Goal: Task Accomplishment & Management: Manage account settings

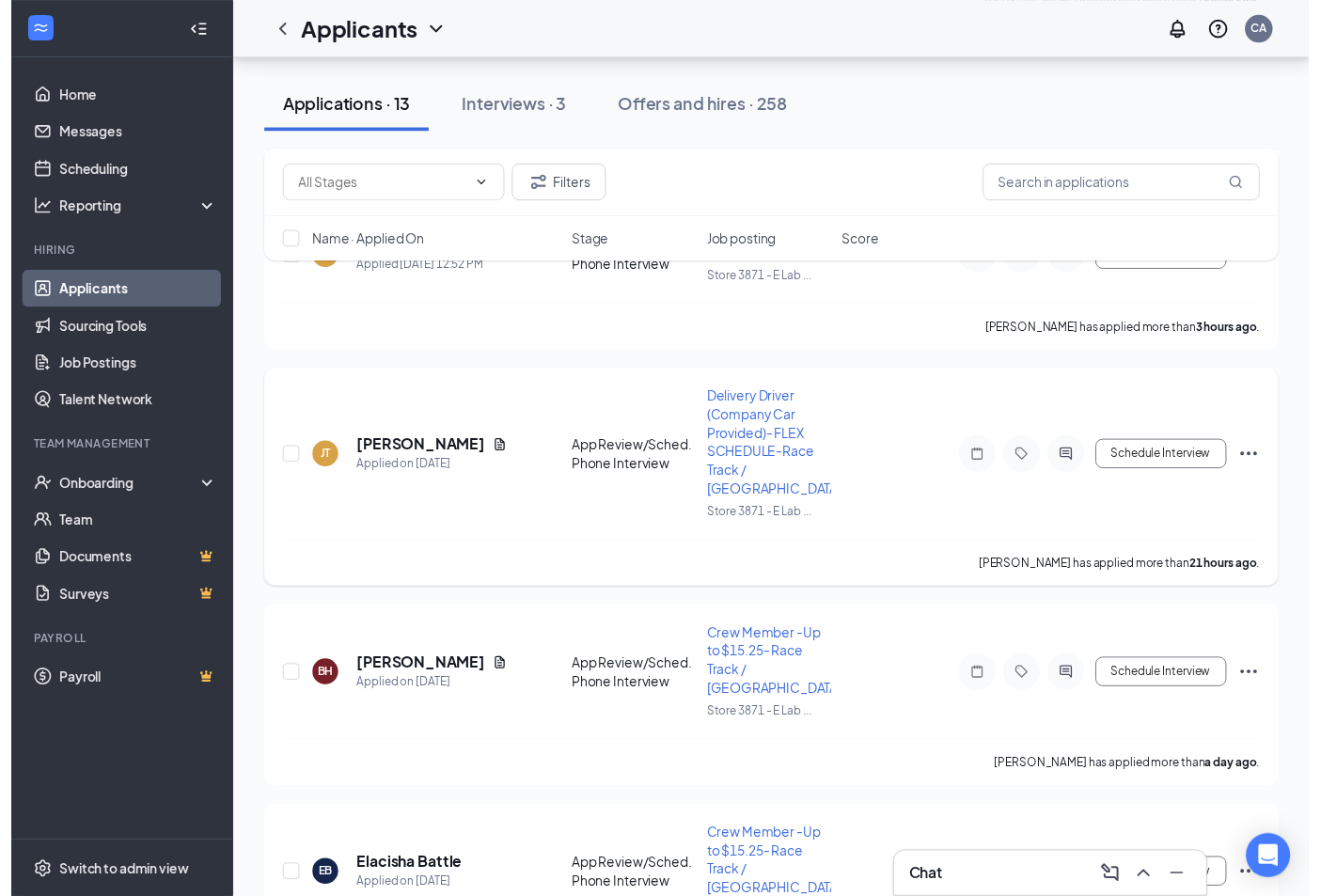
scroll to position [1149, 0]
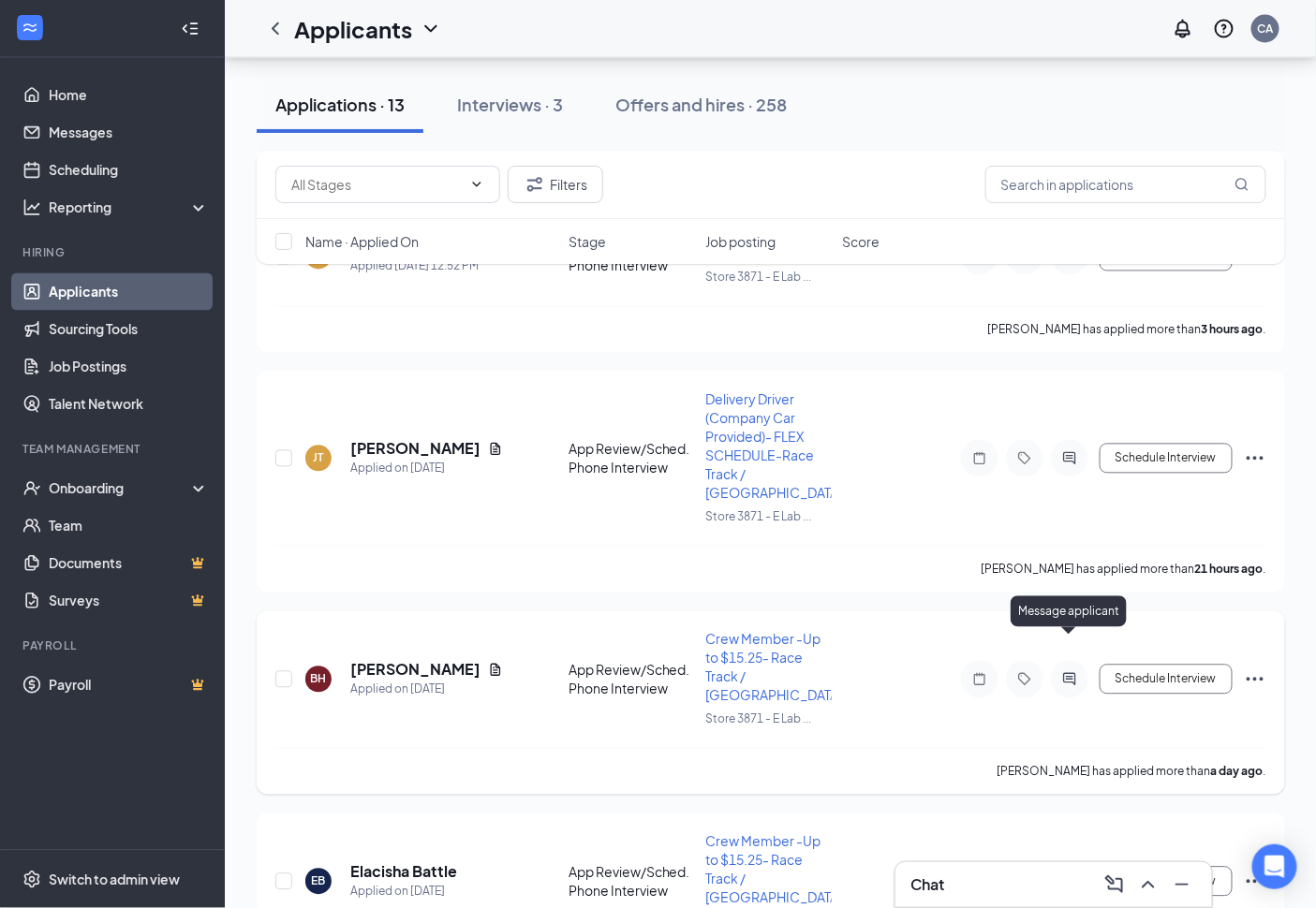
click at [1077, 672] on icon "ActiveChat" at bounding box center [1069, 679] width 22 height 15
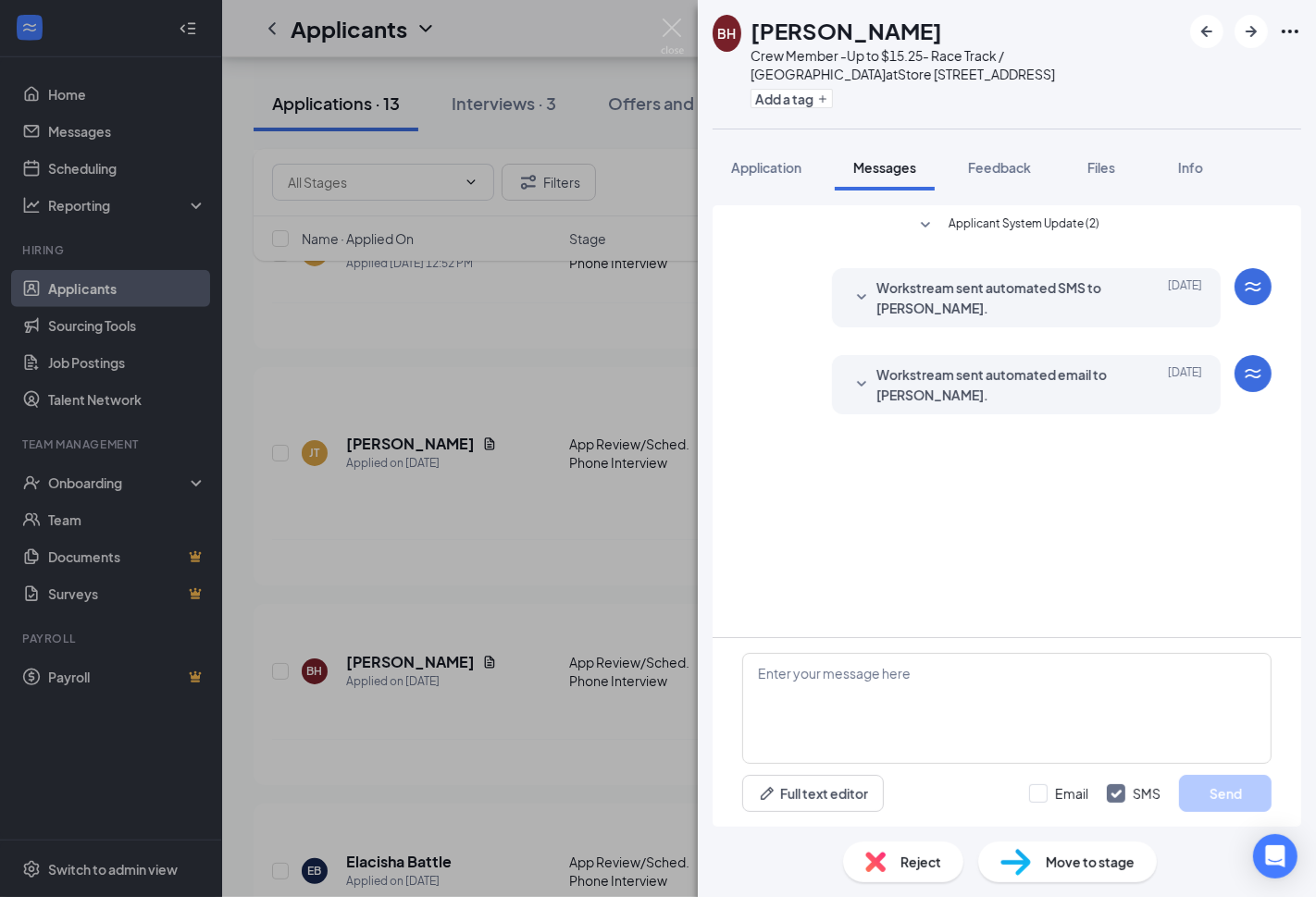
click at [639, 698] on div "BH [PERSON_NAME] Crew Member -Up to $15.25- Race Track / Northside at Store [ST…" at bounding box center [658, 448] width 1316 height 897
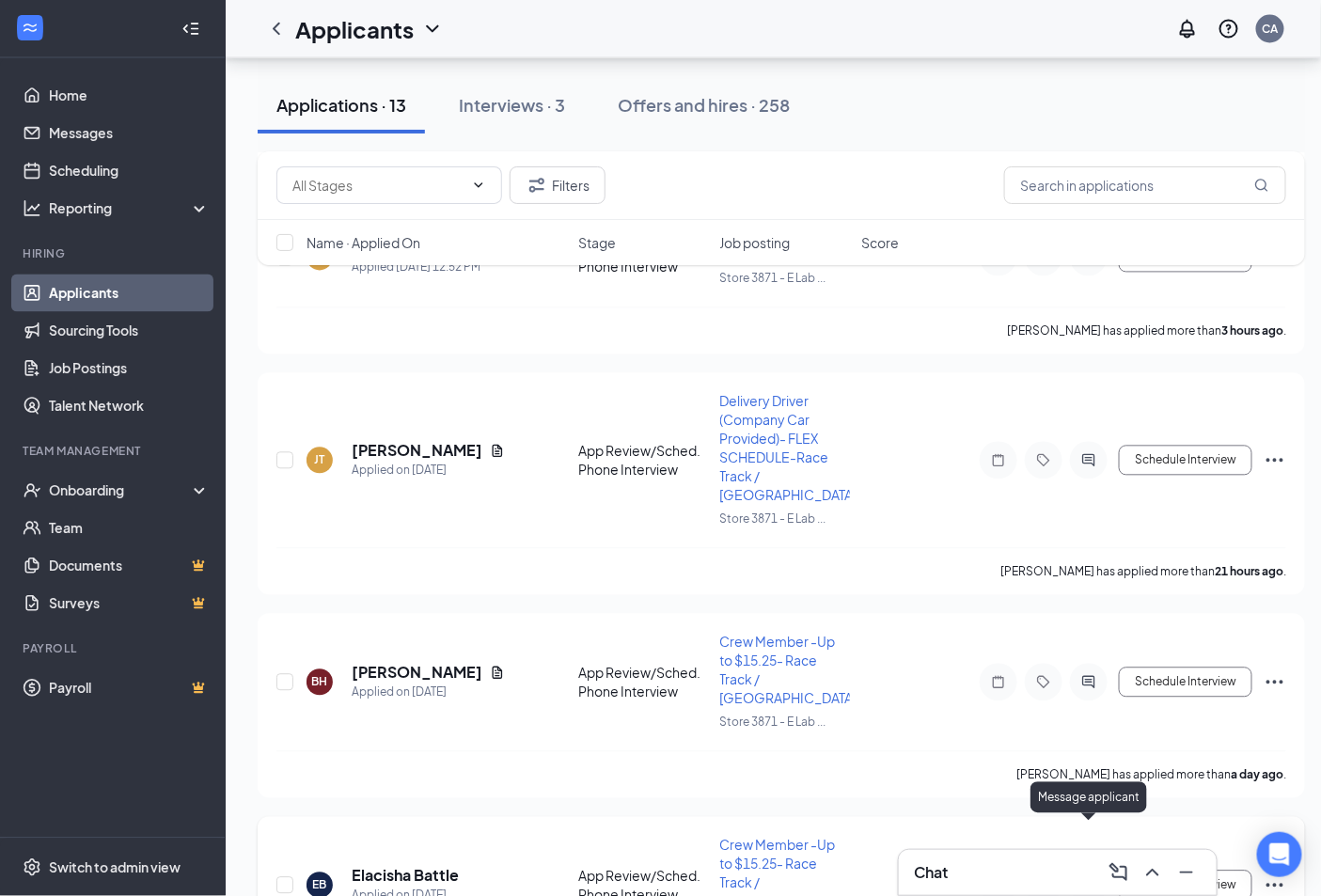
click at [1095, 878] on icon "ActiveChat" at bounding box center [1088, 885] width 22 height 15
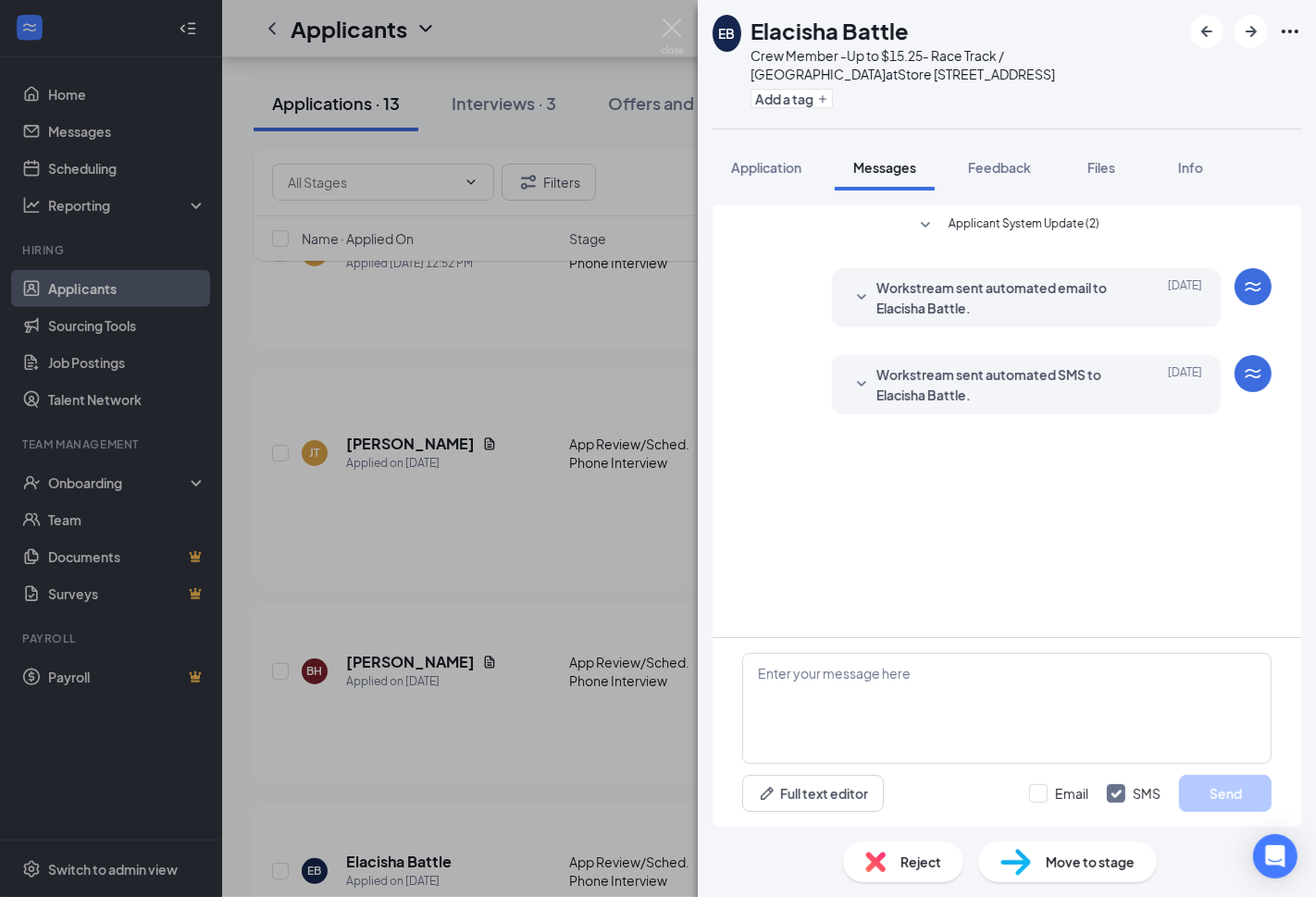
drag, startPoint x: 566, startPoint y: 623, endPoint x: 564, endPoint y: 632, distance: 9.2
click at [571, 621] on div "EB Elacisha Battle Crew Member -Up to $15.25- Race Track / Northside at Store […" at bounding box center [658, 448] width 1316 height 897
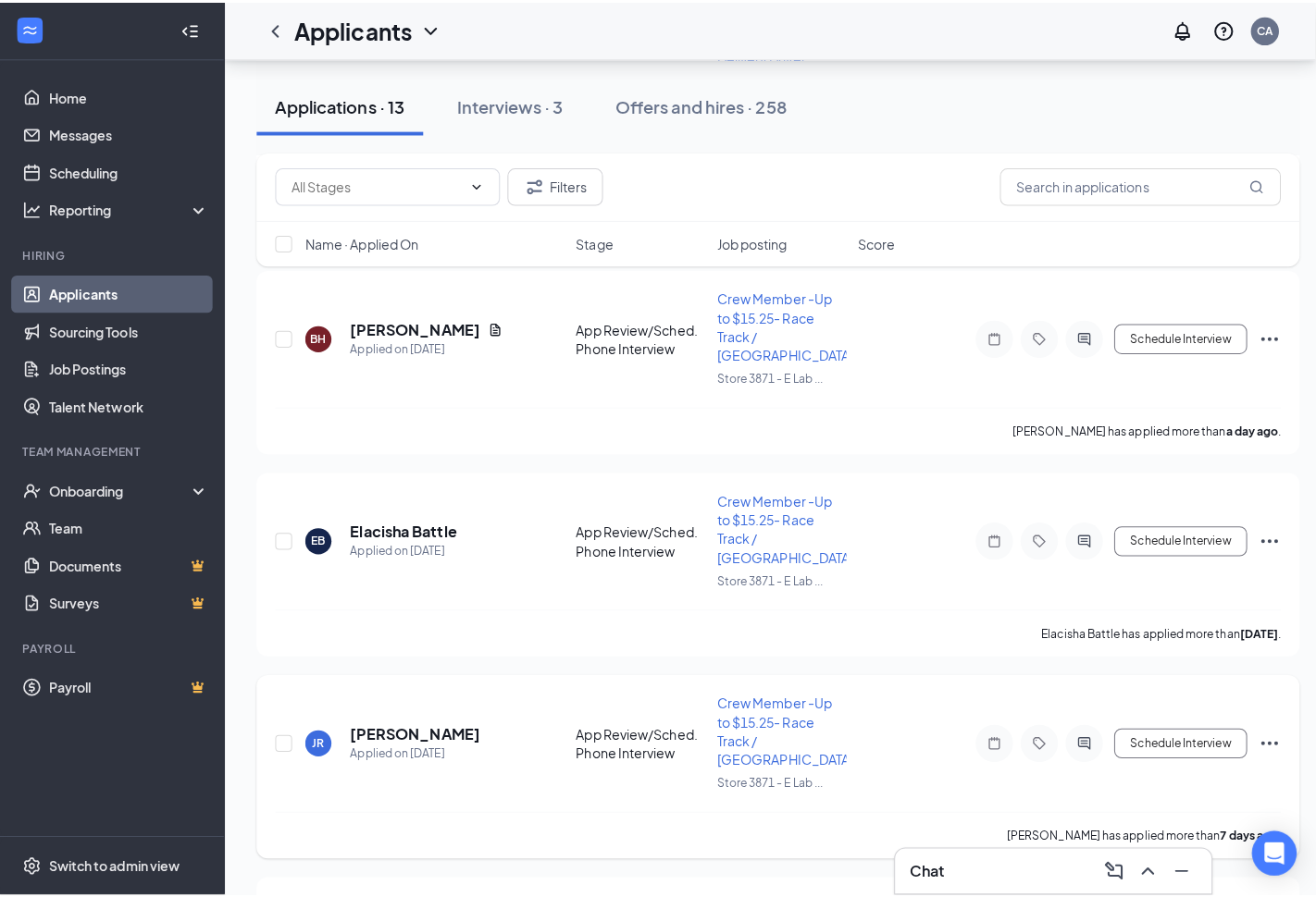
scroll to position [1541, 0]
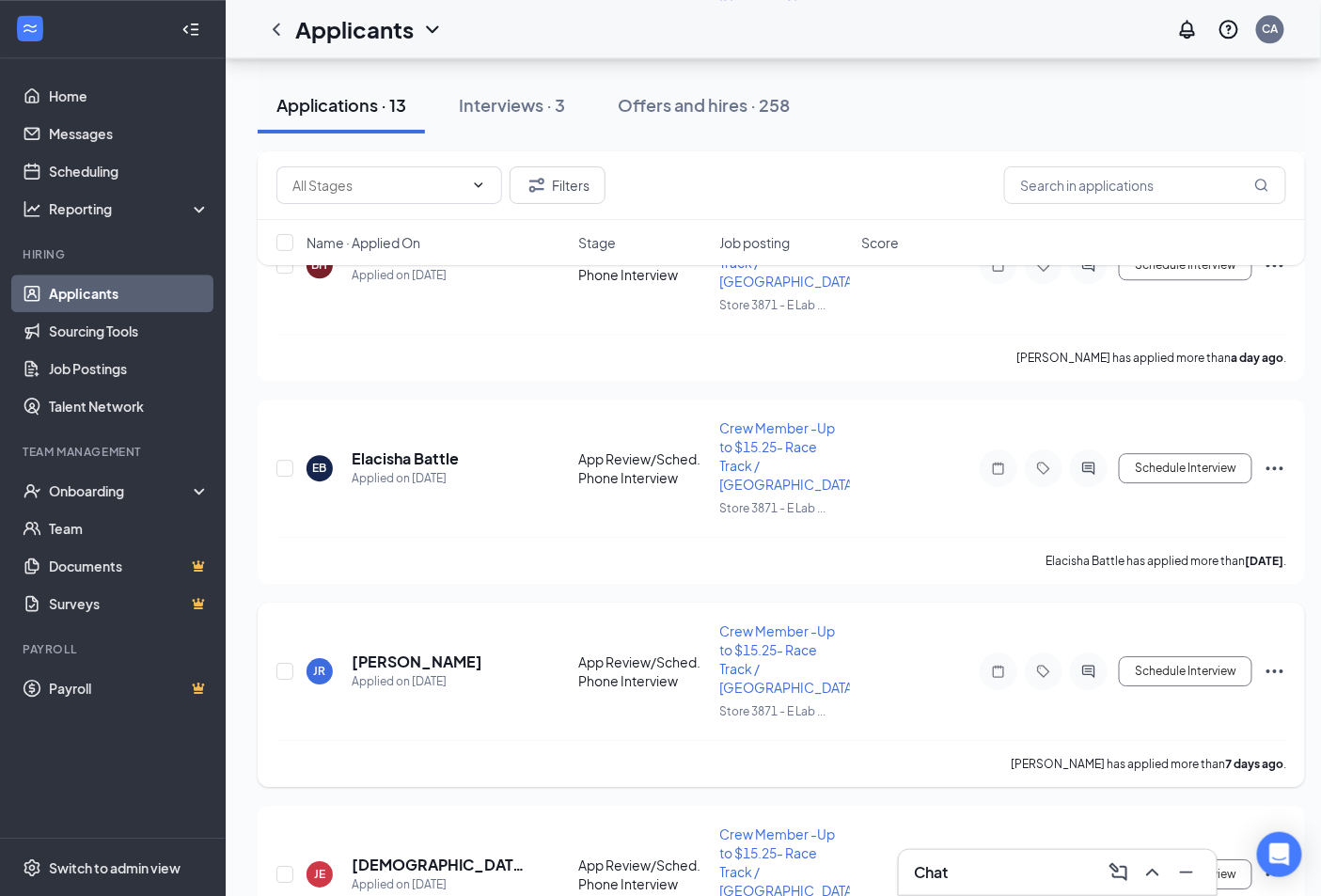
click at [1100, 664] on icon "ActiveChat" at bounding box center [1088, 671] width 22 height 15
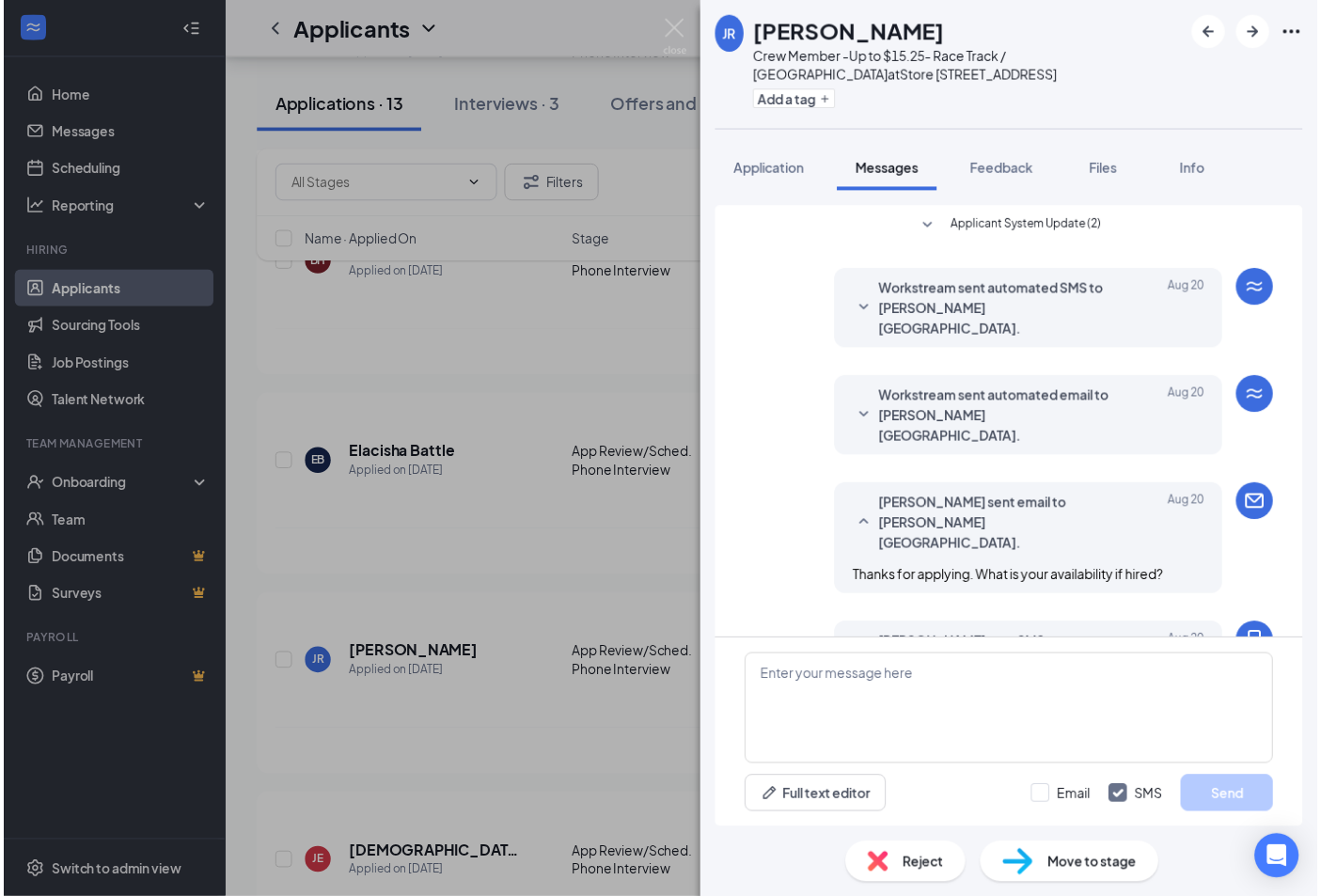
scroll to position [134, 0]
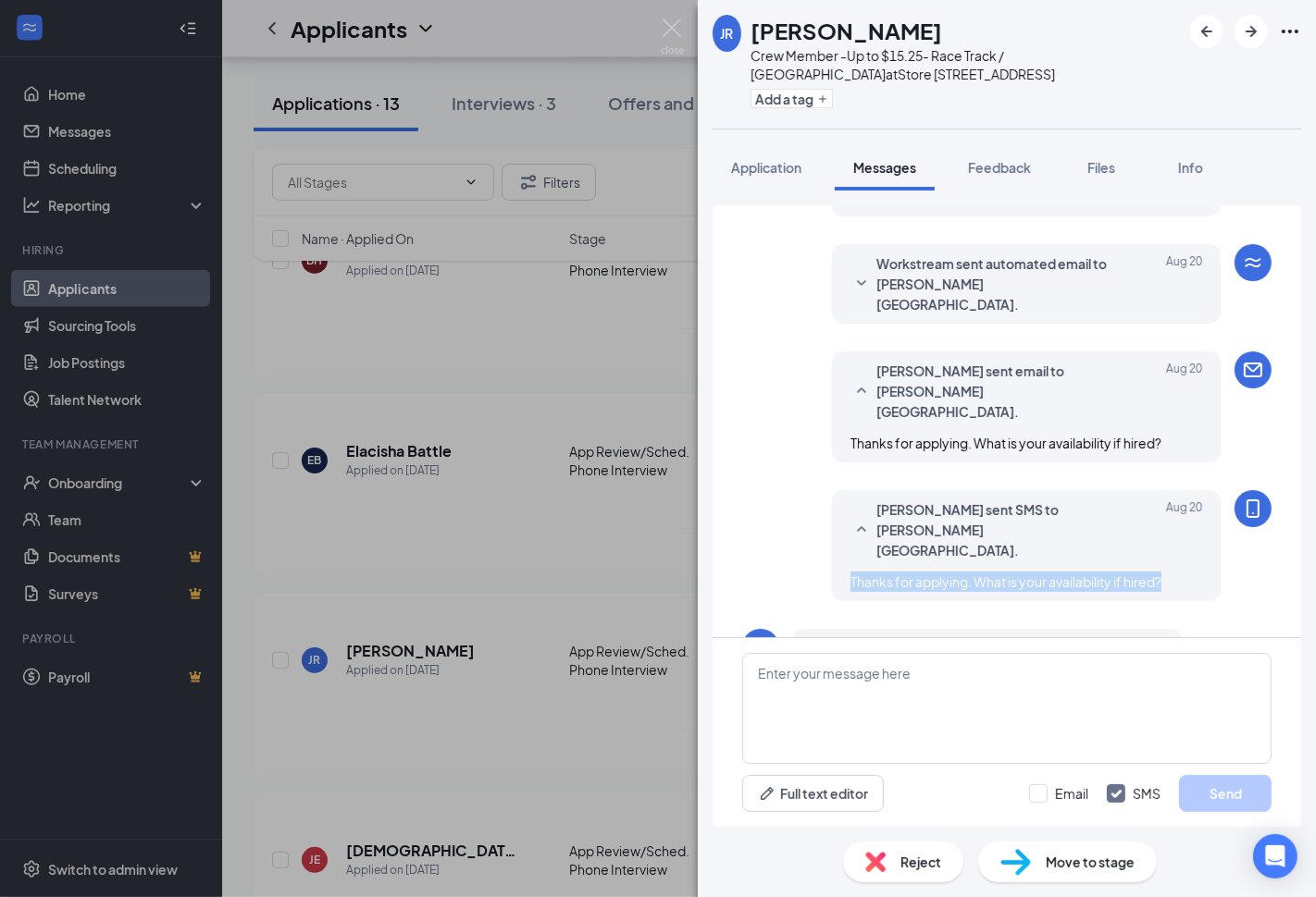
drag, startPoint x: 1160, startPoint y: 498, endPoint x: 836, endPoint y: 508, distance: 324.2
click at [850, 572] on div "Thanks for applying. What is your availability if hired?" at bounding box center [1026, 581] width 351 height 20
copy span "Thanks for applying. What is your availability if hired?"
drag, startPoint x: 566, startPoint y: 488, endPoint x: 469, endPoint y: 164, distance: 338.2
click at [567, 486] on div "JR Jazmin Richburg Crew Member -Up to $15.25- Race Track / Northside at Store 3…" at bounding box center [658, 448] width 1316 height 897
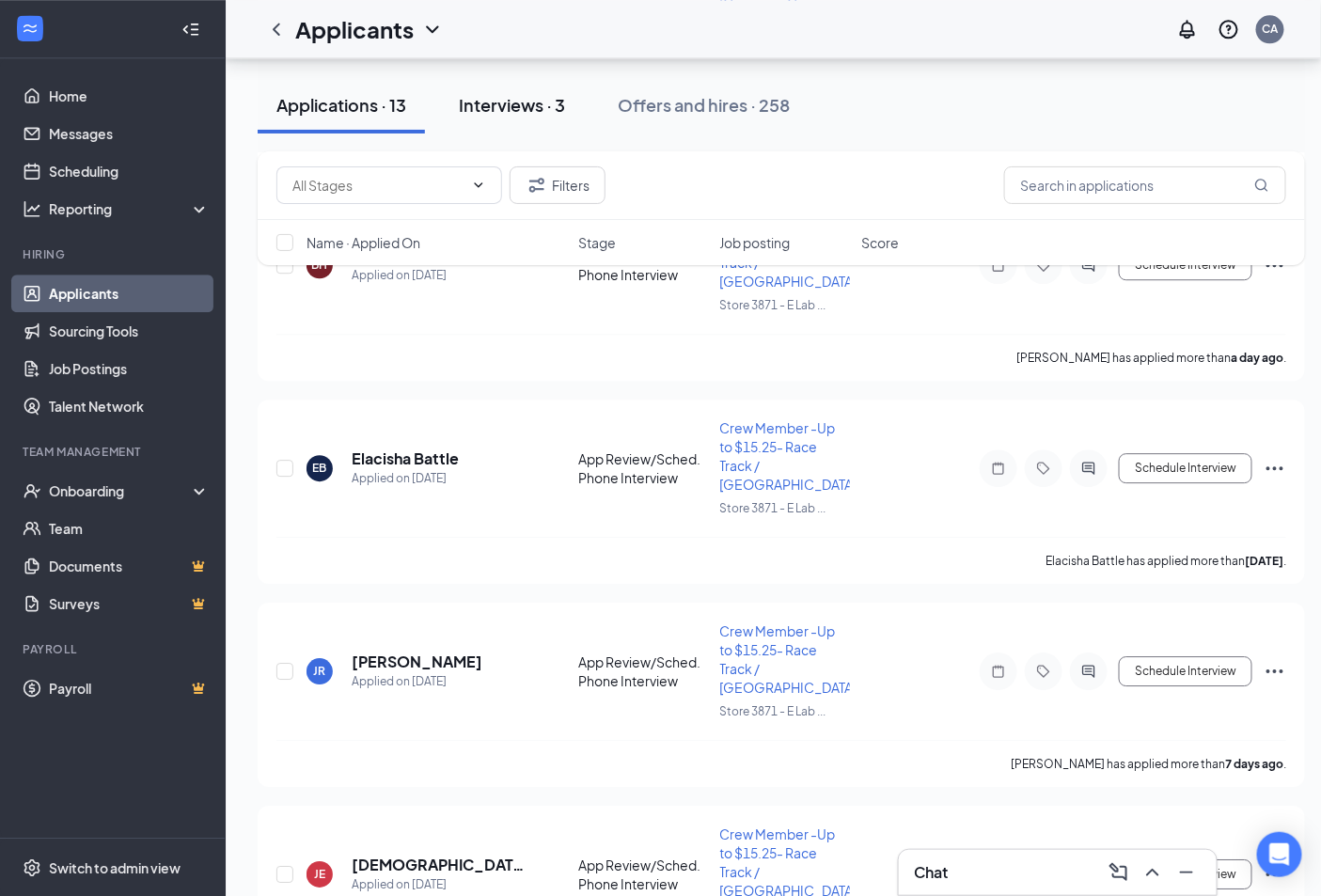
click at [496, 99] on div "Interviews · 3" at bounding box center [512, 104] width 106 height 23
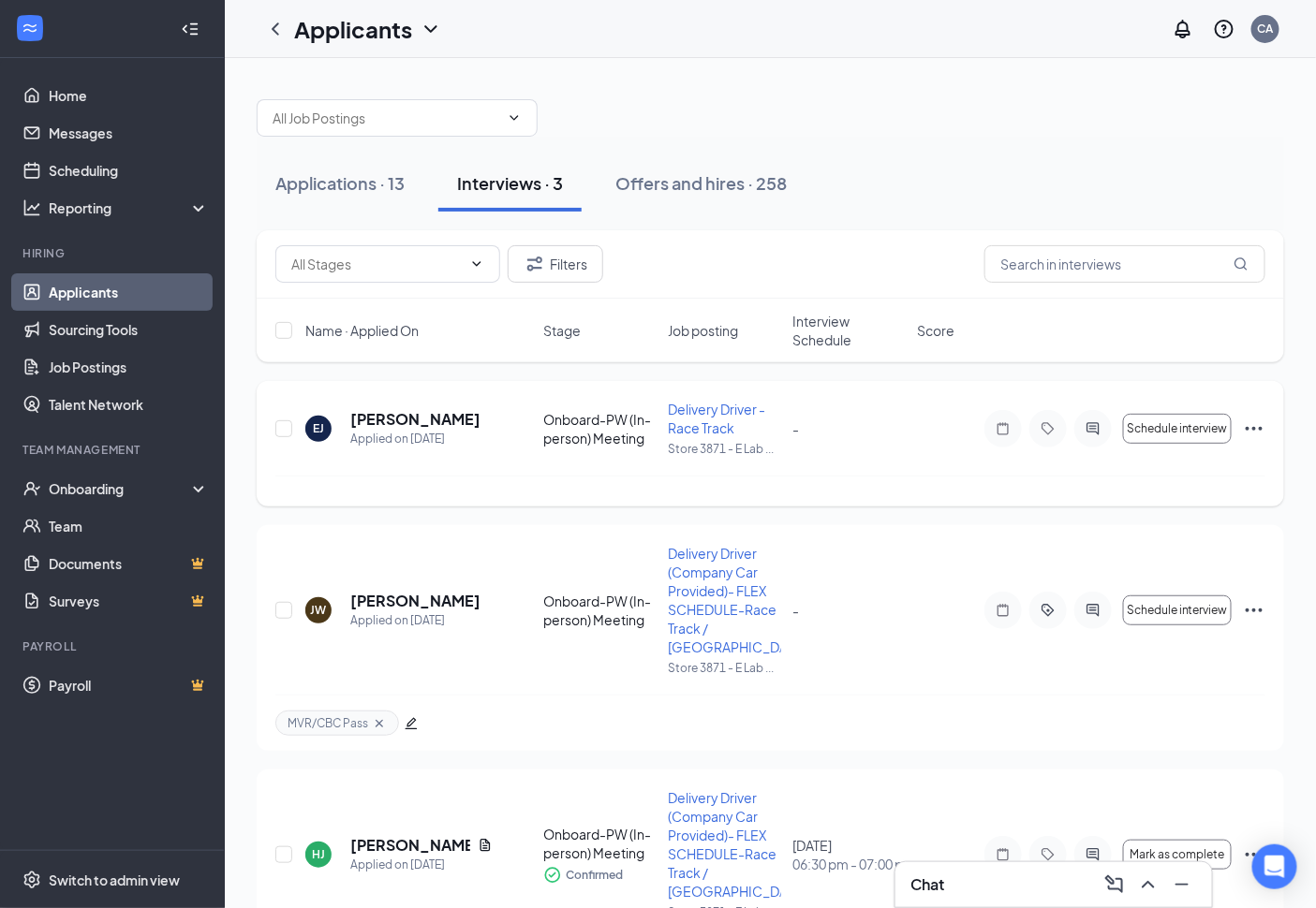
click at [1260, 431] on icon "Ellipses" at bounding box center [1253, 428] width 22 height 22
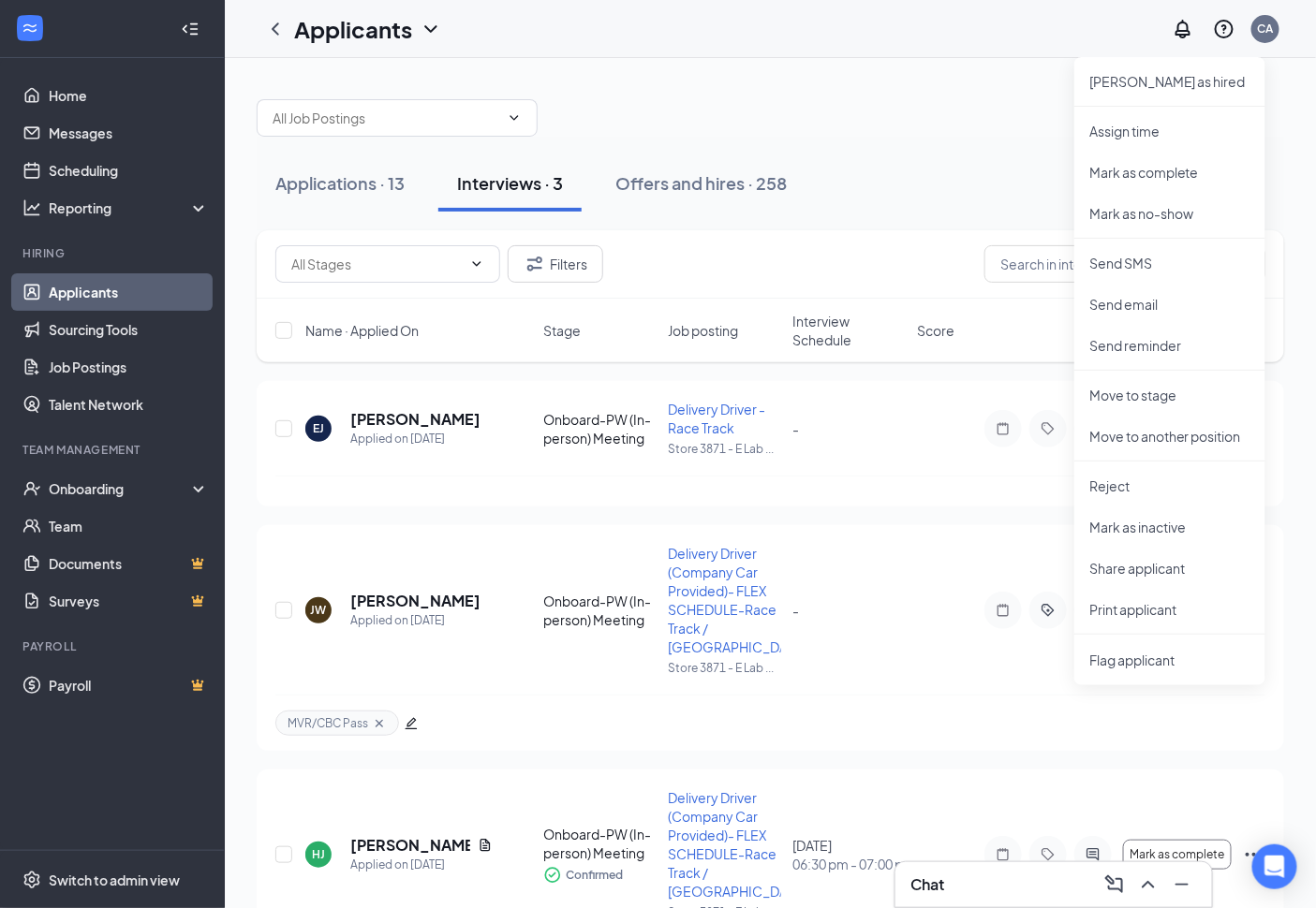
click at [793, 132] on div at bounding box center [770, 109] width 1028 height 56
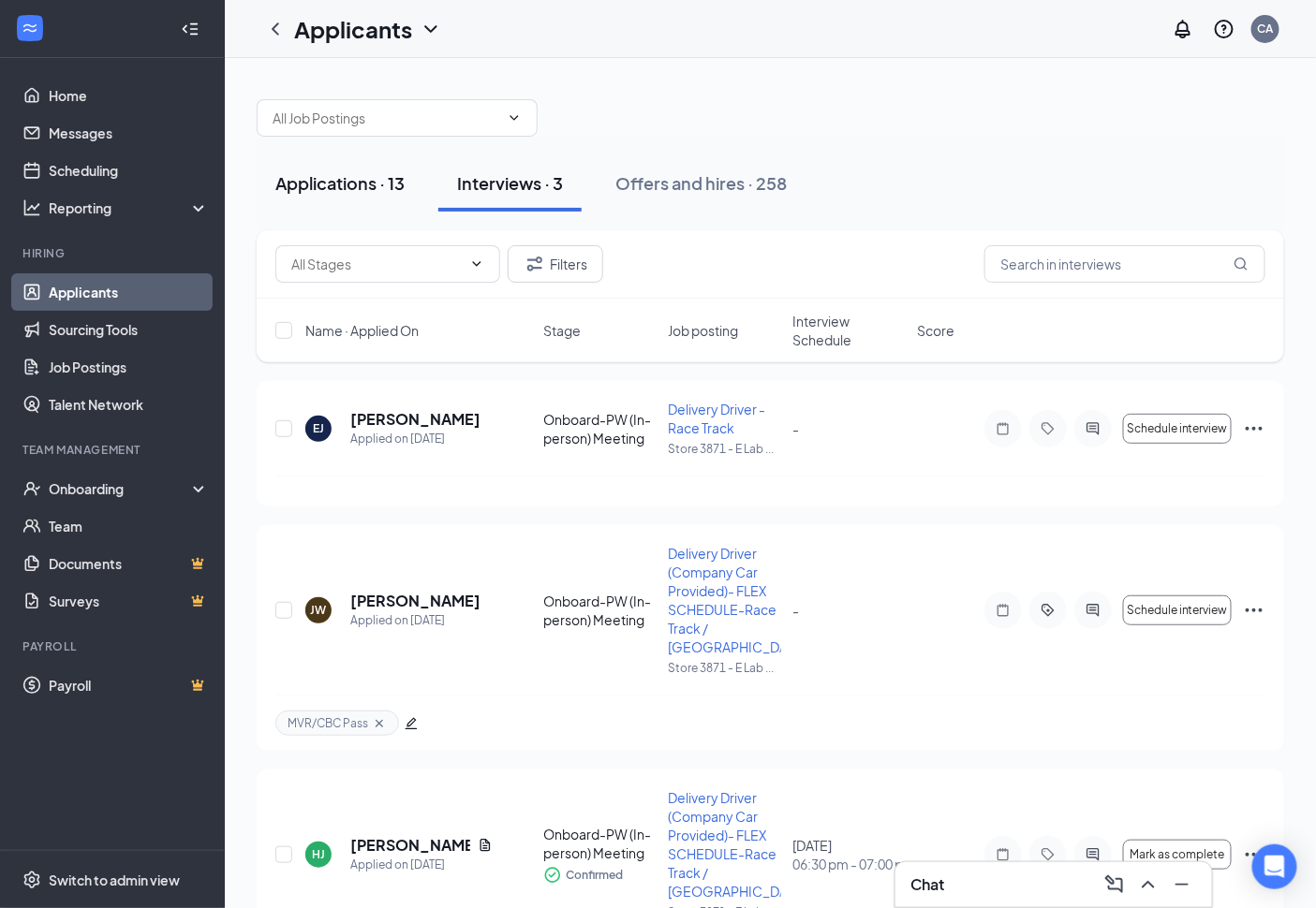
click at [344, 194] on div "Applications · 13" at bounding box center [339, 183] width 129 height 23
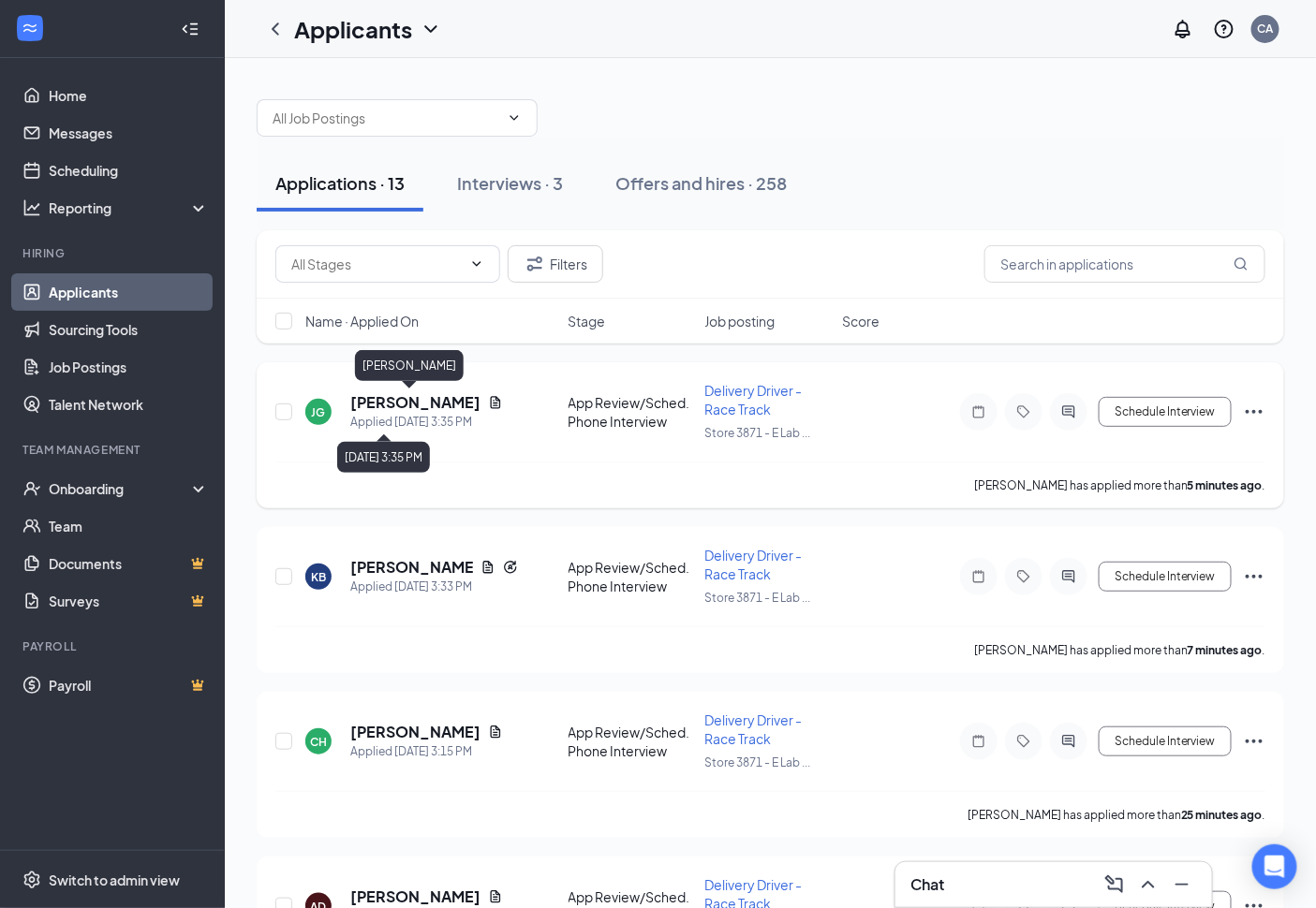
click at [398, 404] on h5 "[PERSON_NAME]" at bounding box center [416, 402] width 130 height 20
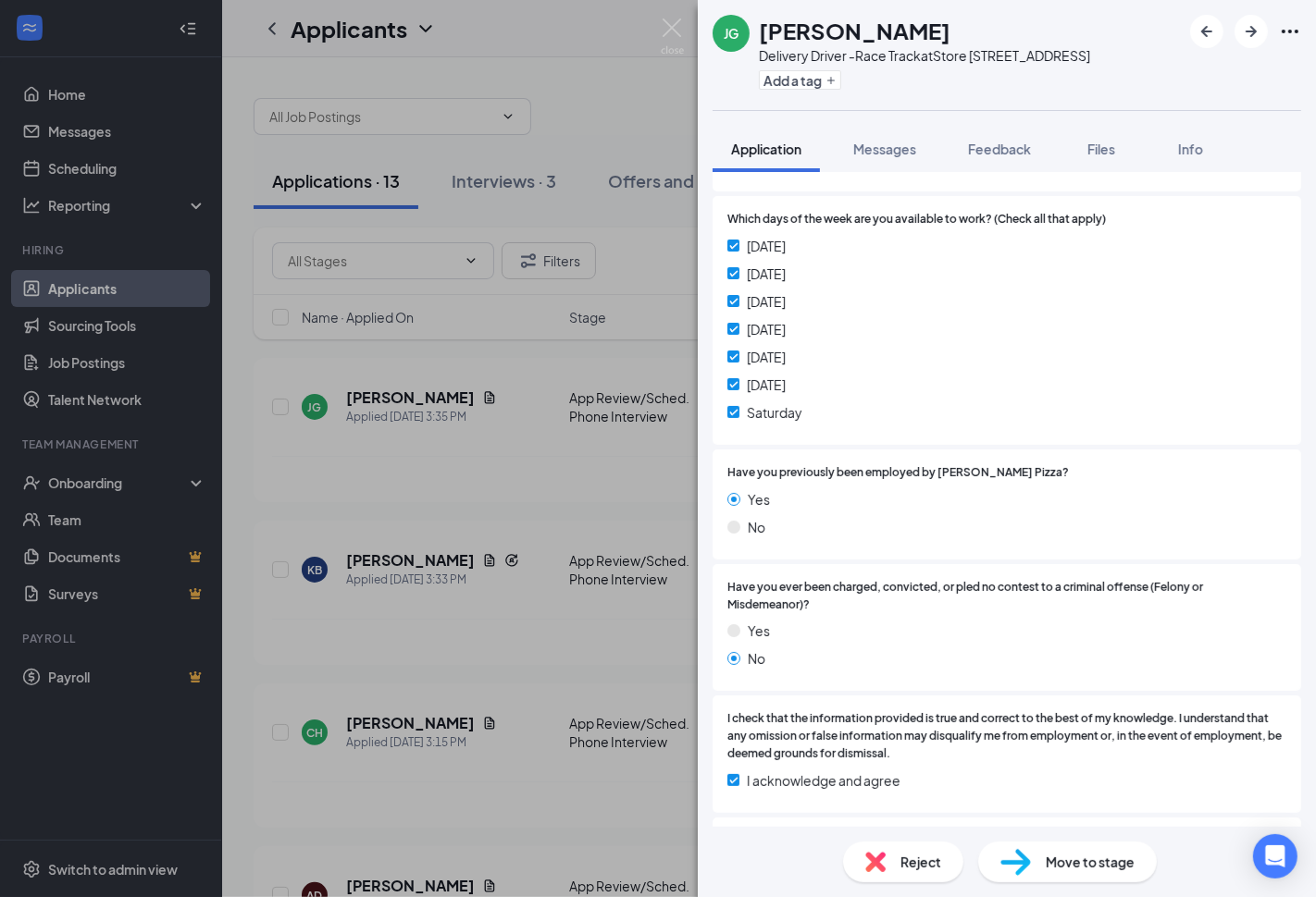
scroll to position [205, 0]
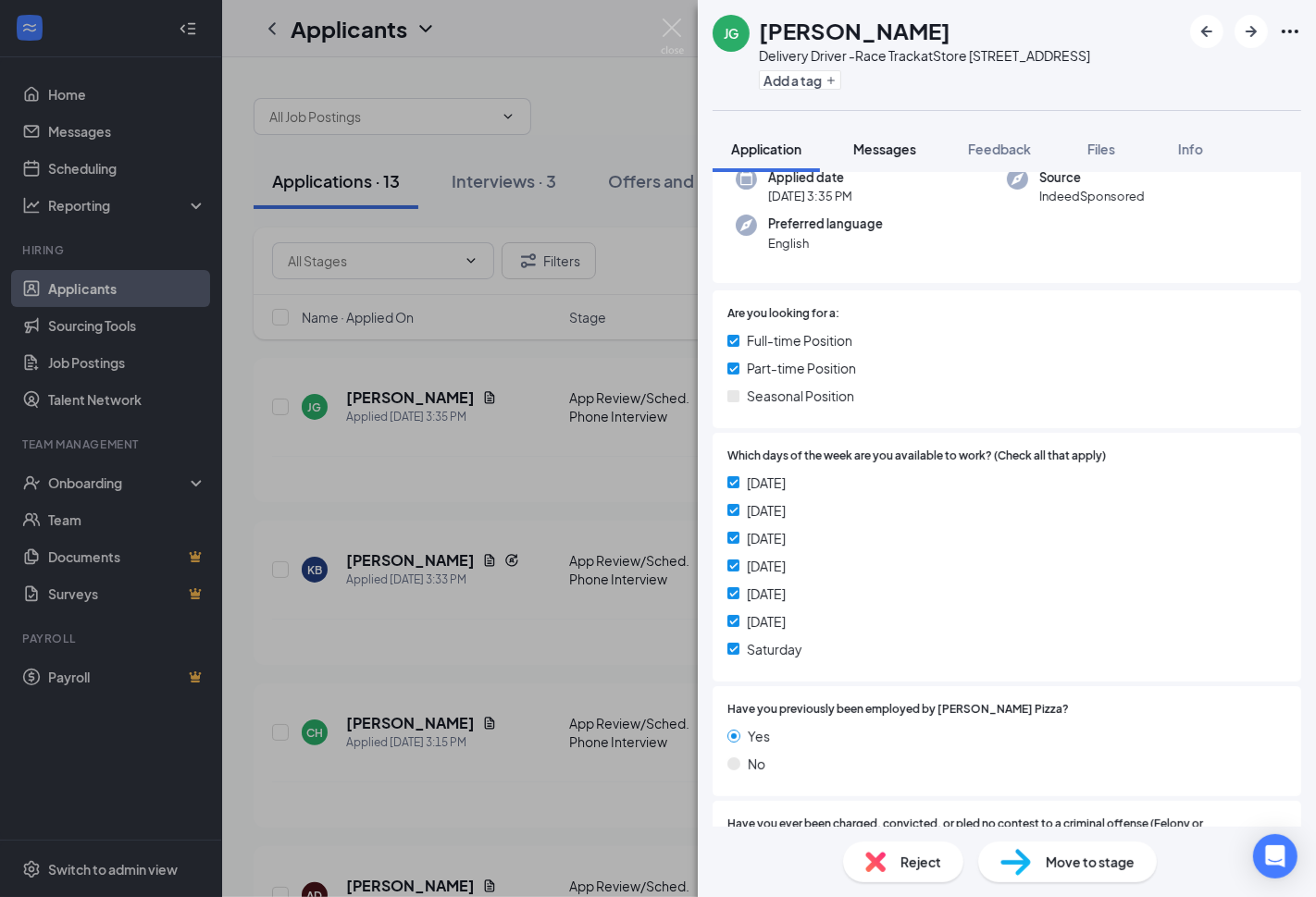
click at [899, 149] on span "Messages" at bounding box center [885, 149] width 63 height 16
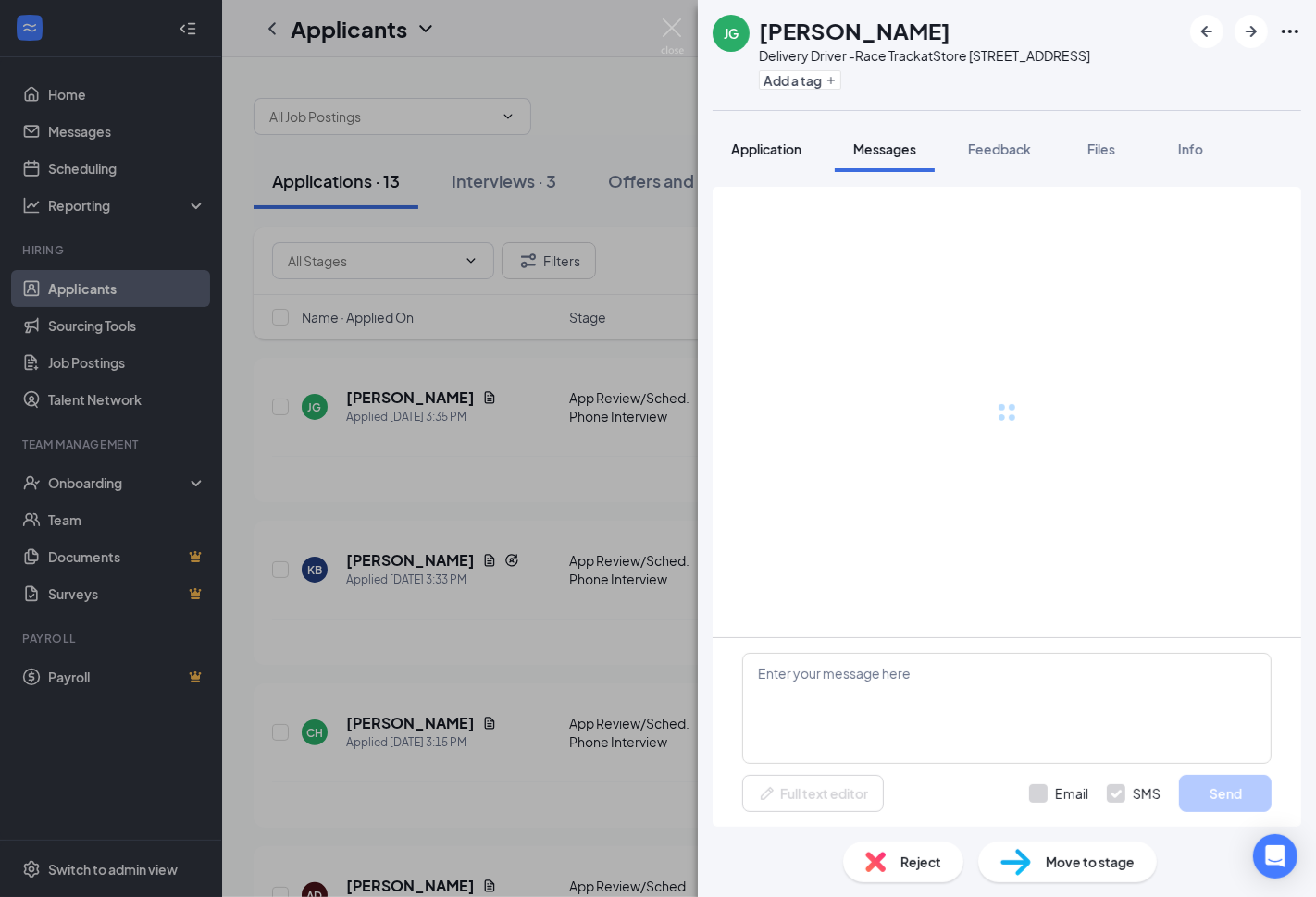
click at [765, 148] on span "Application" at bounding box center [766, 149] width 70 height 16
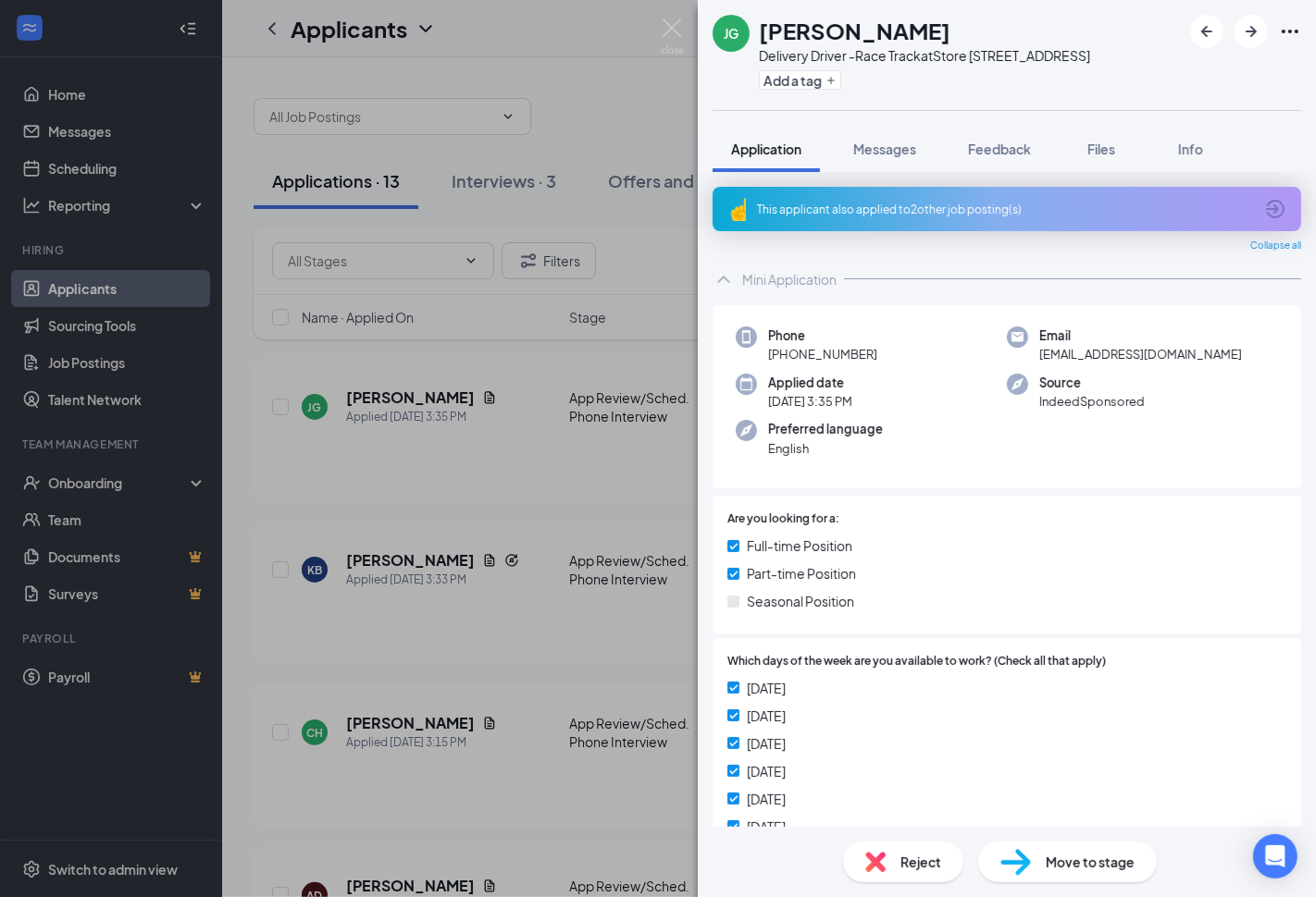
click at [1011, 223] on div "This applicant also applied to 2 other job posting(s)" at bounding box center [1006, 209] width 588 height 44
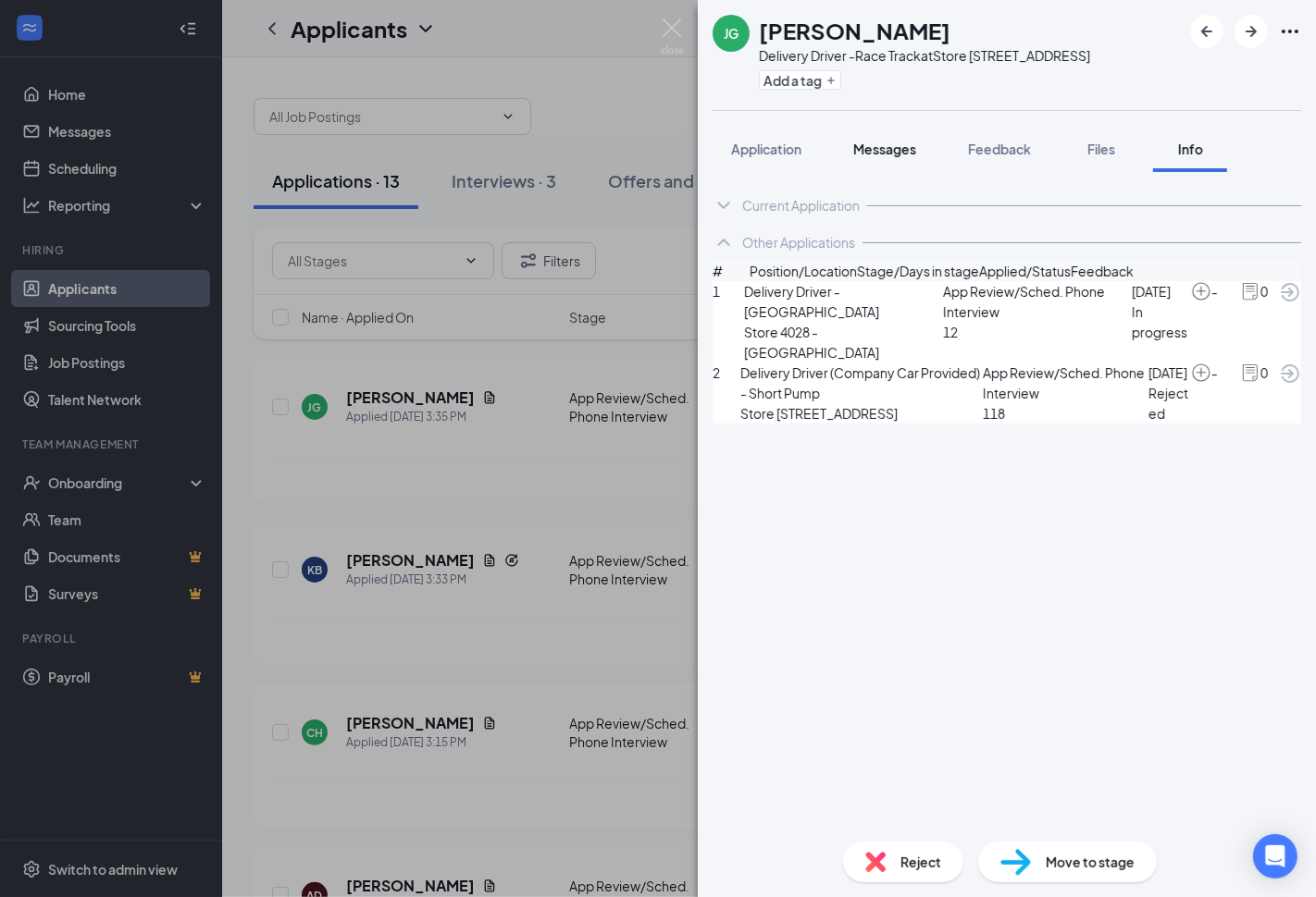
click at [874, 143] on span "Messages" at bounding box center [885, 149] width 63 height 16
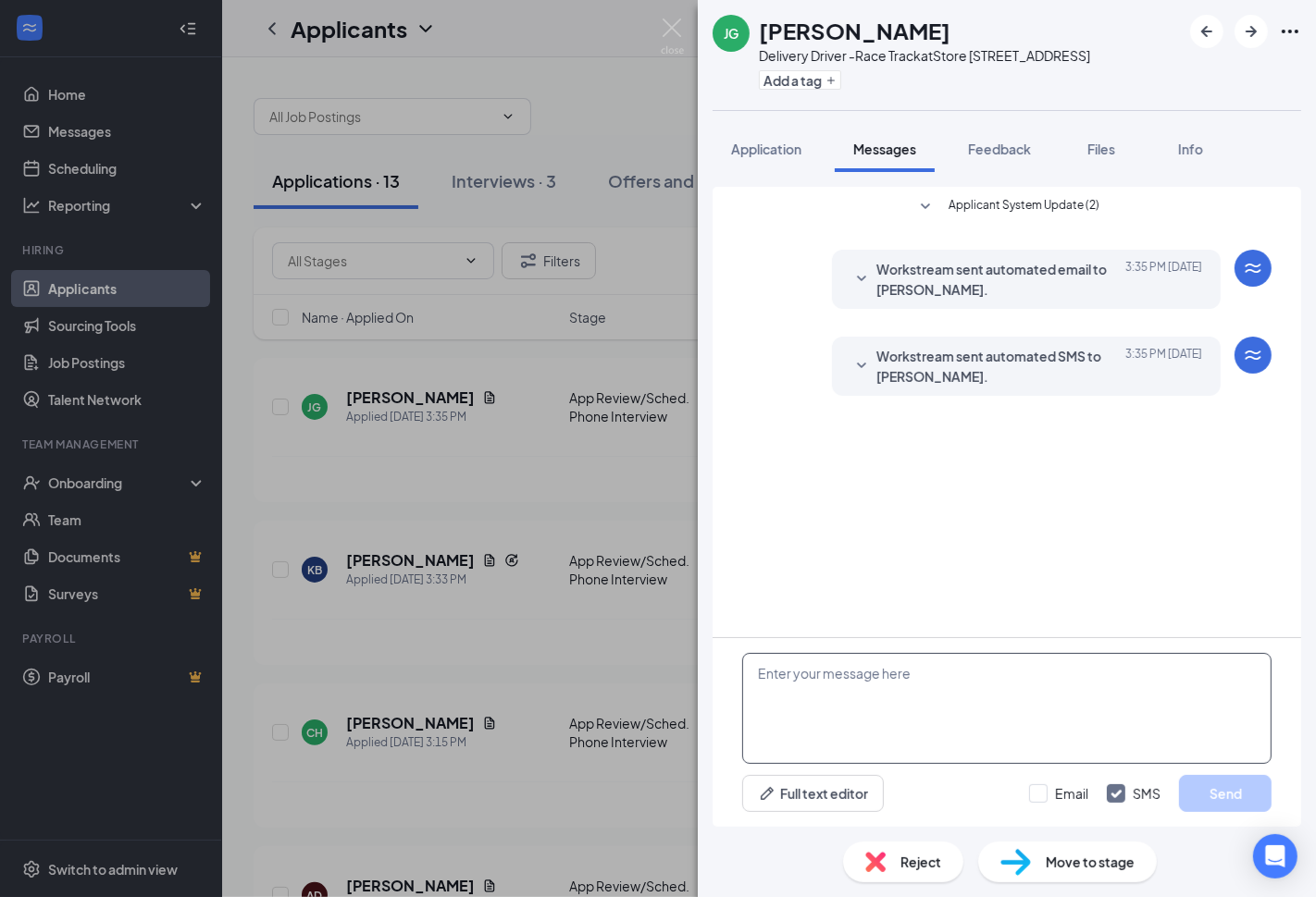
click at [936, 701] on textarea at bounding box center [1007, 709] width 530 height 111
paste textarea "Thanks for applying. What is your availability if hired?"
type textarea "Thanks for applying. What is your availability if hired?"
click at [1032, 791] on input "Email" at bounding box center [1059, 793] width 60 height 18
checkbox input "true"
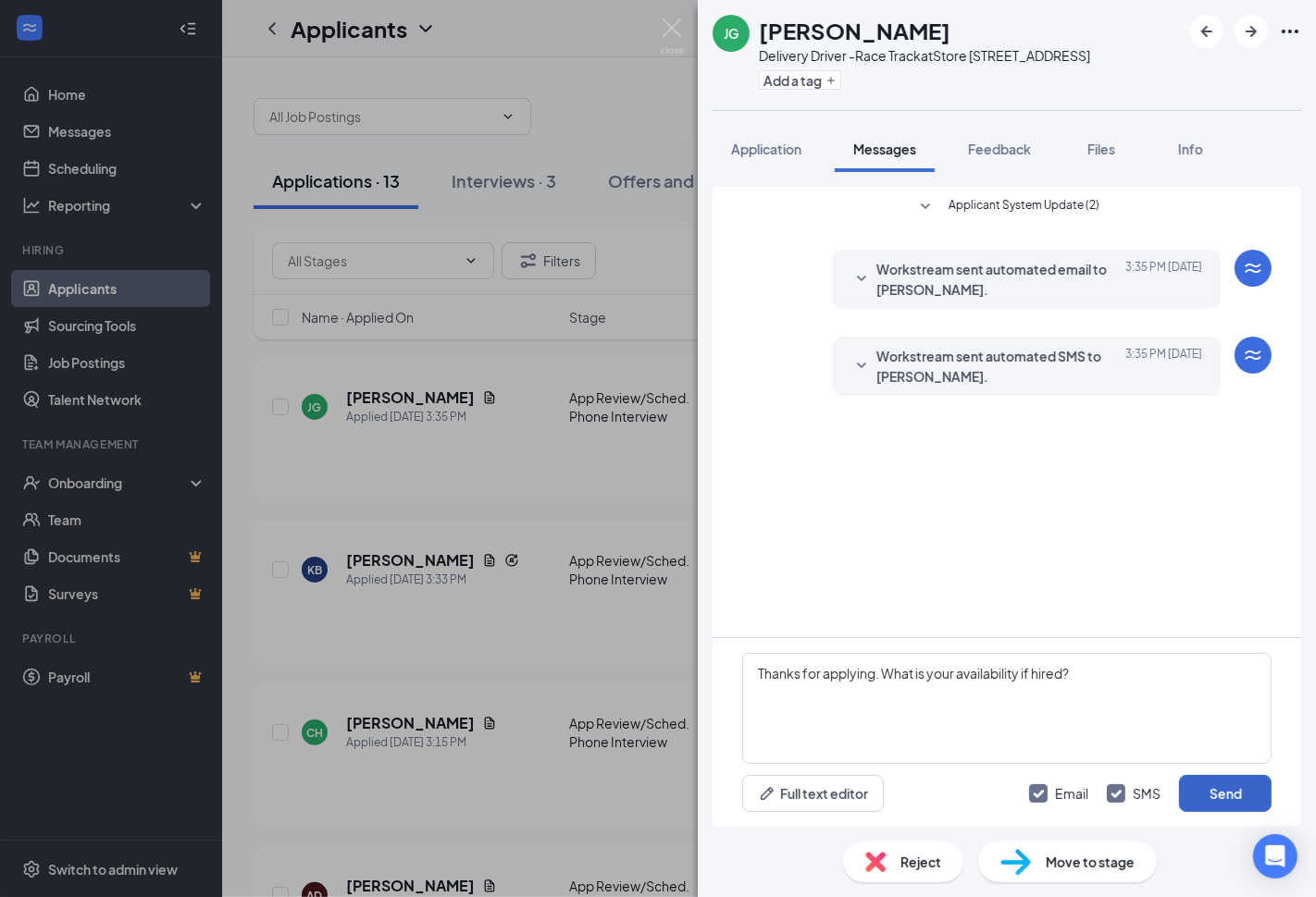
click at [1194, 801] on button "Send" at bounding box center [1225, 793] width 92 height 37
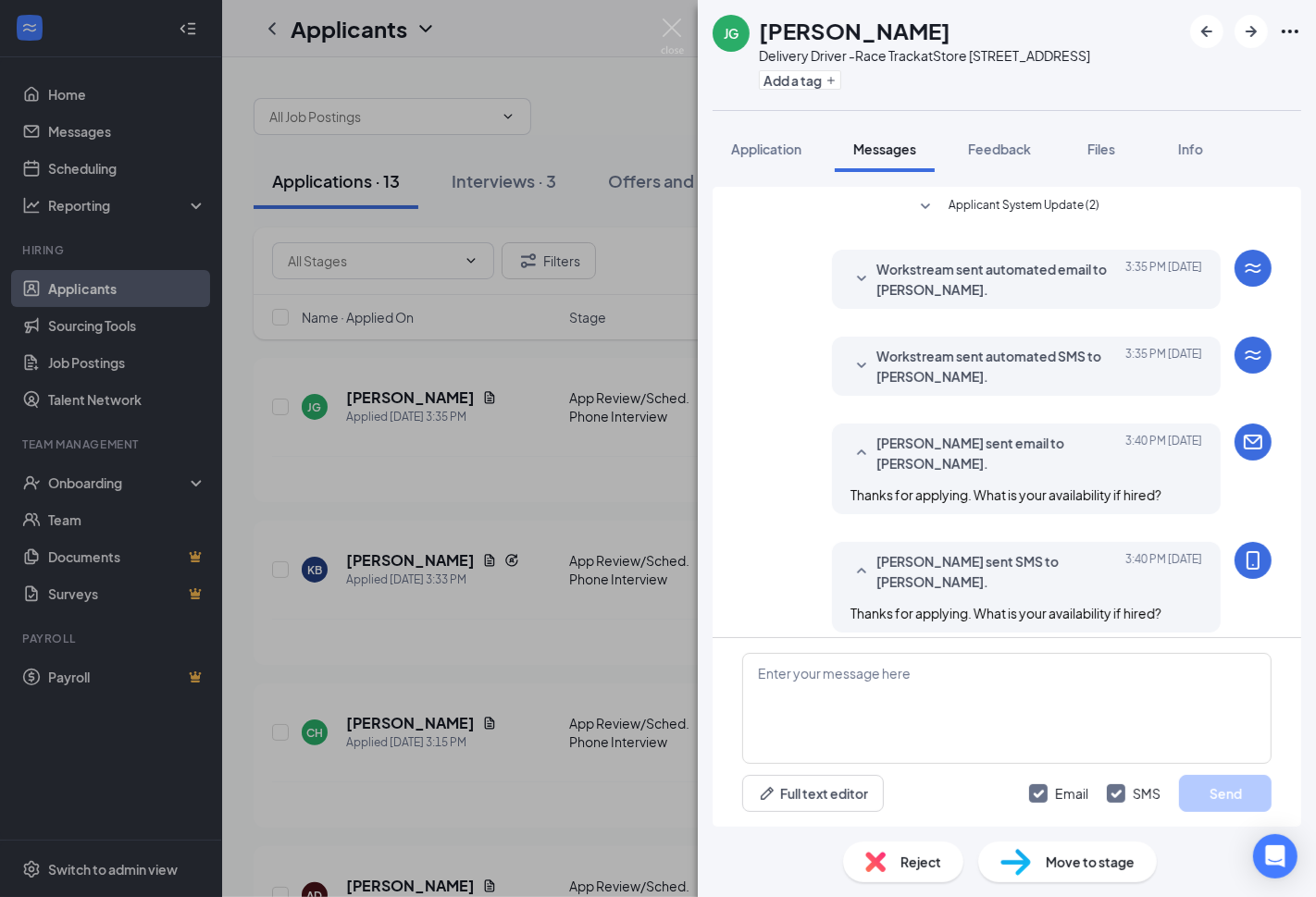
scroll to position [12, 0]
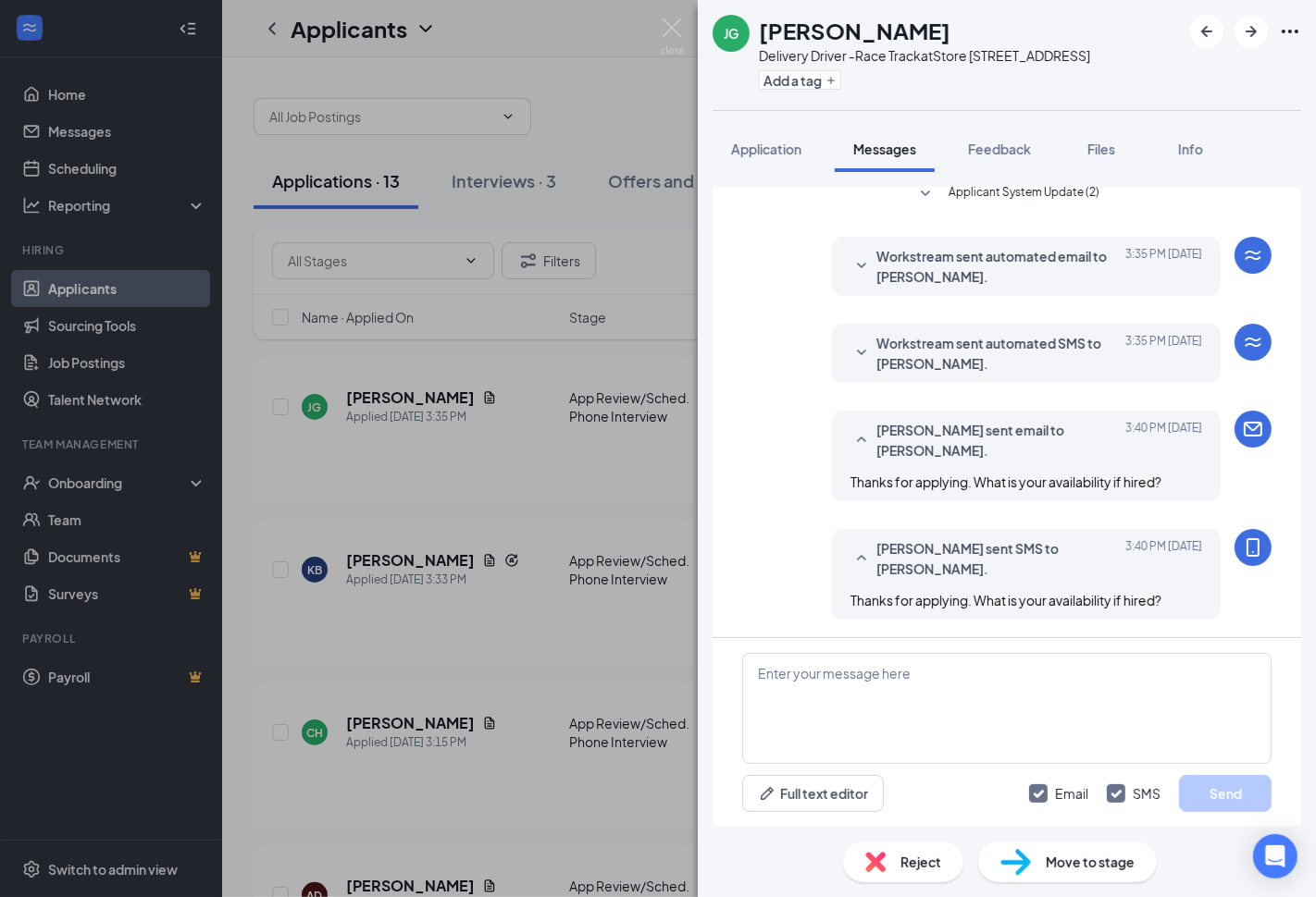
click at [549, 463] on div "JG Justin Graves Delivery Driver -Race Track at Store 3871 - E Laburnum Ave Add…" at bounding box center [658, 448] width 1316 height 897
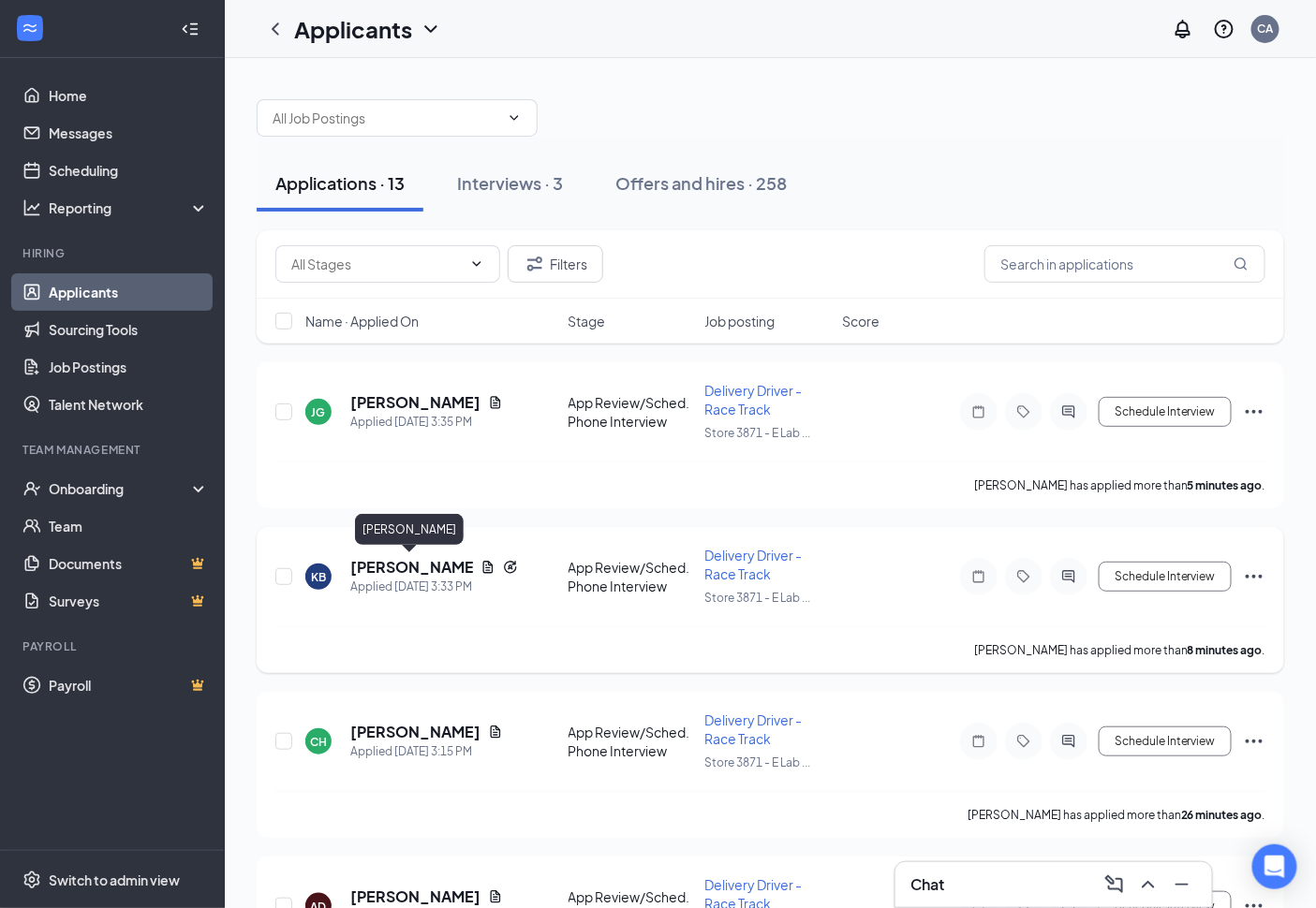
click at [391, 571] on h5 "[PERSON_NAME]" at bounding box center [412, 567] width 122 height 20
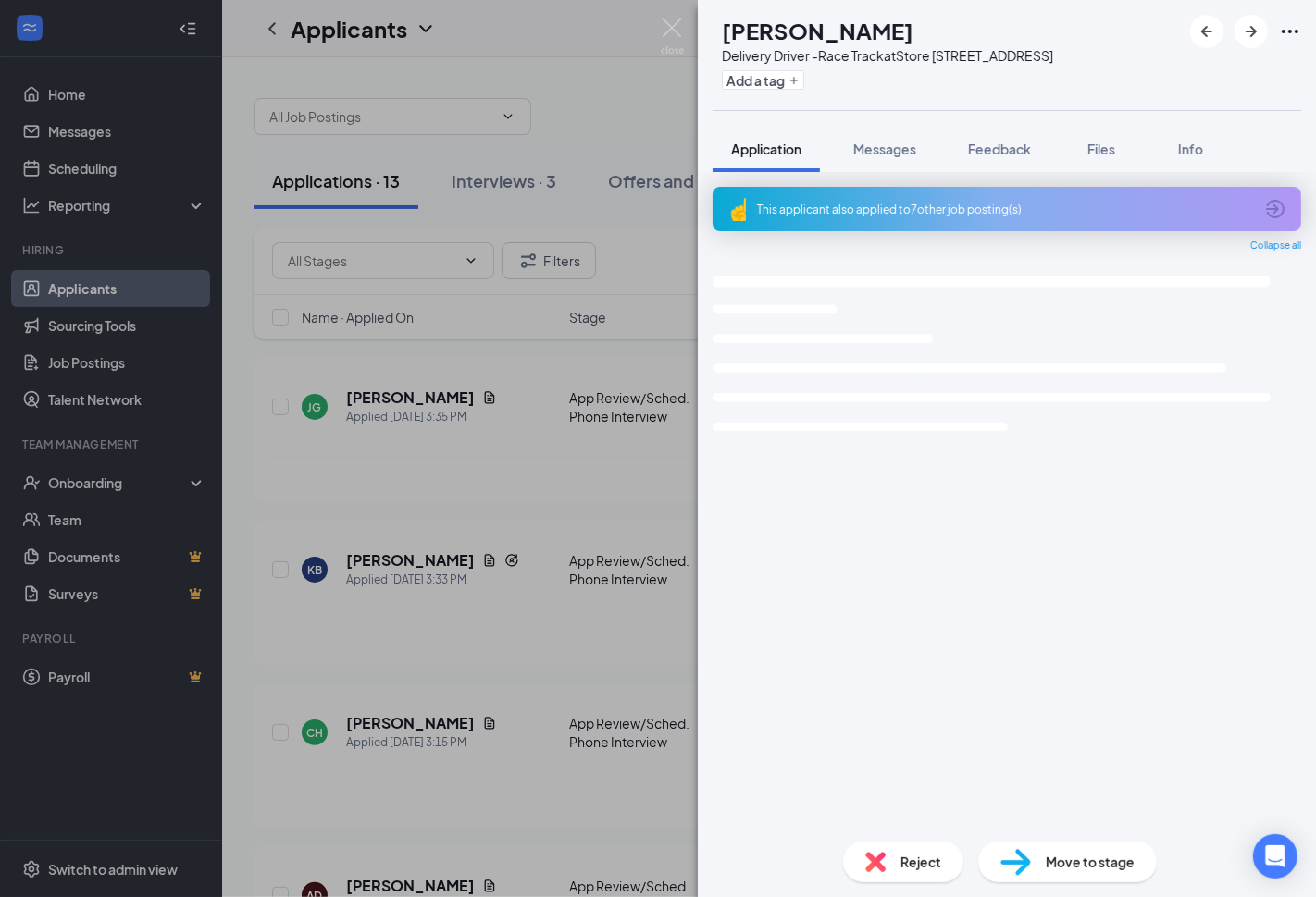
click at [917, 220] on div "This applicant also applied to 7 other job posting(s)" at bounding box center [1006, 209] width 588 height 44
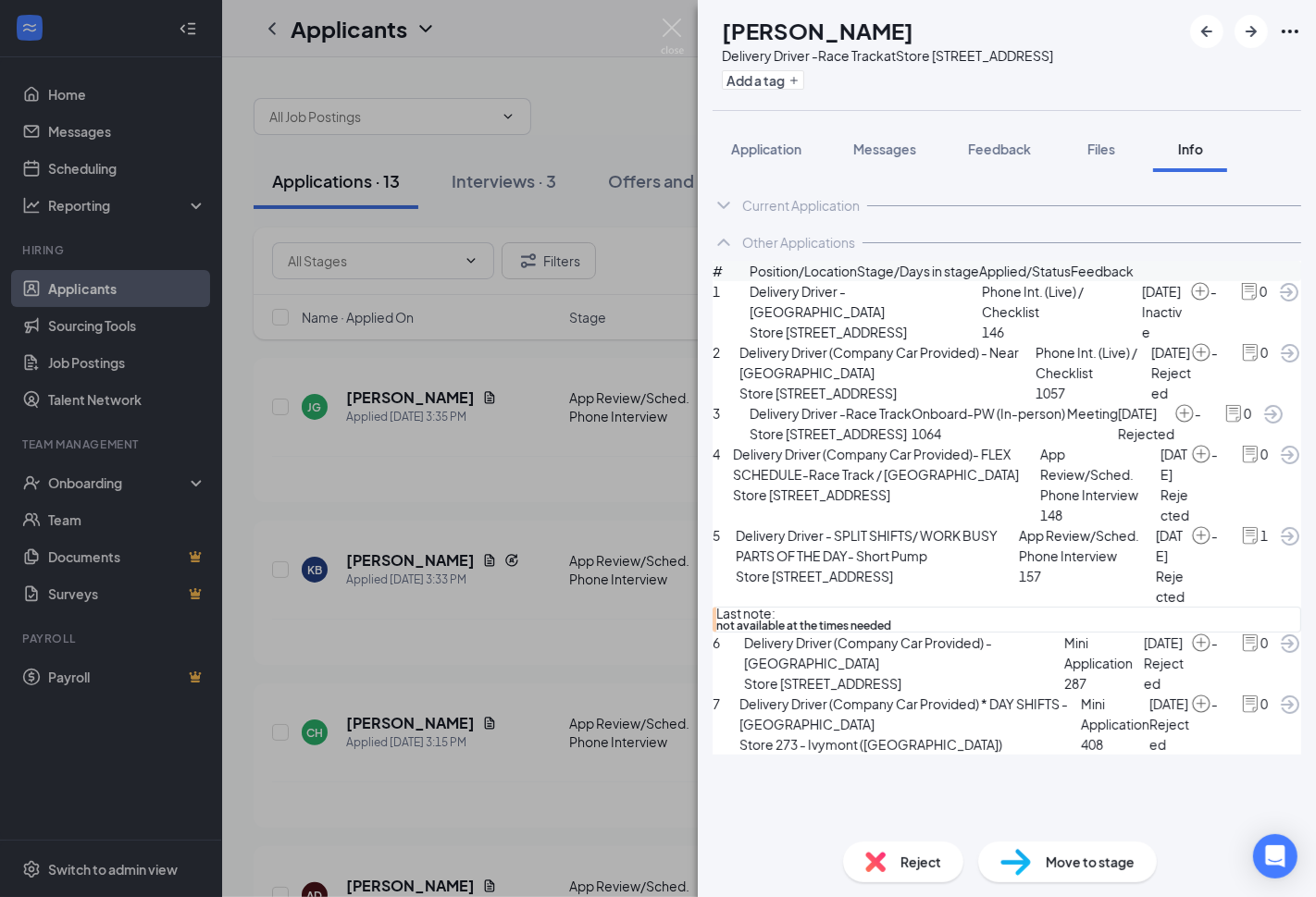
scroll to position [297, 0]
drag, startPoint x: 858, startPoint y: 134, endPoint x: 901, endPoint y: 152, distance: 46.6
click at [901, 149] on button "Messages" at bounding box center [885, 149] width 100 height 46
click at [901, 152] on span "Messages" at bounding box center [885, 149] width 63 height 16
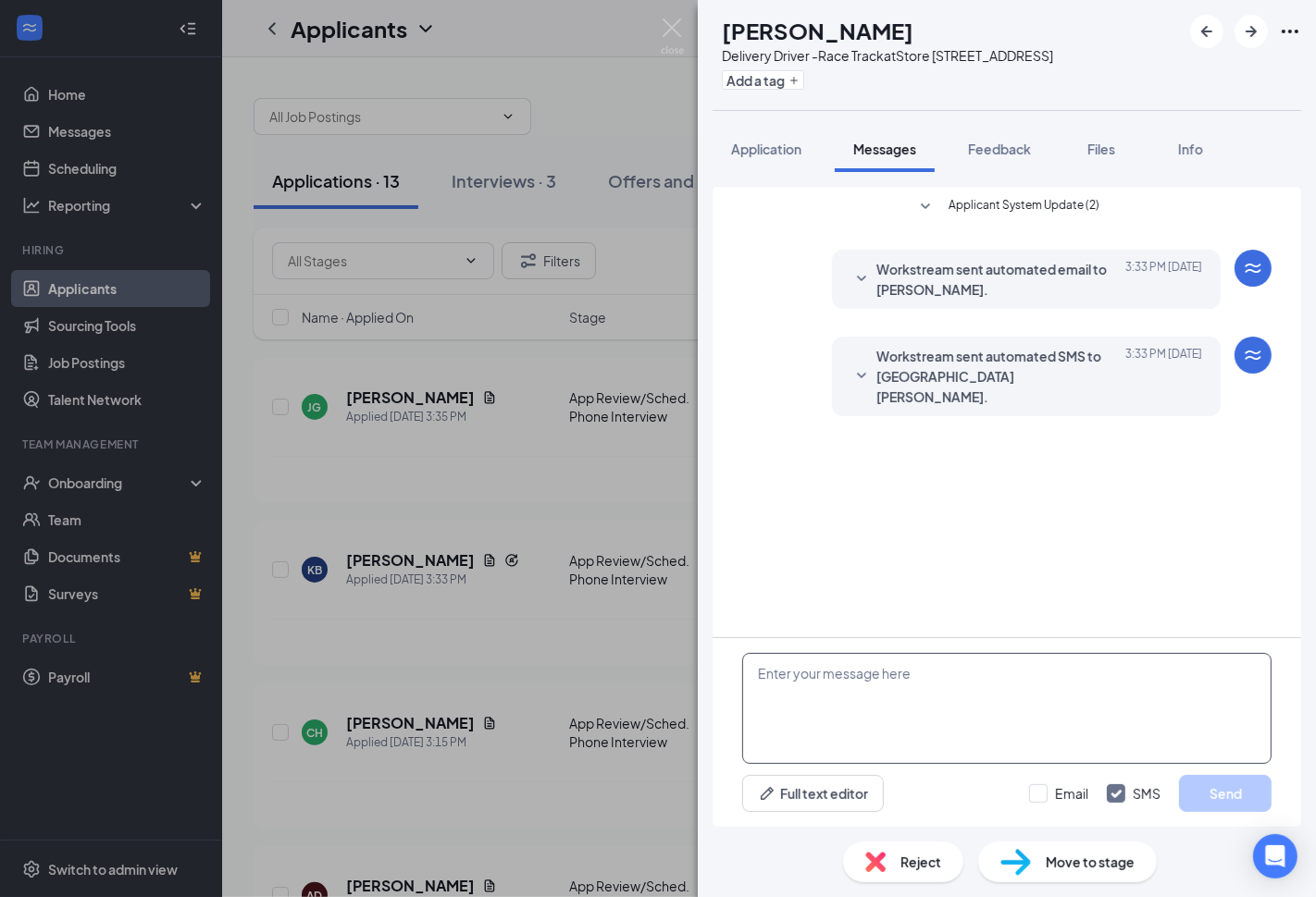
click at [976, 713] on textarea at bounding box center [1007, 709] width 530 height 111
paste textarea "Thanks for applying. What is your availability if hired?"
type textarea "Thanks for applying. What is your availability if hired?"
click at [1041, 795] on input "Email" at bounding box center [1059, 793] width 60 height 18
checkbox input "true"
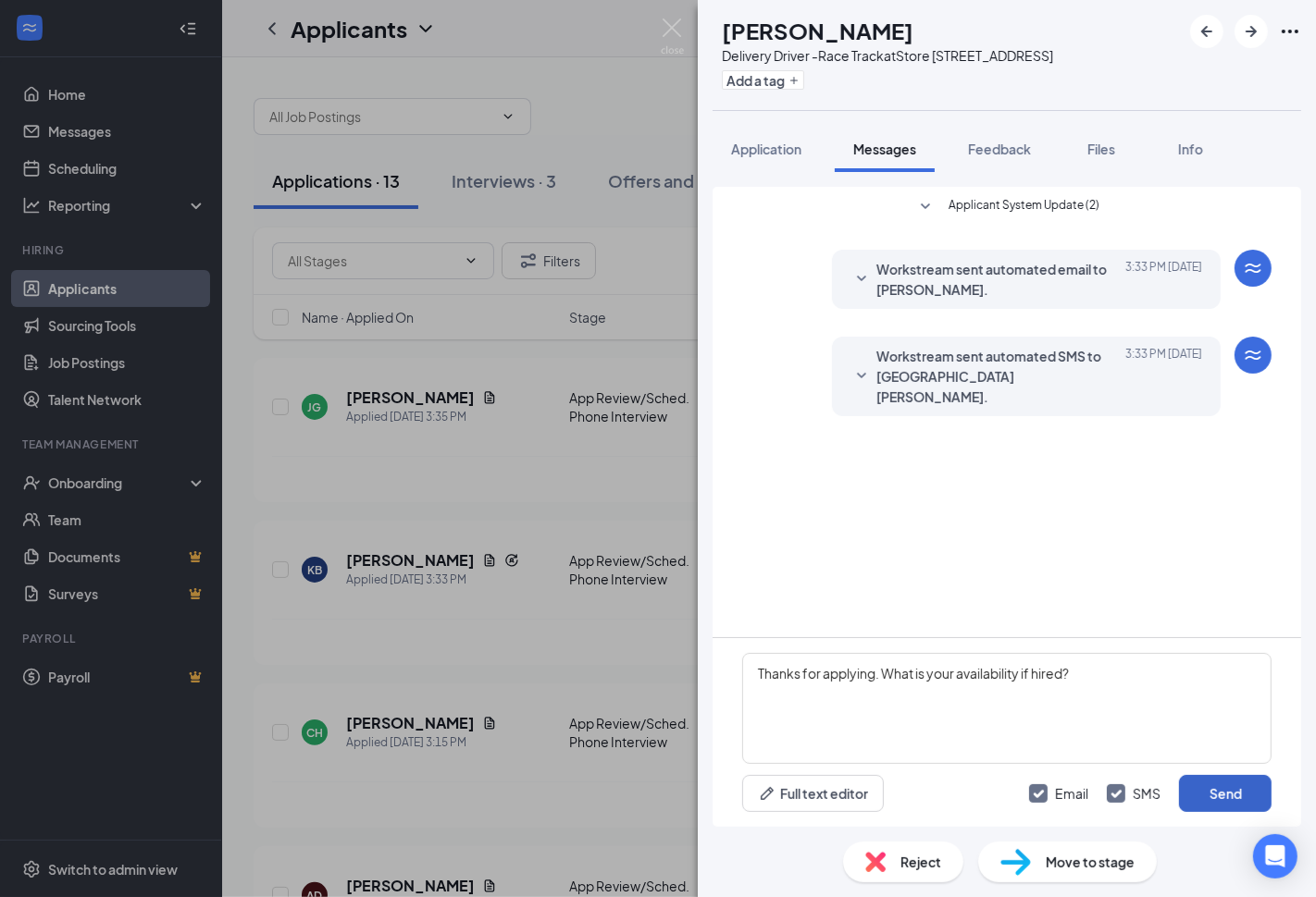
click at [1223, 802] on button "Send" at bounding box center [1225, 793] width 92 height 37
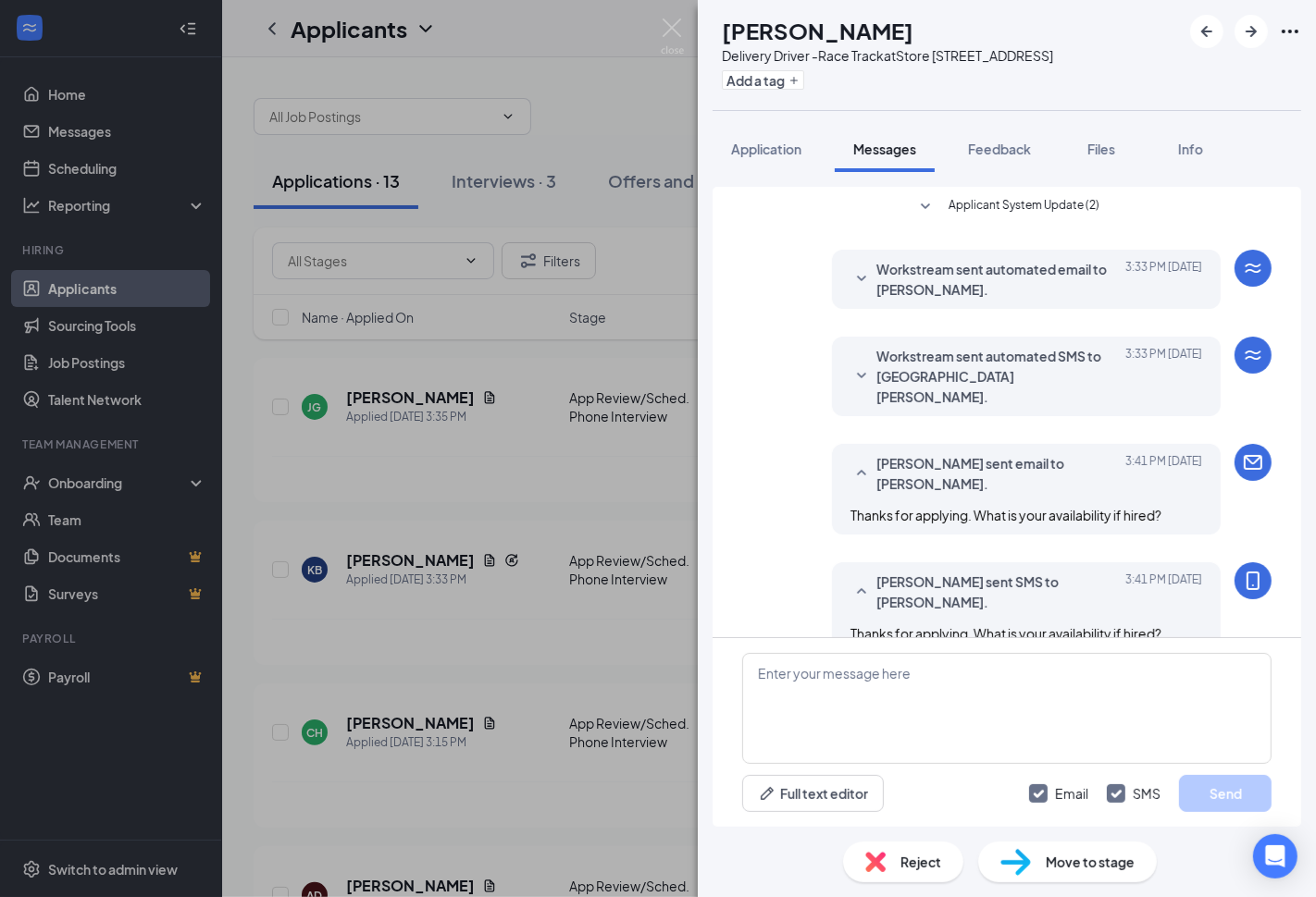
scroll to position [12, 0]
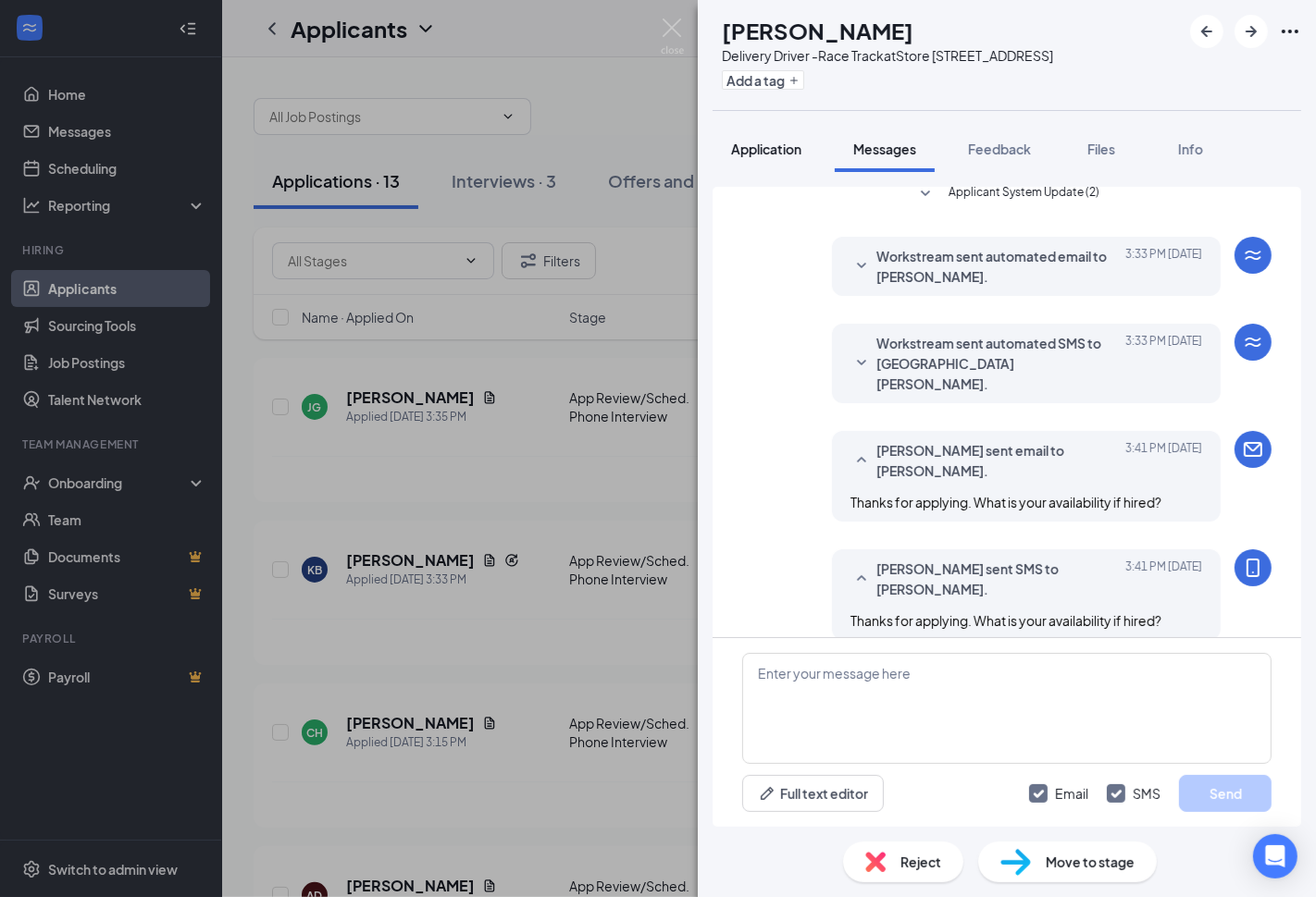
click at [766, 149] on span "Application" at bounding box center [766, 149] width 70 height 16
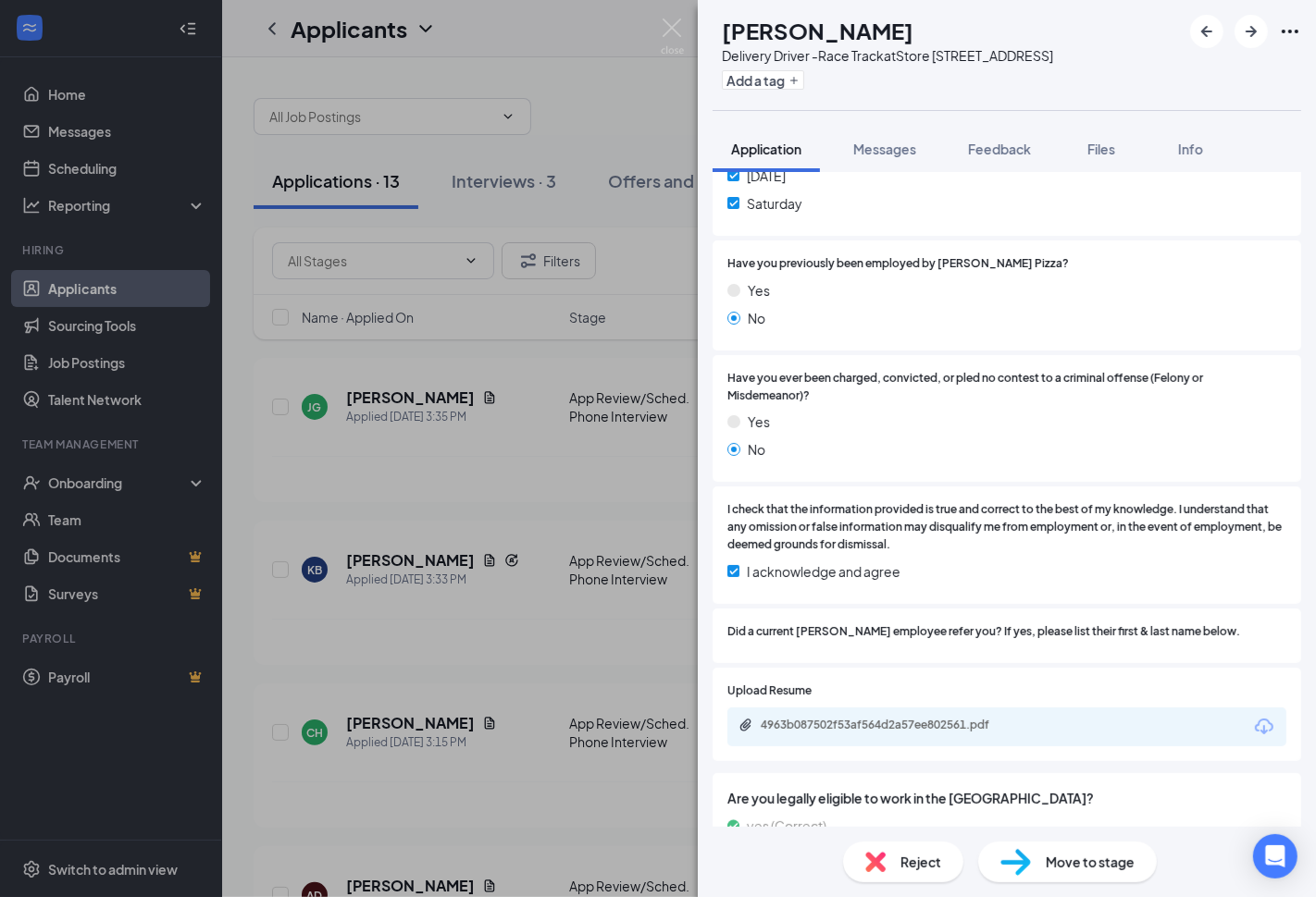
scroll to position [654, 0]
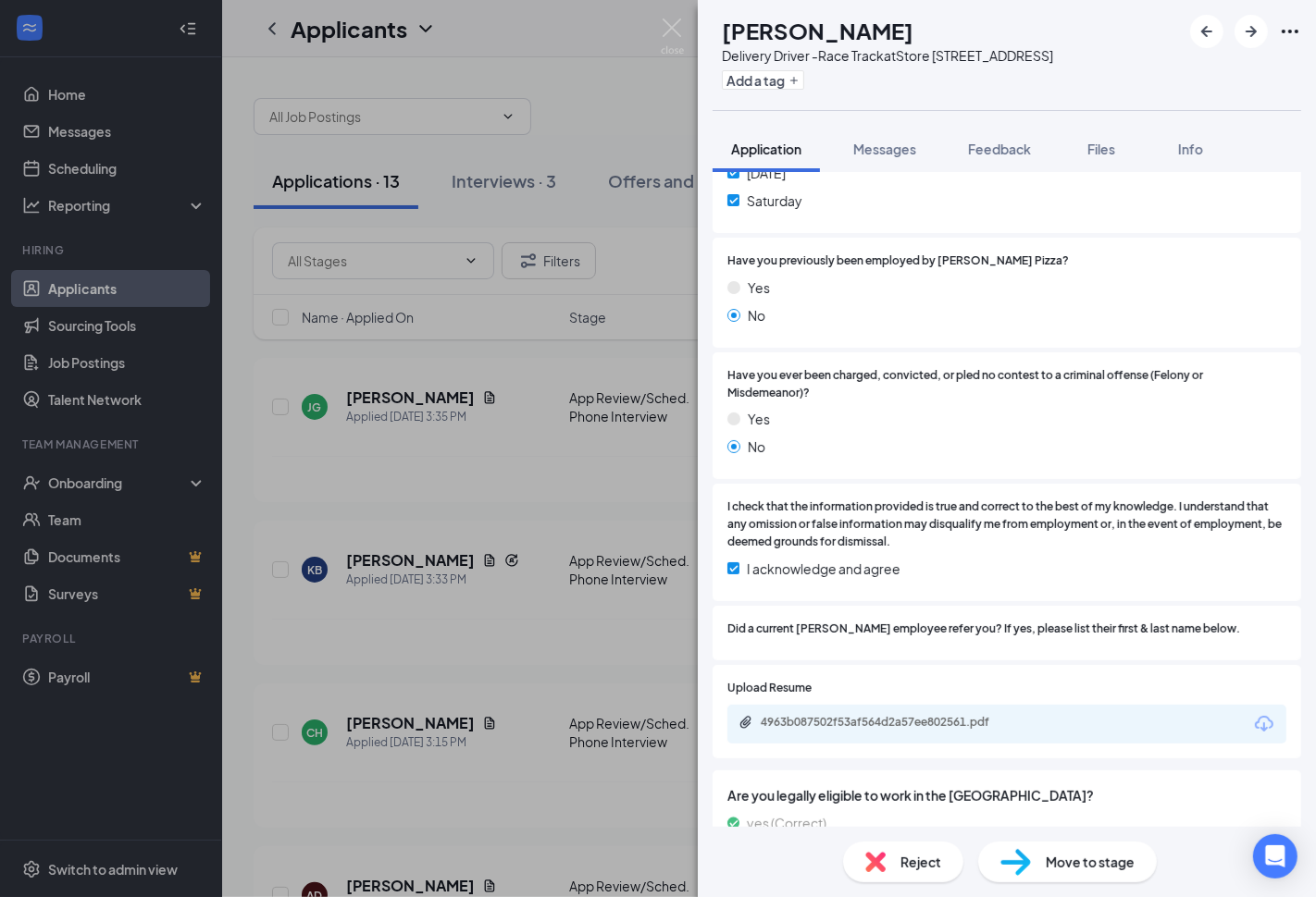
click at [610, 611] on div "KB Kenya Baker Delivery Driver -Race Track at Store 3871 - E Laburnum Ave Add a…" at bounding box center [658, 448] width 1316 height 897
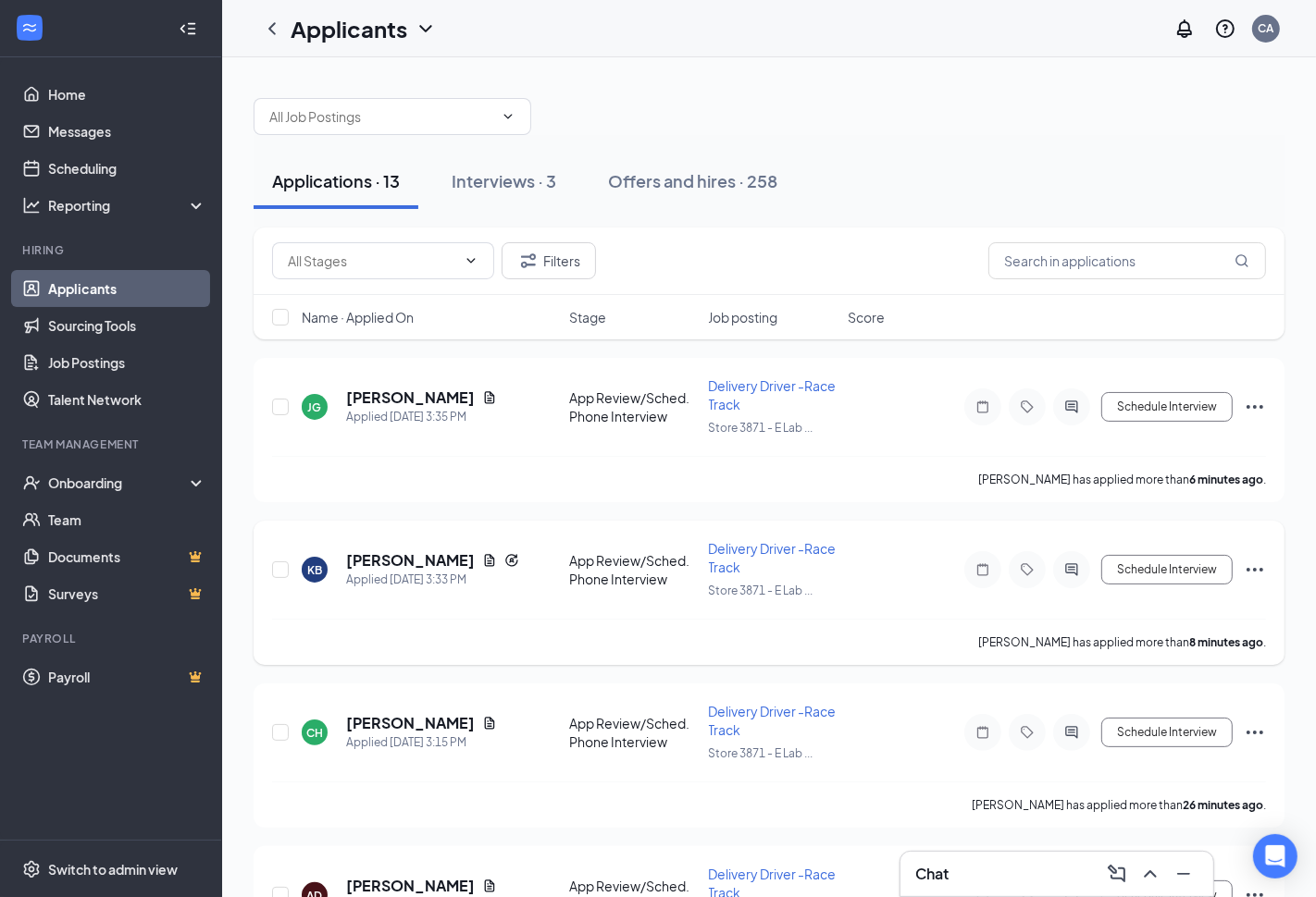
click at [421, 713] on h5 "[PERSON_NAME]" at bounding box center [411, 722] width 129 height 20
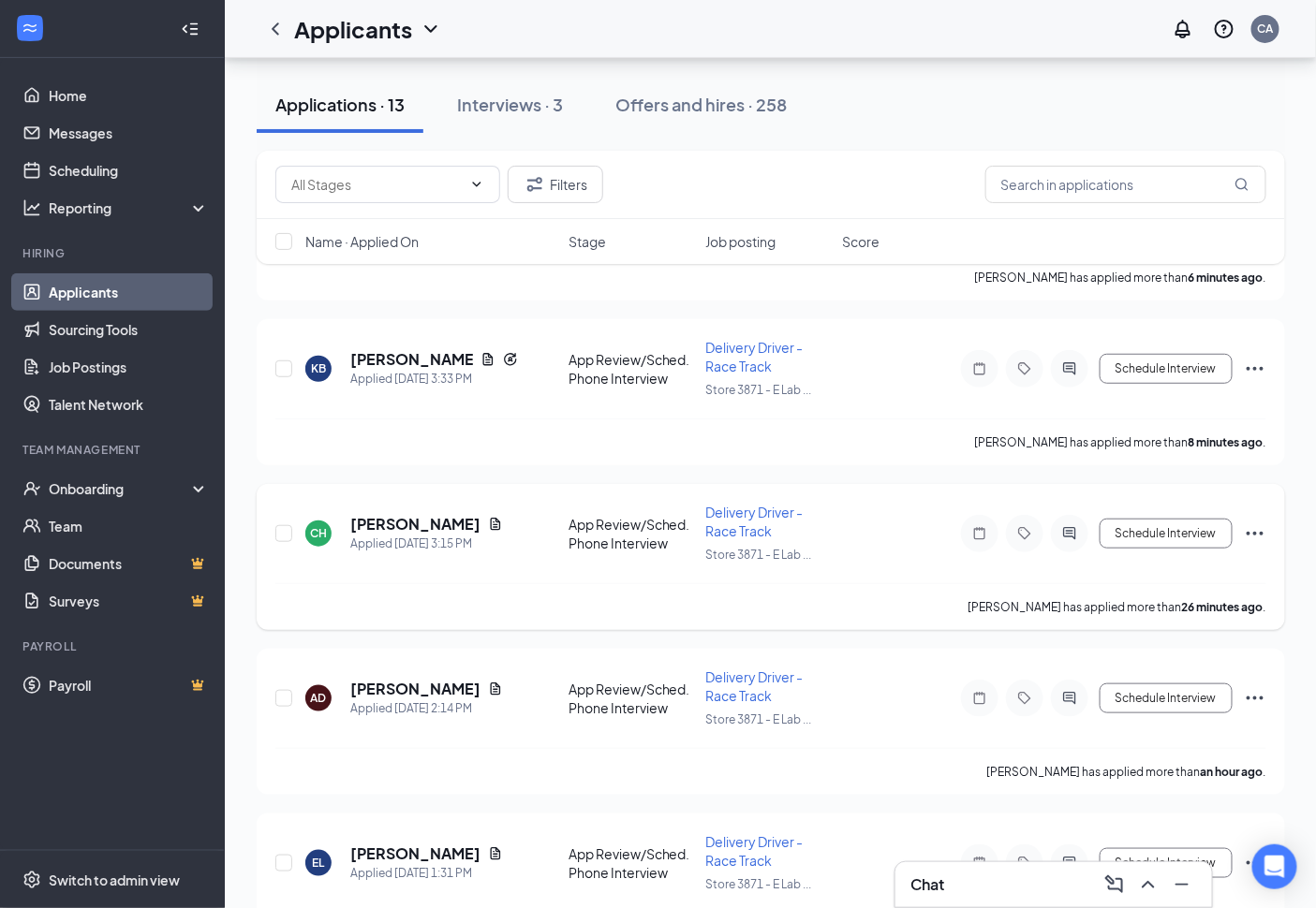
click at [426, 522] on h5 "[PERSON_NAME]" at bounding box center [416, 523] width 130 height 20
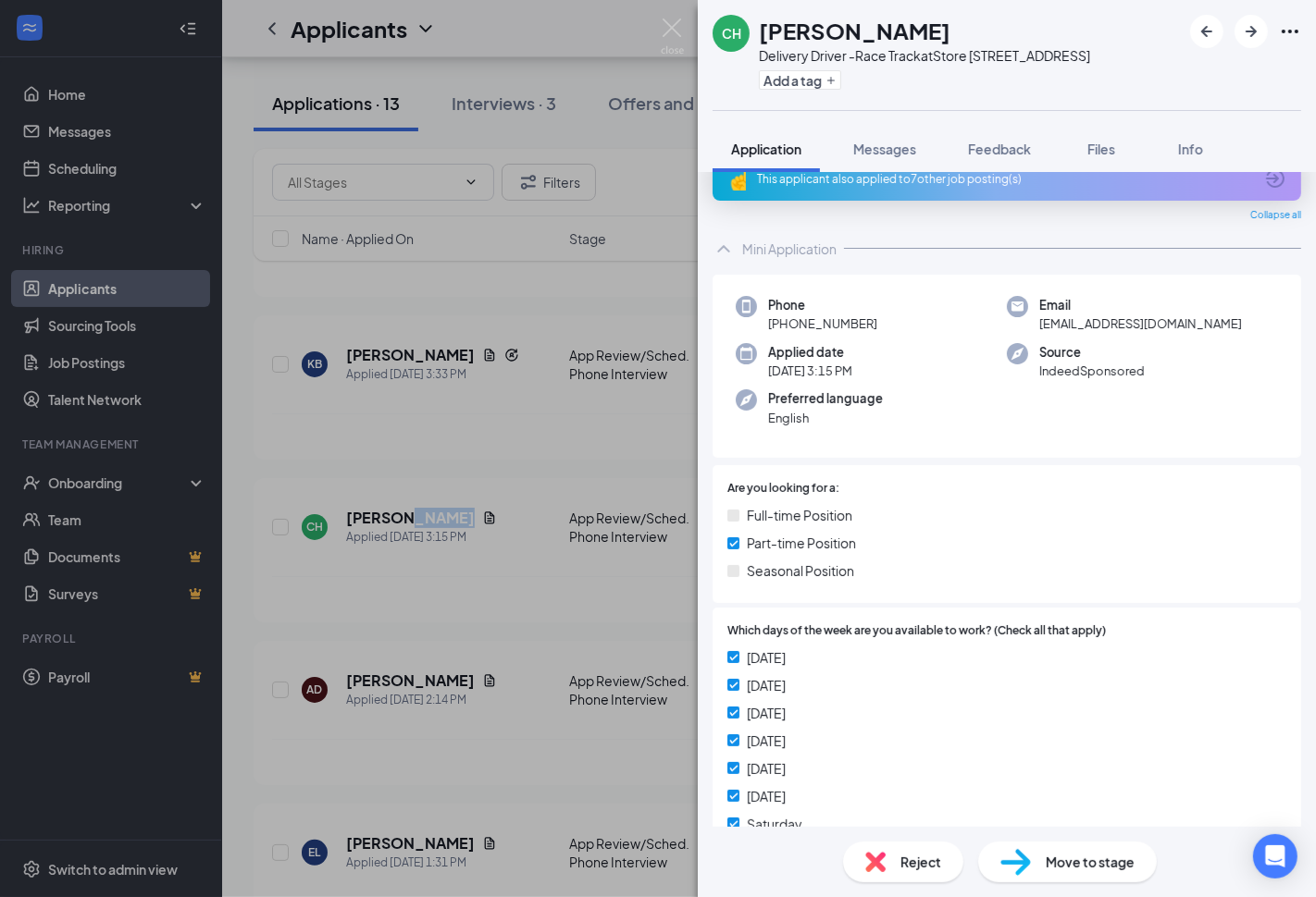
scroll to position [0, 0]
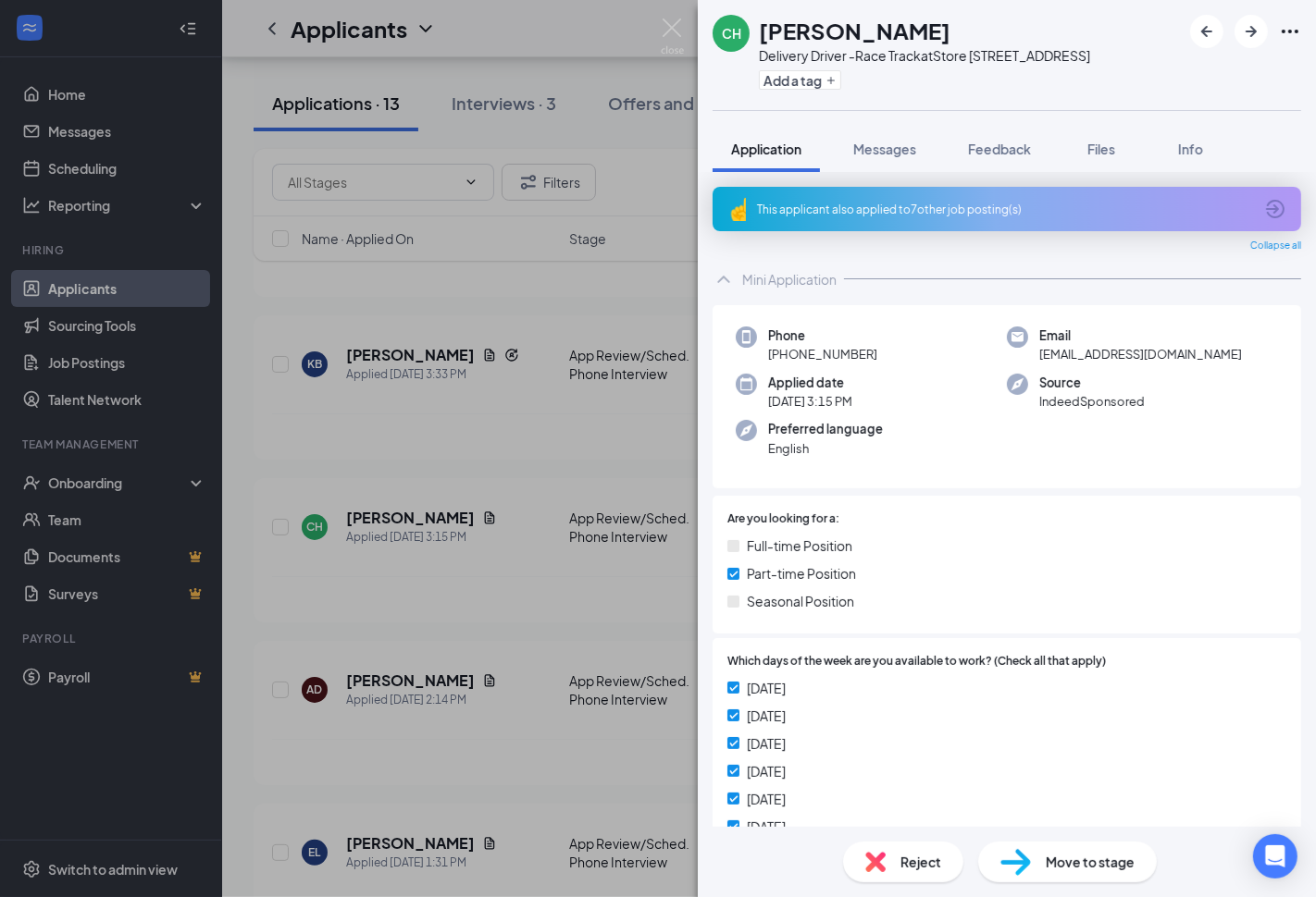
drag, startPoint x: 909, startPoint y: 193, endPoint x: 1066, endPoint y: 565, distance: 403.8
click at [909, 194] on div "This applicant also applied to 7 other job posting(s)" at bounding box center [1006, 209] width 588 height 44
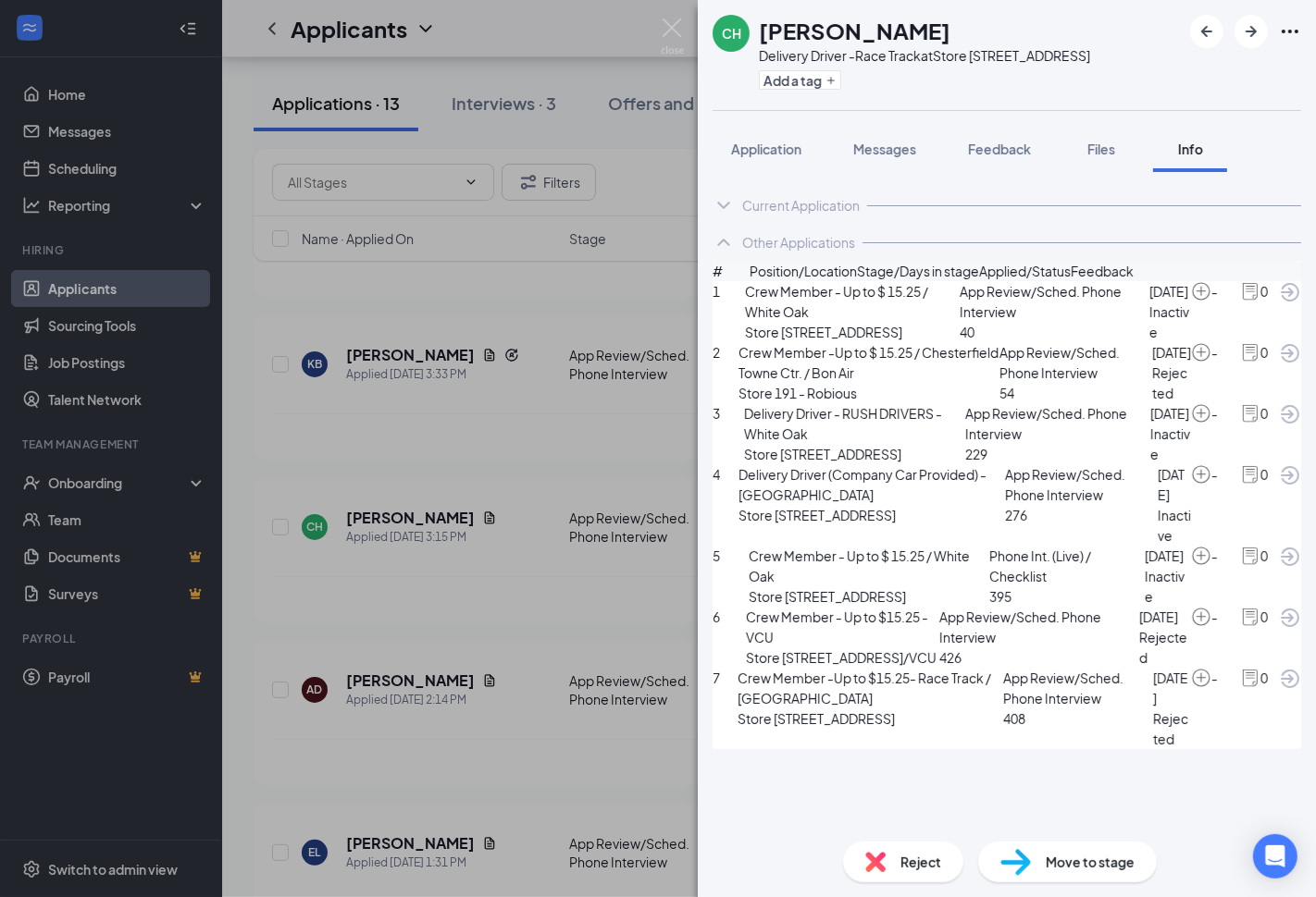
scroll to position [210, 0]
click at [904, 146] on span "Messages" at bounding box center [885, 149] width 63 height 16
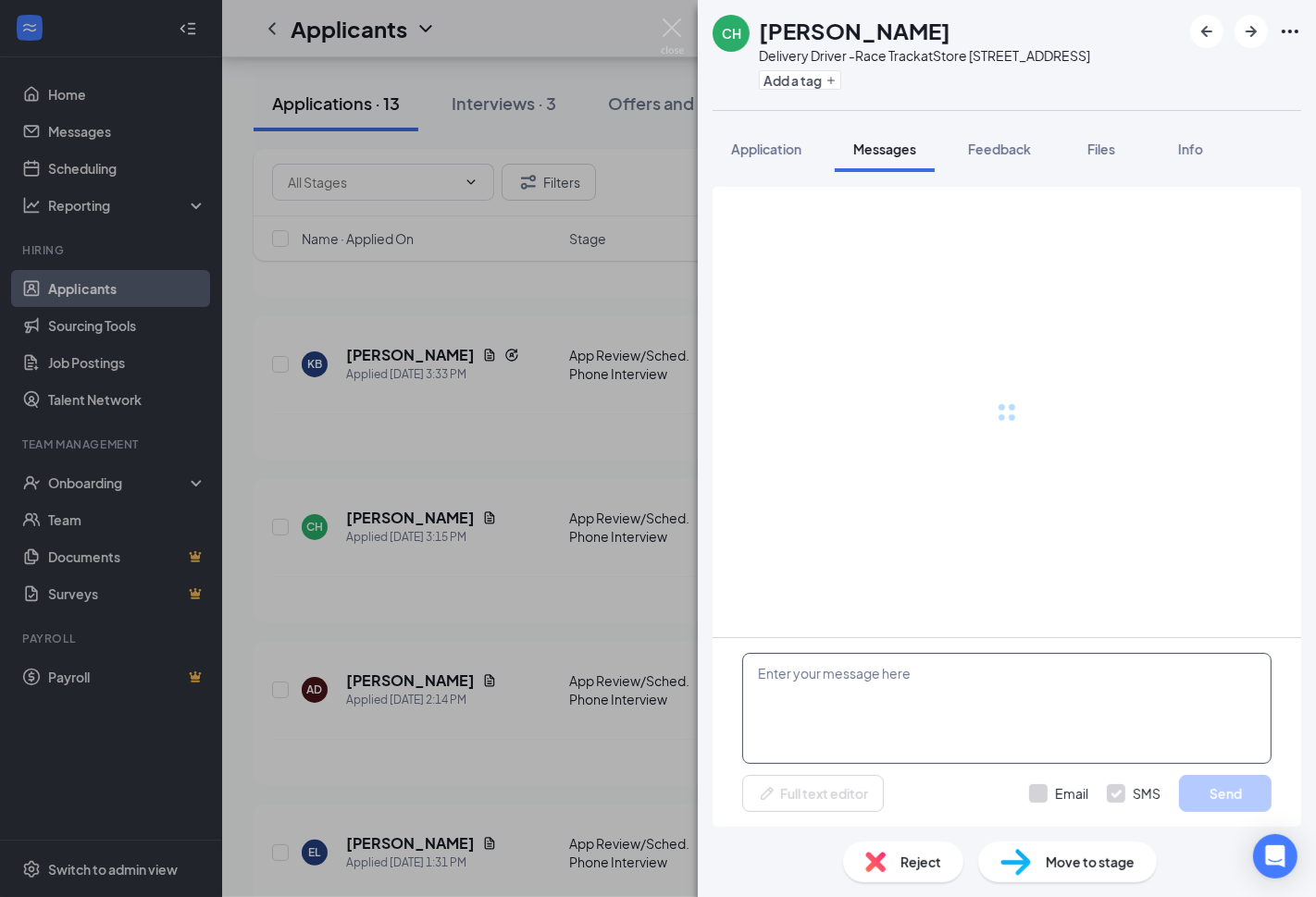
click at [958, 695] on textarea at bounding box center [1007, 709] width 530 height 111
paste textarea "Thanks for applying. What is your availability if hired?"
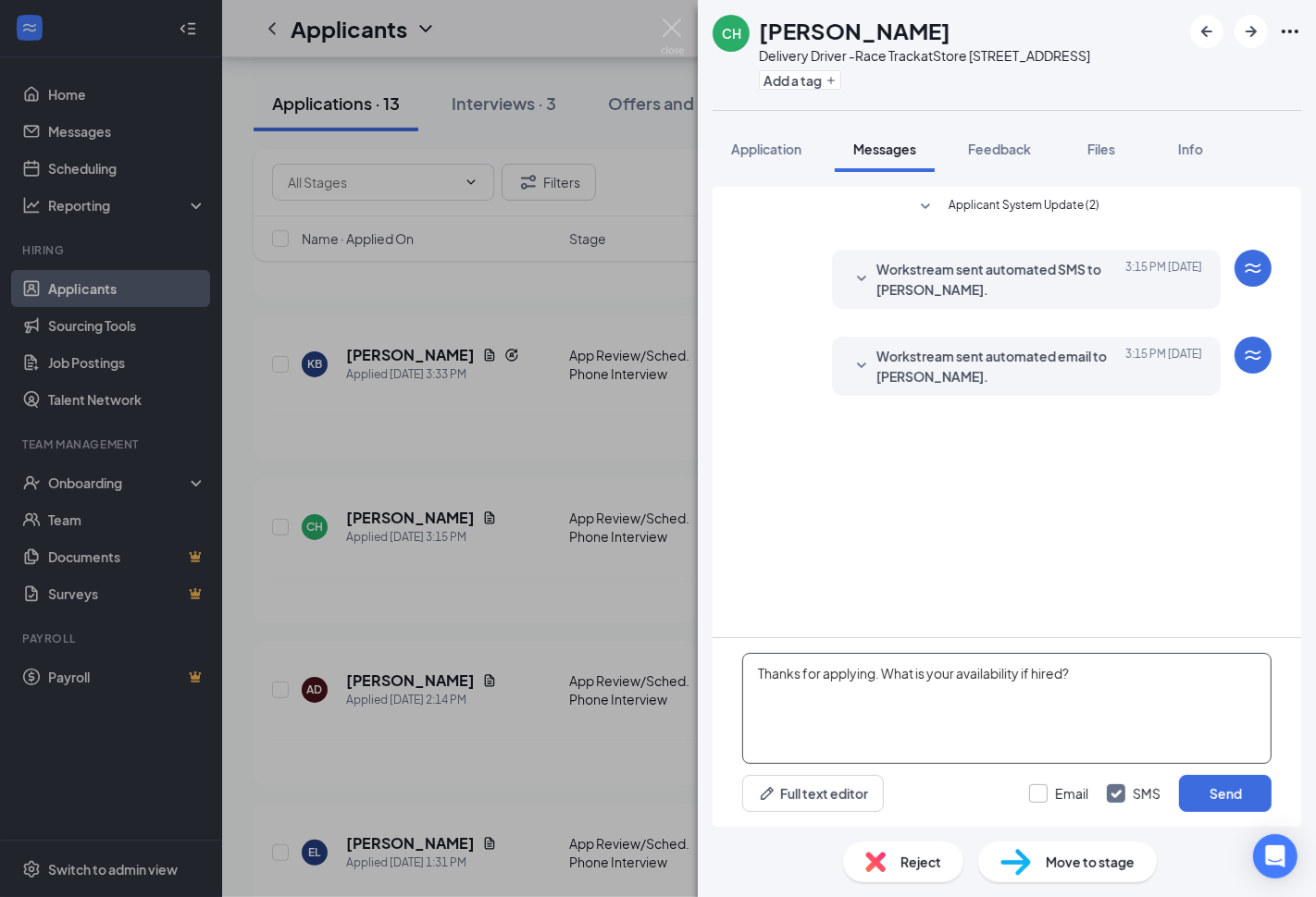
type textarea "Thanks for applying. What is your availability if hired?"
click at [1076, 802] on input "Email" at bounding box center [1059, 793] width 60 height 18
checkbox input "true"
click at [1227, 811] on button "Send" at bounding box center [1225, 793] width 92 height 37
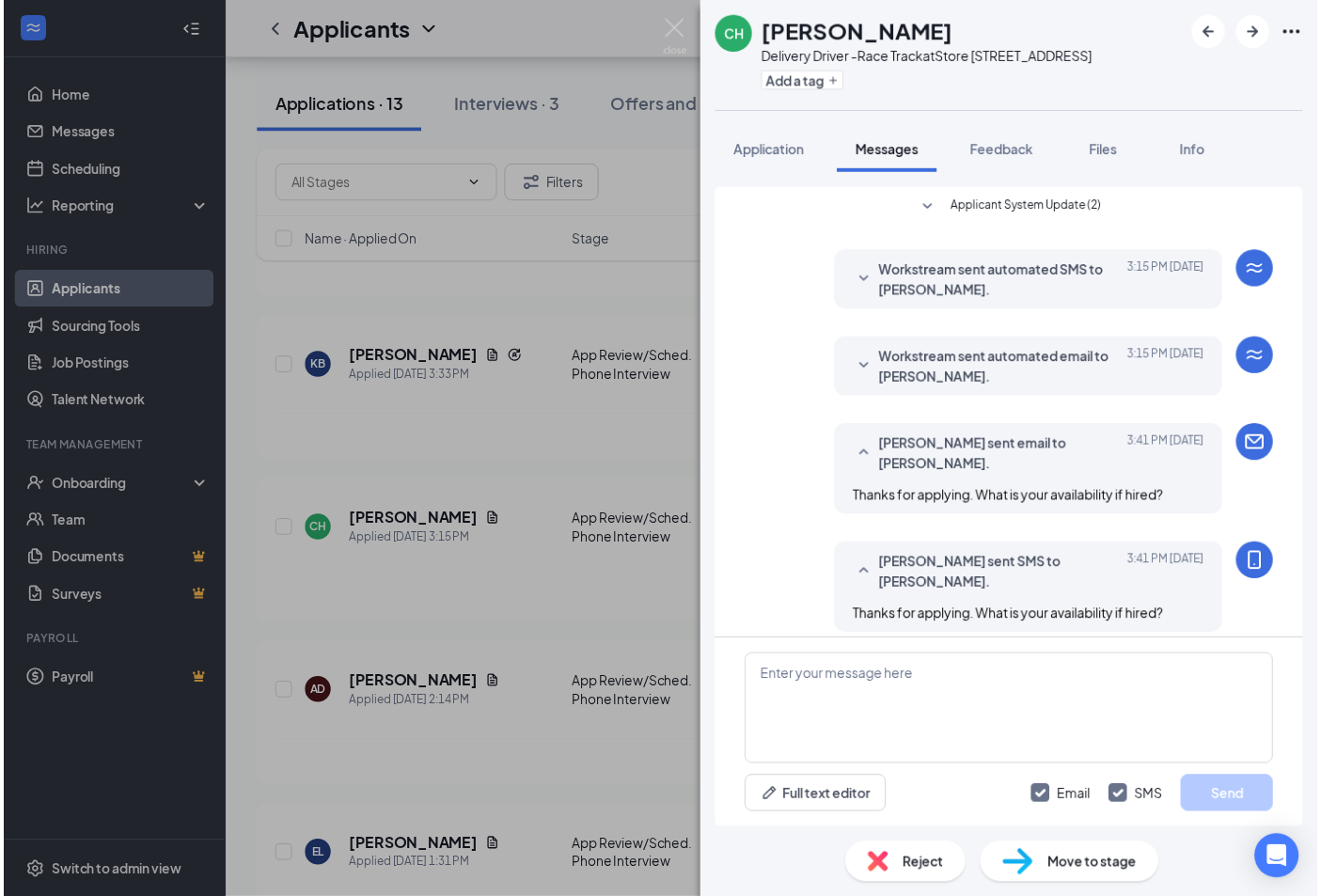
scroll to position [13, 0]
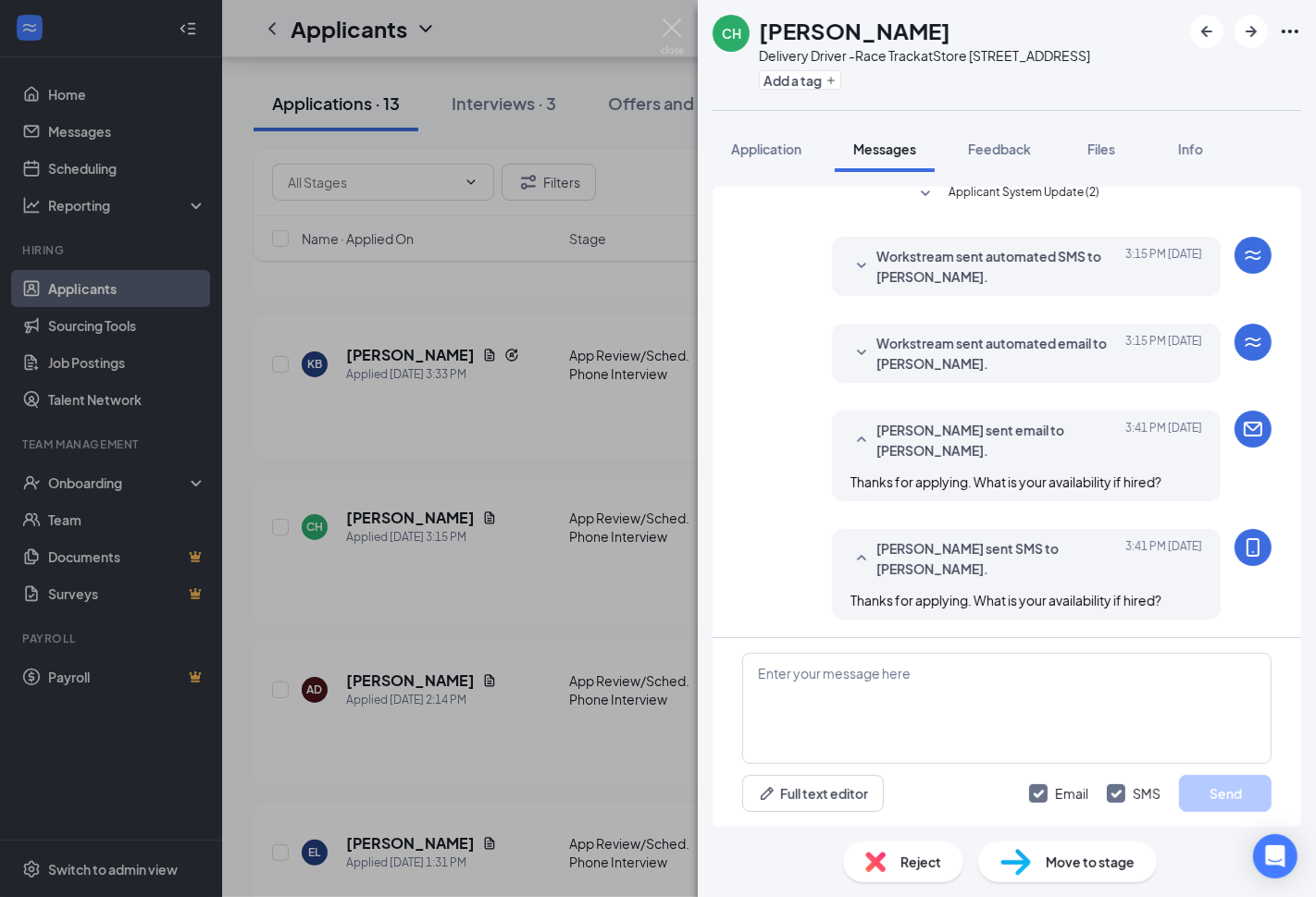
click at [575, 583] on div "CH Curtis Harris Delivery Driver -Race Track at Store 3871 - E Laburnum Ave Add…" at bounding box center [658, 448] width 1316 height 897
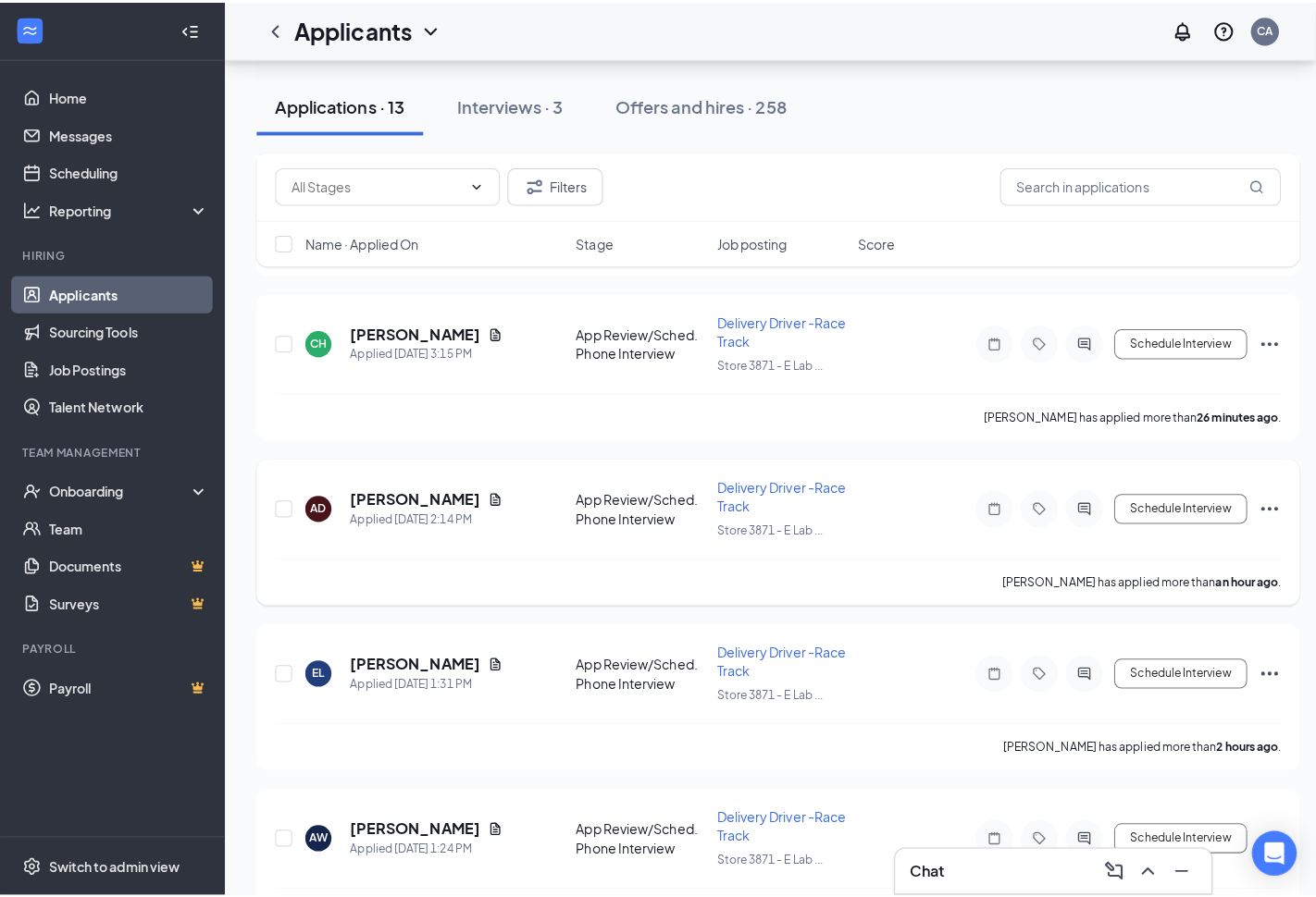
scroll to position [513, 0]
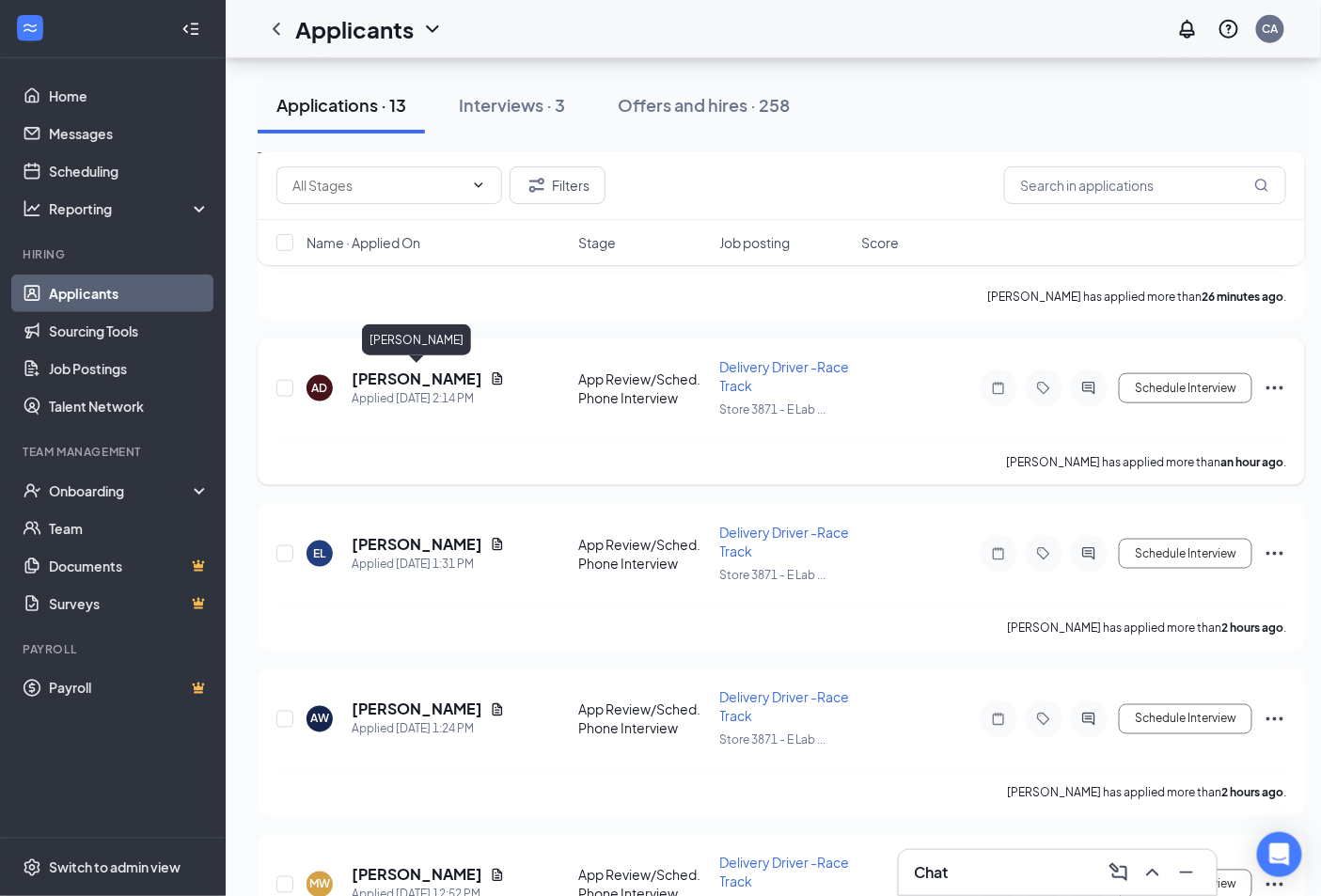
click at [454, 371] on h5 "[PERSON_NAME]" at bounding box center [417, 378] width 131 height 20
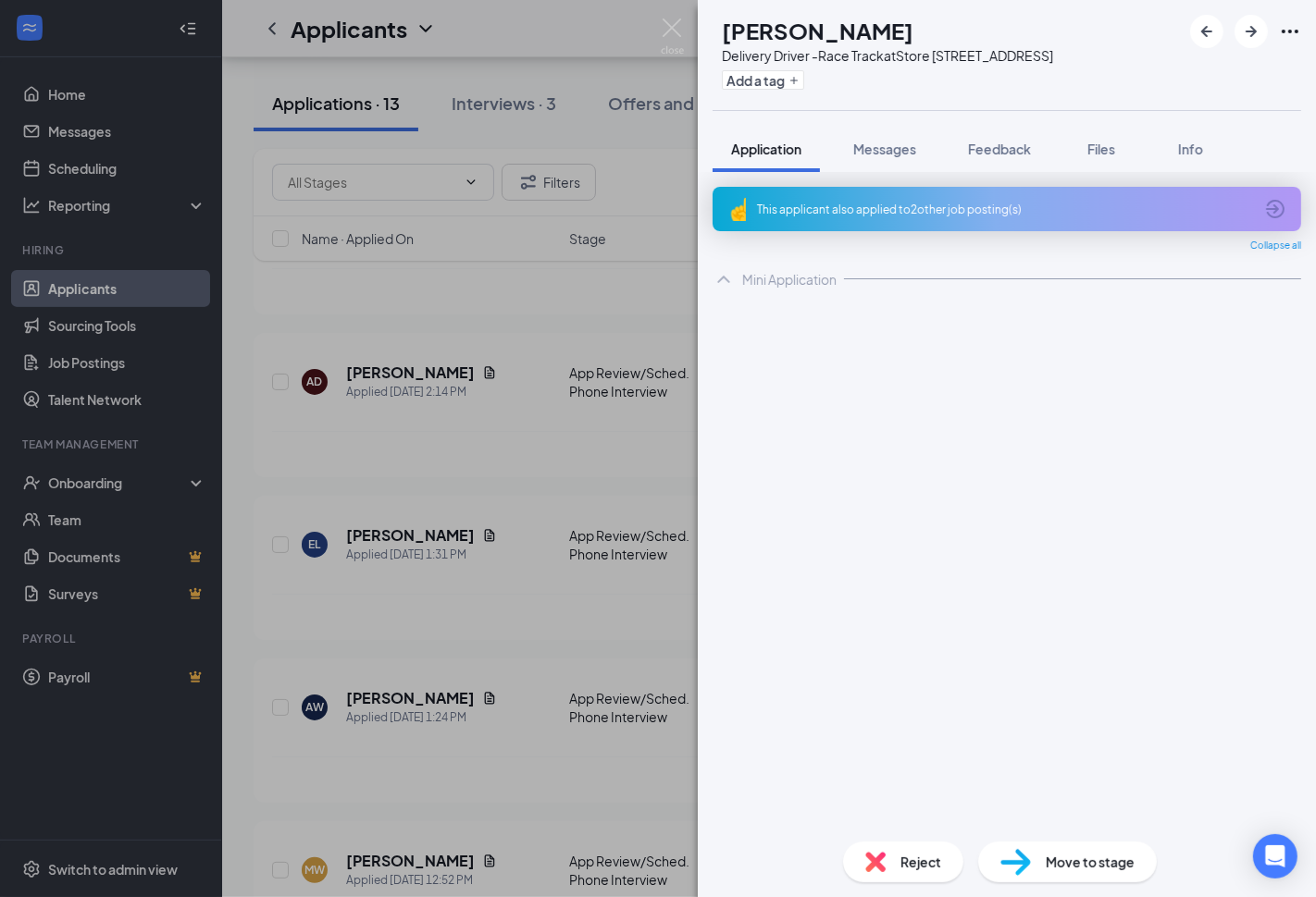
click at [968, 201] on div "This applicant also applied to 2 other job posting(s)" at bounding box center [1005, 209] width 496 height 15
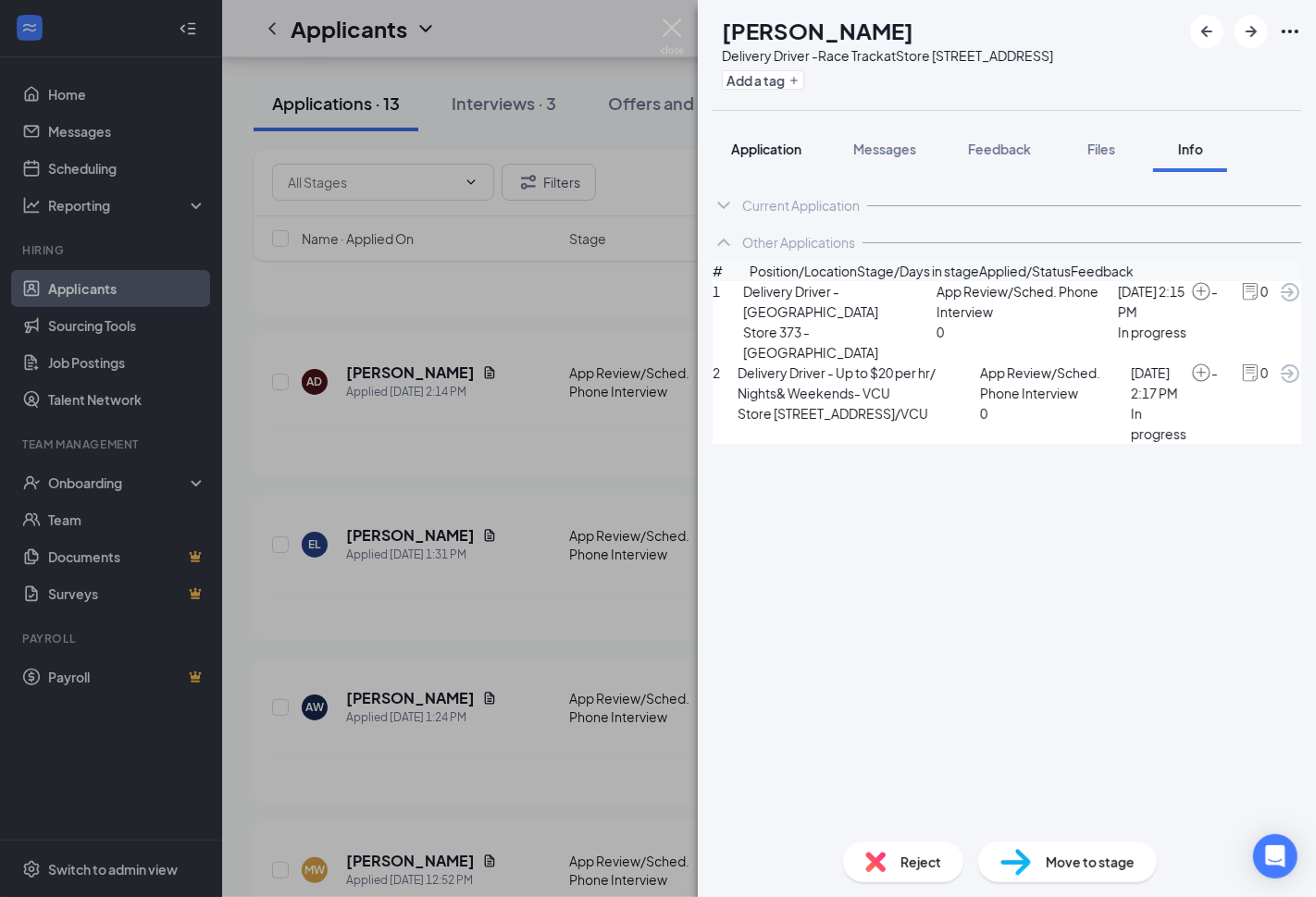
click at [780, 141] on span "Application" at bounding box center [766, 149] width 70 height 16
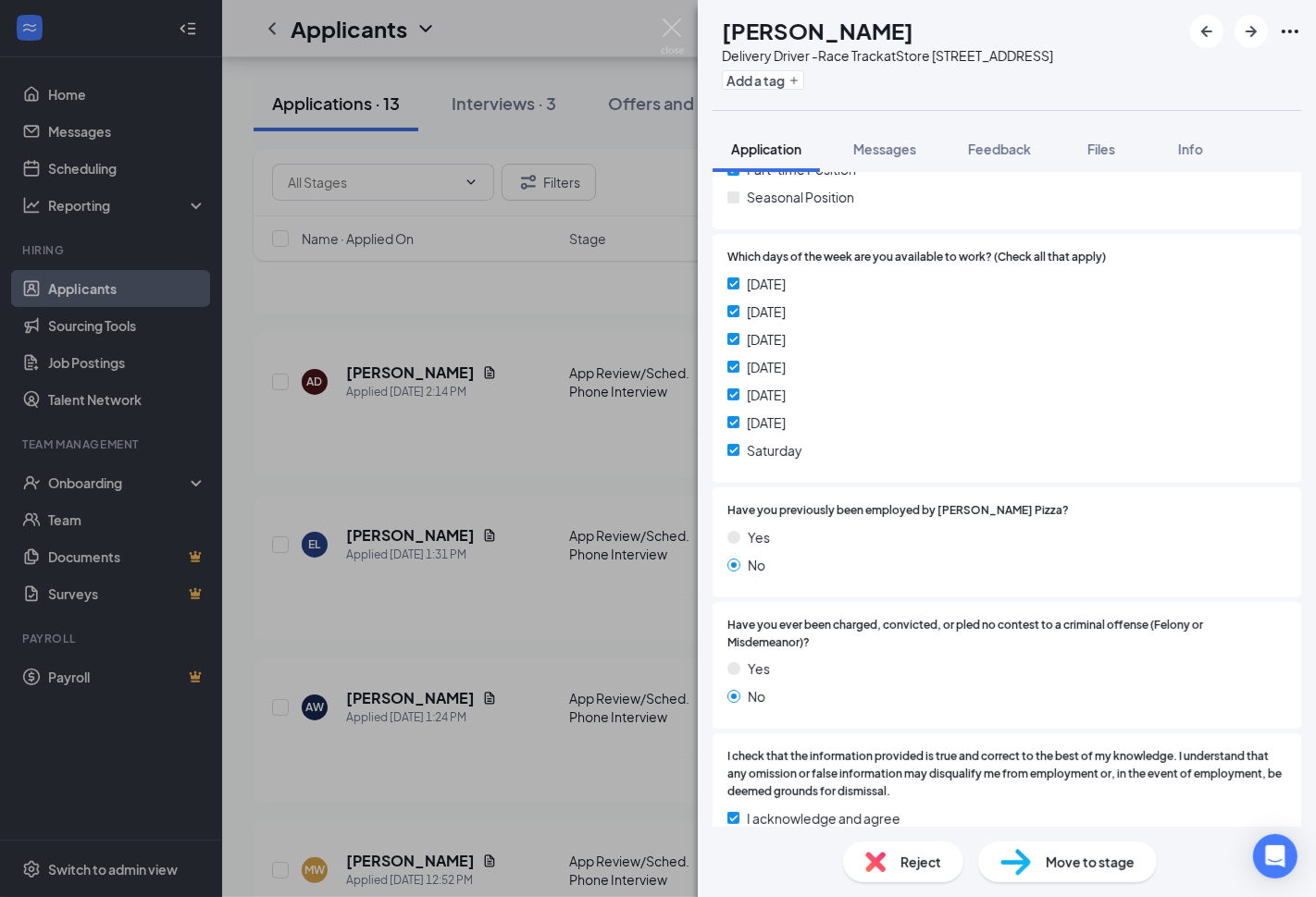
scroll to position [411, 0]
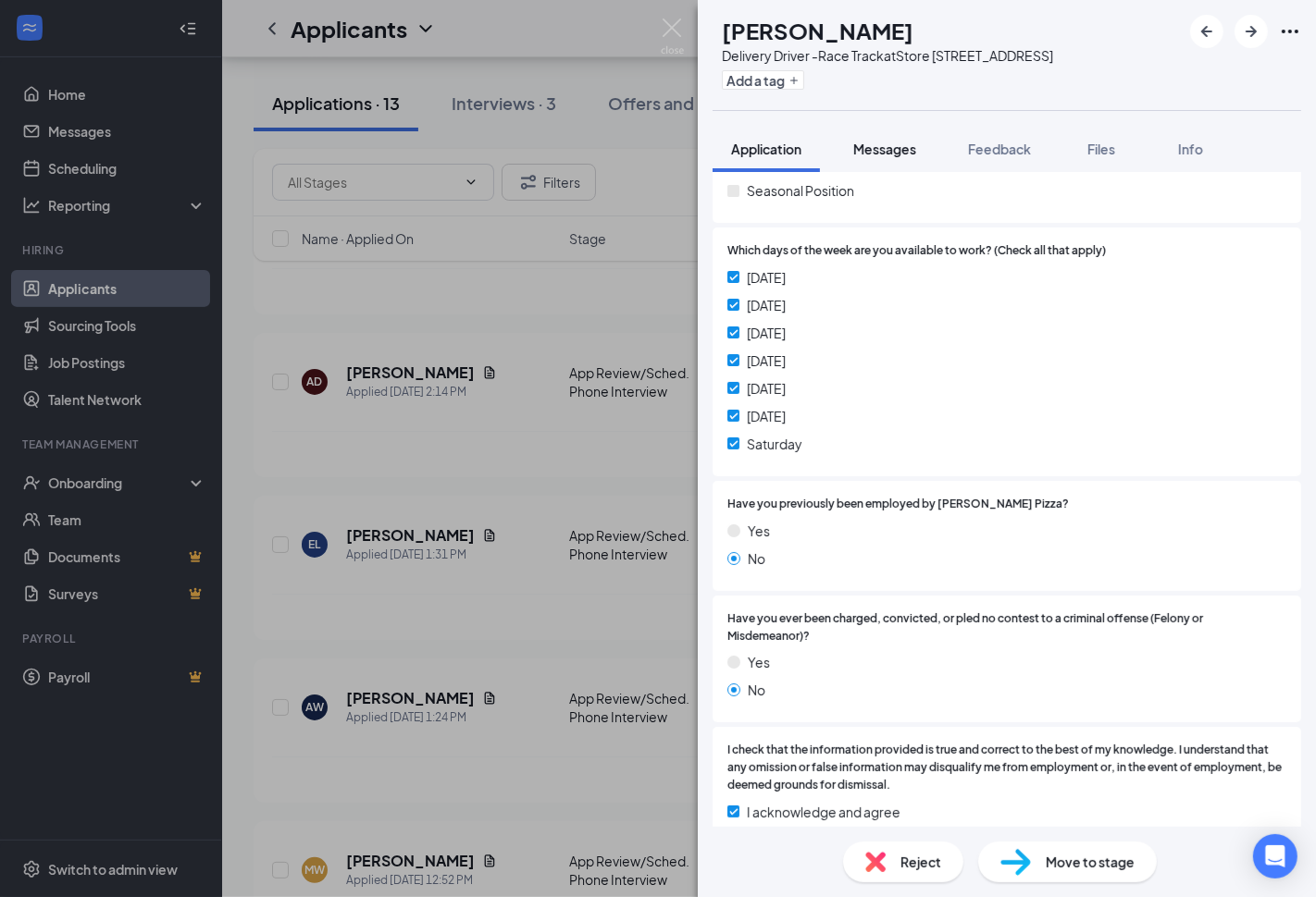
click at [893, 151] on span "Messages" at bounding box center [885, 149] width 63 height 16
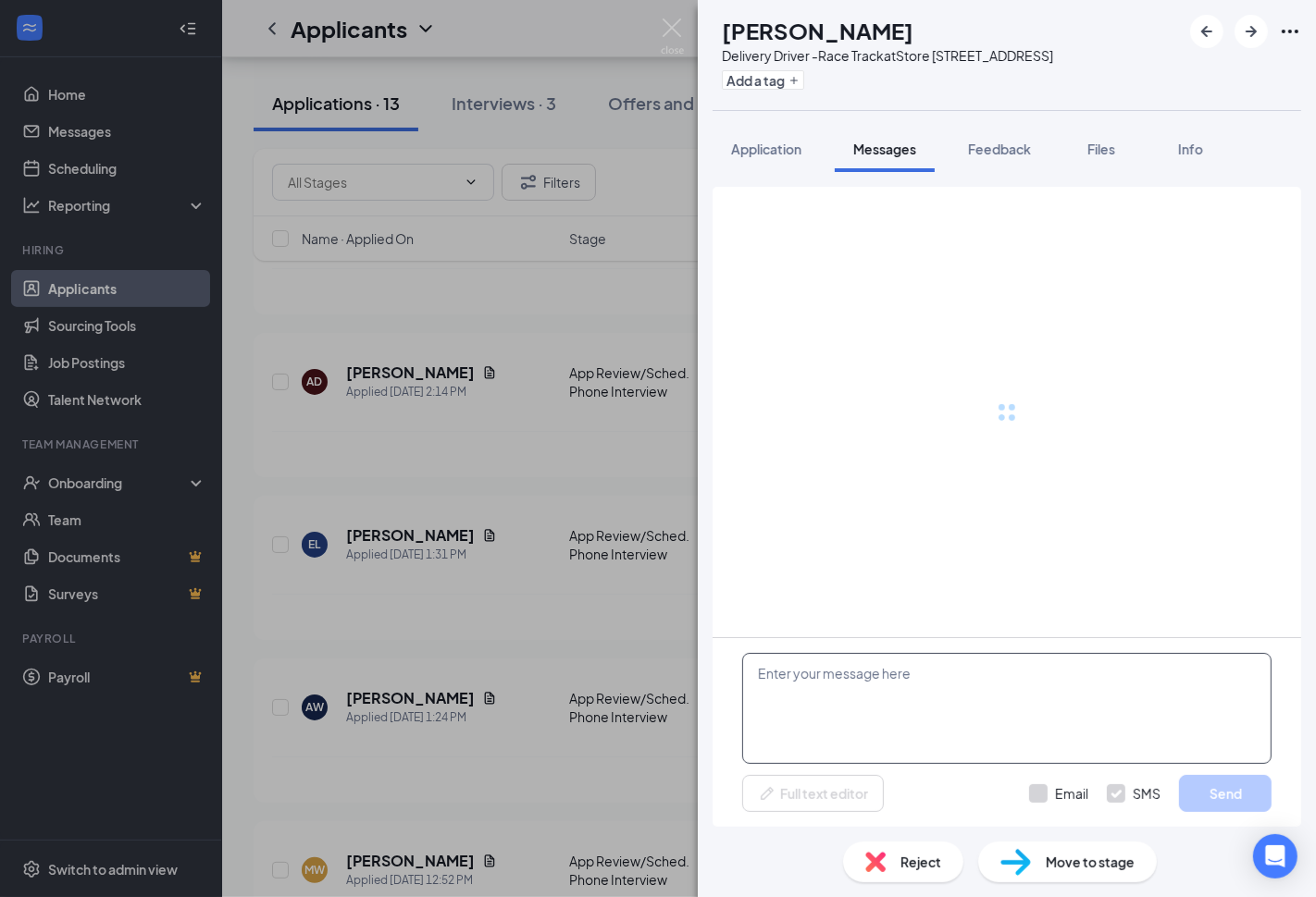
click at [942, 703] on textarea at bounding box center [1007, 709] width 530 height 111
click at [956, 686] on textarea at bounding box center [1007, 709] width 530 height 111
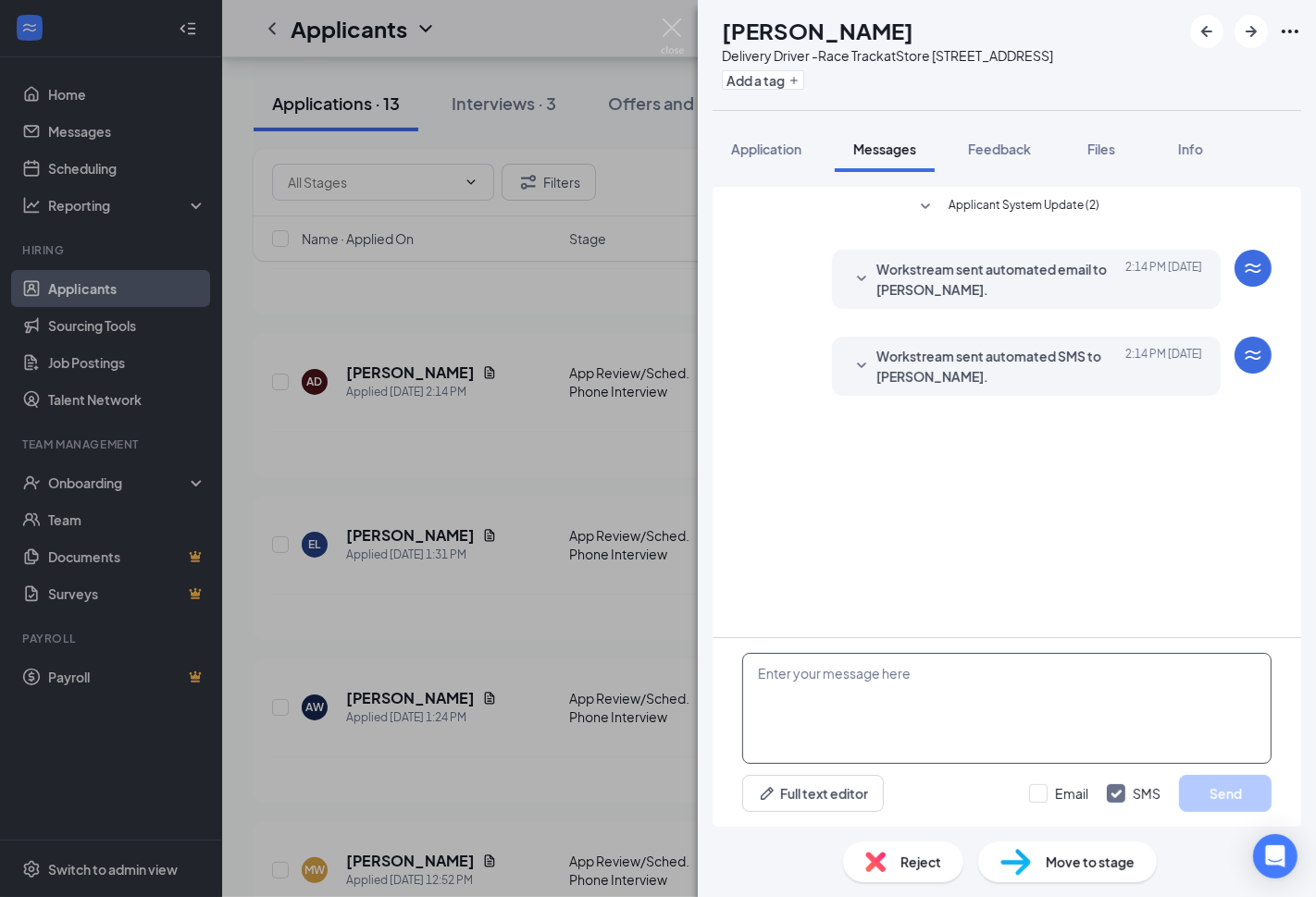
paste textarea "Thanks for applying. What is your availability if hired?"
type textarea "Thanks for applying. What is your availability if hired?"
click at [1068, 793] on input "Email" at bounding box center [1059, 793] width 60 height 18
checkbox input "true"
click at [1184, 791] on button "Send" at bounding box center [1225, 793] width 92 height 37
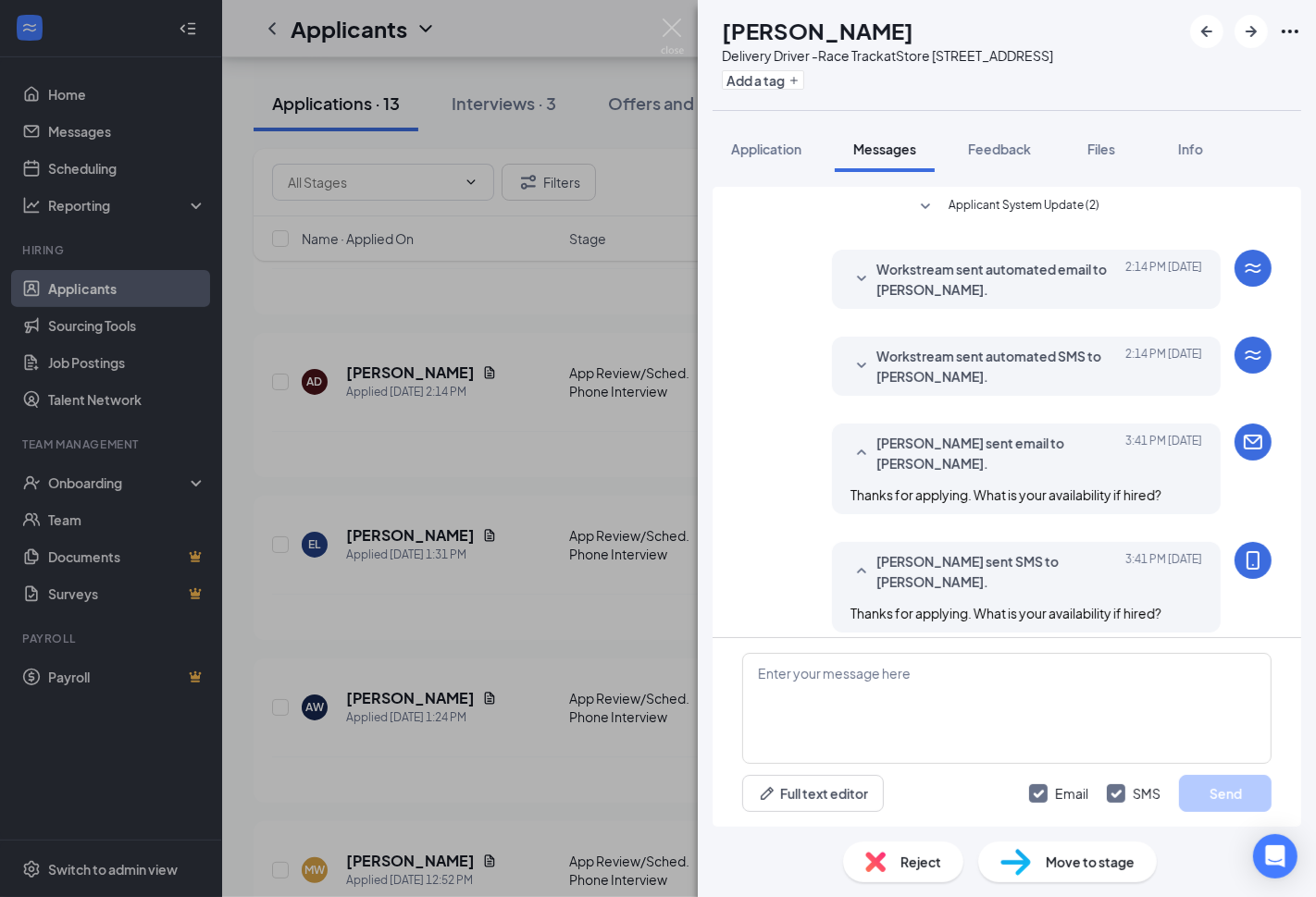
scroll to position [12, 0]
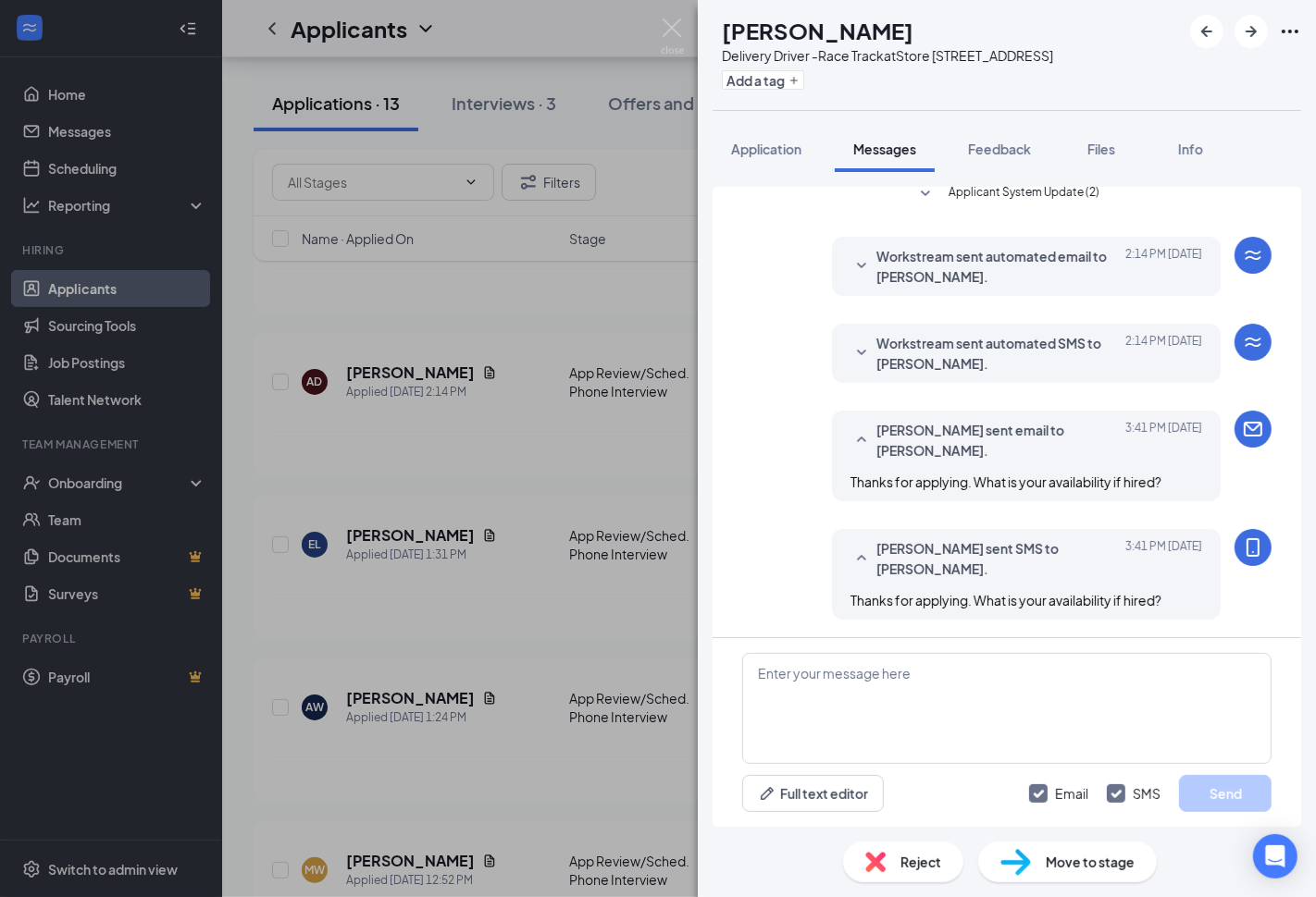
click at [612, 627] on div "AD Andrew Davidson Delivery Driver -Race Track at Store 3871 - E Laburnum Ave A…" at bounding box center [658, 448] width 1316 height 897
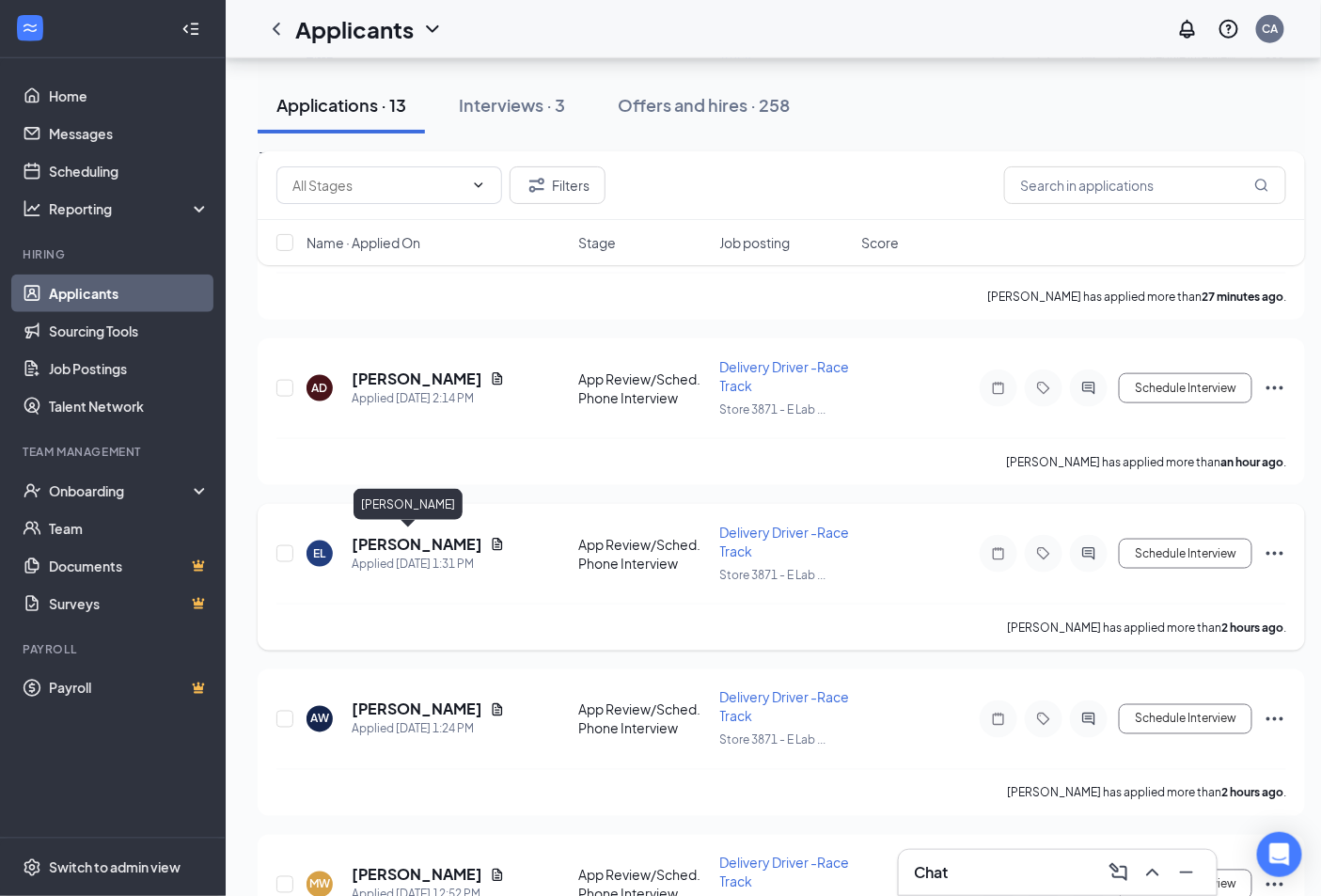
click at [408, 540] on h5 "Eric Lewis" at bounding box center [417, 544] width 131 height 20
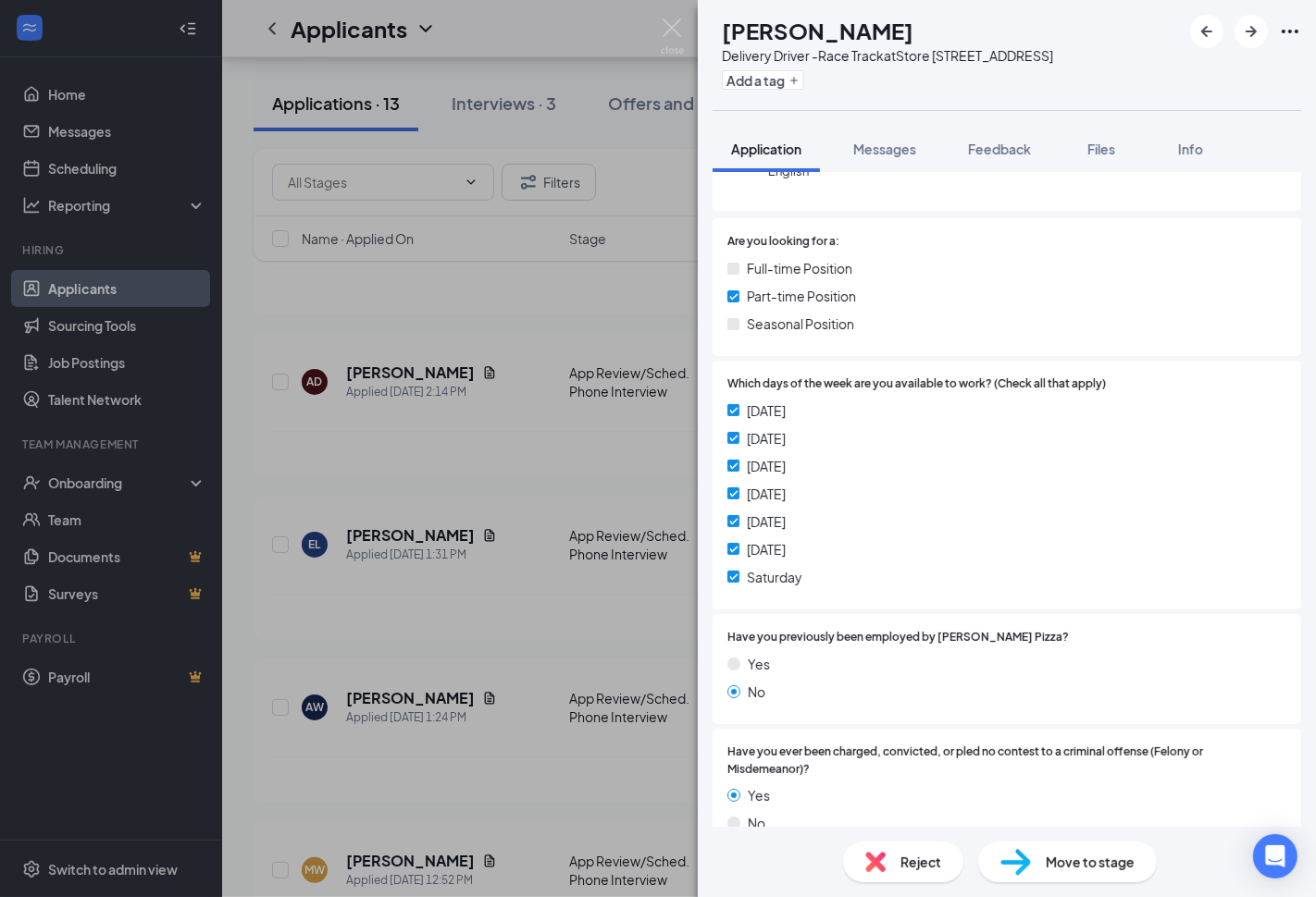
scroll to position [411, 0]
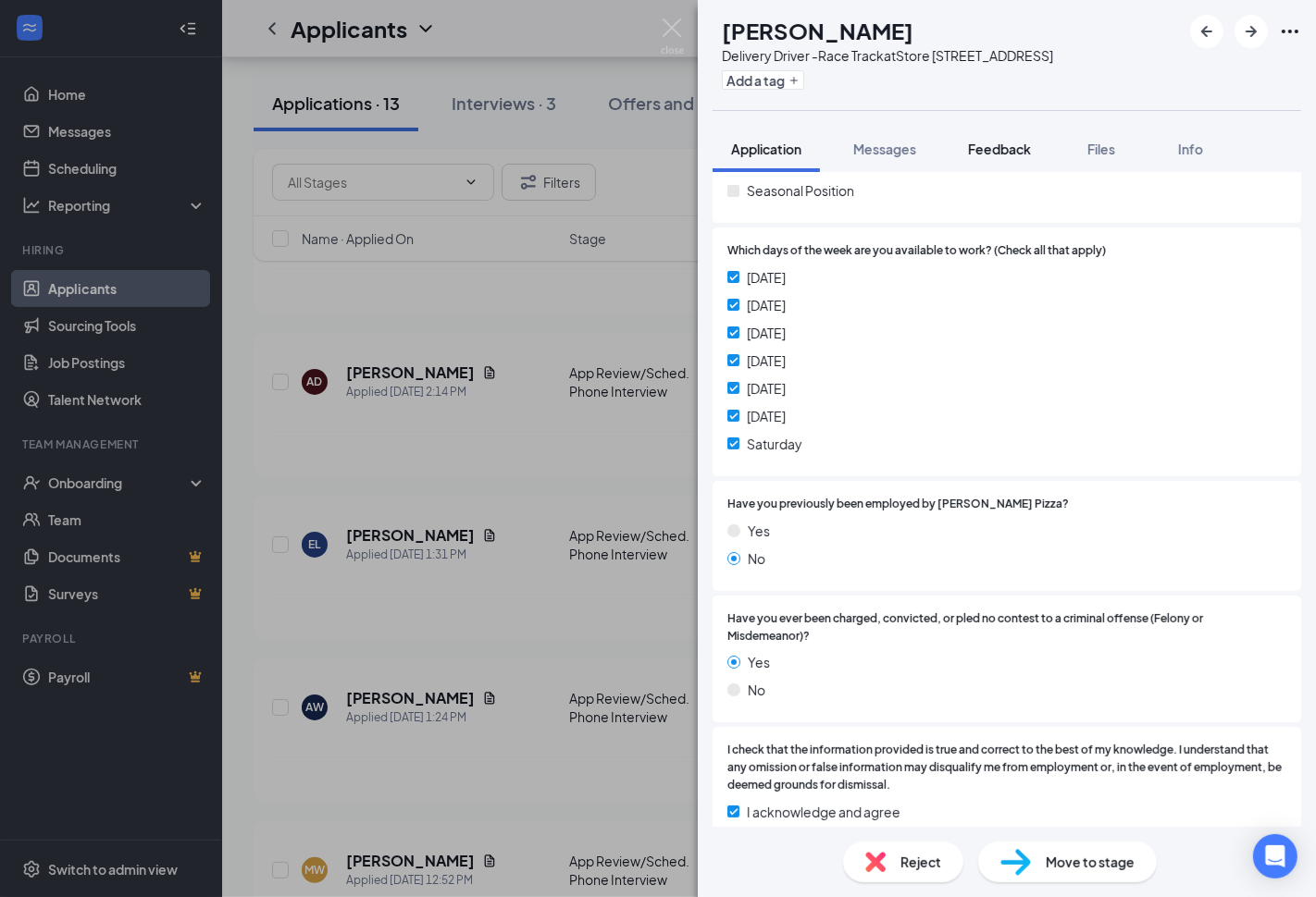
drag, startPoint x: 1006, startPoint y: 146, endPoint x: 900, endPoint y: 649, distance: 514.0
click at [1010, 146] on span "Feedback" at bounding box center [1000, 149] width 63 height 16
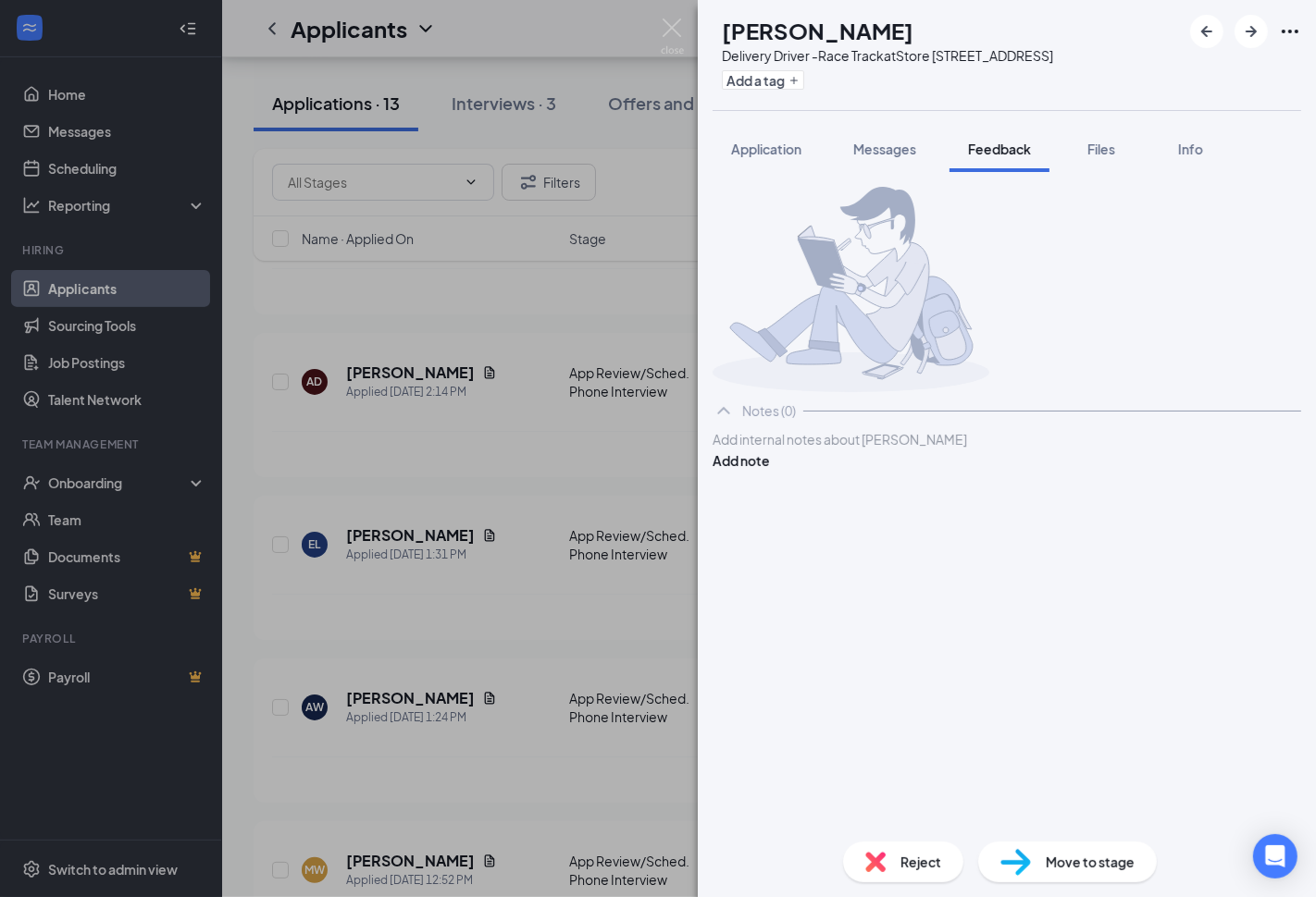
click at [893, 450] on div at bounding box center [1006, 439] width 586 height 19
click at [770, 471] on button "Add note" at bounding box center [741, 460] width 58 height 20
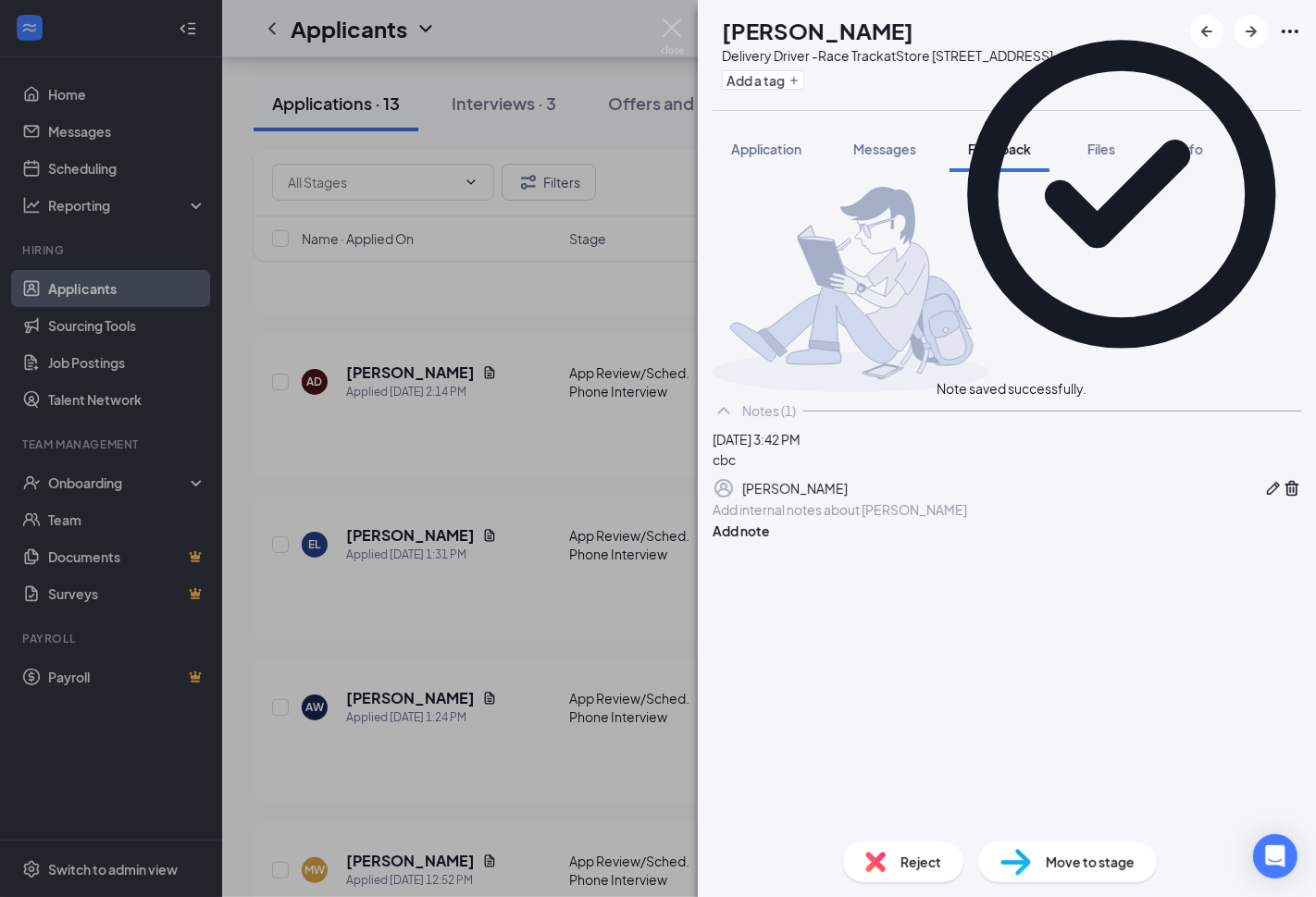
click at [914, 855] on span "Reject" at bounding box center [921, 862] width 40 height 20
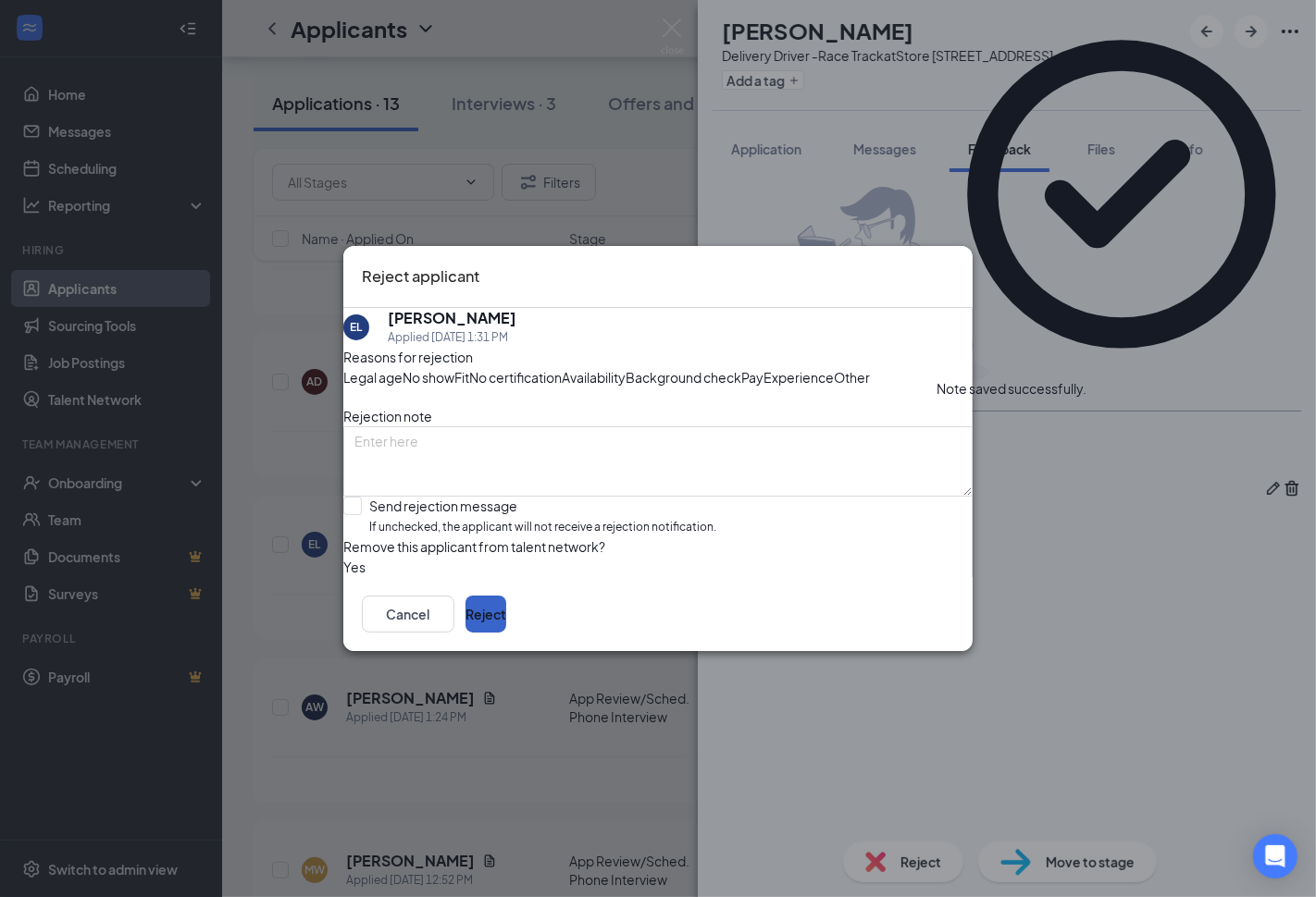
click at [506, 632] on button "Reject" at bounding box center [486, 614] width 40 height 37
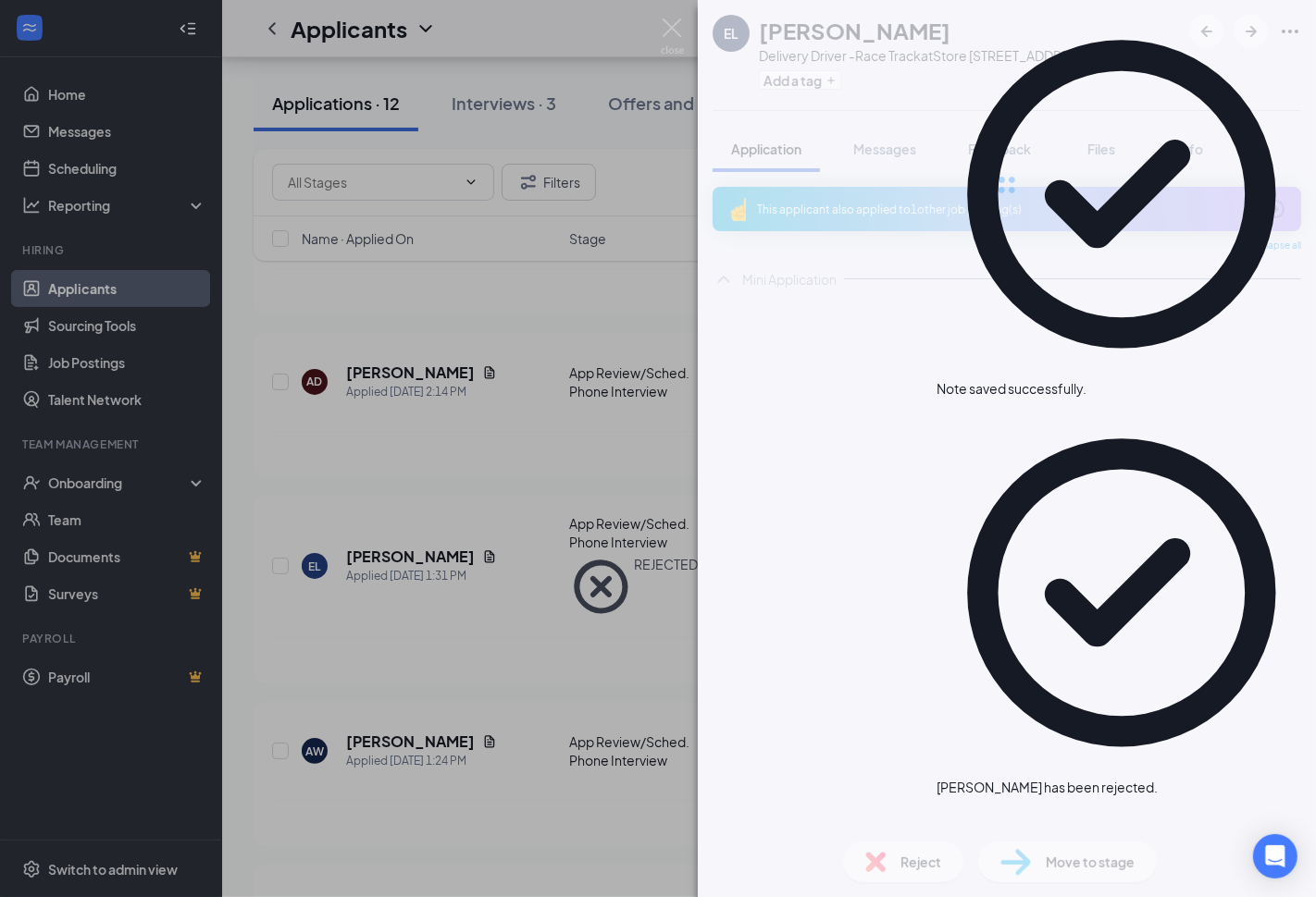
click at [518, 618] on div "EL Eric Lewis Delivery Driver -Race Track at Store 3871 - E Laburnum Ave Add a …" at bounding box center [658, 448] width 1316 height 897
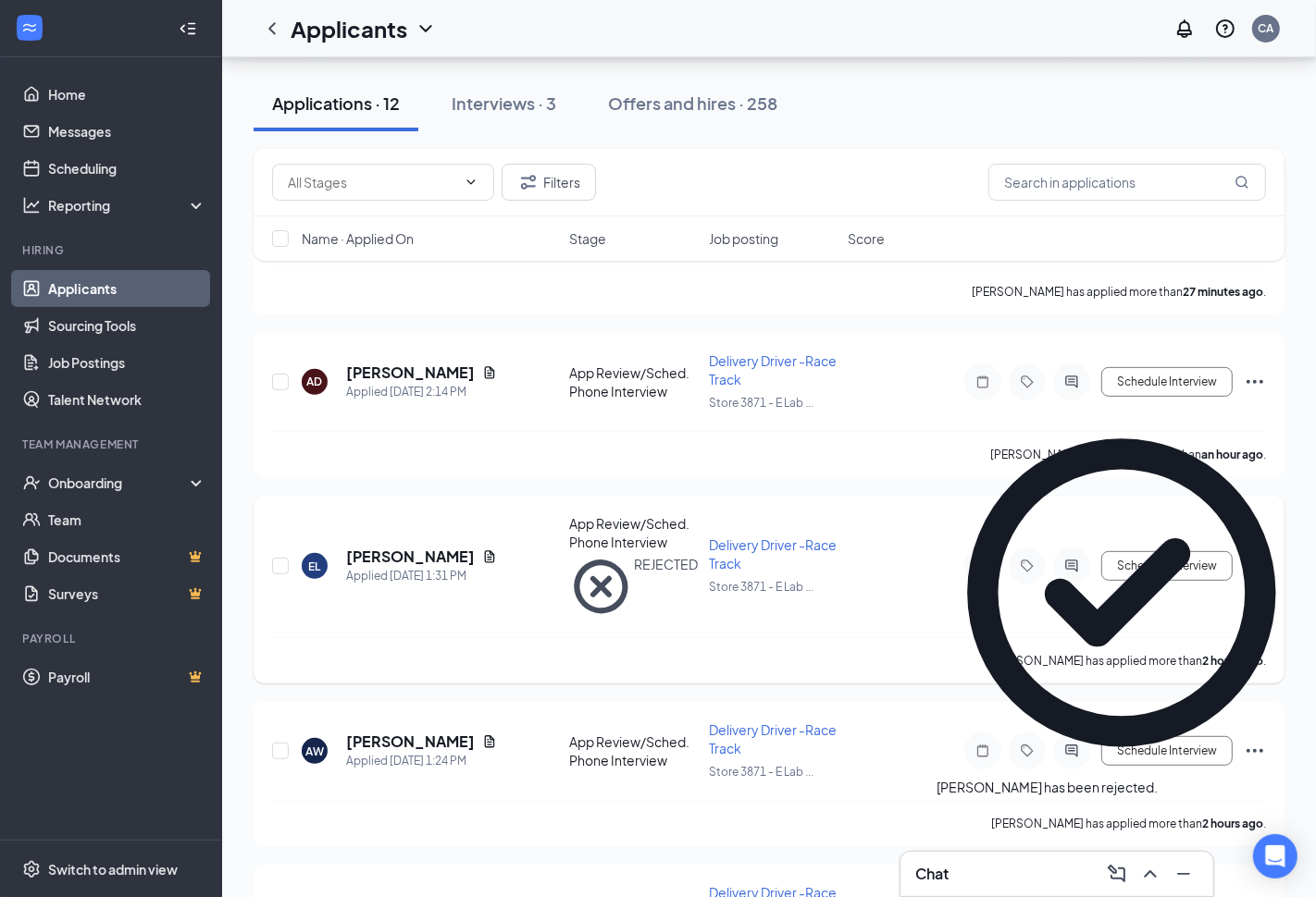
click at [518, 637] on div "Eric Lewis has applied more than 2 hours ago ." at bounding box center [769, 660] width 994 height 46
click at [426, 732] on h5 "[PERSON_NAME]" at bounding box center [411, 742] width 129 height 20
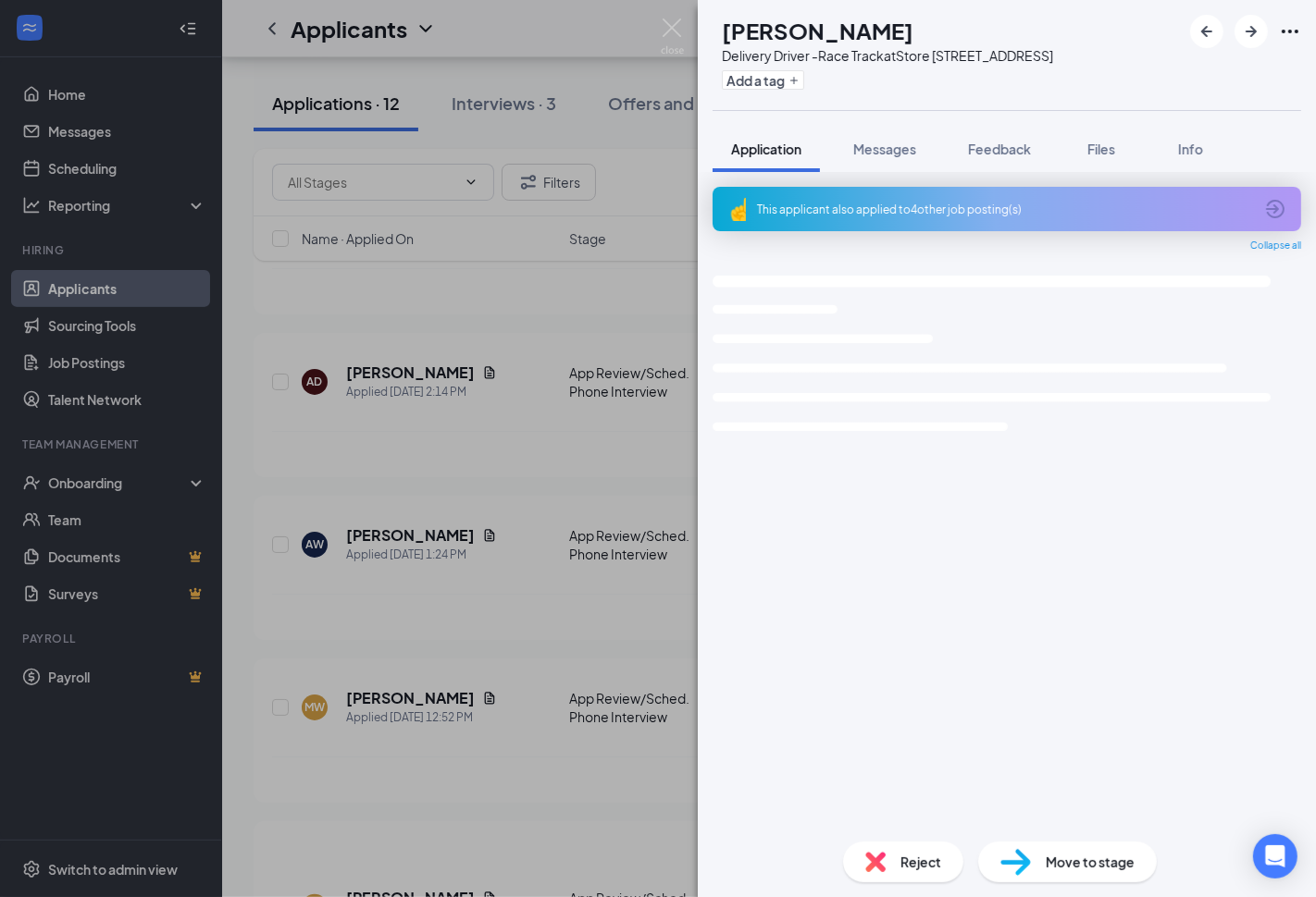
click at [438, 536] on div "MW Mekhi Woolridge Delivery Driver -Race Track at Store 3871 - E Laburnum Ave A…" at bounding box center [658, 448] width 1316 height 897
click at [441, 531] on h5 "[PERSON_NAME]" at bounding box center [411, 535] width 129 height 20
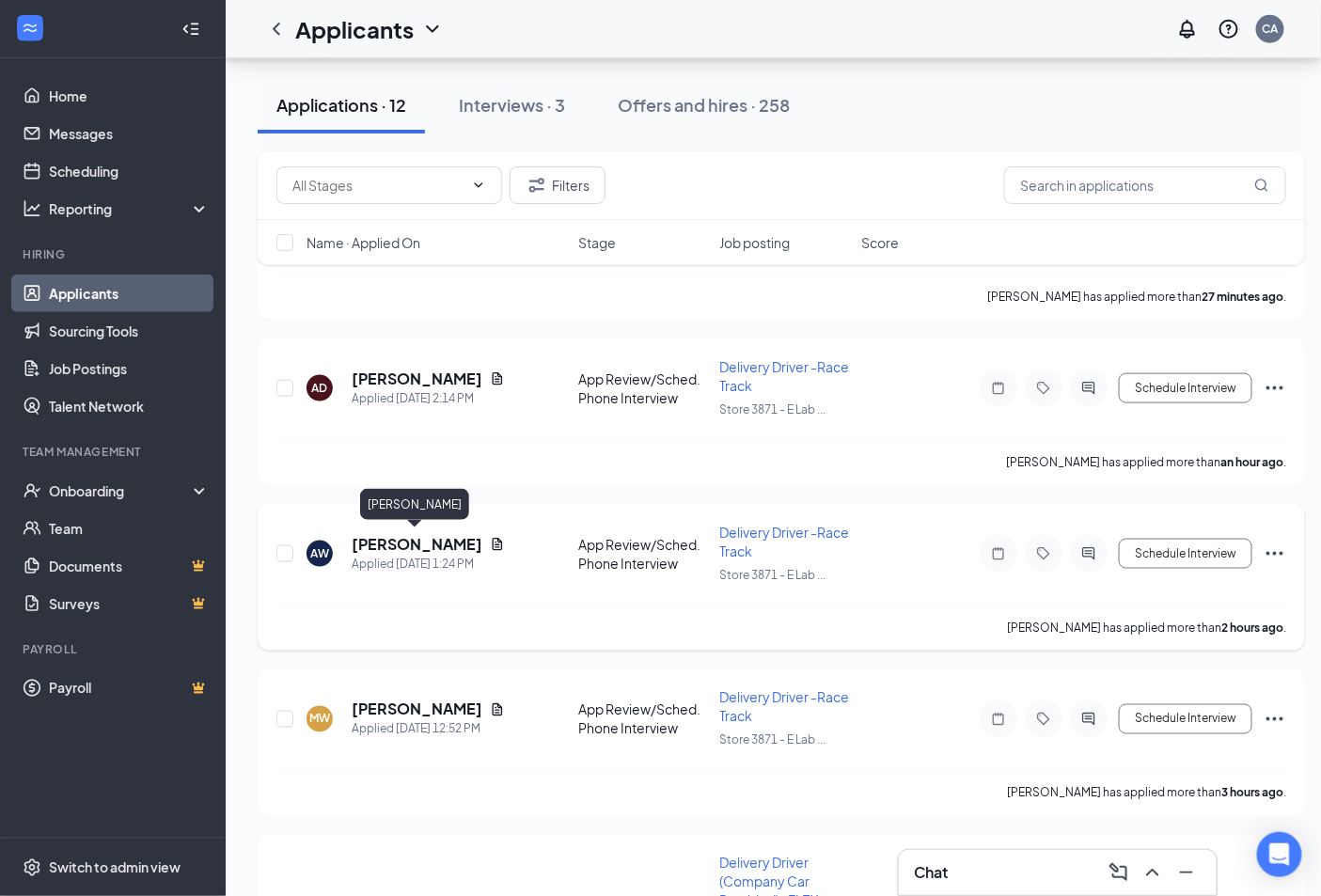
click at [385, 542] on h5 "[PERSON_NAME]" at bounding box center [417, 544] width 131 height 20
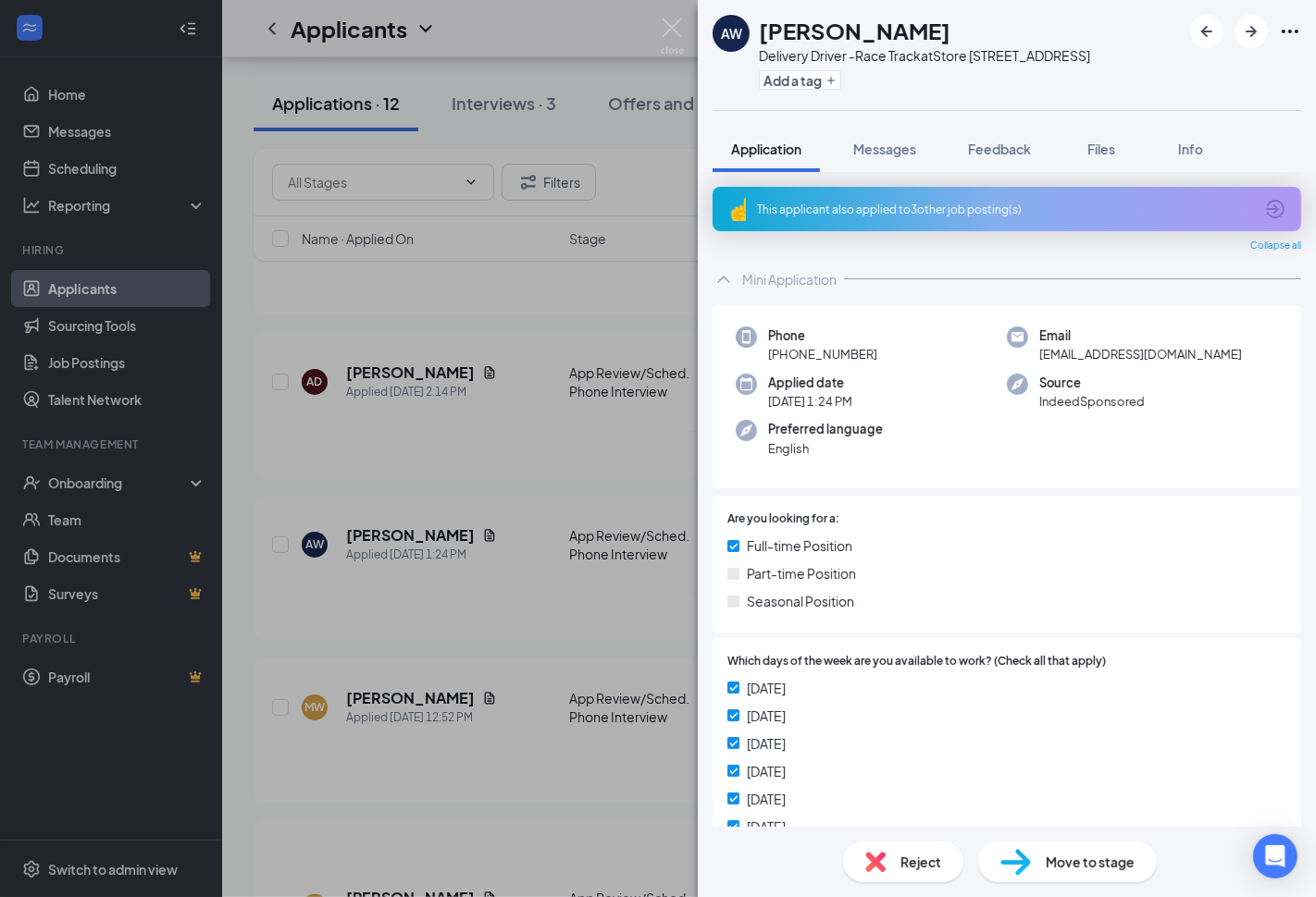
click at [989, 220] on div "This applicant also applied to 3 other job posting(s)" at bounding box center [1006, 209] width 588 height 44
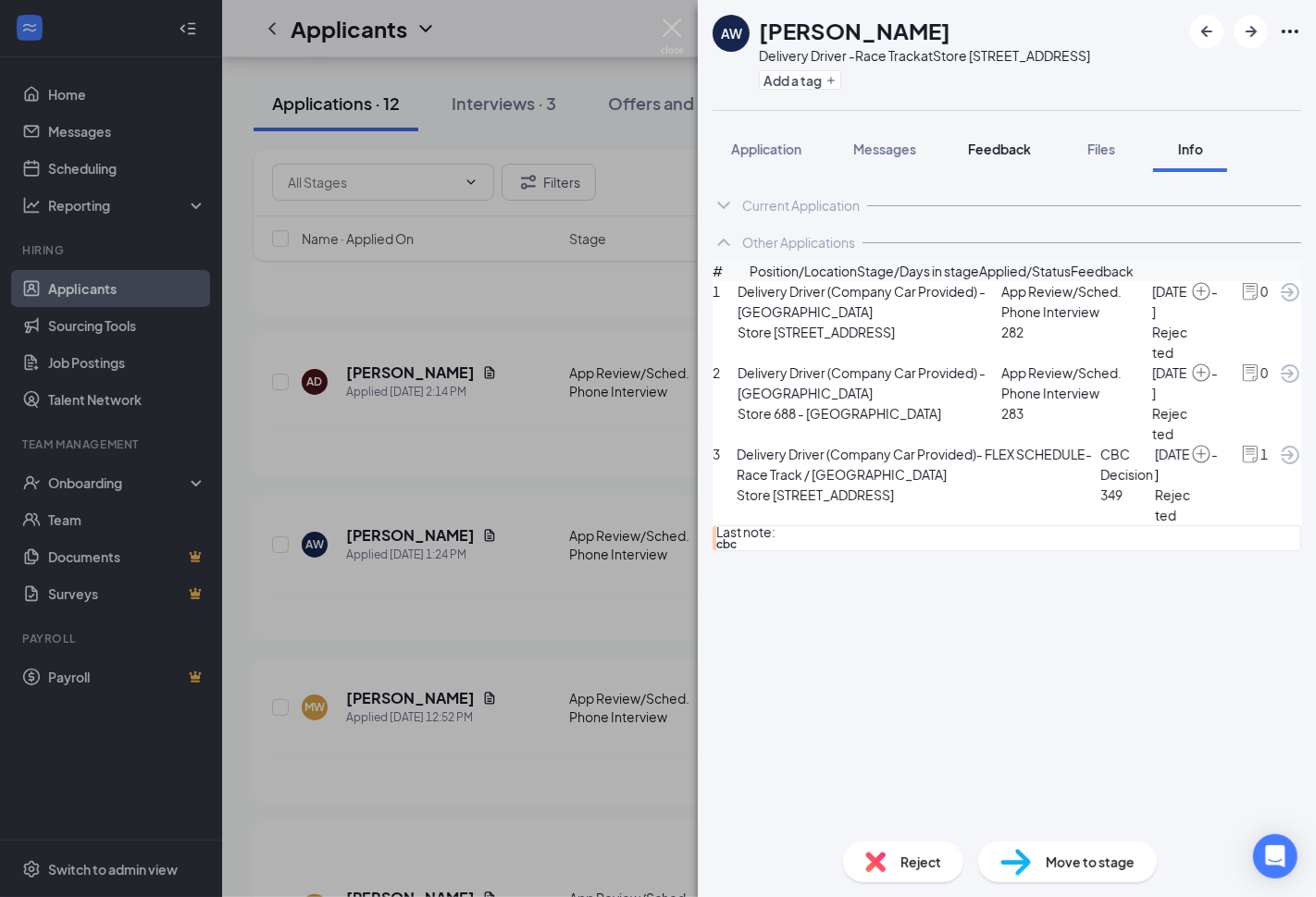
click at [1027, 148] on span "Feedback" at bounding box center [1000, 149] width 63 height 16
click at [772, 144] on div "AW Anthony Watson Delivery Driver -Race Track at Store 3871 - E Laburnum Ave Ad…" at bounding box center [1007, 448] width 618 height 897
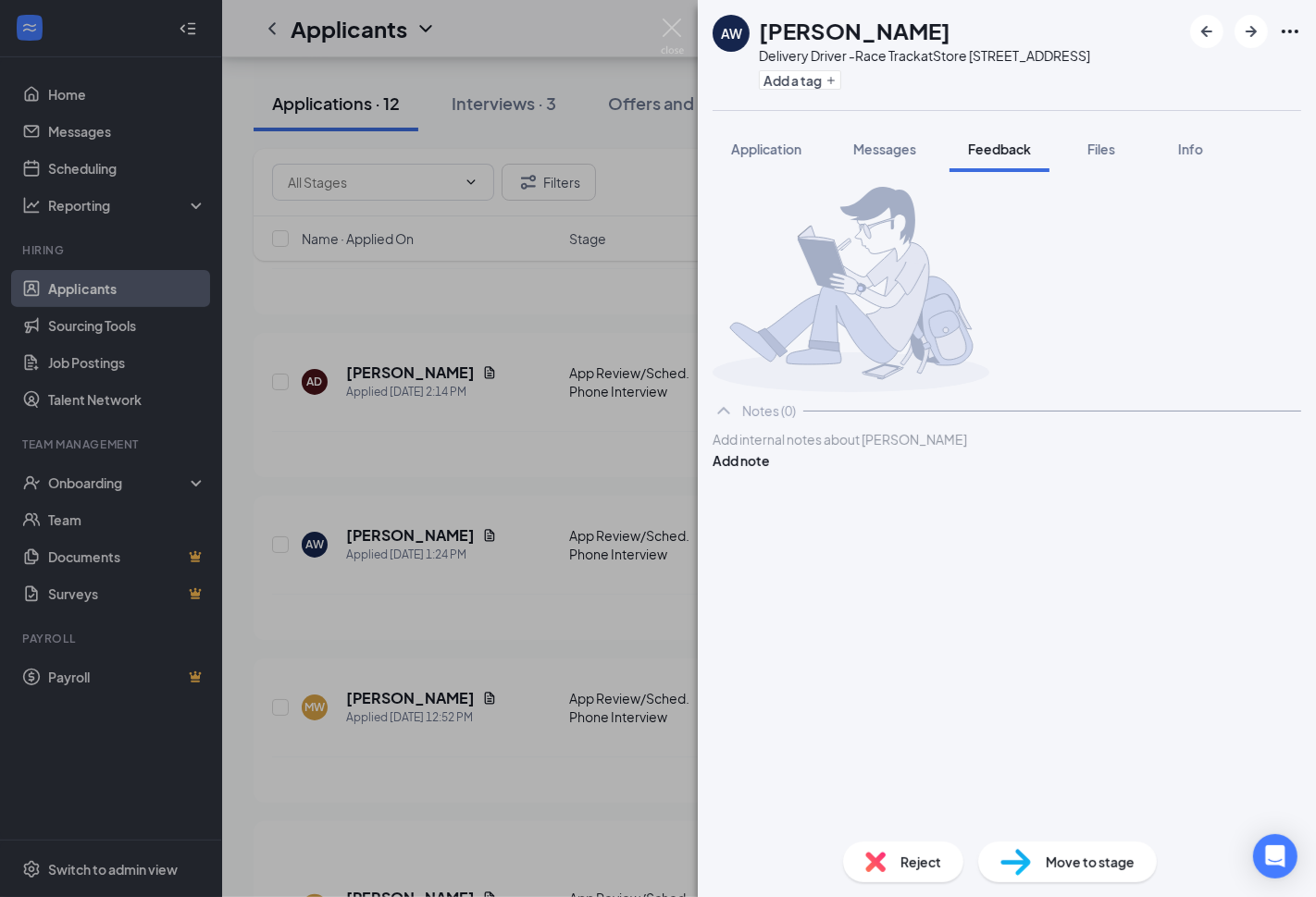
drag, startPoint x: 798, startPoint y: 149, endPoint x: 981, endPoint y: 435, distance: 339.5
click at [799, 149] on span "Application" at bounding box center [766, 149] width 70 height 16
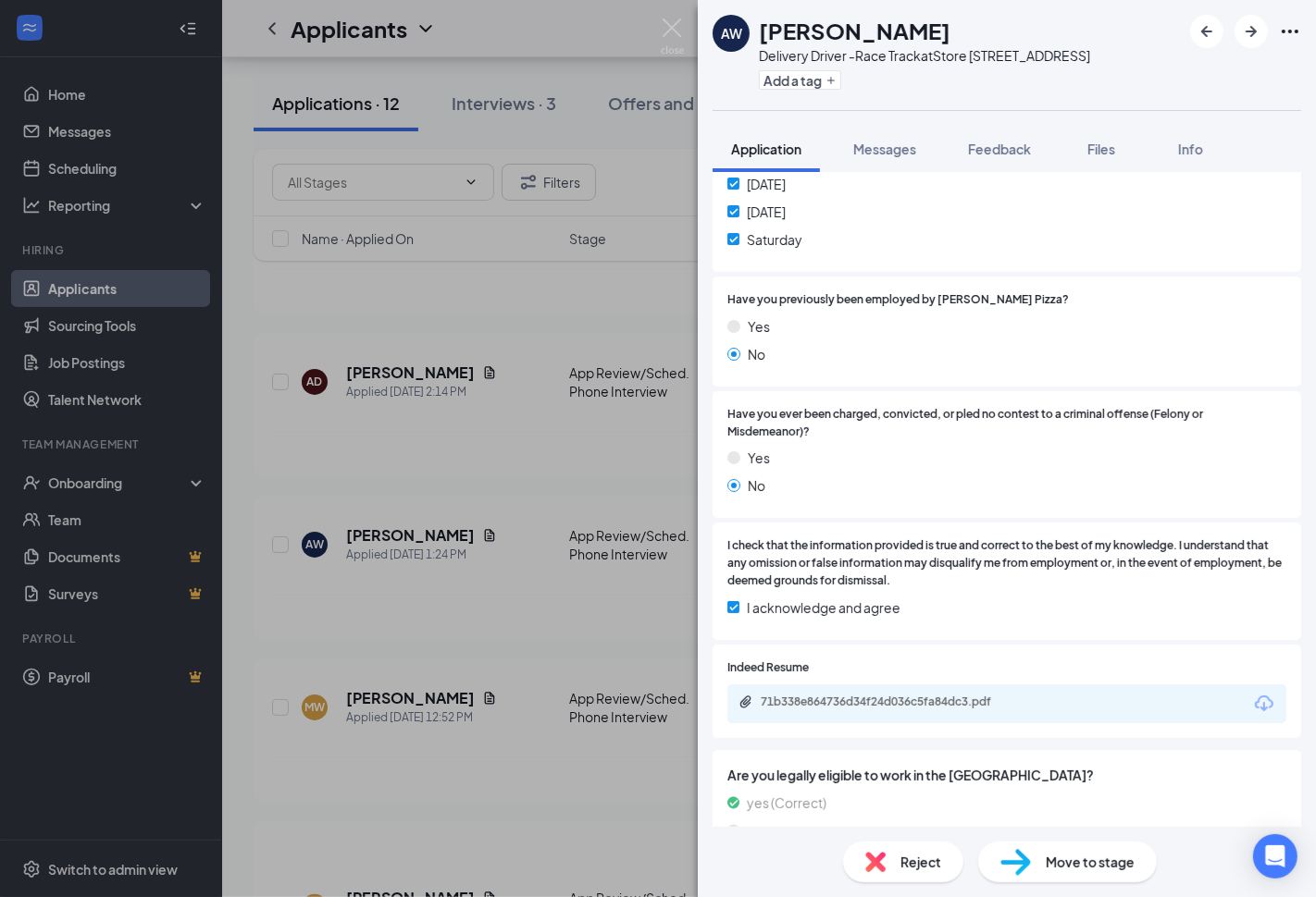
scroll to position [616, 0]
click at [1061, 867] on span "Move to stage" at bounding box center [1090, 862] width 89 height 20
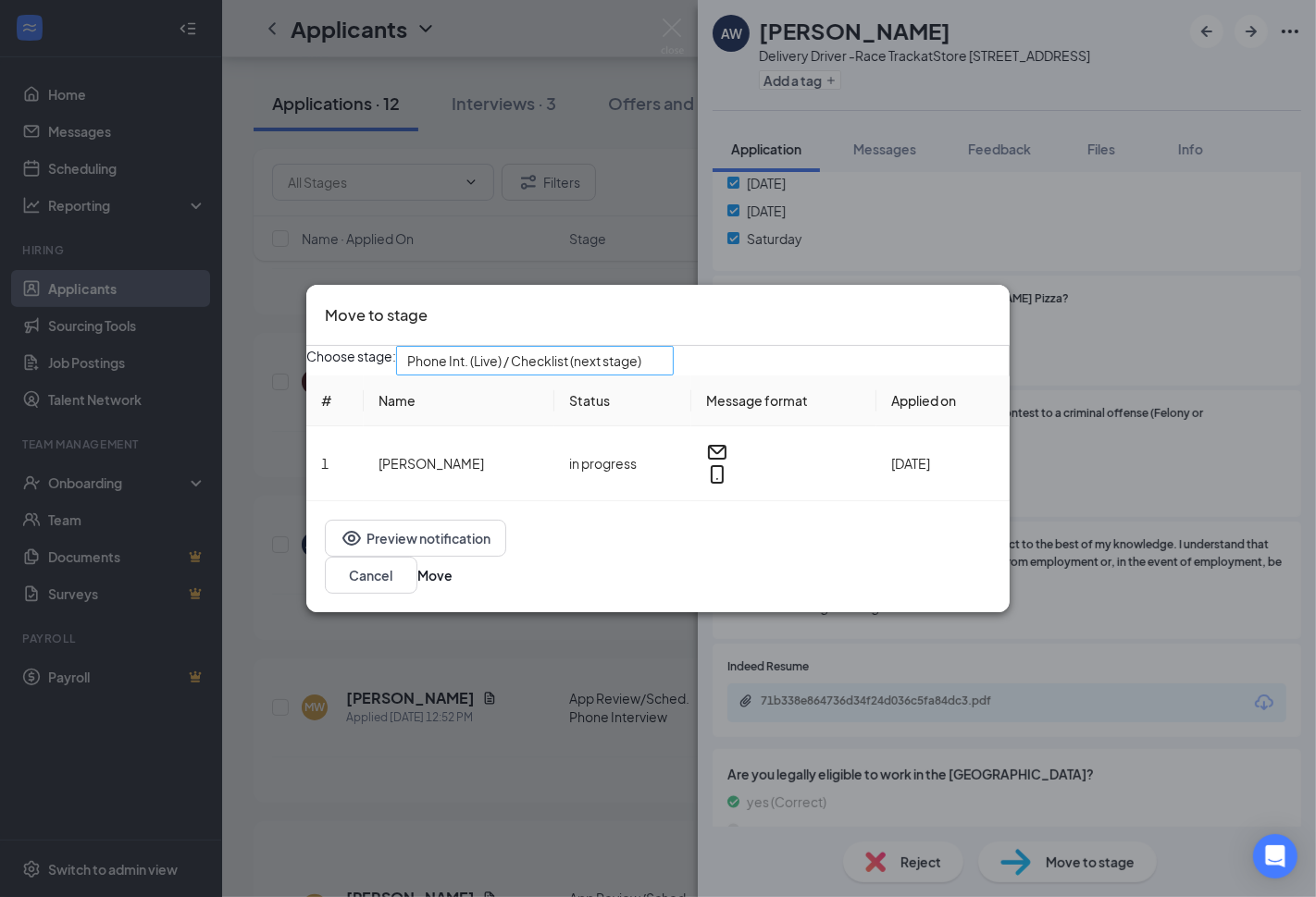
click at [622, 358] on input "search" at bounding box center [528, 361] width 243 height 28
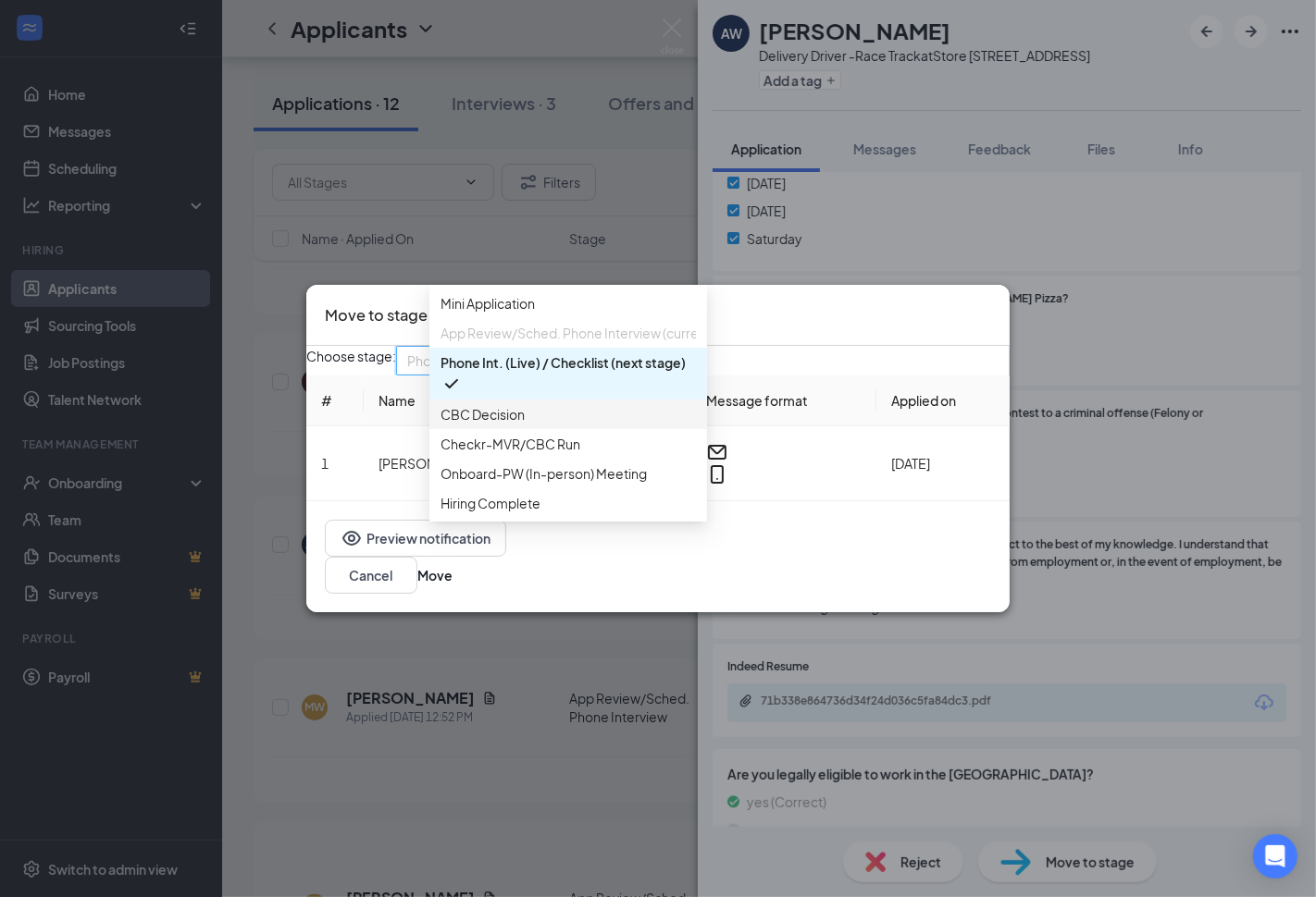
click at [551, 425] on span "CBC Decision" at bounding box center [568, 413] width 255 height 20
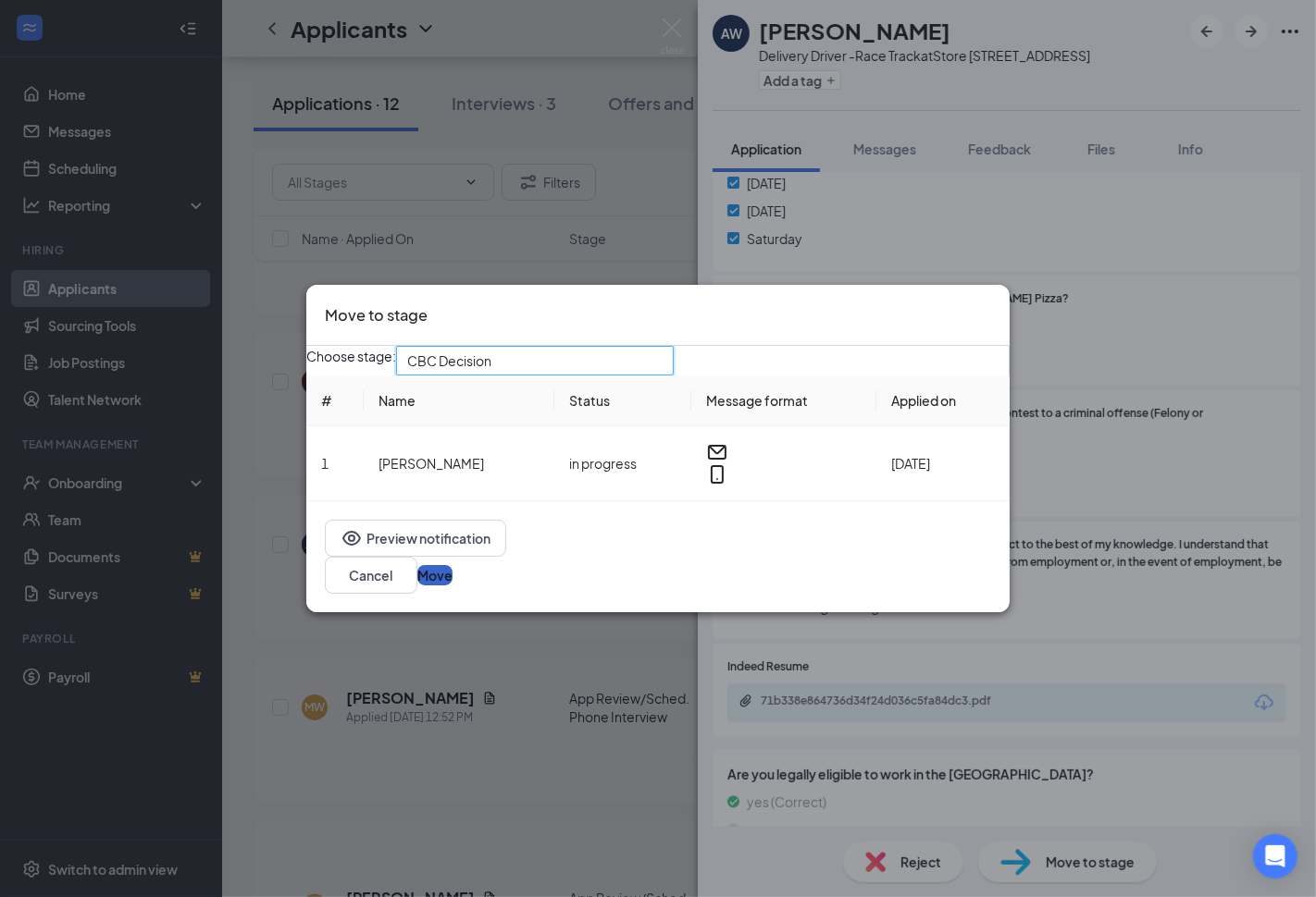
click at [452, 584] on button "Move" at bounding box center [435, 575] width 36 height 20
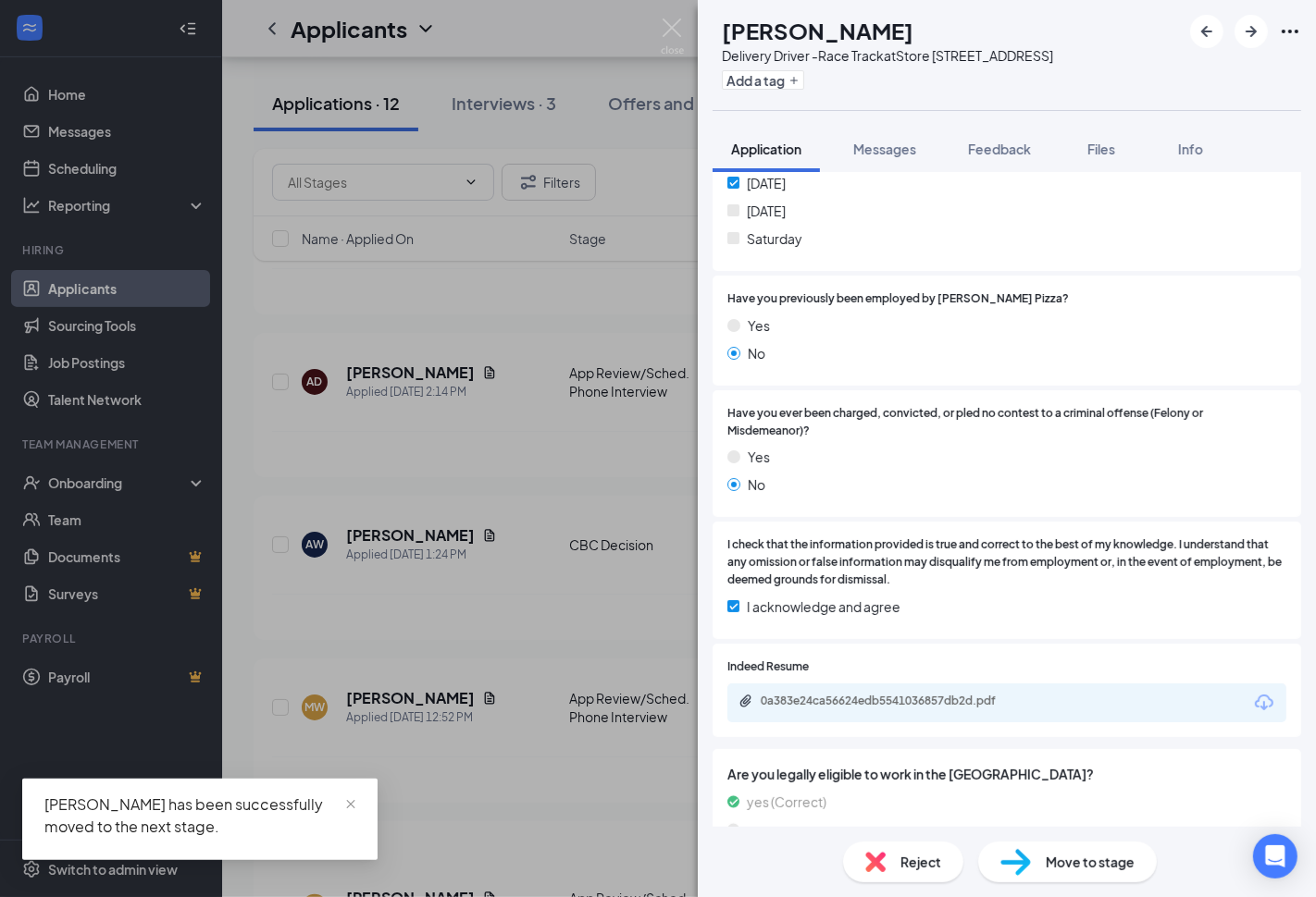
click at [639, 467] on div "MW Mekhi Woolridge Delivery Driver -Race Track at Store 3871 - E Laburnum Ave A…" at bounding box center [658, 448] width 1316 height 897
click at [639, 467] on div "Andrew Davidson has applied more than an hour ago ." at bounding box center [769, 454] width 994 height 46
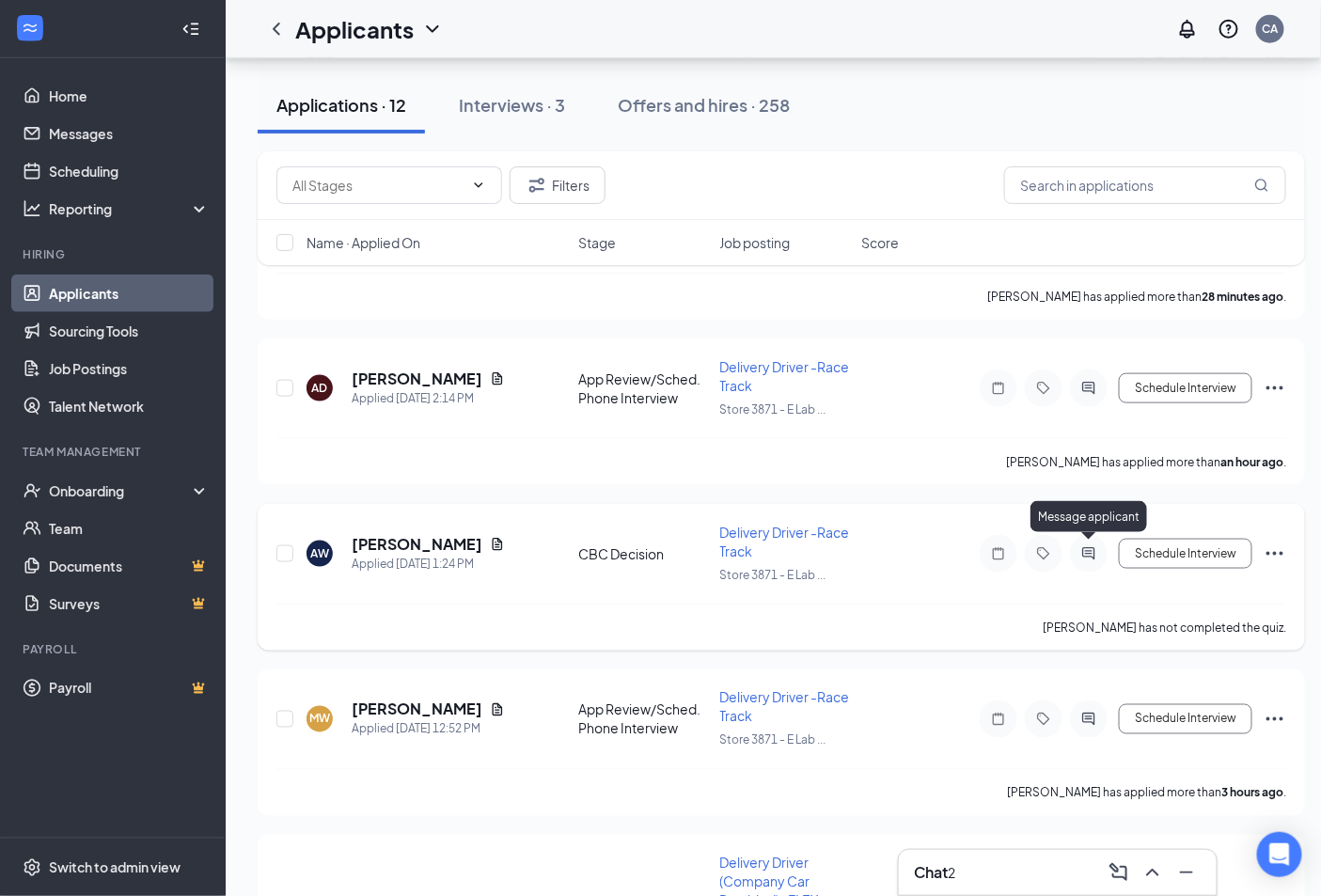
click at [1096, 552] on icon "ActiveChat" at bounding box center [1088, 553] width 22 height 15
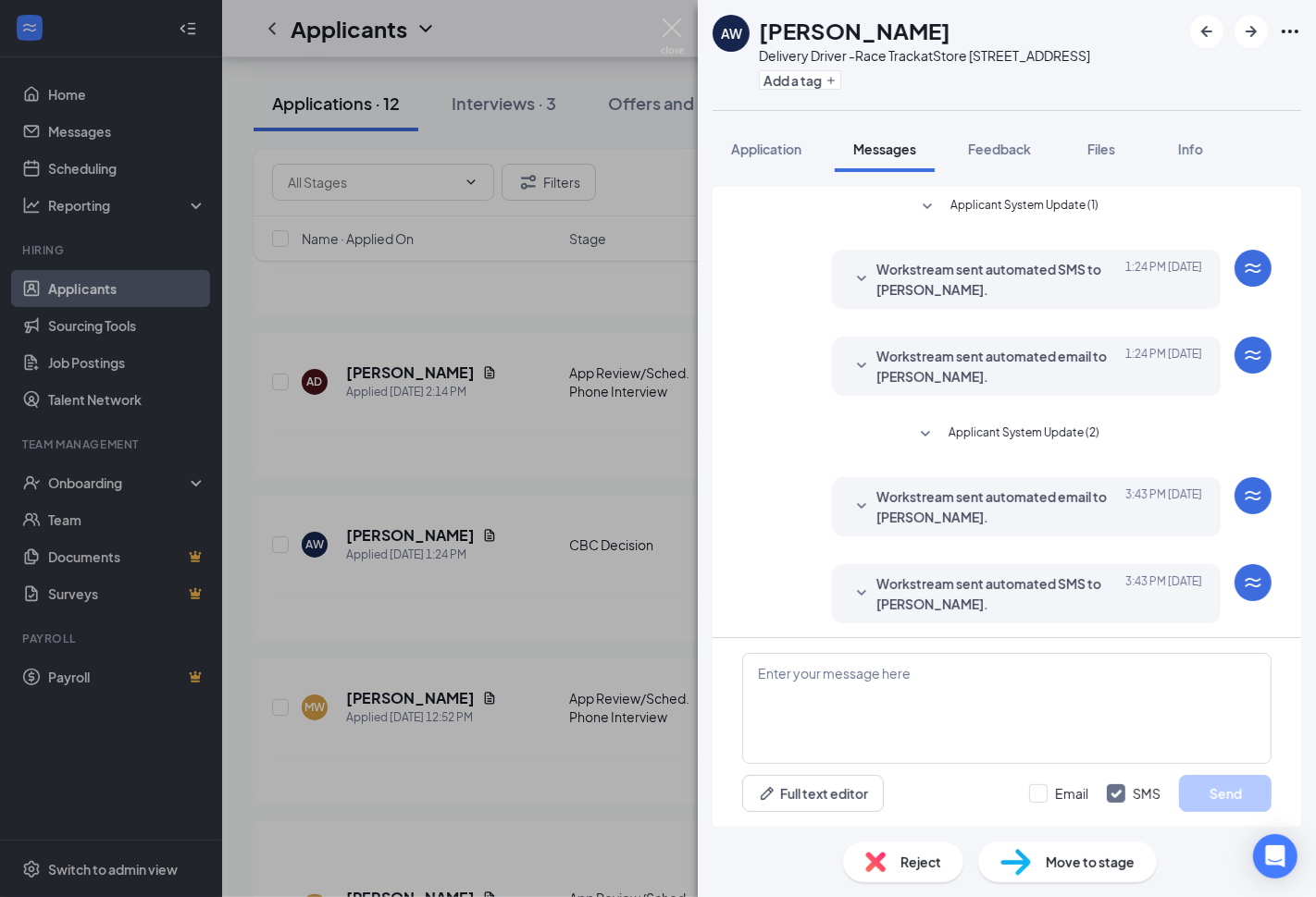
scroll to position [4, 0]
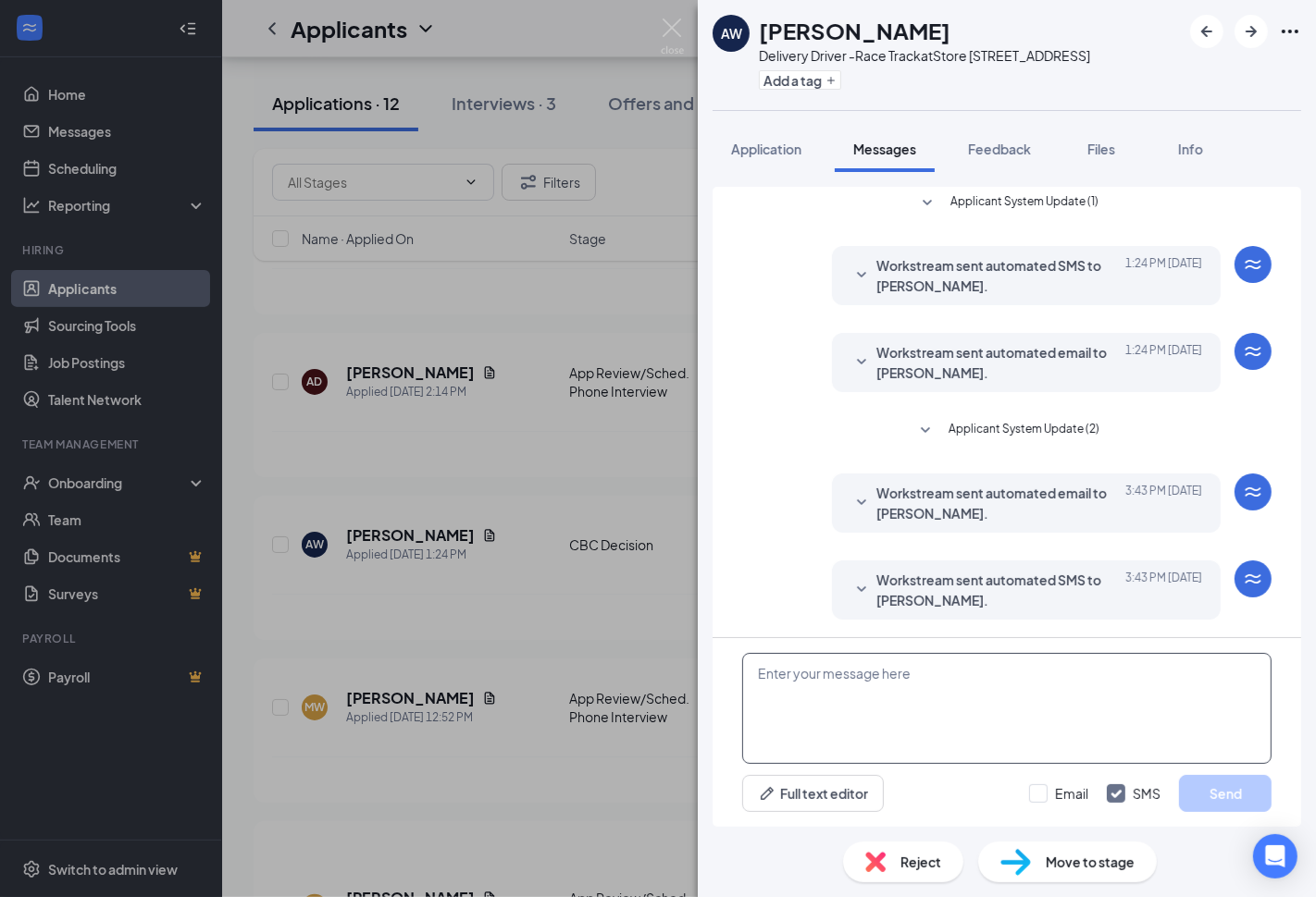
click at [905, 689] on textarea at bounding box center [1007, 709] width 530 height 111
paste textarea "Thanks for applying. What is your availability if hired?"
type textarea "Thanks for applying. What is your availability if hired?"
drag, startPoint x: 1035, startPoint y: 775, endPoint x: 1079, endPoint y: 793, distance: 47.5
click at [1041, 775] on div "Email SMS Send" at bounding box center [1150, 793] width 243 height 37
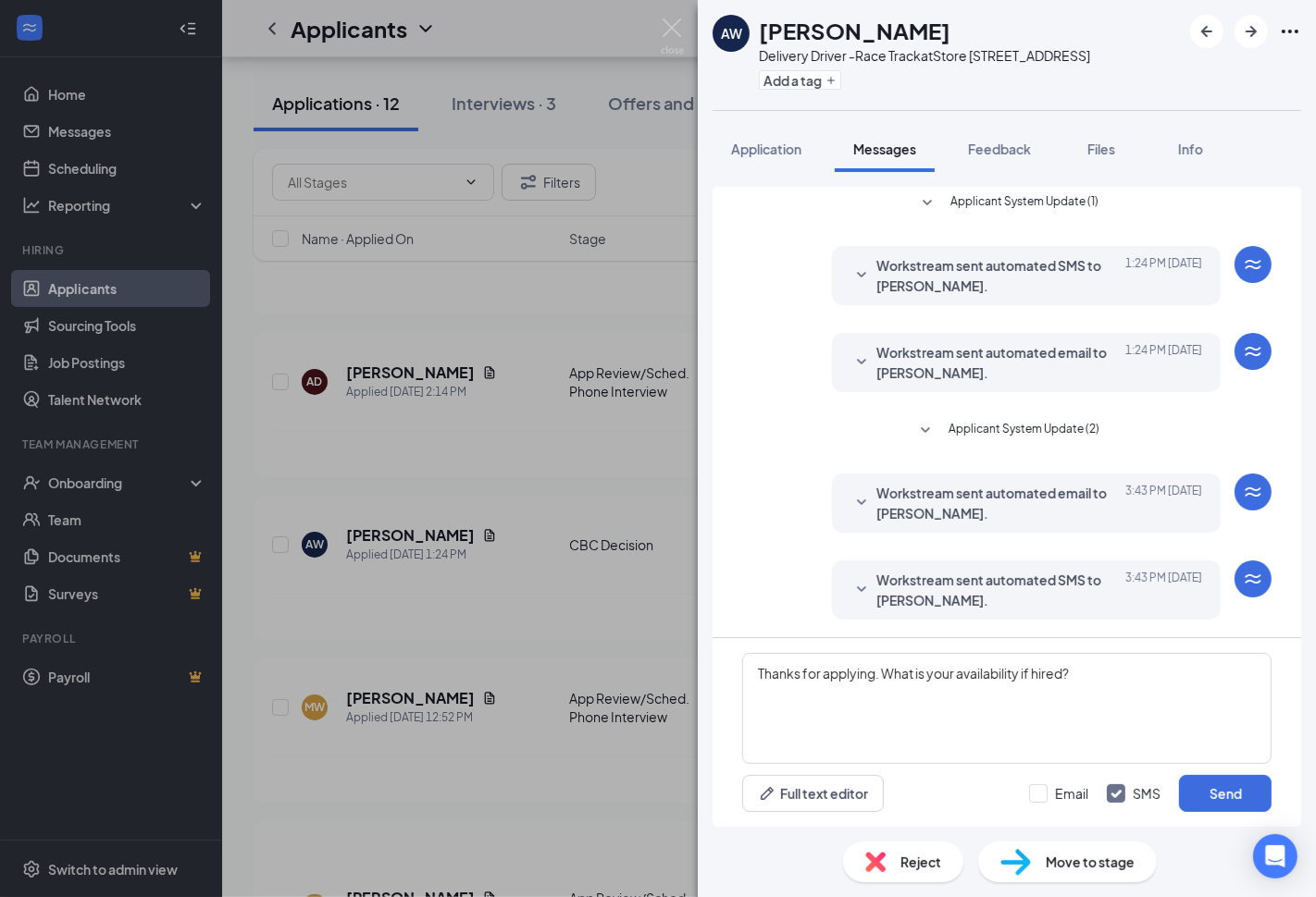
drag, startPoint x: 1079, startPoint y: 793, endPoint x: 1104, endPoint y: 798, distance: 25.5
click at [1080, 793] on input "Email" at bounding box center [1059, 793] width 60 height 18
checkbox input "true"
drag, startPoint x: 1200, startPoint y: 805, endPoint x: 1171, endPoint y: 805, distance: 29.0
click at [1201, 805] on button "Send" at bounding box center [1225, 793] width 92 height 37
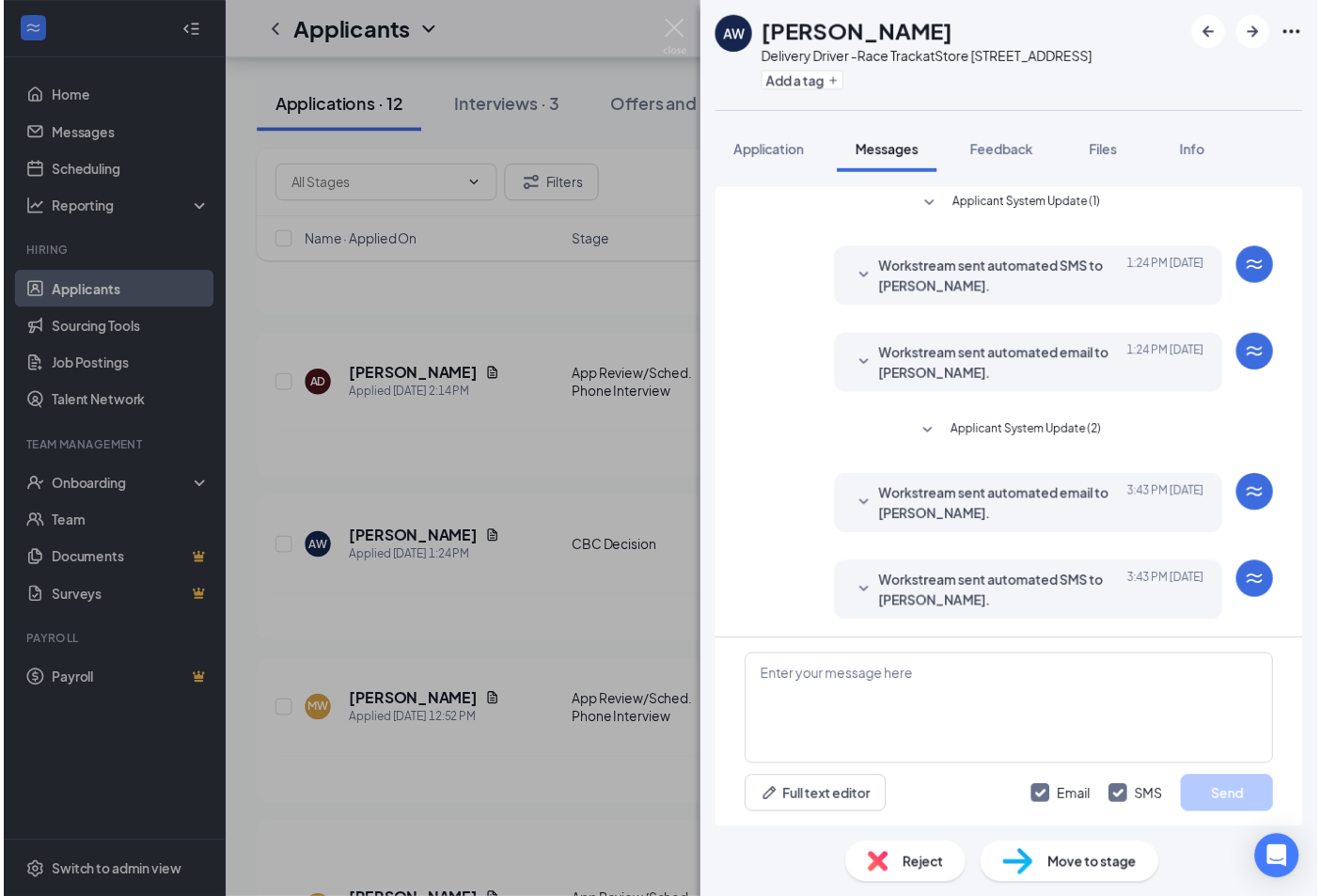
scroll to position [245, 0]
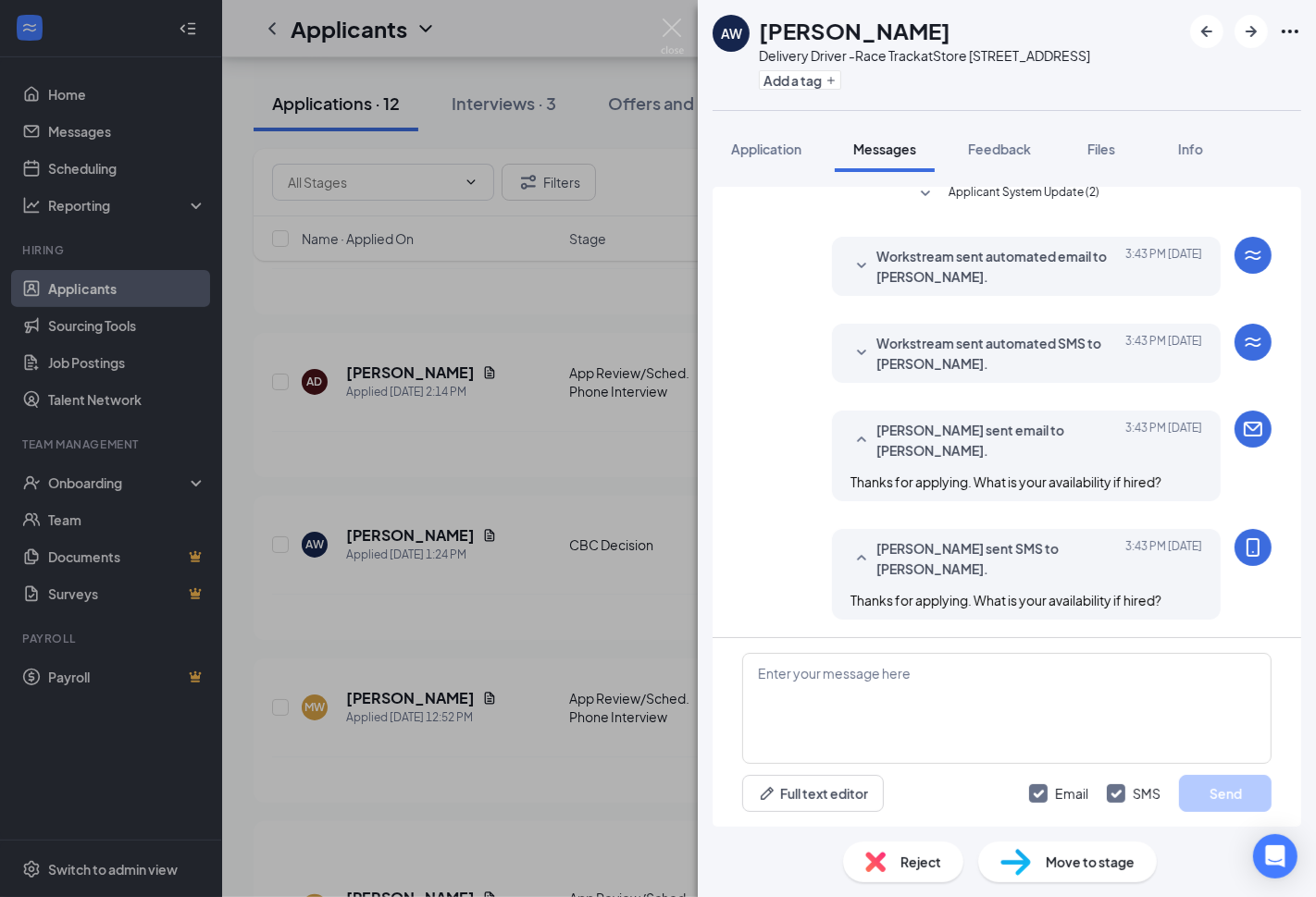
click at [566, 616] on div "AW Anthony Watson Delivery Driver -Race Track at Store 3871 - E Laburnum Ave Ad…" at bounding box center [658, 448] width 1316 height 897
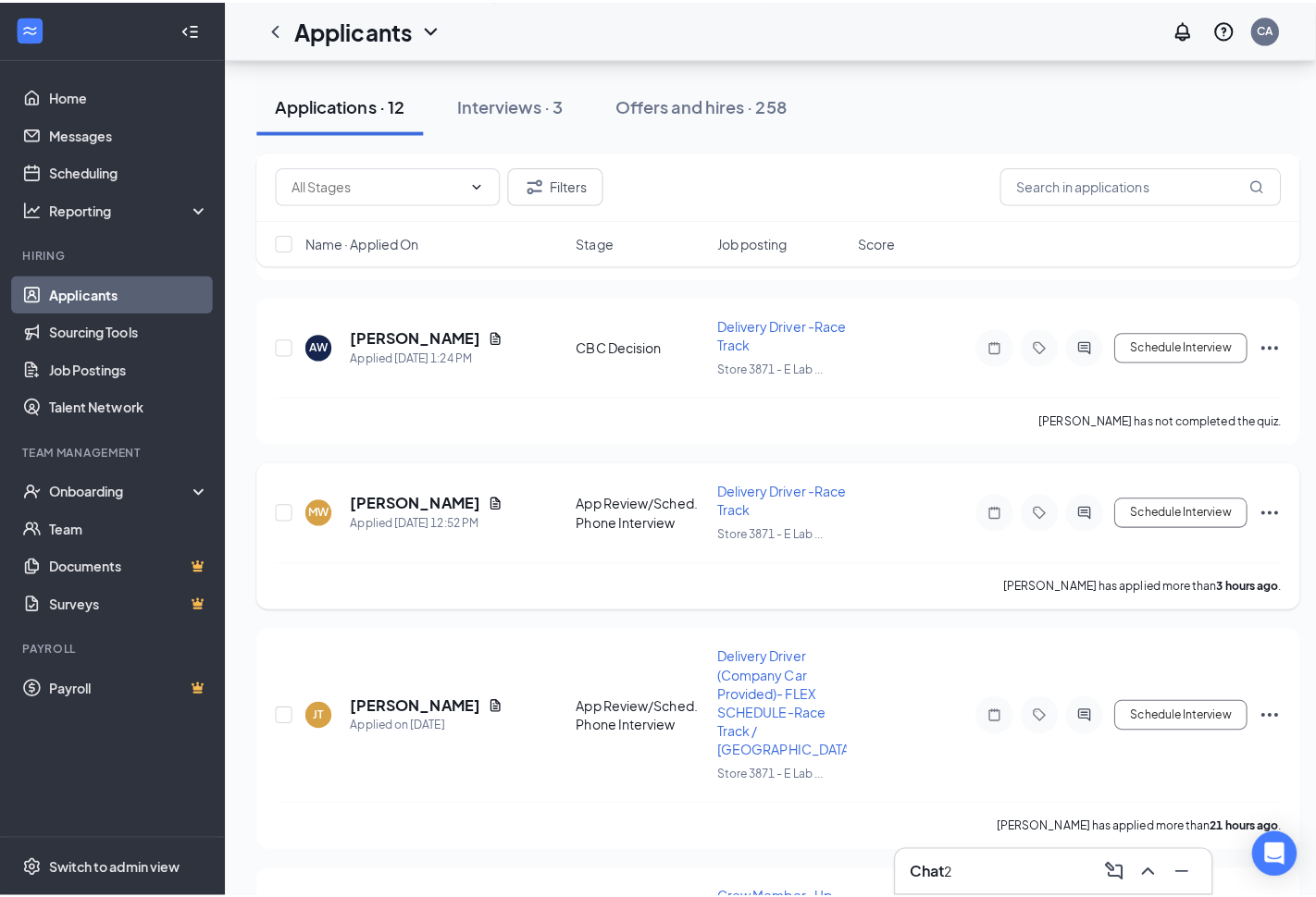
scroll to position [719, 0]
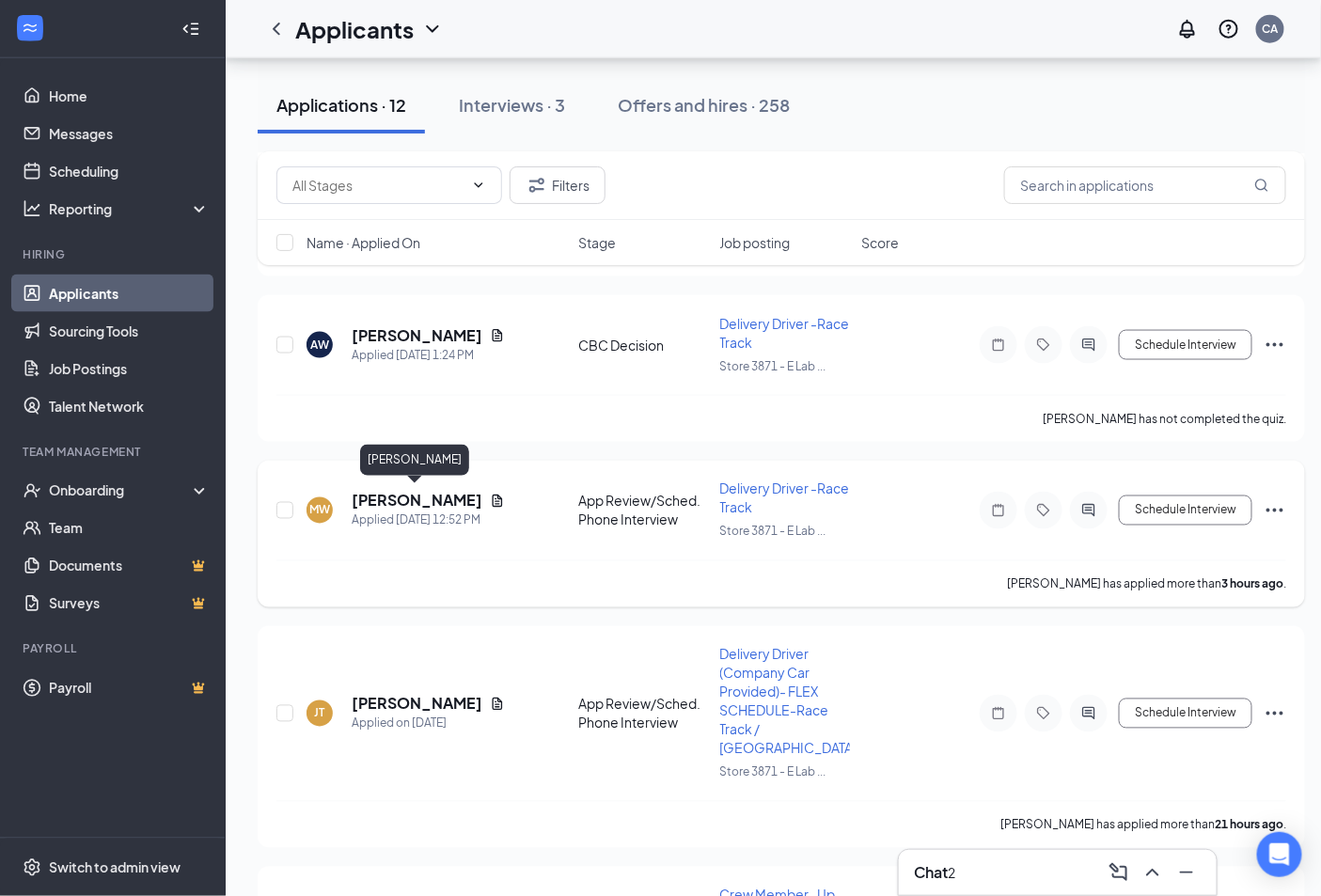
click at [455, 493] on h5 "[PERSON_NAME]" at bounding box center [417, 500] width 131 height 20
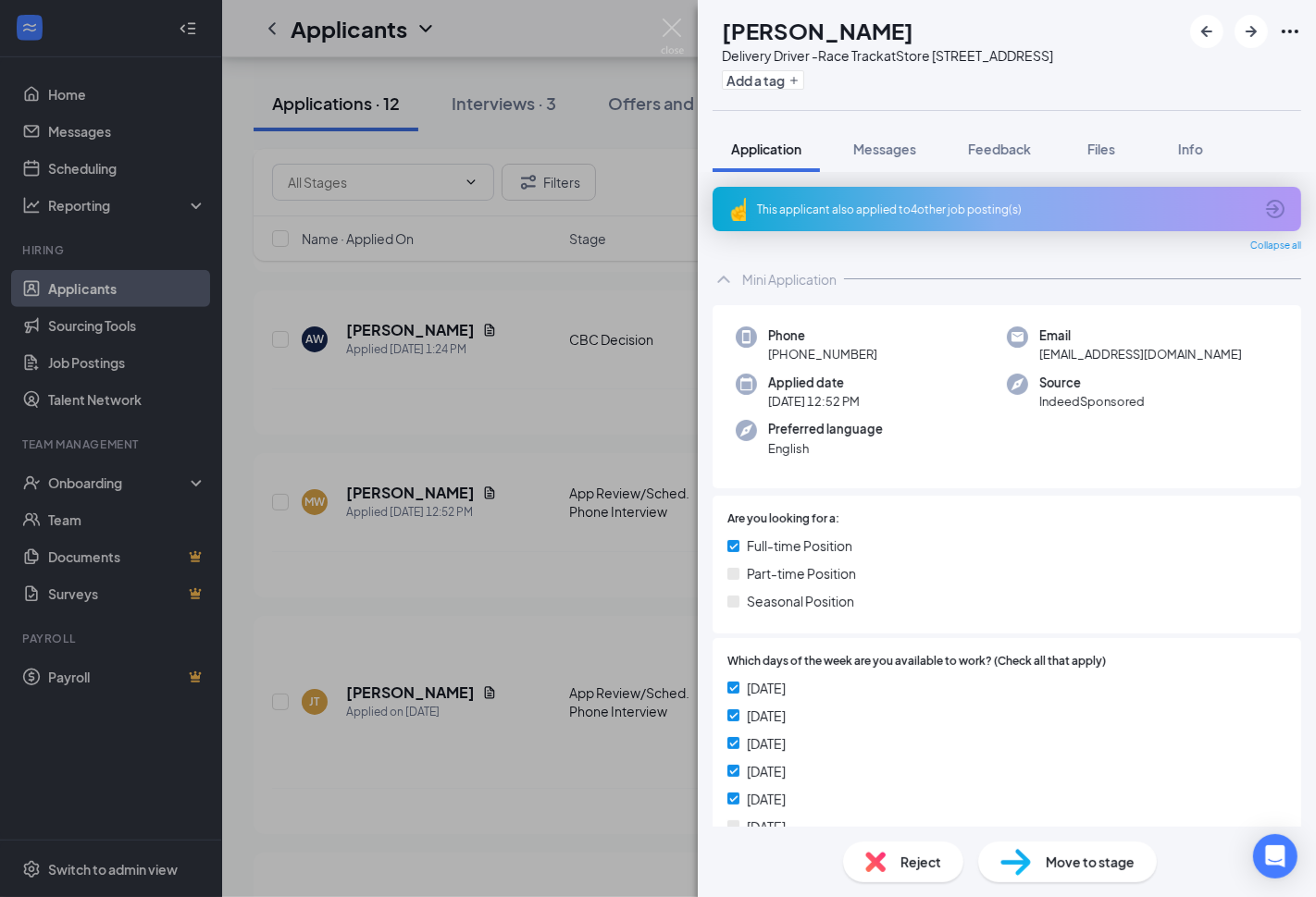
click at [874, 218] on div "This applicant also applied to 4 other job posting(s)" at bounding box center [1006, 209] width 588 height 44
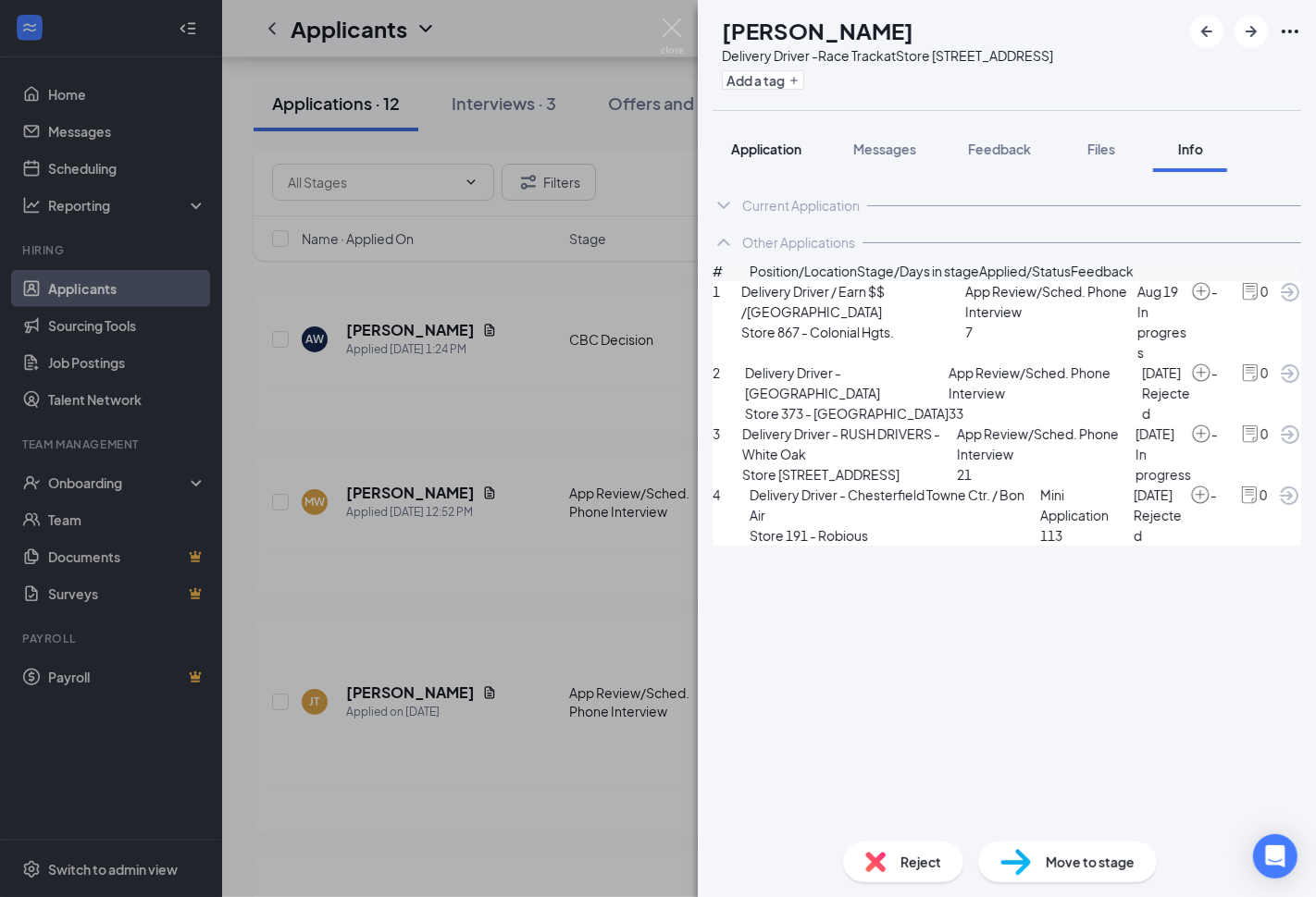
click at [794, 165] on button "Application" at bounding box center [766, 149] width 108 height 46
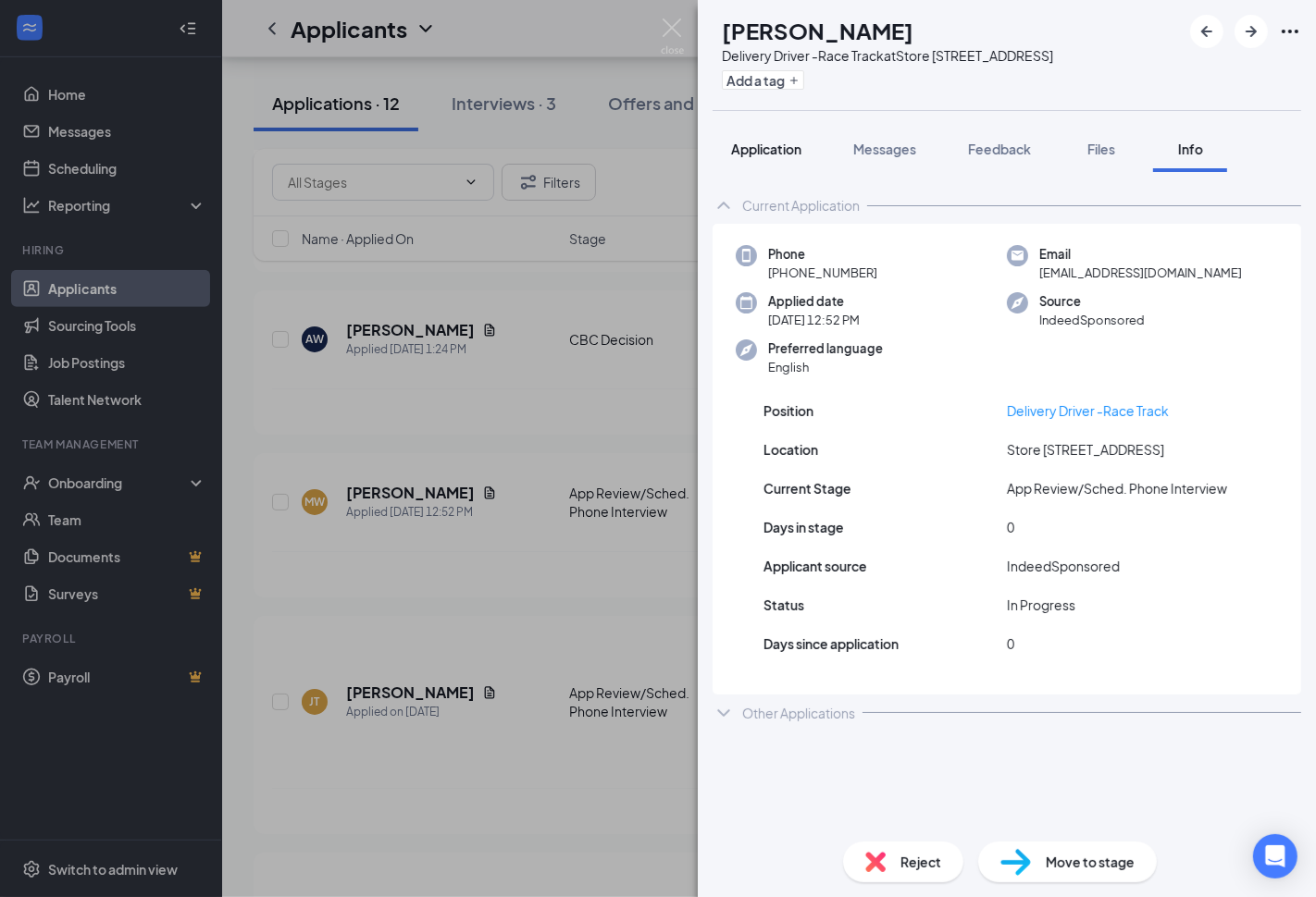
click at [754, 149] on span "Application" at bounding box center [766, 149] width 70 height 16
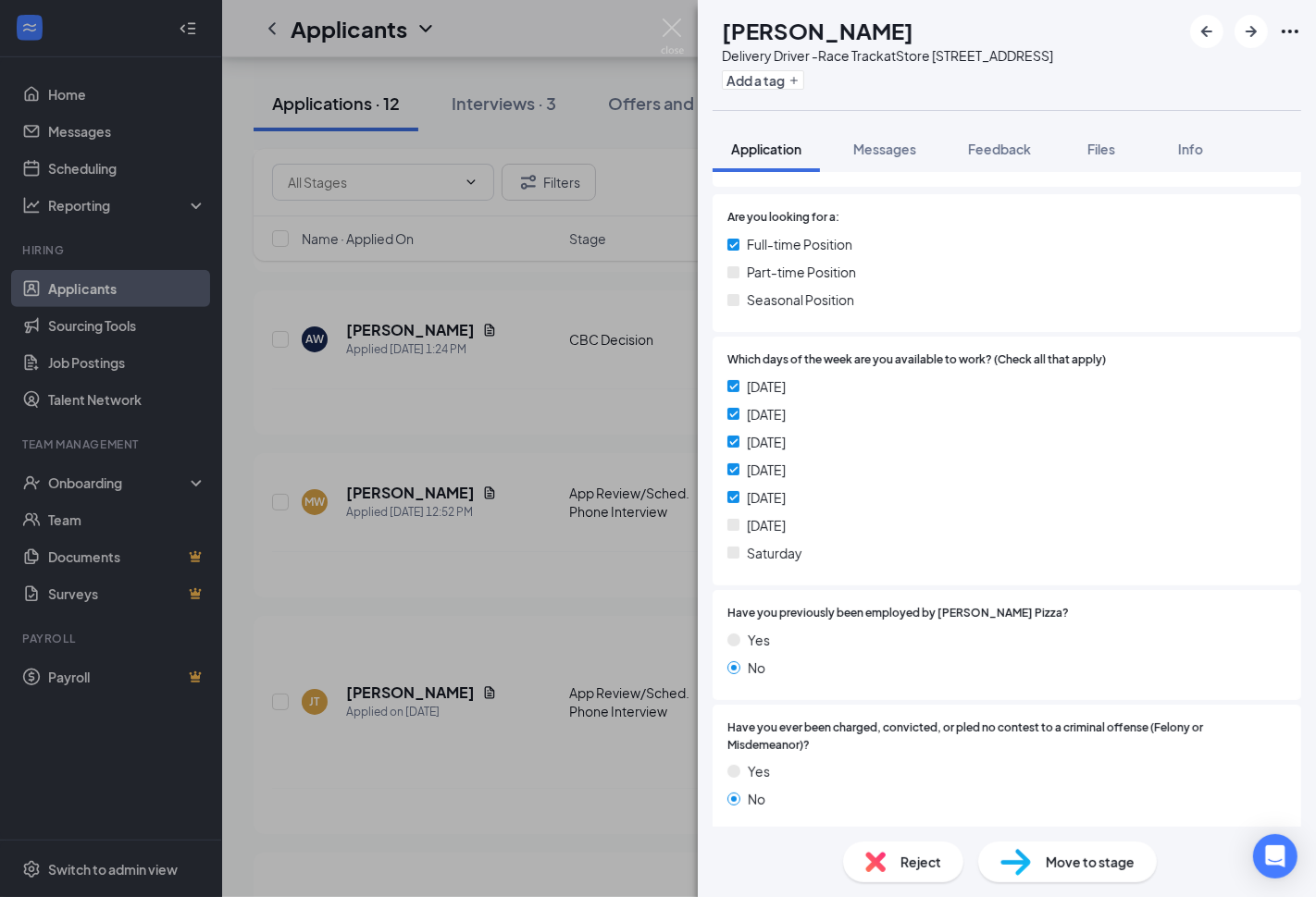
scroll to position [308, 0]
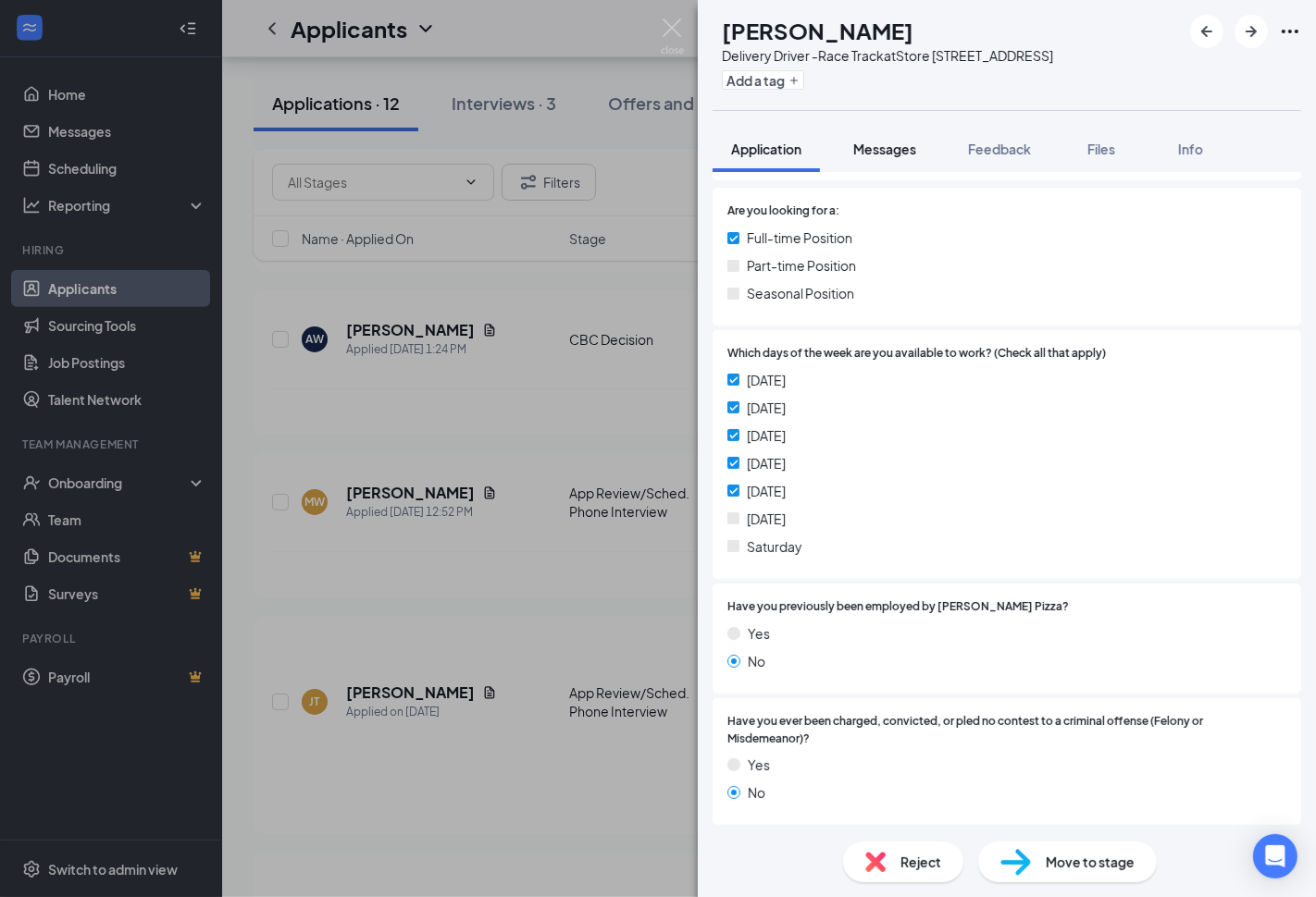
click at [900, 141] on span "Messages" at bounding box center [885, 149] width 63 height 16
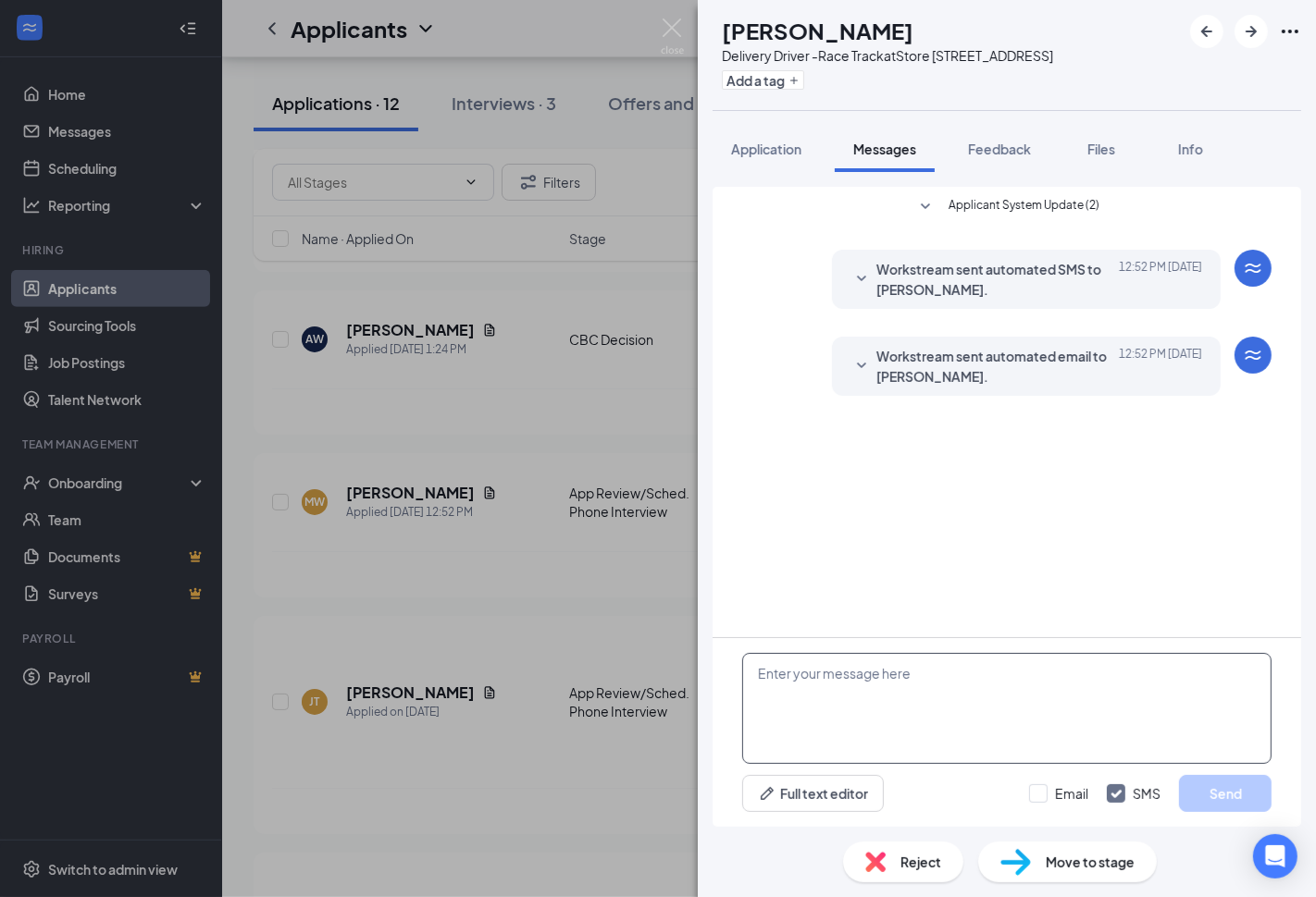
click at [974, 700] on textarea at bounding box center [1007, 709] width 530 height 111
paste textarea "Thanks for applying. What is your availability if hired?"
type textarea "Thanks for applying. What is your availability if hired?"
click at [1058, 785] on input "Email" at bounding box center [1059, 793] width 60 height 18
checkbox input "true"
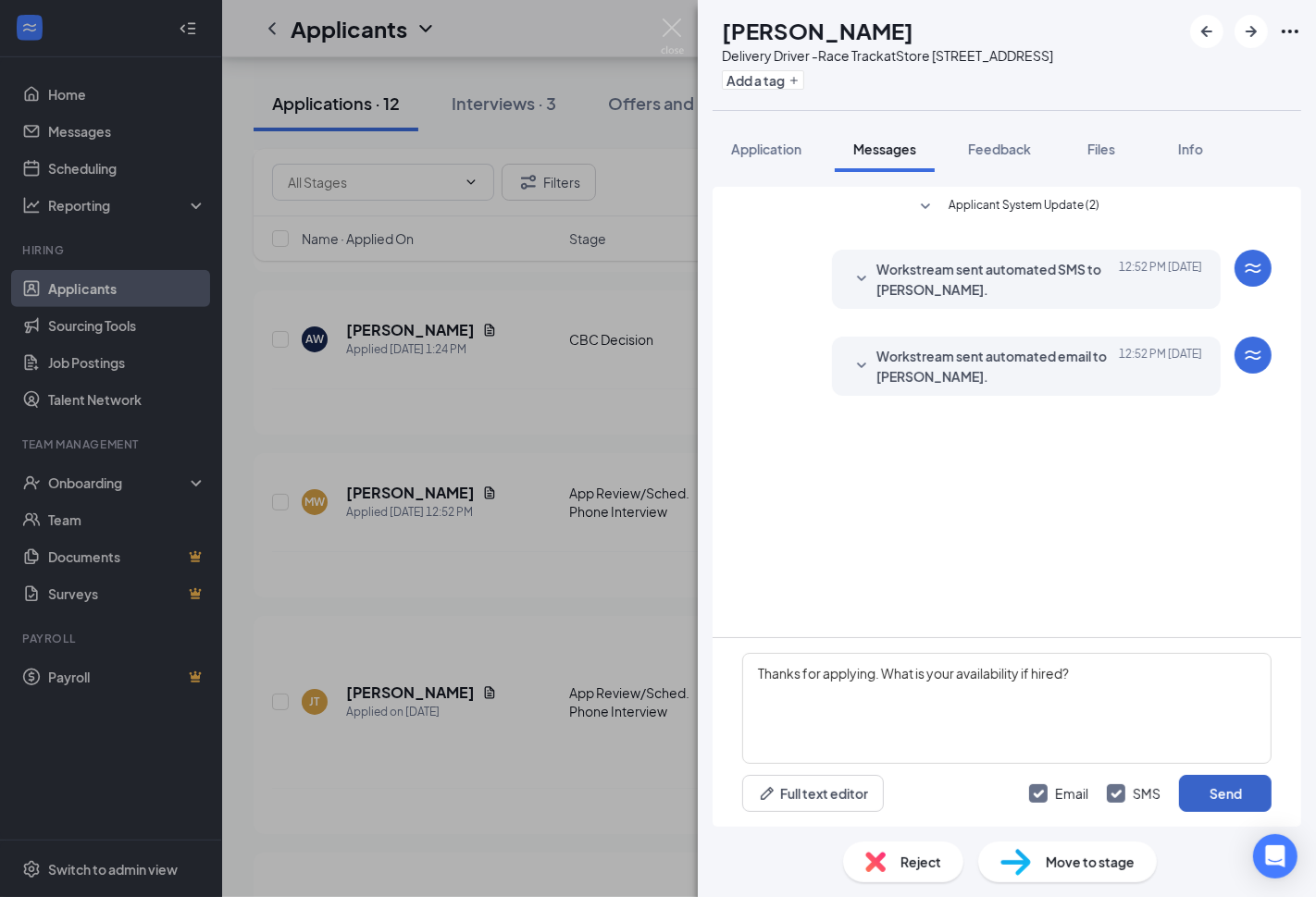
click at [1229, 785] on button "Send" at bounding box center [1225, 793] width 92 height 37
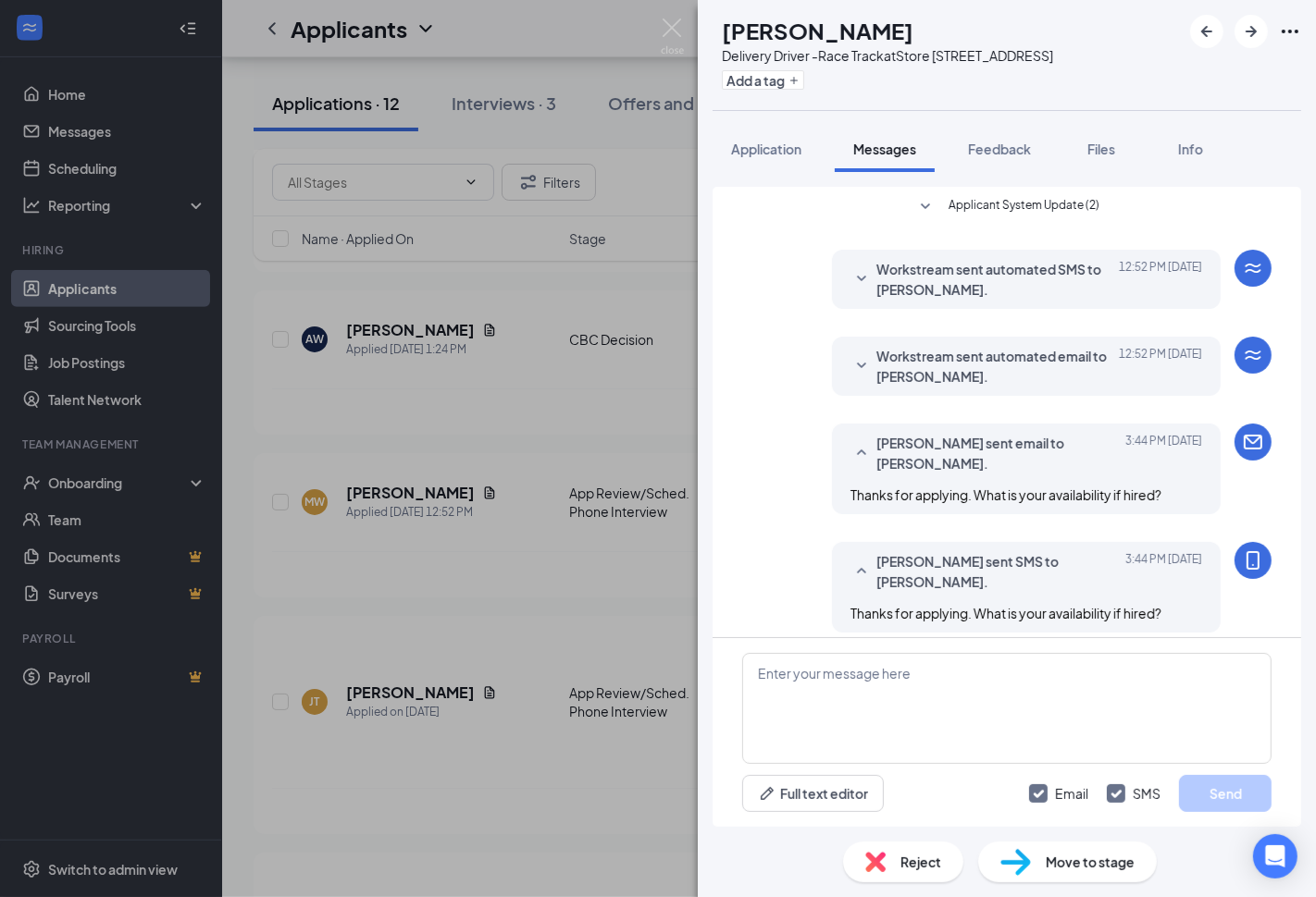
scroll to position [12, 0]
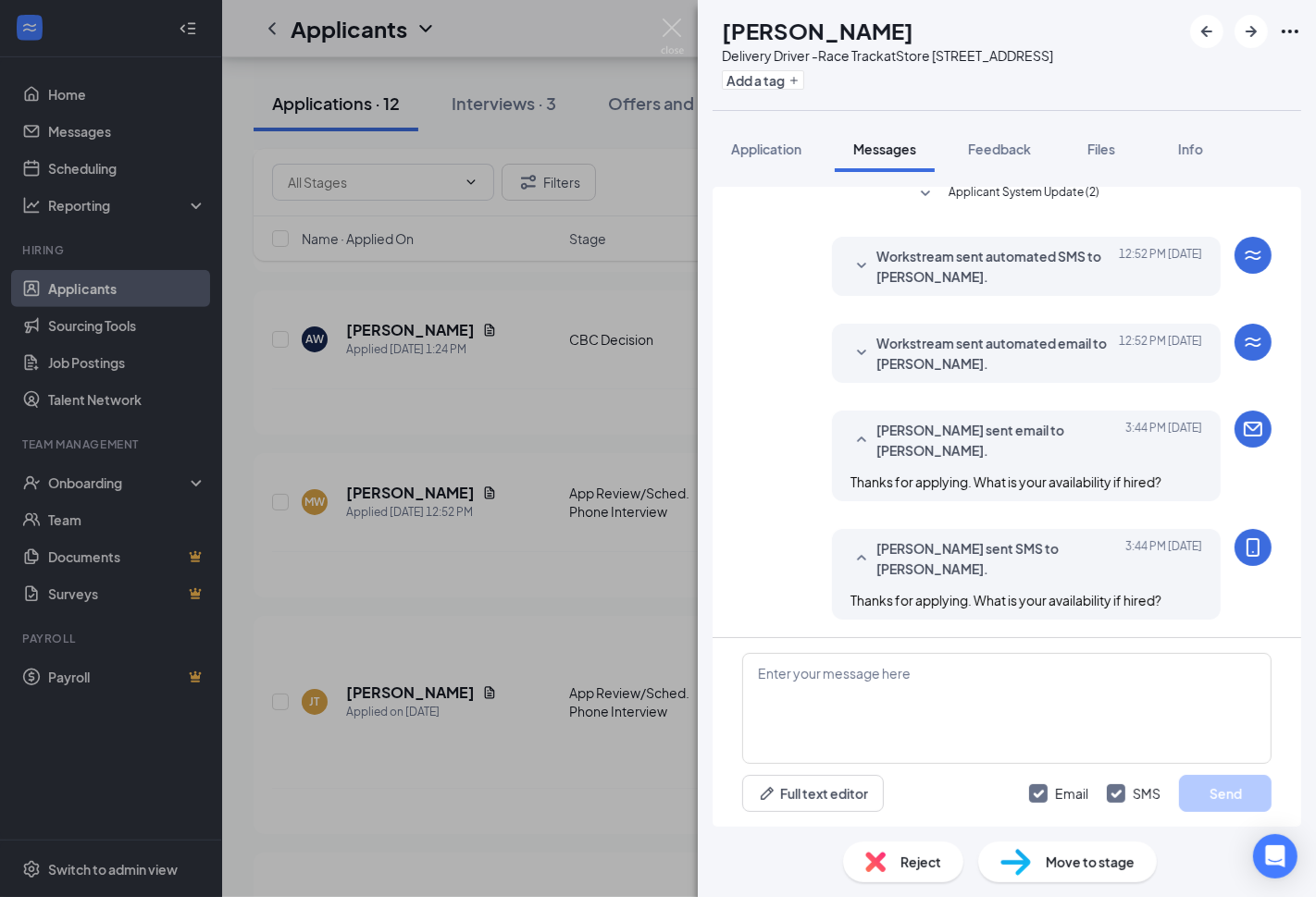
click at [538, 393] on div "MW [PERSON_NAME] Delivery Driver -Race Track at Store [STREET_ADDRESS] Add a ta…" at bounding box center [658, 448] width 1316 height 897
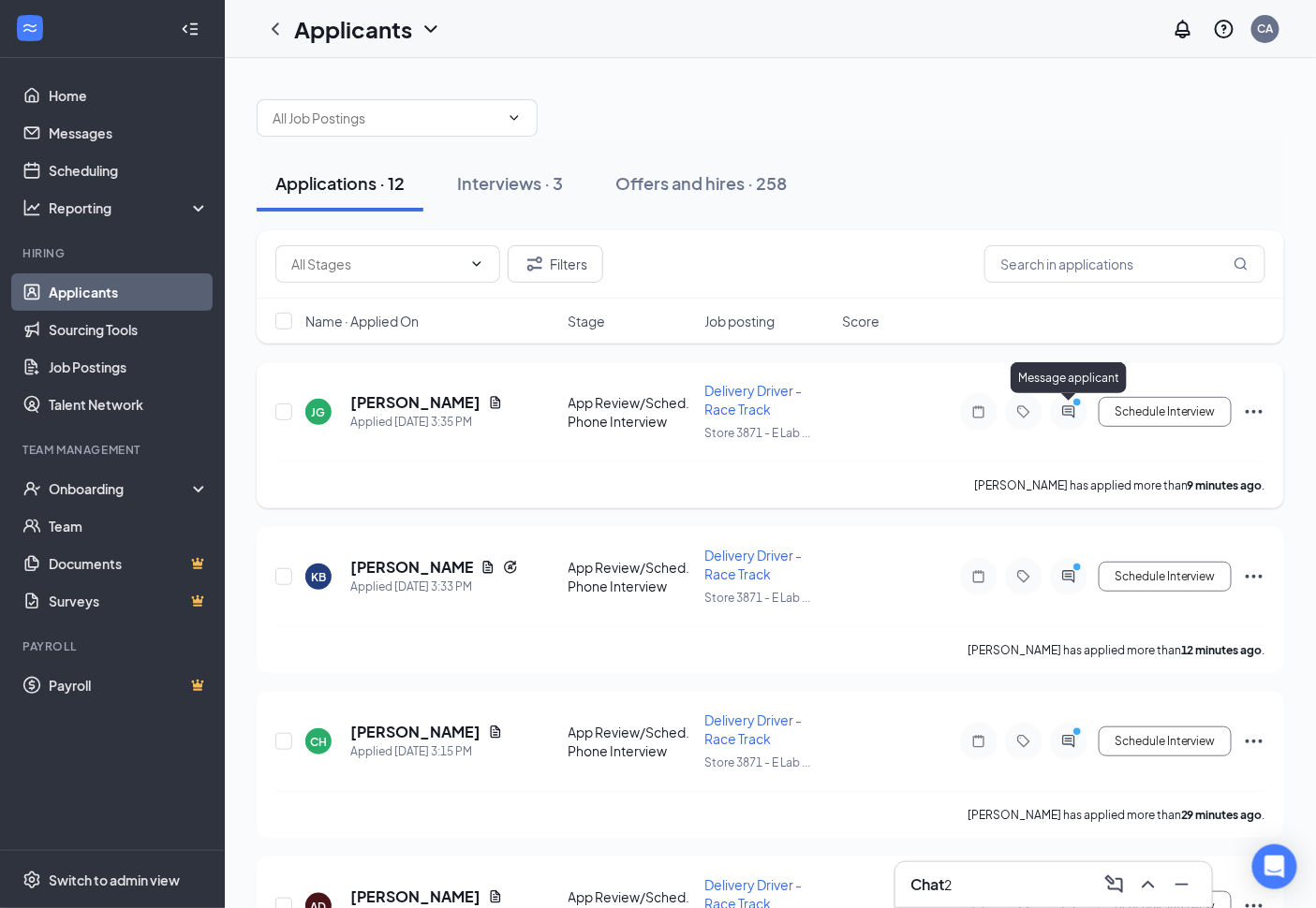
click at [1077, 413] on icon "ActiveChat" at bounding box center [1068, 412] width 22 height 15
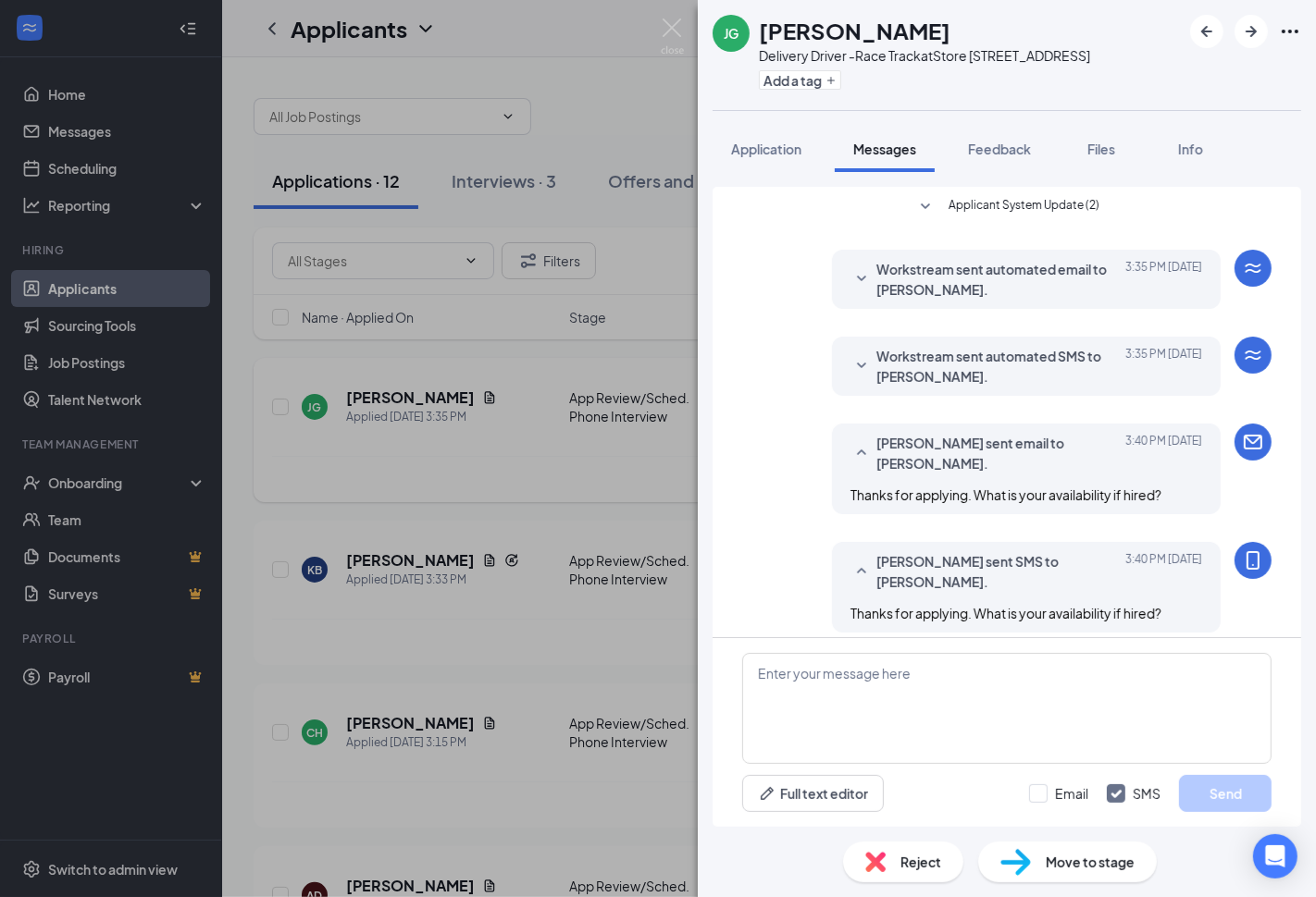
scroll to position [173, 0]
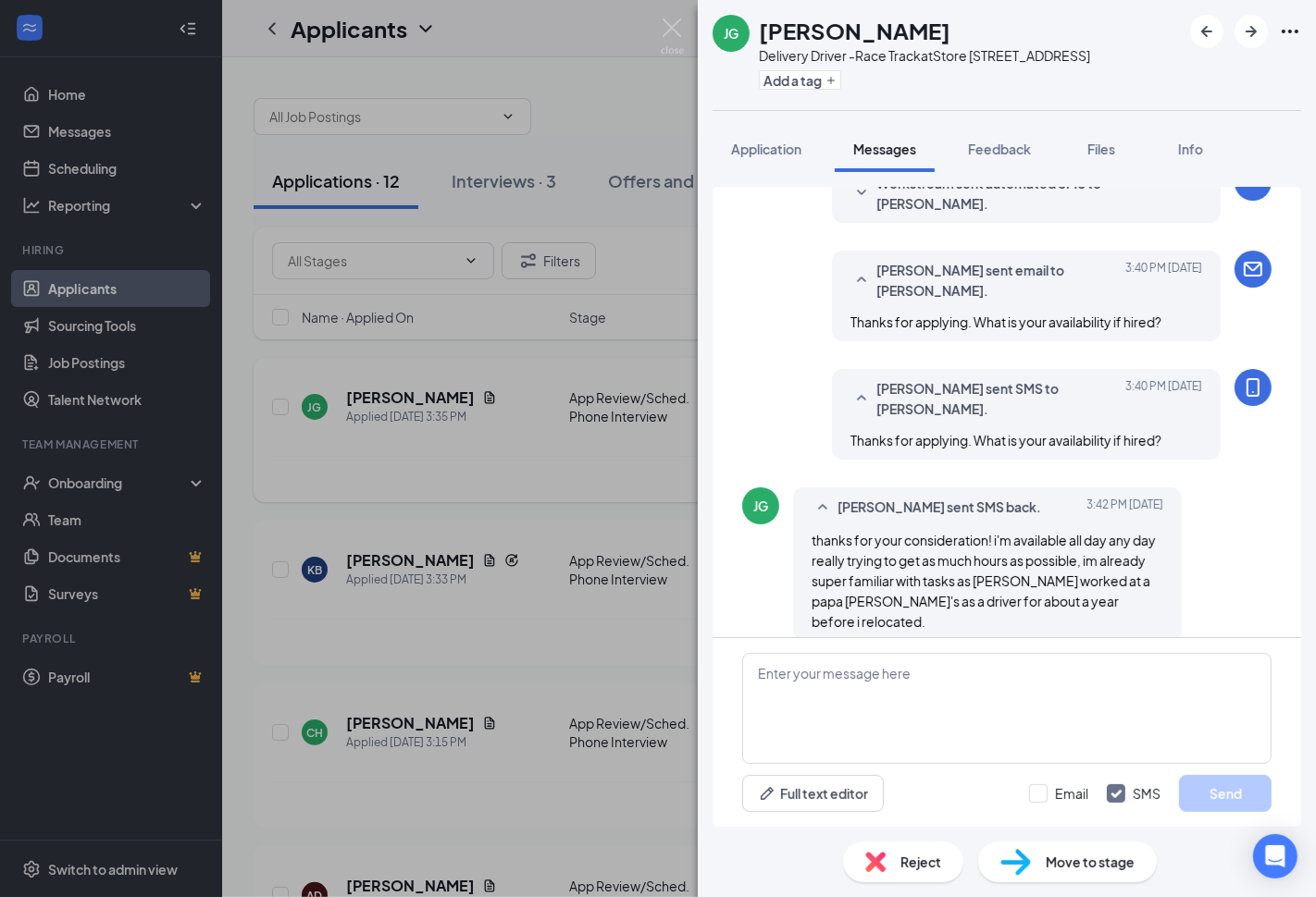
click at [1095, 846] on div "Move to stage" at bounding box center [1067, 862] width 179 height 40
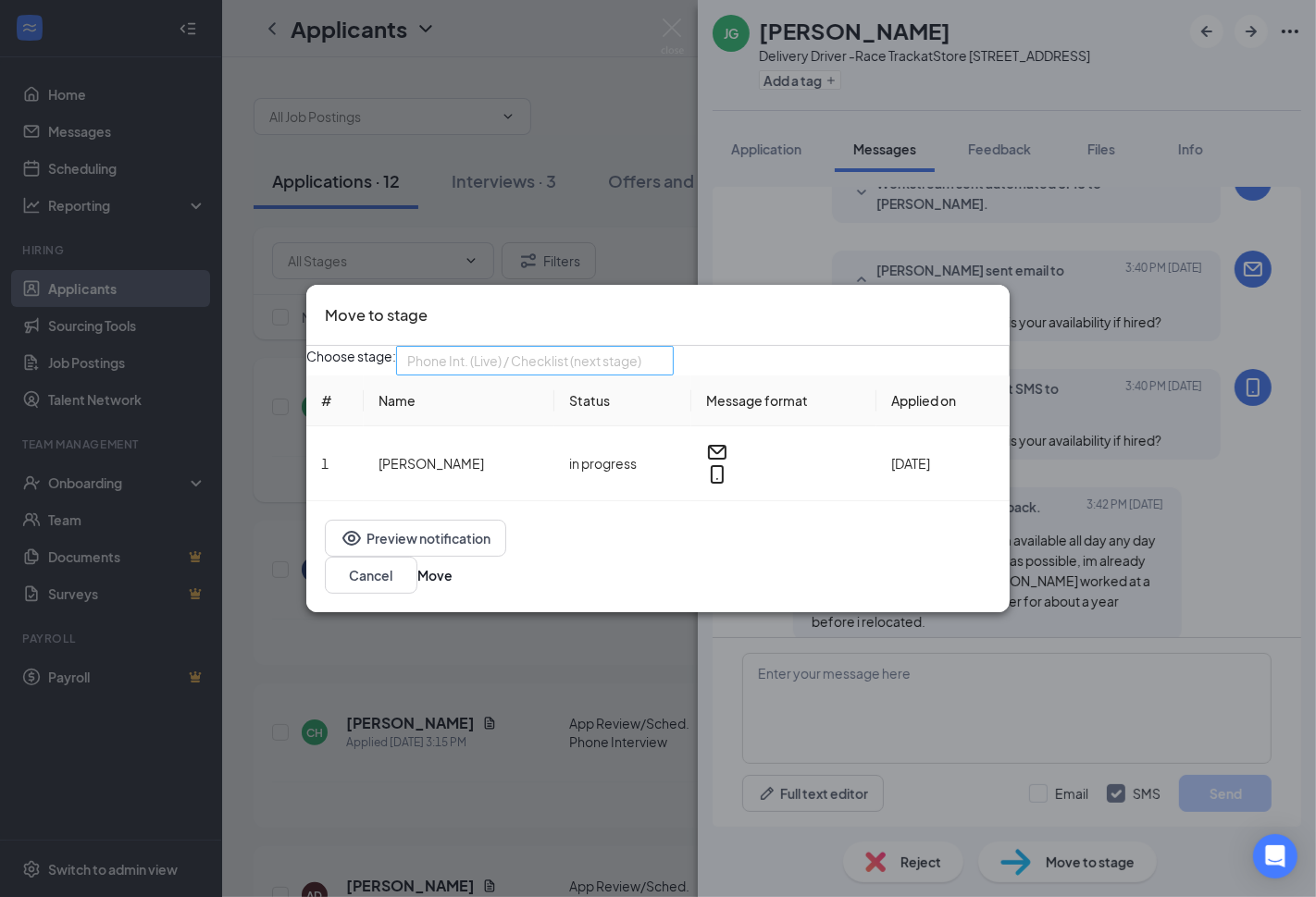
click at [516, 374] on span "Phone Int. (Live) / Checklist (next stage)" at bounding box center [524, 361] width 234 height 28
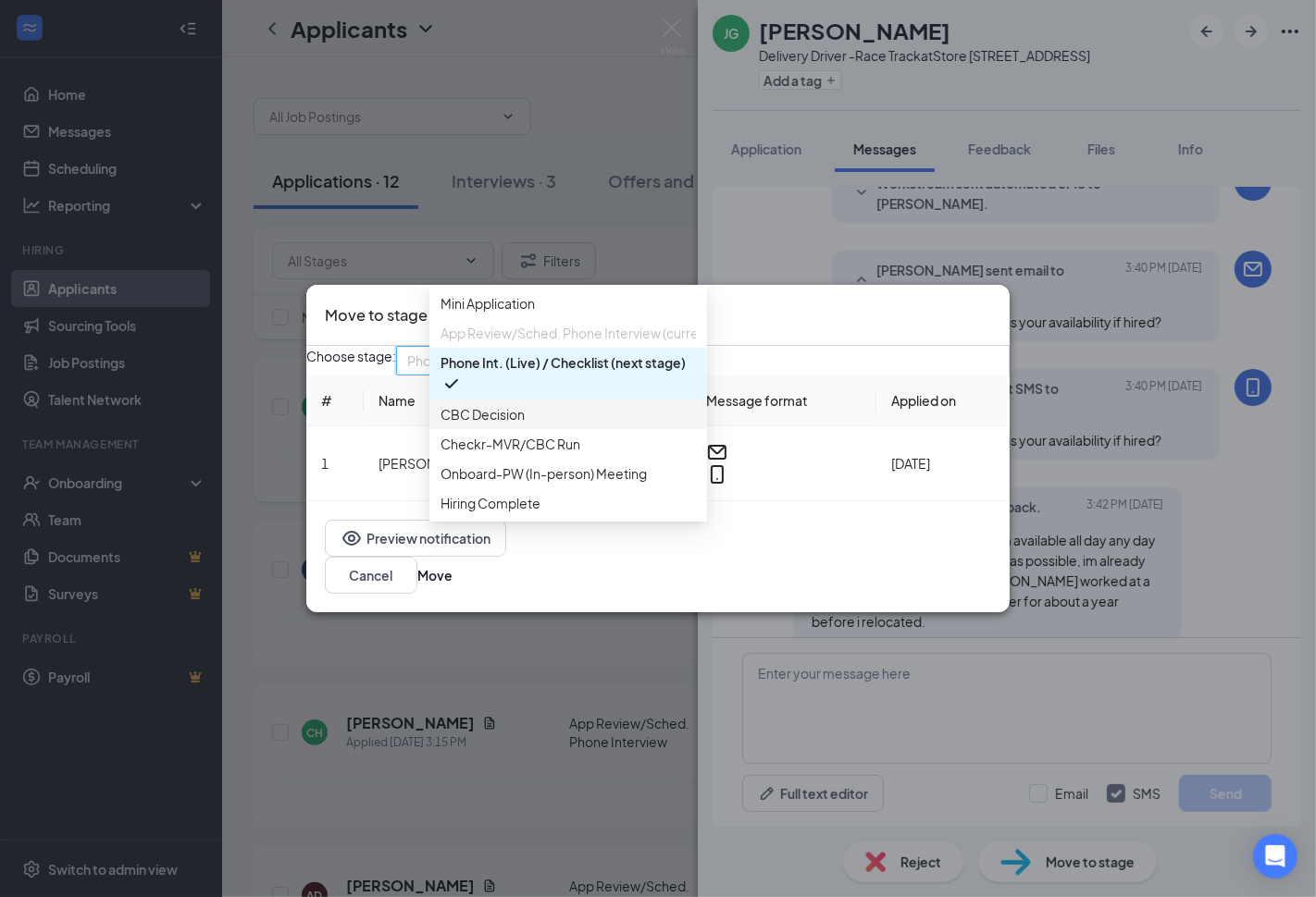
click at [511, 425] on span "CBC Decision" at bounding box center [483, 413] width 84 height 20
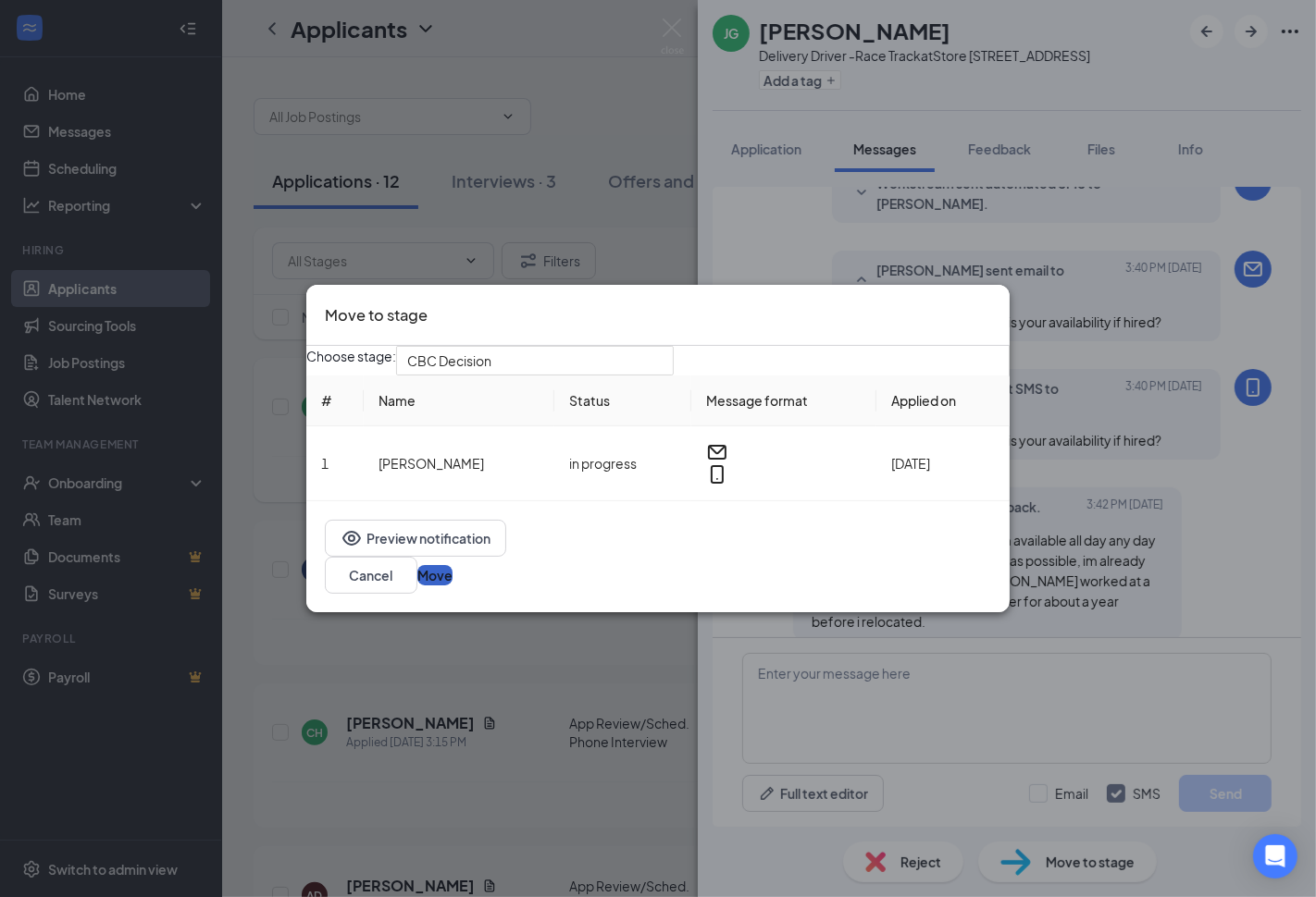
click at [452, 577] on button "Move" at bounding box center [435, 575] width 36 height 20
click at [553, 532] on div "JG Justin Graves Delivery Driver -Race Track at Store 3871 - E Laburnum Ave Add…" at bounding box center [658, 448] width 1316 height 897
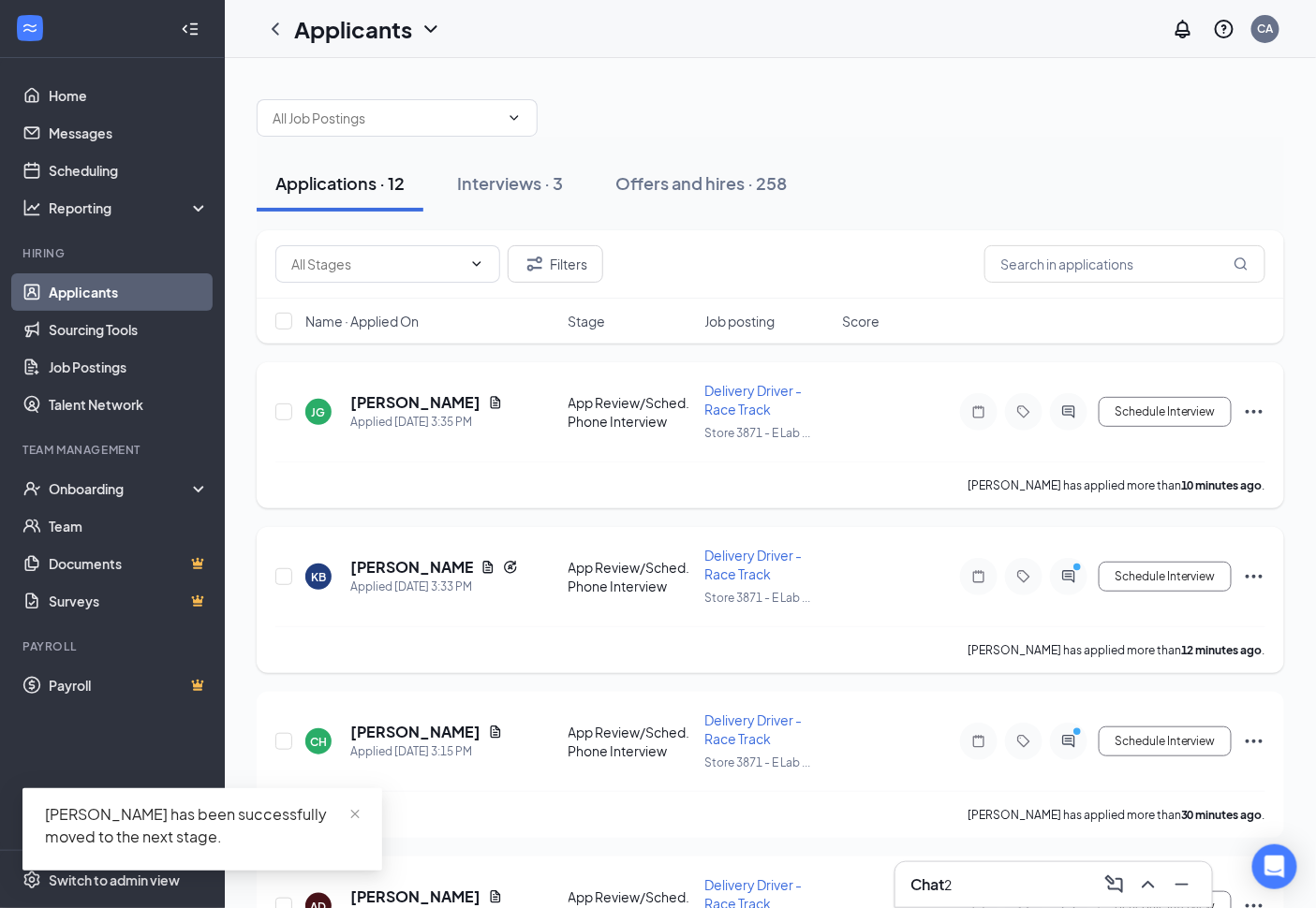
click at [1059, 576] on div at bounding box center [1068, 577] width 38 height 38
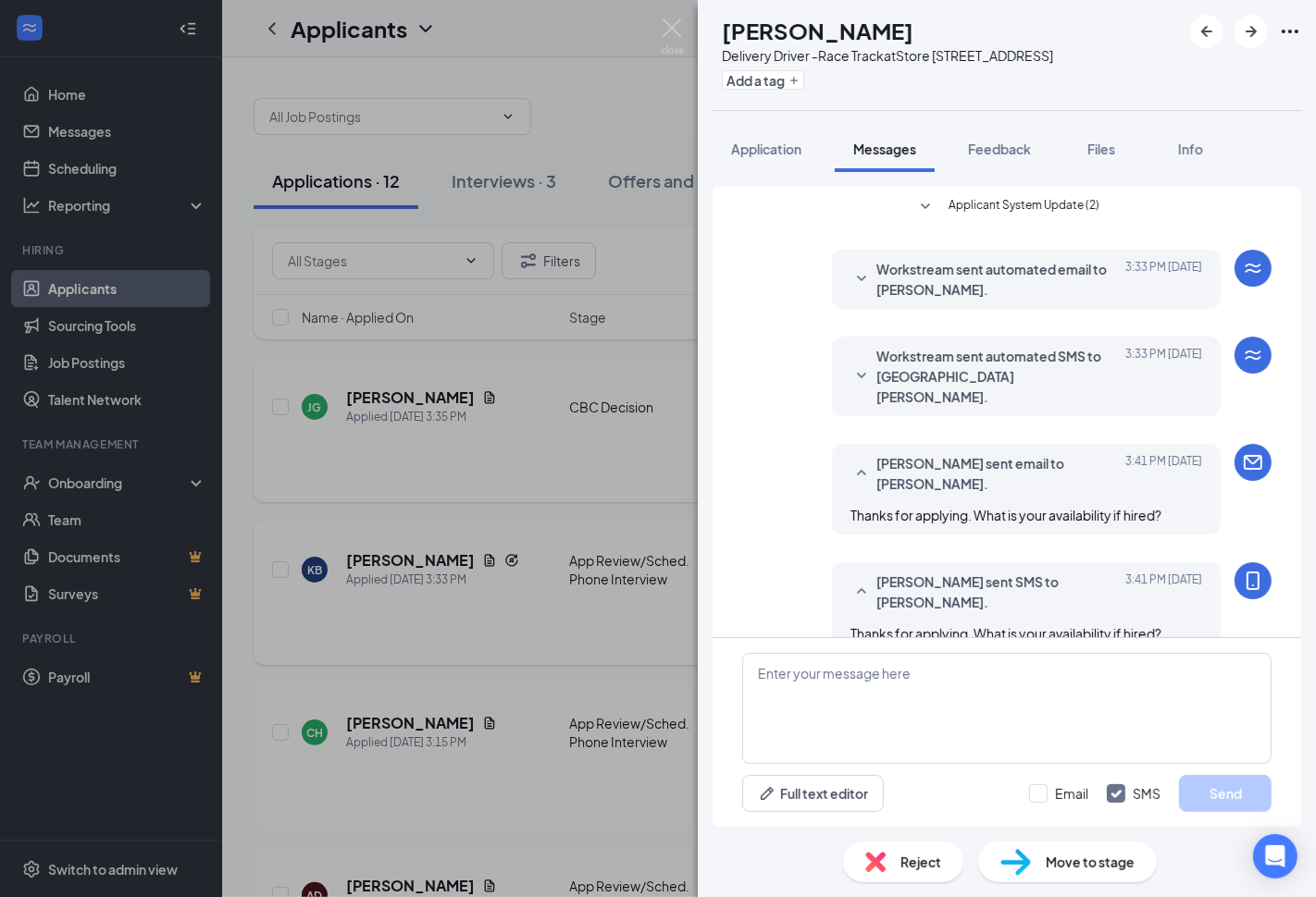
scroll to position [133, 0]
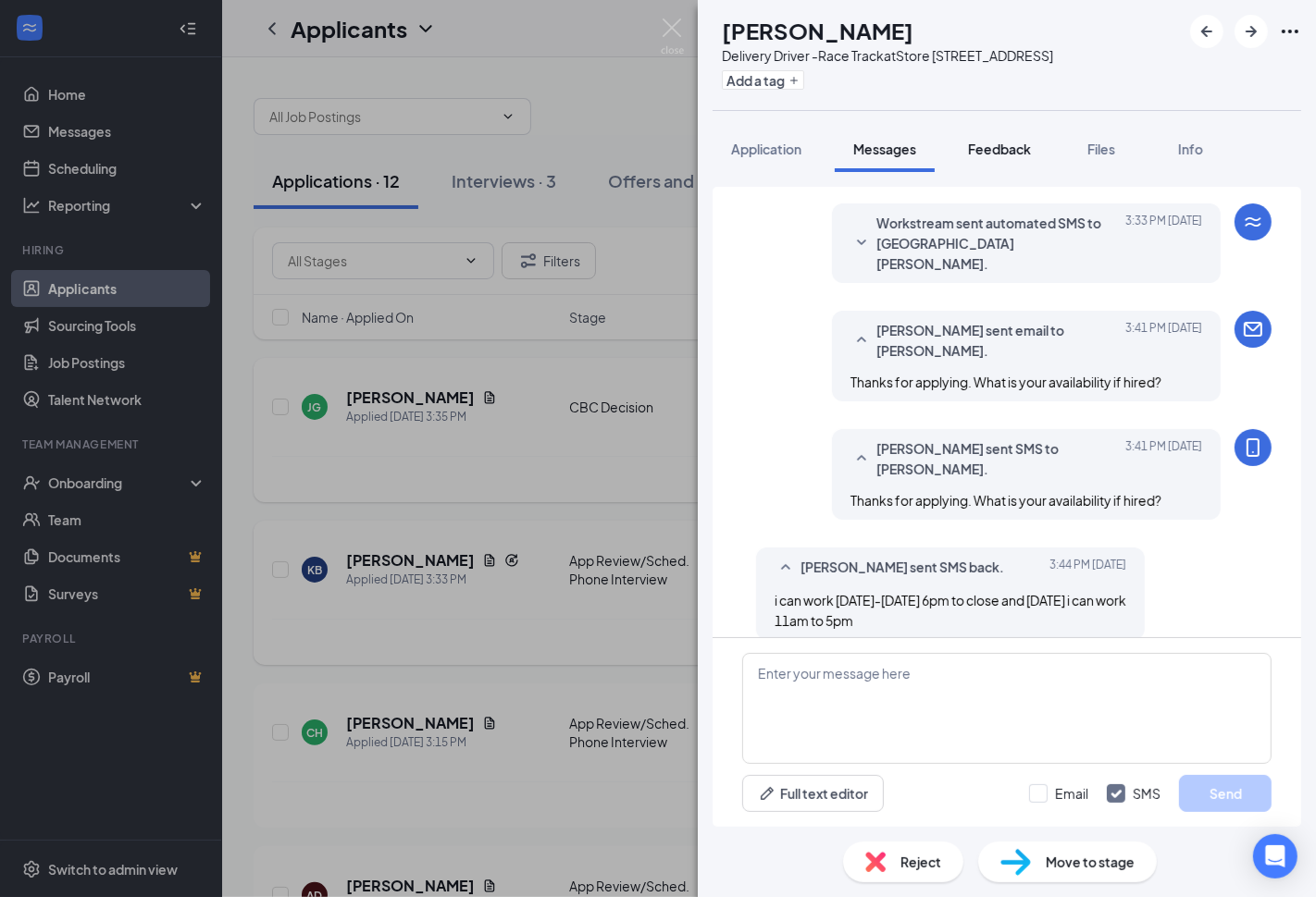
click at [983, 136] on button "Feedback" at bounding box center [999, 149] width 100 height 46
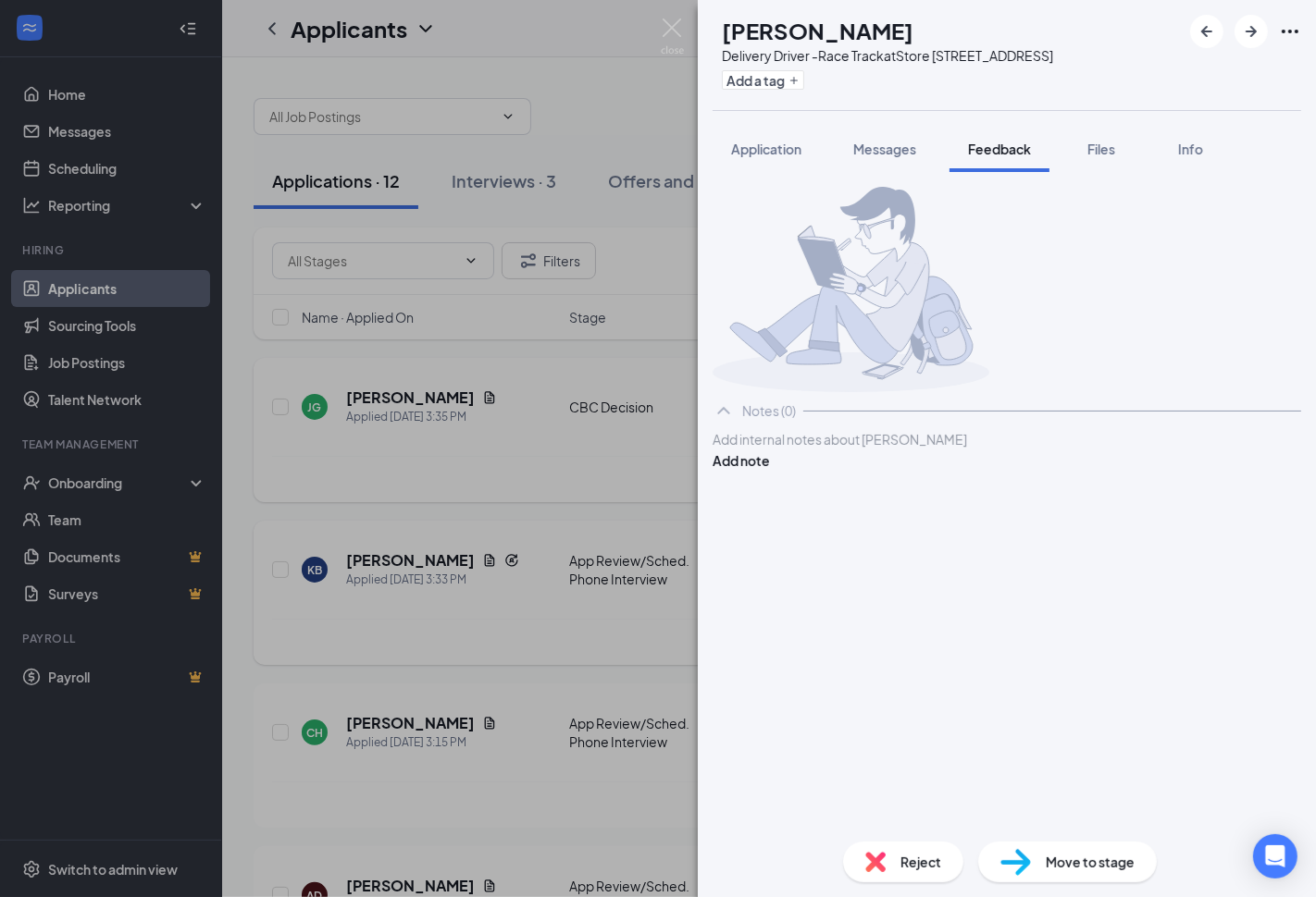
click at [950, 450] on div at bounding box center [1006, 439] width 586 height 19
click at [779, 140] on div "Application" at bounding box center [766, 149] width 70 height 18
click at [921, 135] on button "Messages" at bounding box center [885, 149] width 100 height 46
click at [900, 149] on span "Messages" at bounding box center [885, 149] width 63 height 16
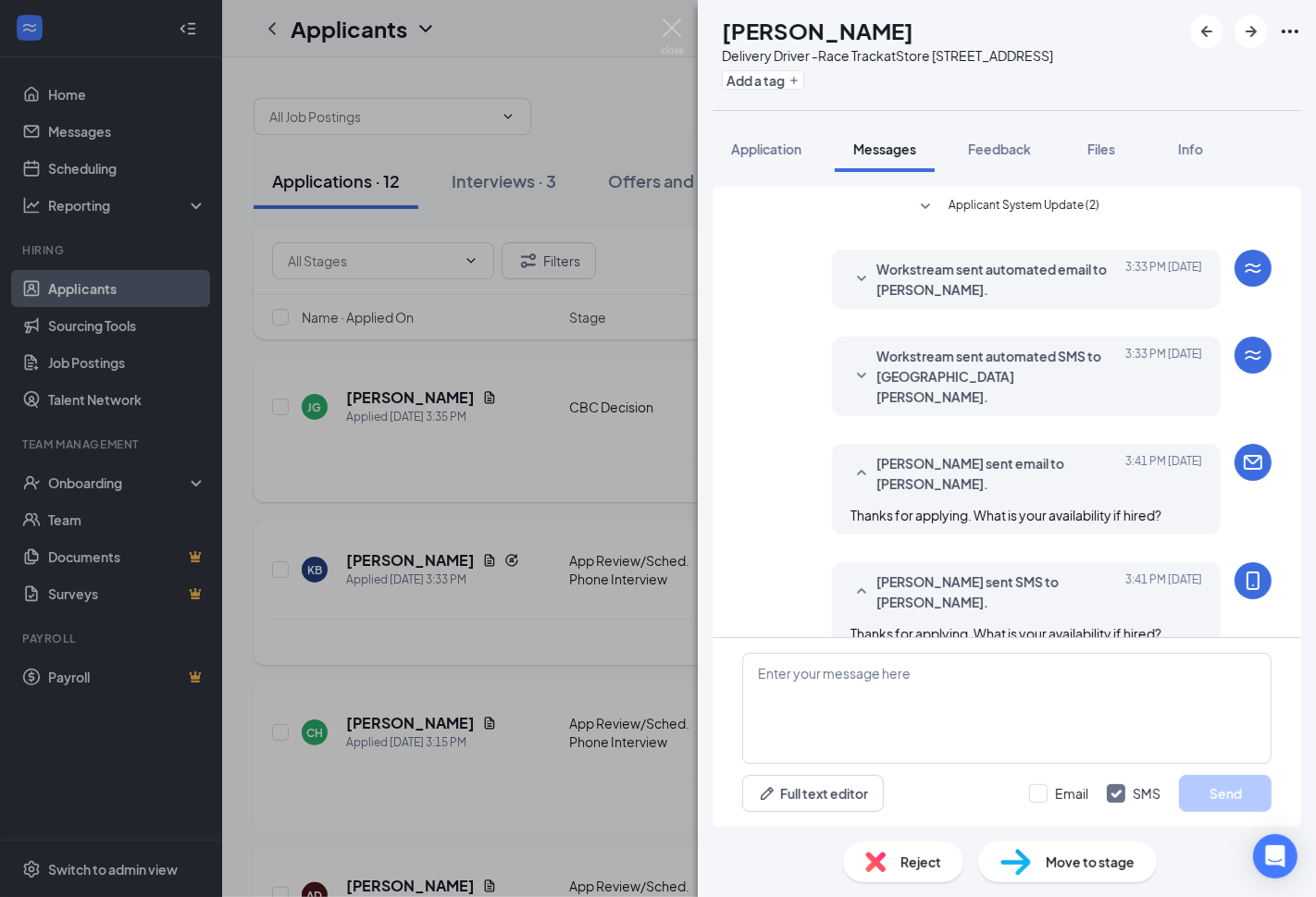
scroll to position [133, 0]
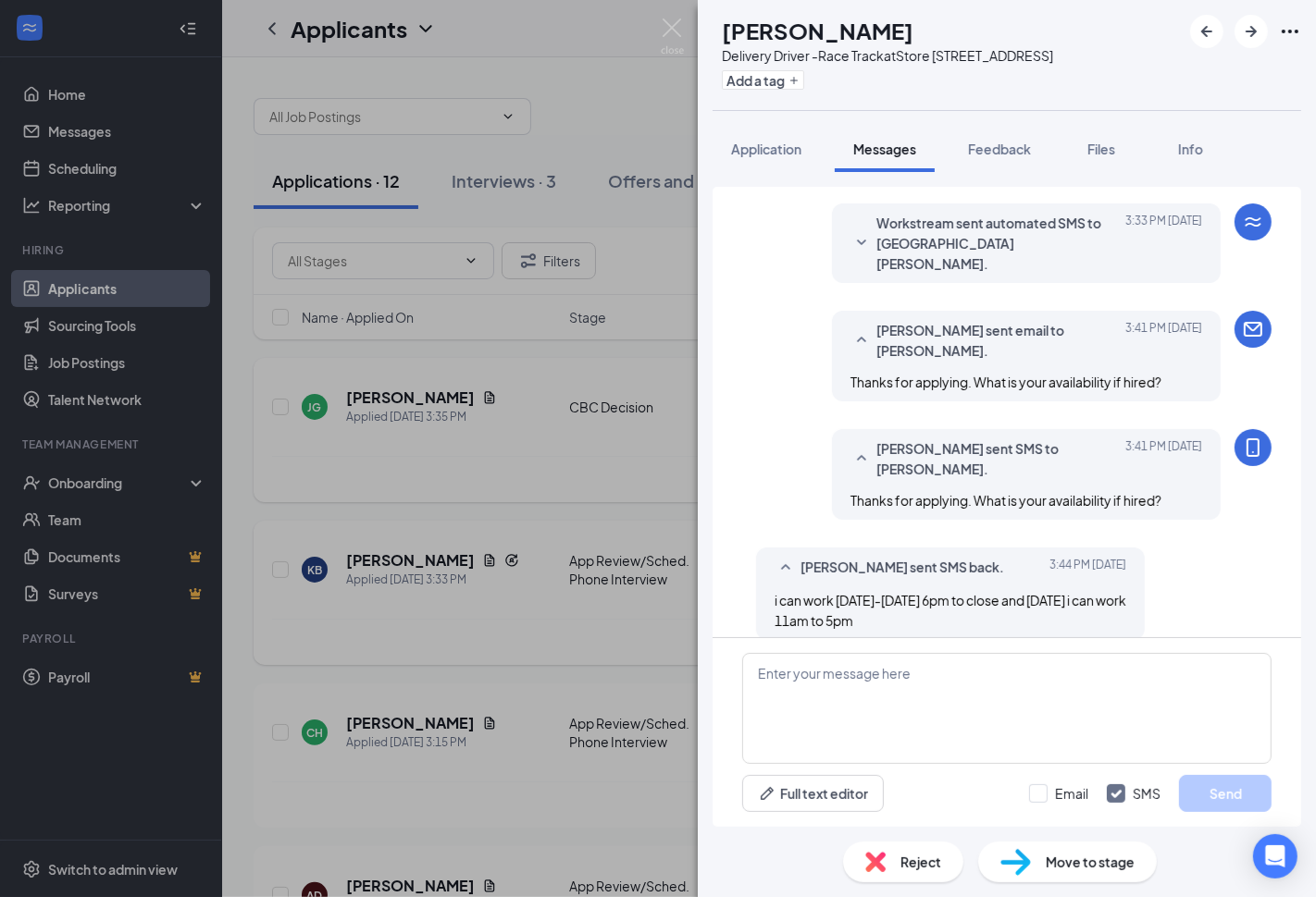
click at [1062, 866] on span "Move to stage" at bounding box center [1090, 862] width 89 height 20
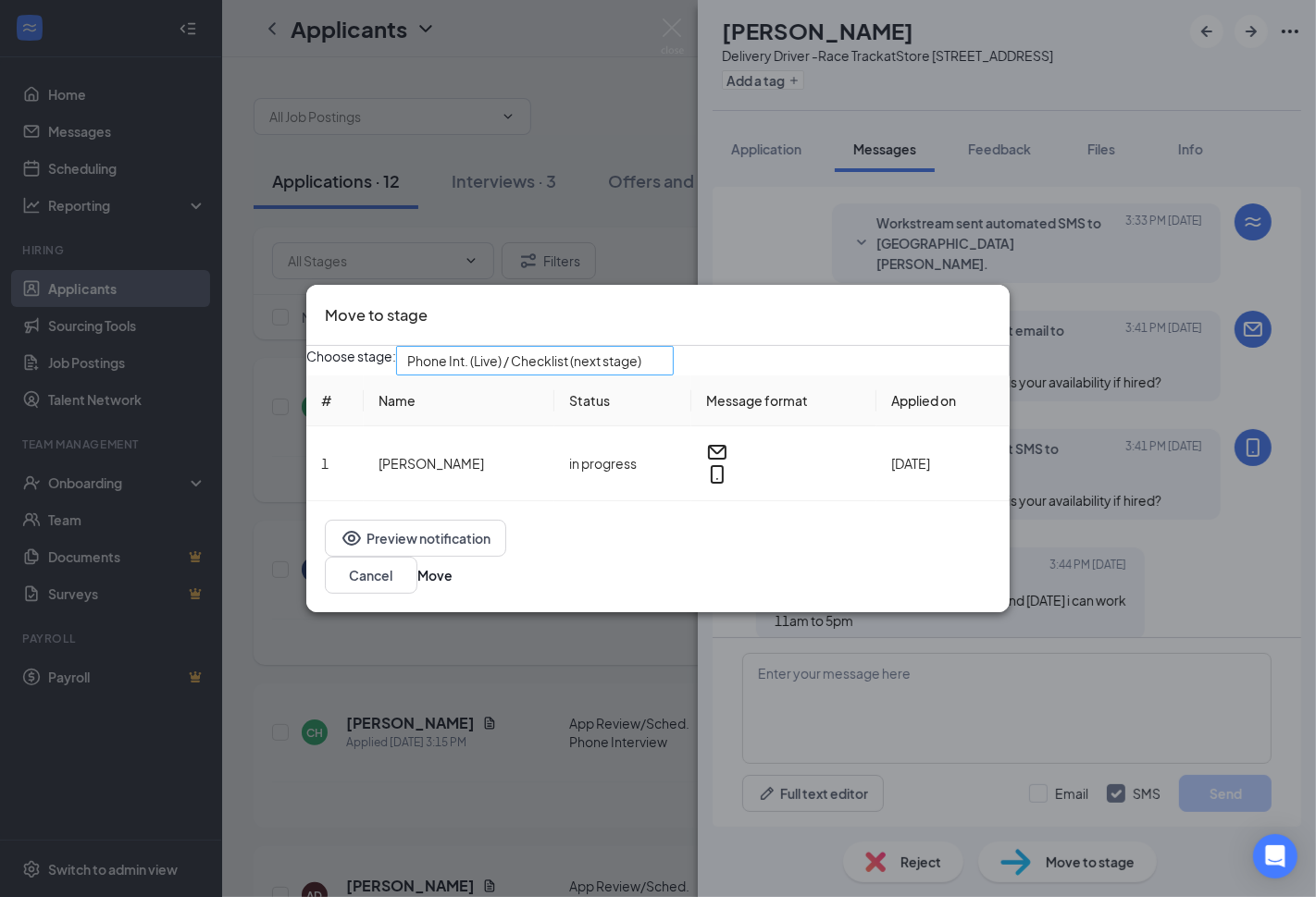
click at [662, 361] on span "Phone Int. (Live) / Checklist (next stage)" at bounding box center [535, 361] width 255 height 28
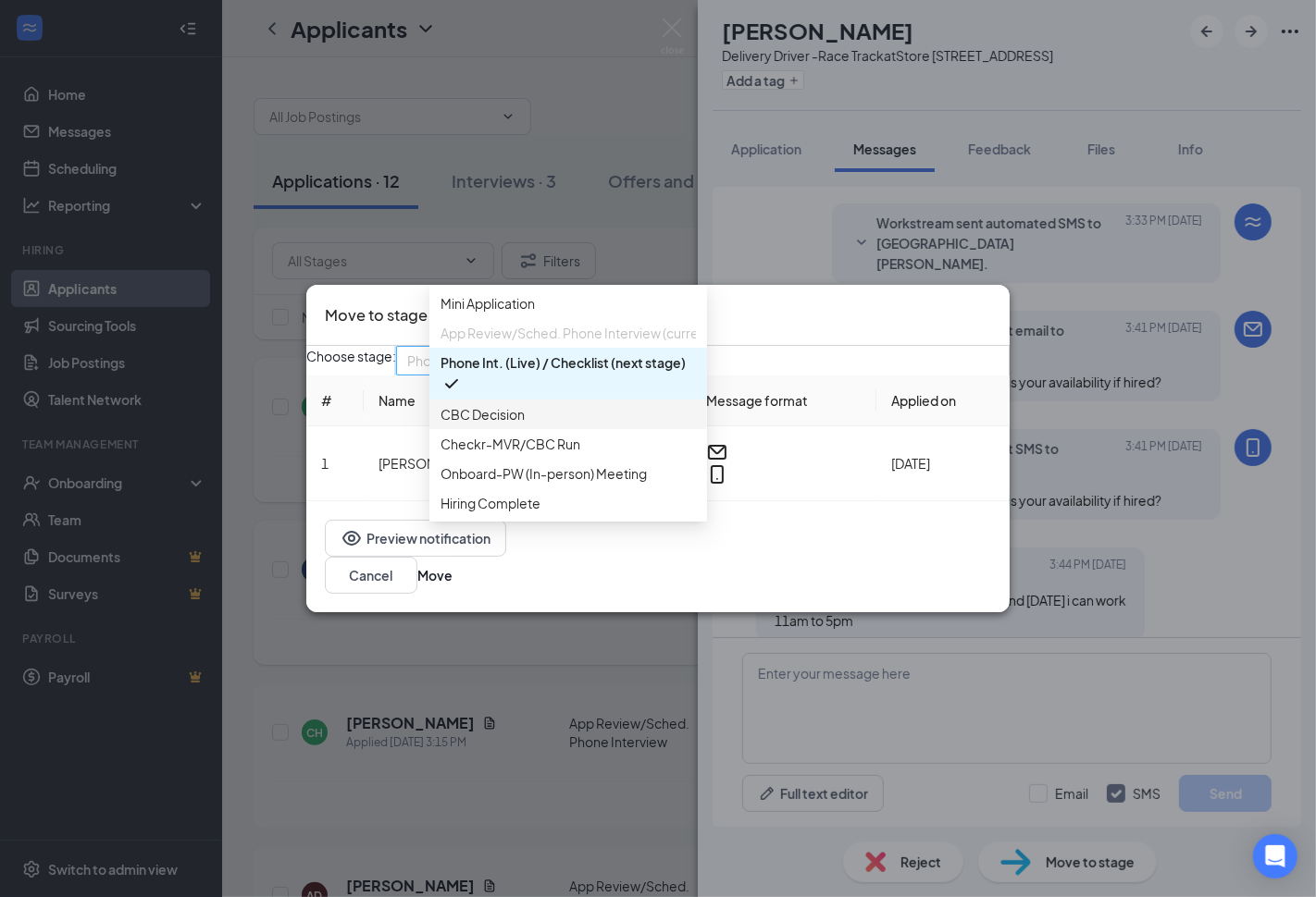
click at [535, 425] on span "CBC Decision" at bounding box center [568, 413] width 255 height 20
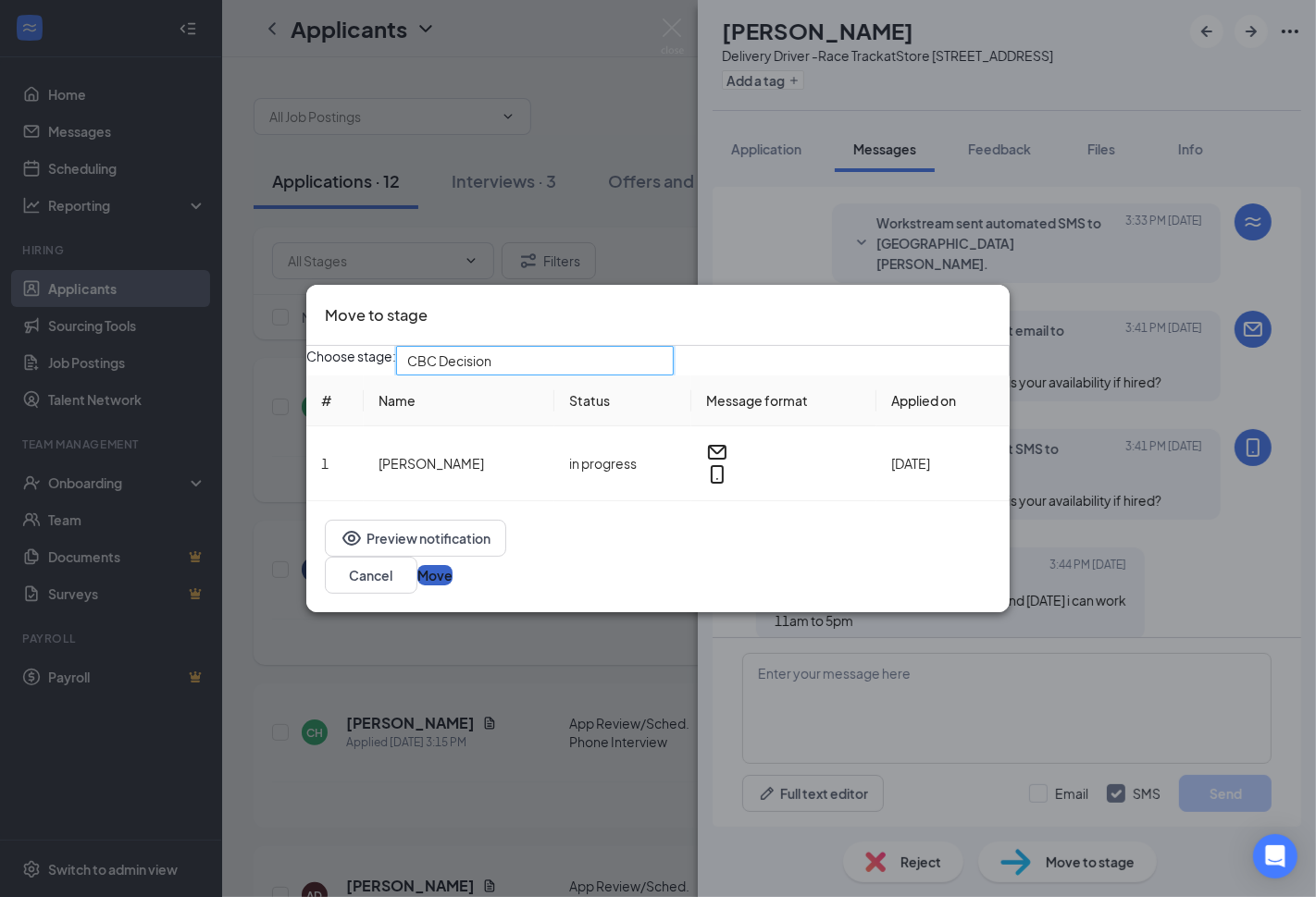
click at [452, 575] on button "Move" at bounding box center [435, 575] width 36 height 20
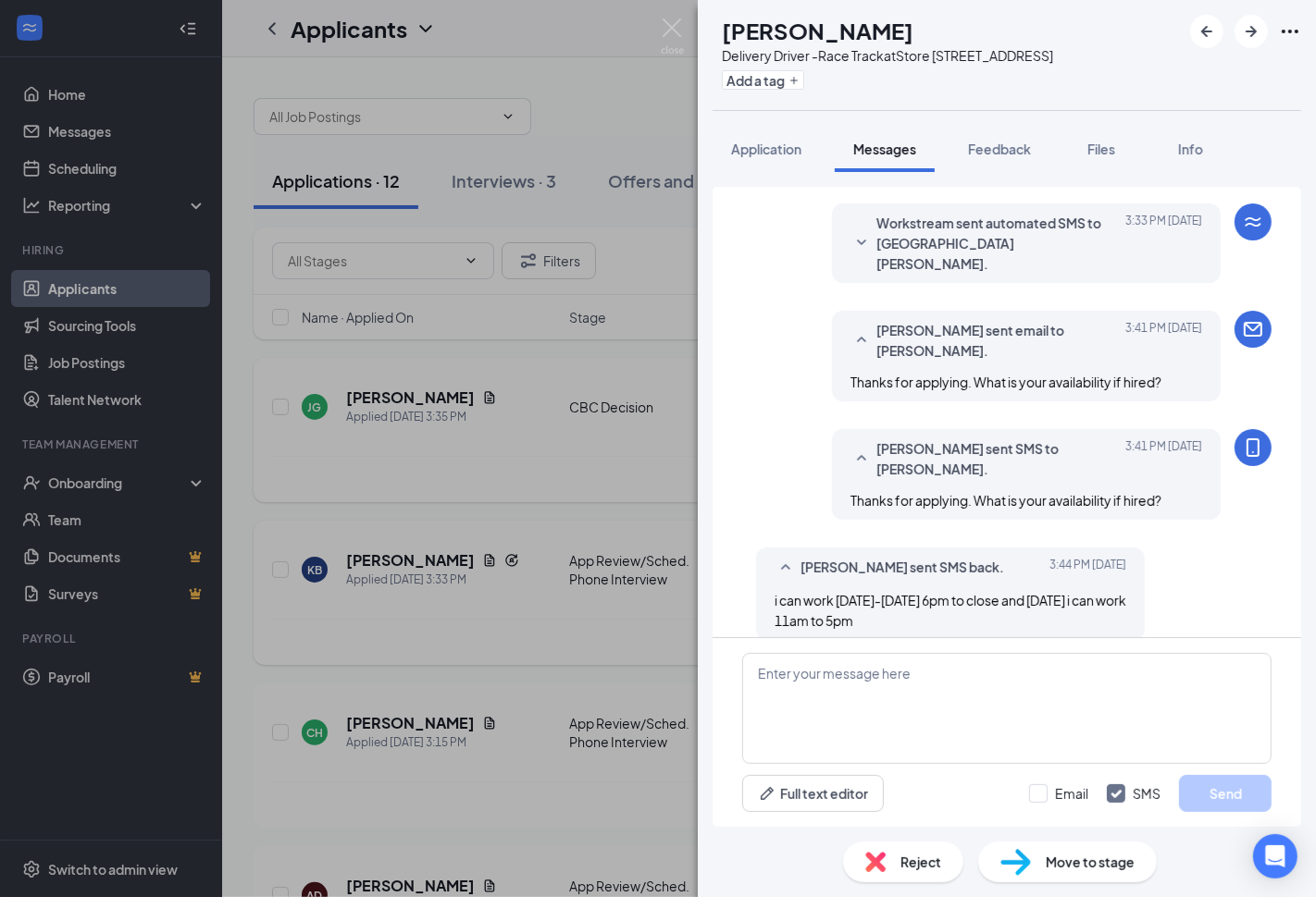
click at [512, 442] on div "KB Kenya Baker Delivery Driver -Race Track at Store 3871 - E Laburnum Ave Add a…" at bounding box center [658, 448] width 1316 height 897
click at [512, 519] on div "KB Kenya Baker Delivery Driver -Race Track at Store 3871 - E Laburnum Ave Add a…" at bounding box center [658, 448] width 1316 height 897
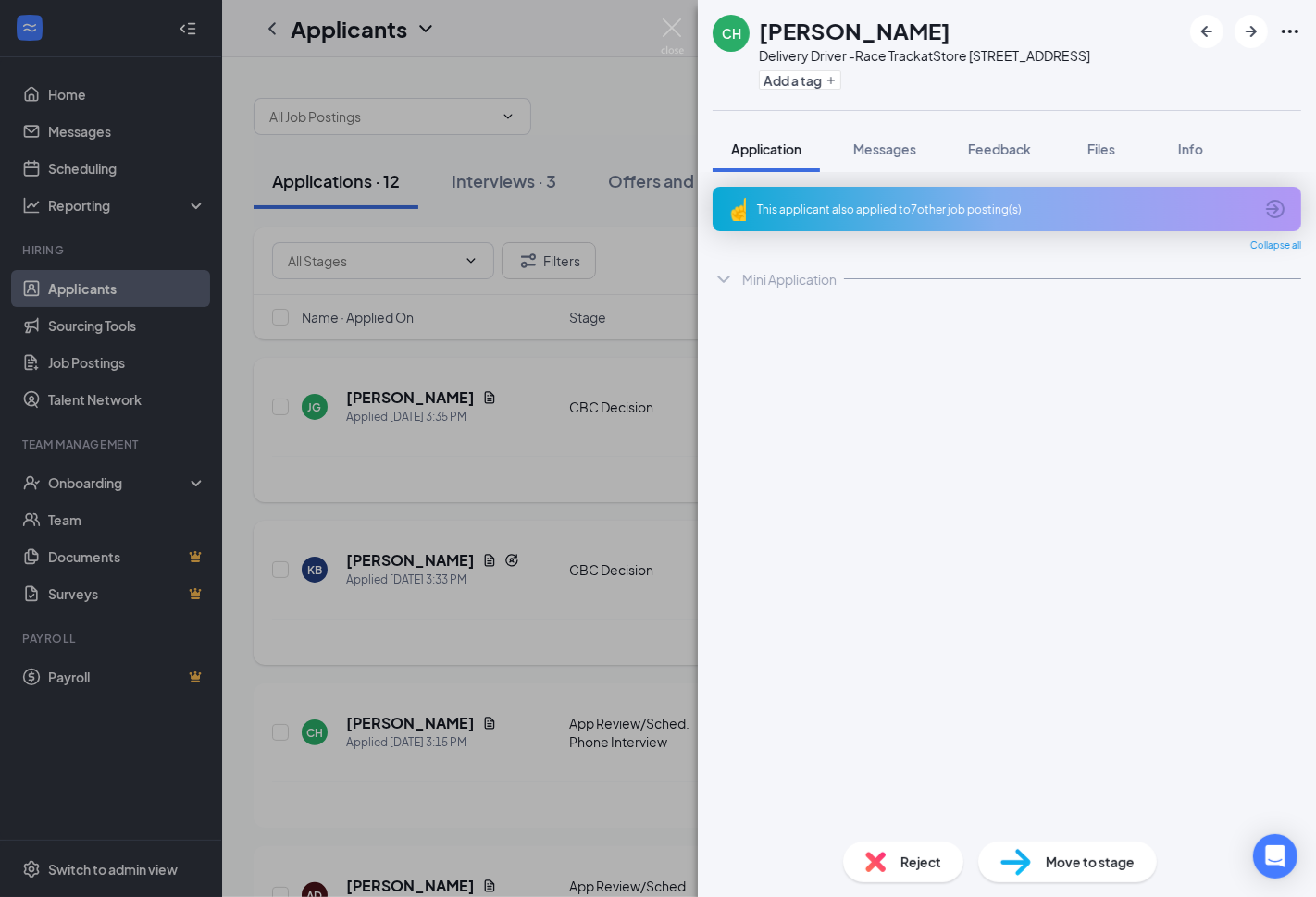
click at [512, 521] on div "KB Kenya Baker Applied Today 3:33 PM CBC Decision Delivery Driver -Race Track S…" at bounding box center [769, 593] width 1031 height 144
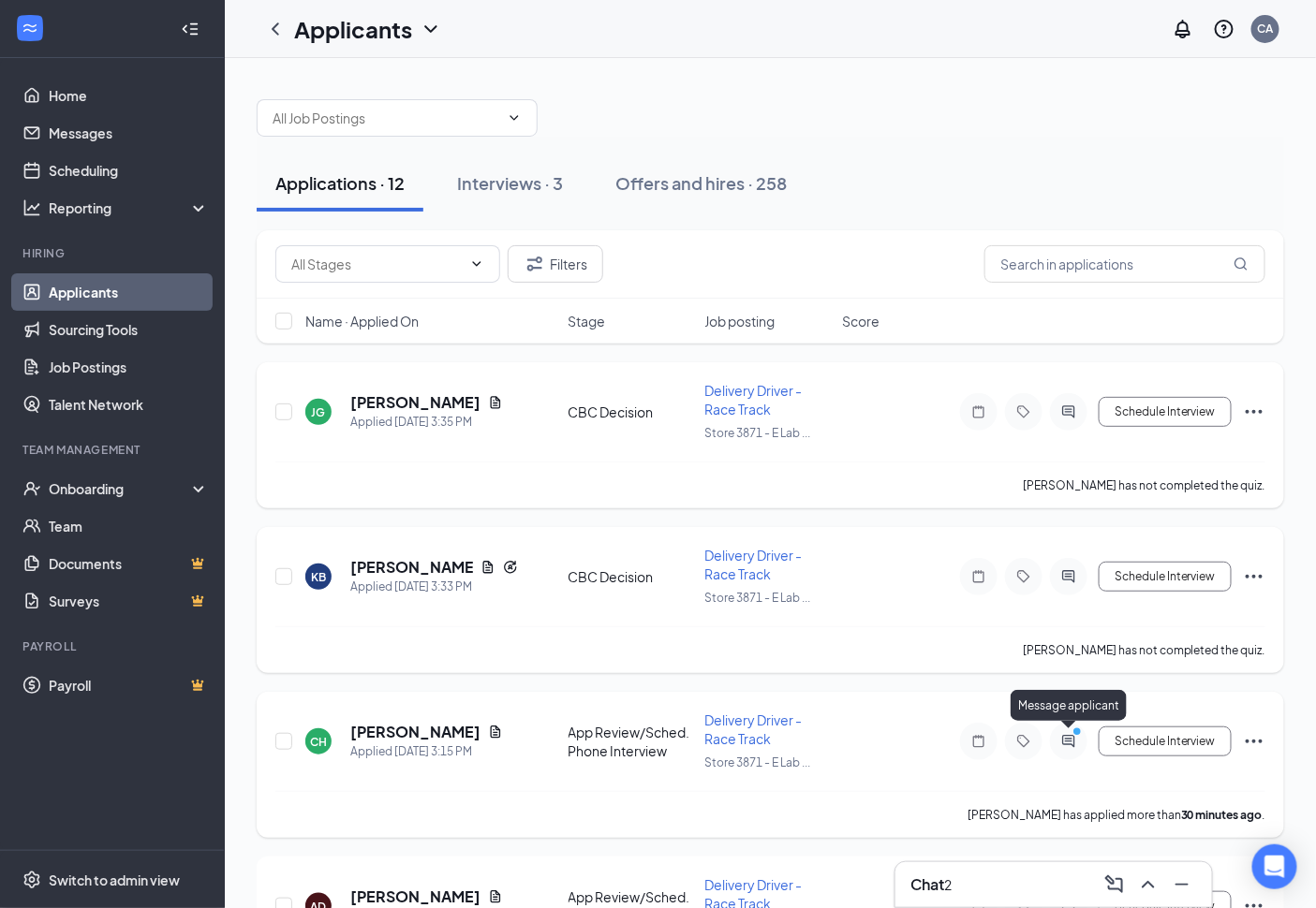
click at [1067, 735] on icon "ActiveChat" at bounding box center [1068, 741] width 22 height 15
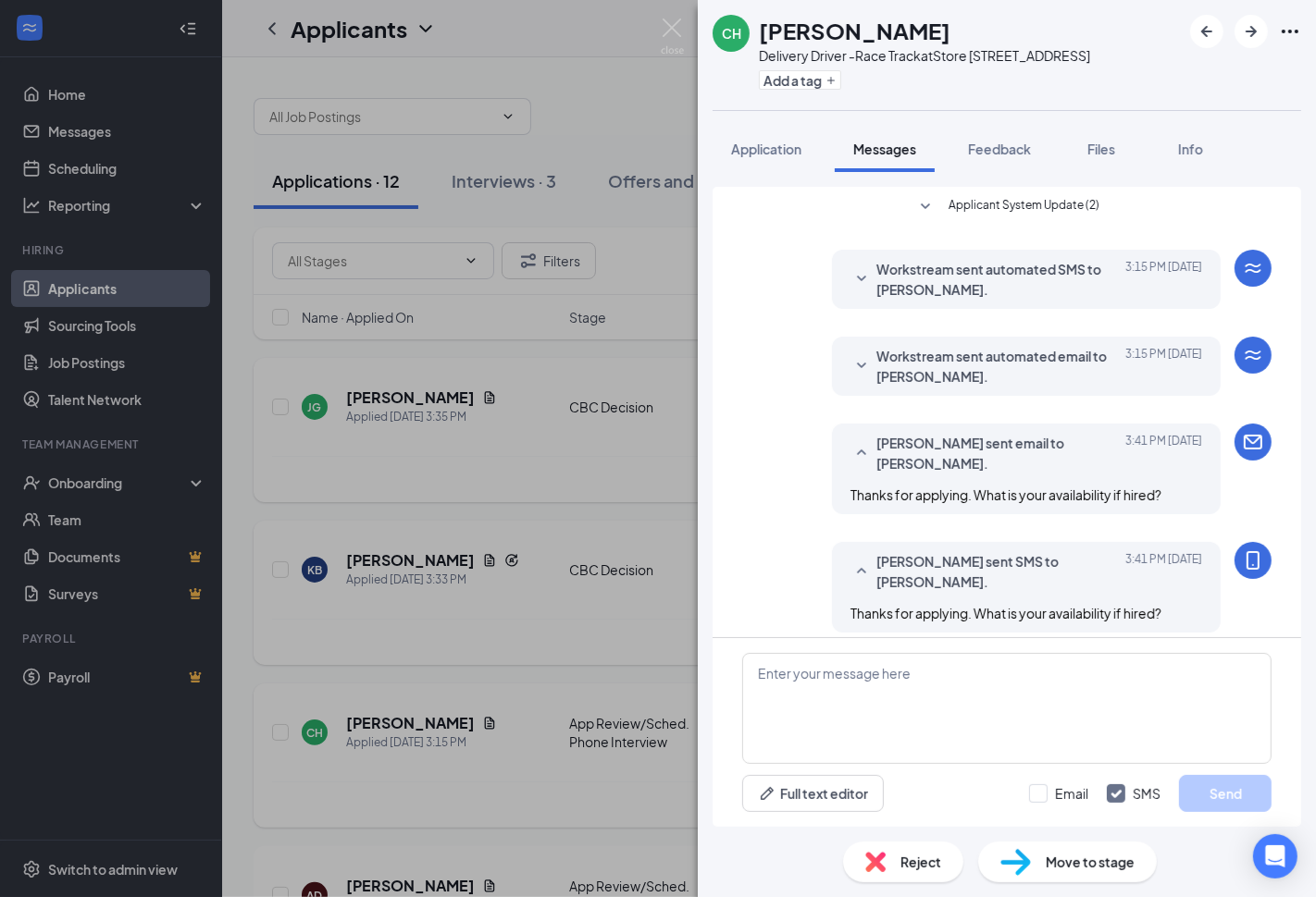
scroll to position [312, 0]
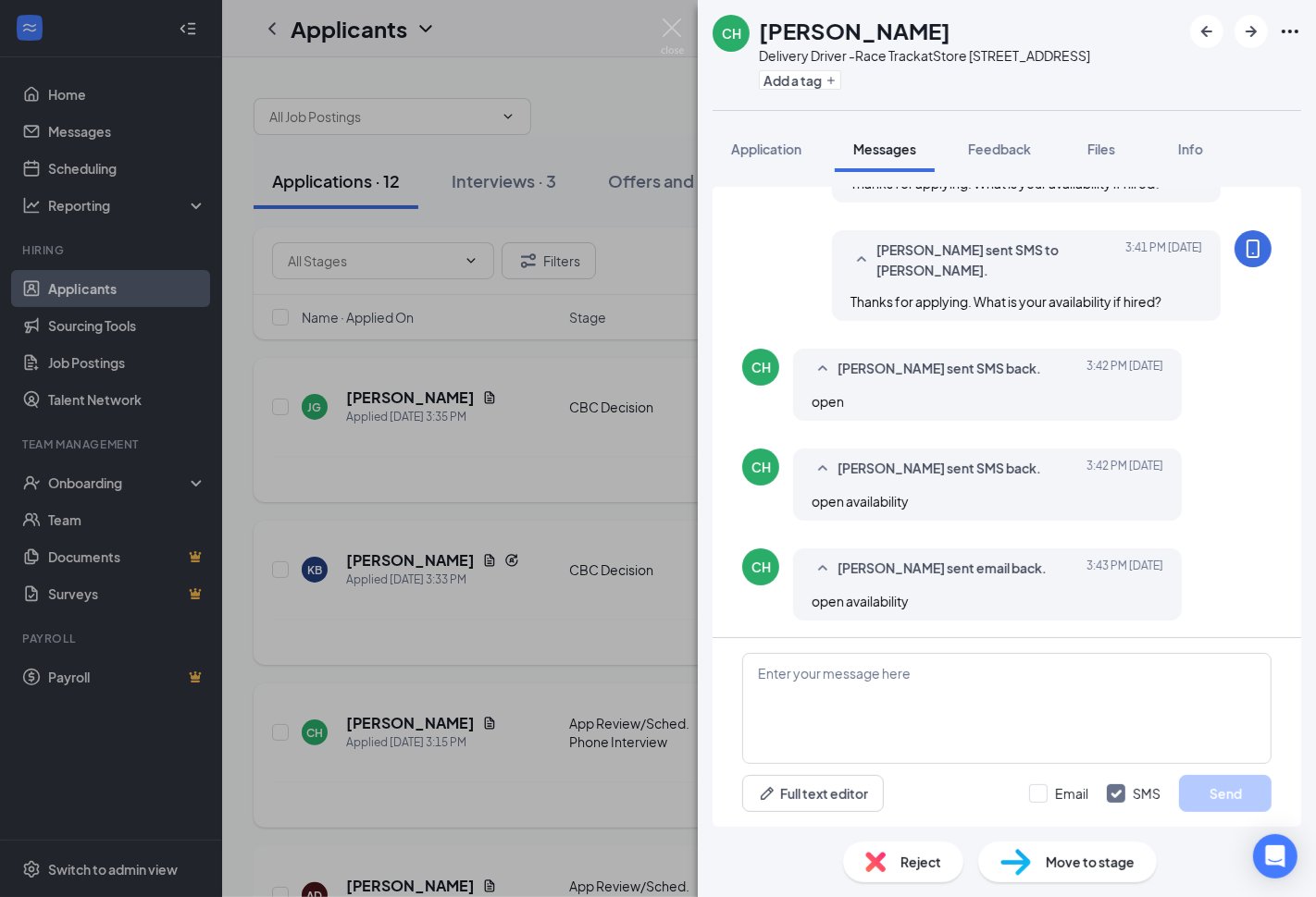
click at [1078, 855] on span "Move to stage" at bounding box center [1090, 862] width 89 height 20
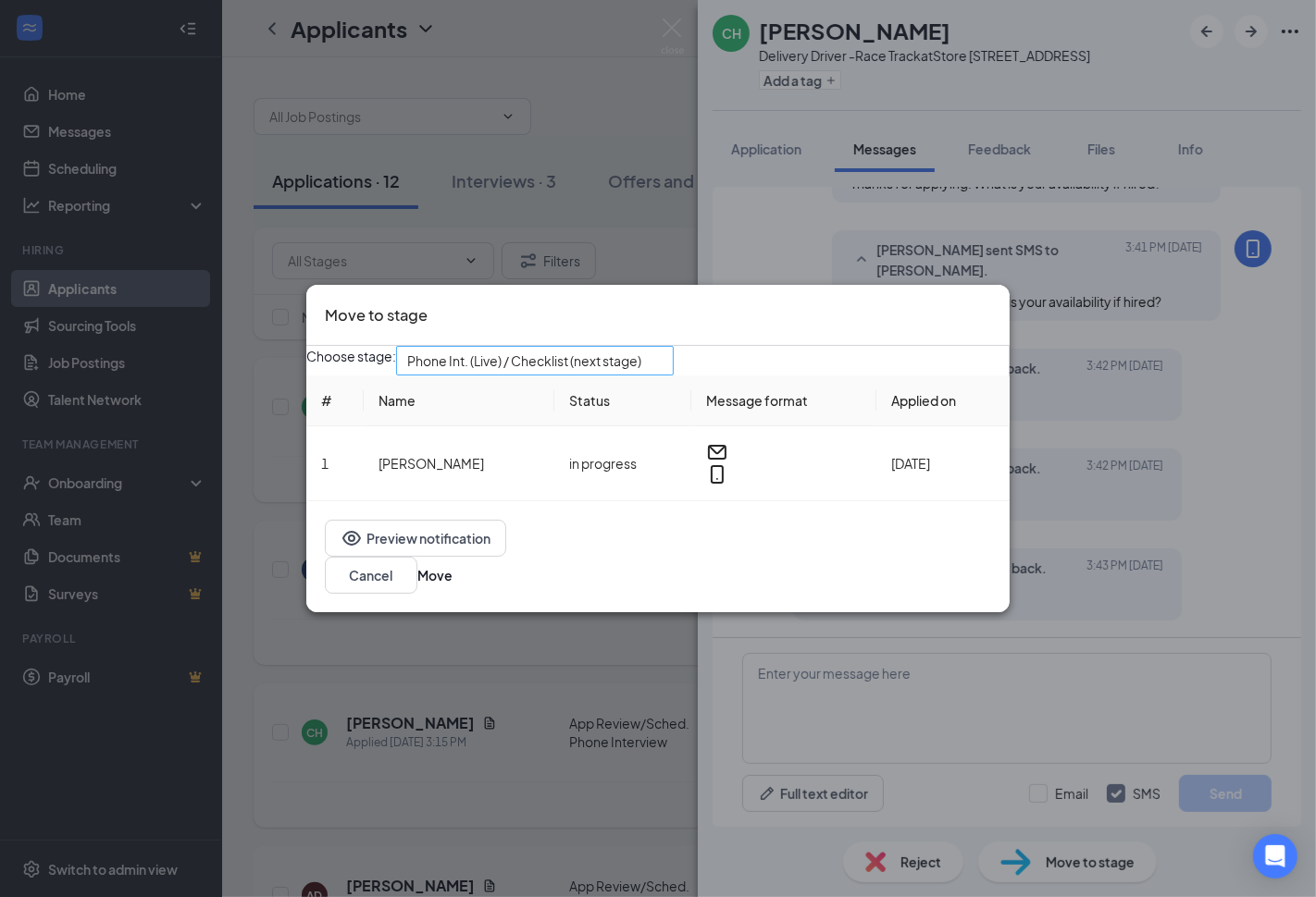
click at [519, 371] on span "Phone Int. (Live) / Checklist (next stage)" at bounding box center [524, 361] width 234 height 28
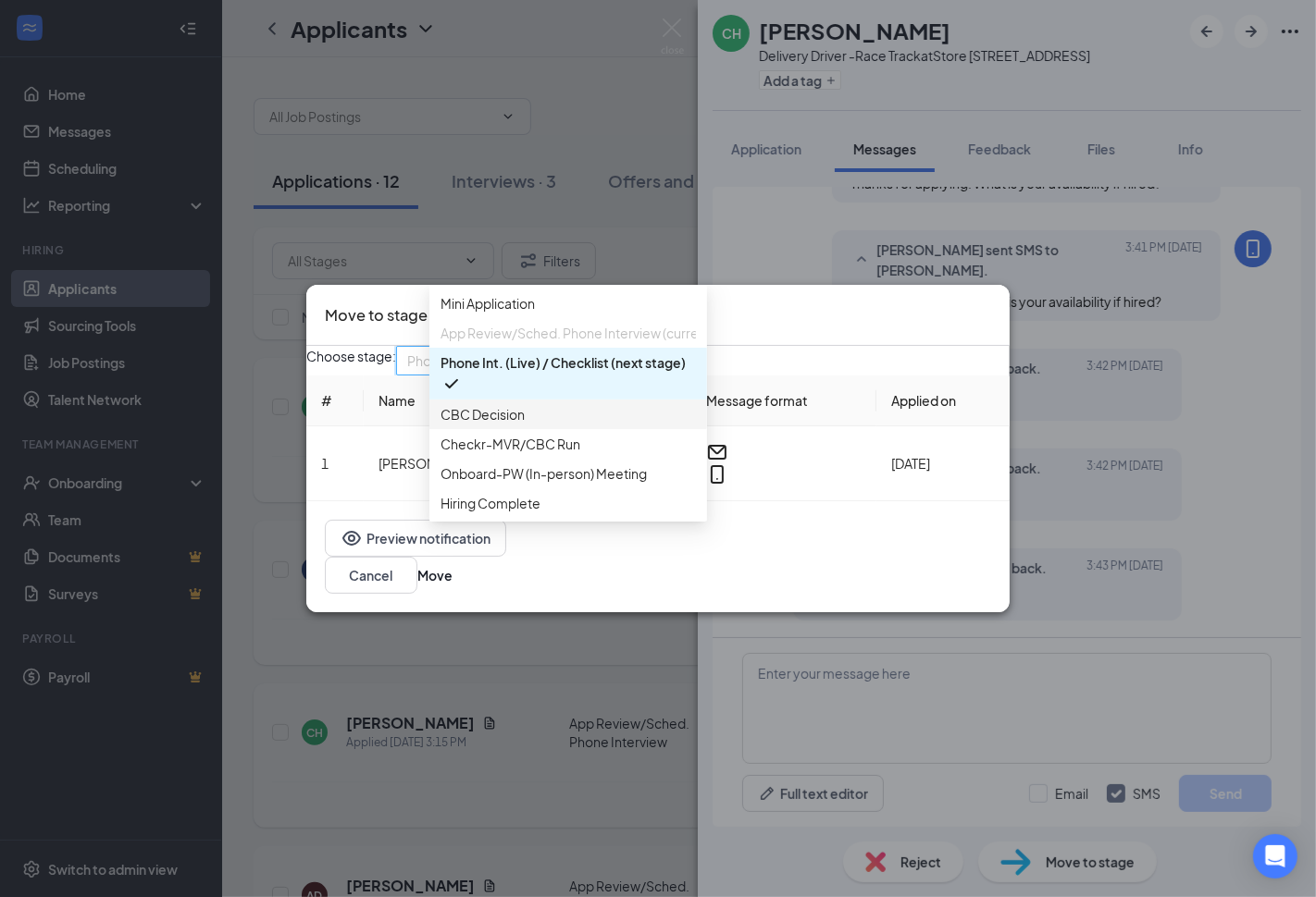
click at [529, 429] on div "CBC Decision" at bounding box center [567, 414] width 277 height 30
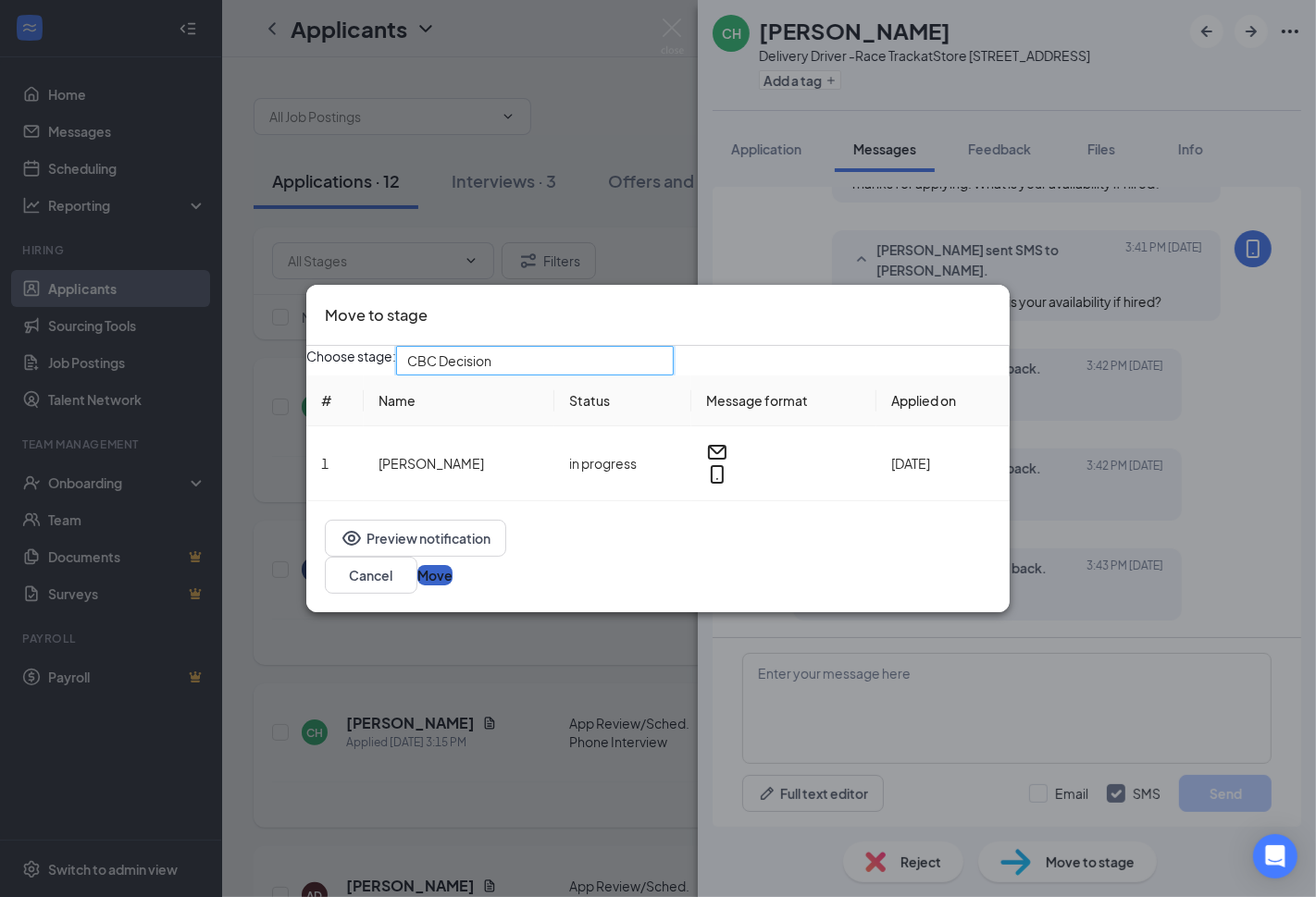
click at [452, 585] on button "Move" at bounding box center [435, 575] width 36 height 20
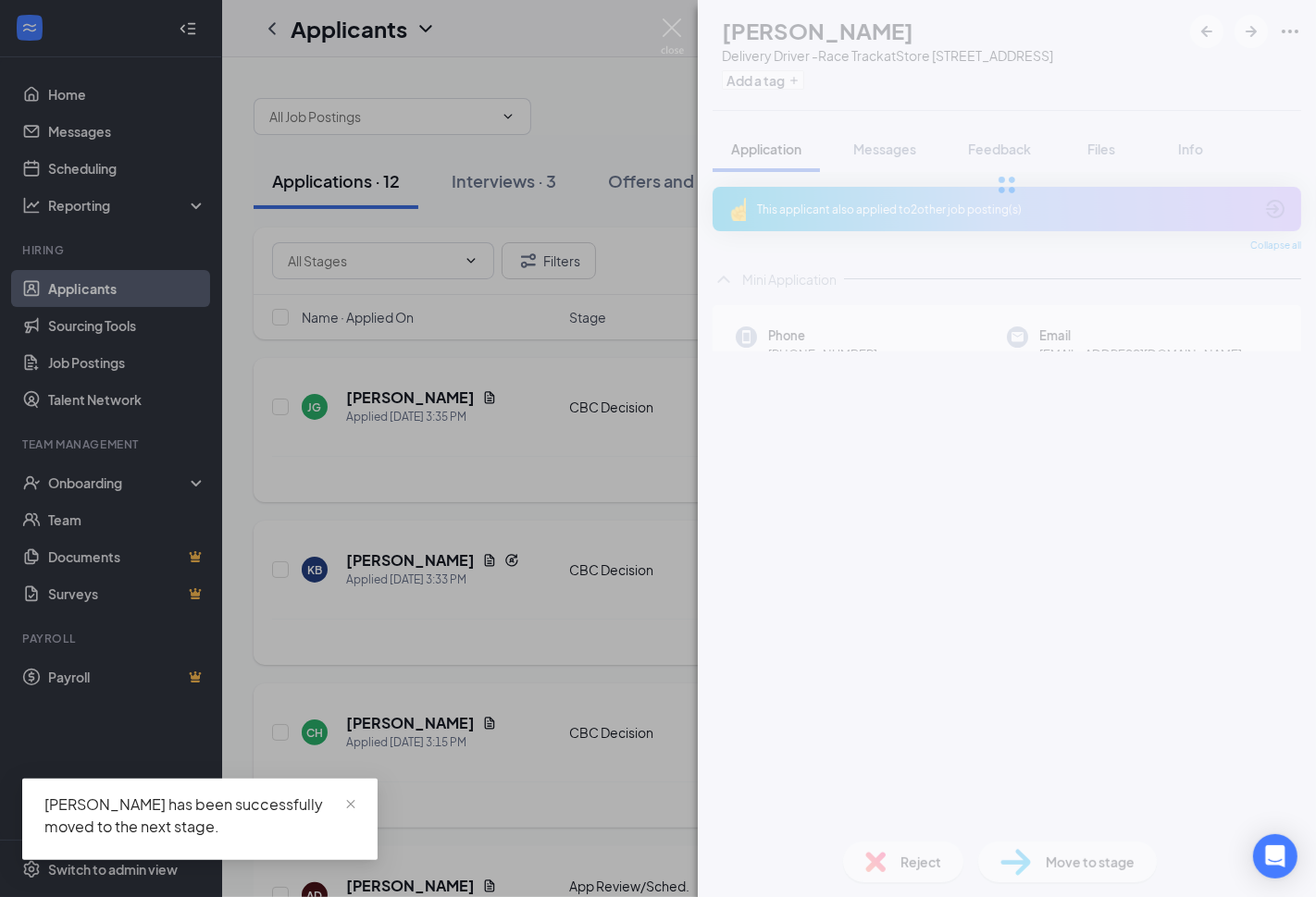
click at [550, 643] on div "AD Andrew Davidson Delivery Driver -Race Track at Store 3871 - E Laburnum Ave A…" at bounding box center [658, 448] width 1316 height 897
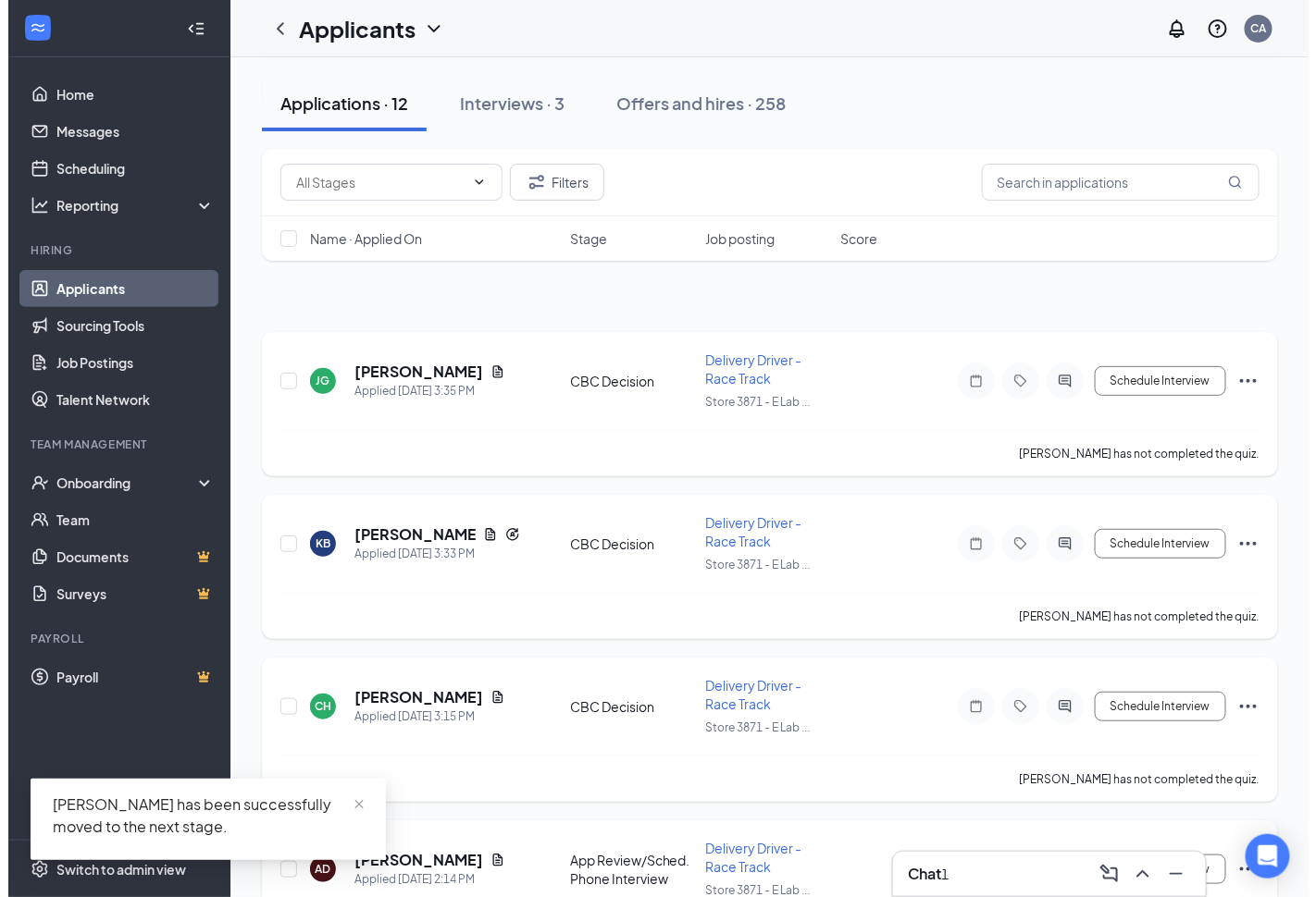
scroll to position [308, 0]
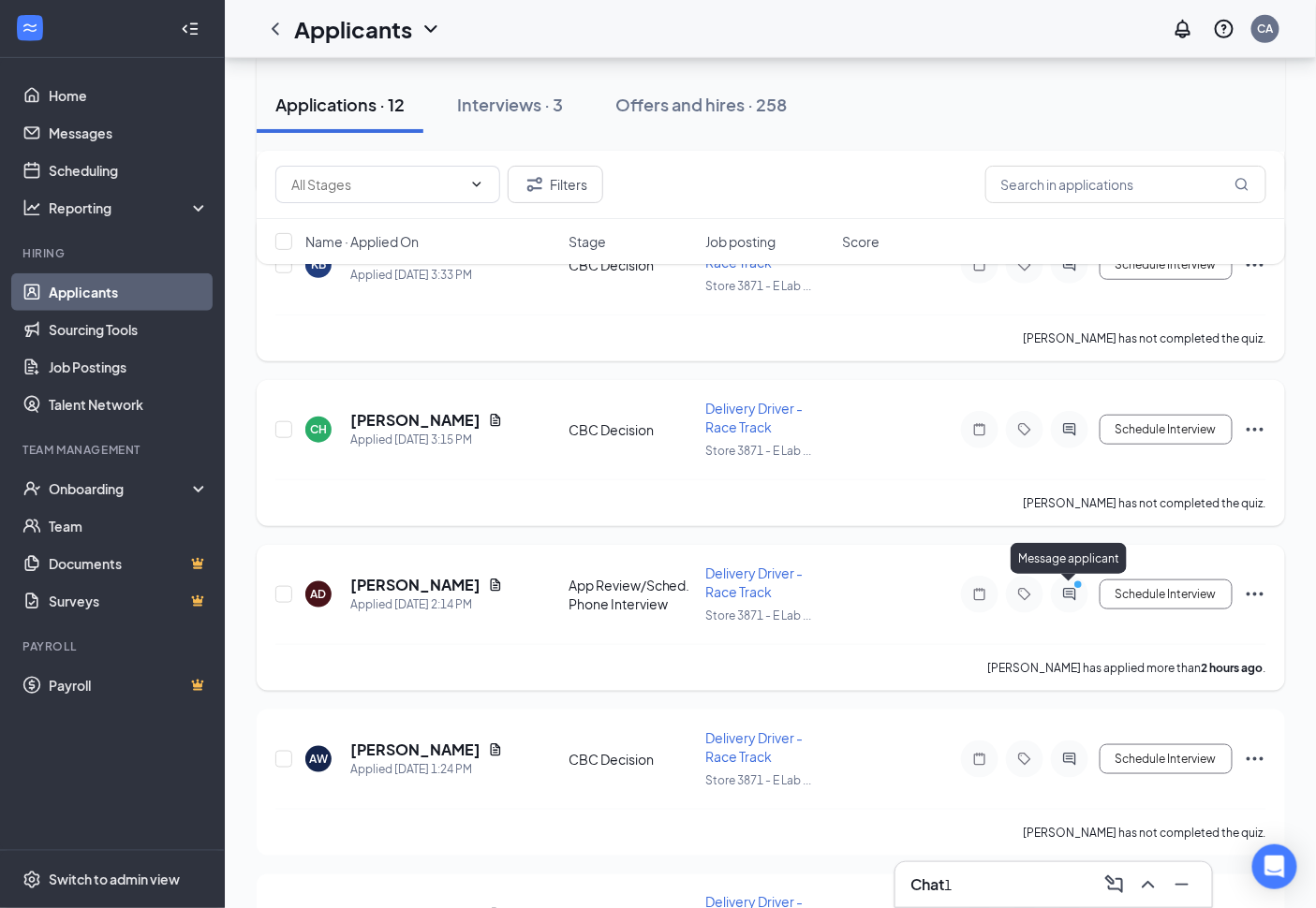
click at [1069, 579] on div "Message applicant" at bounding box center [1068, 562] width 117 height 39
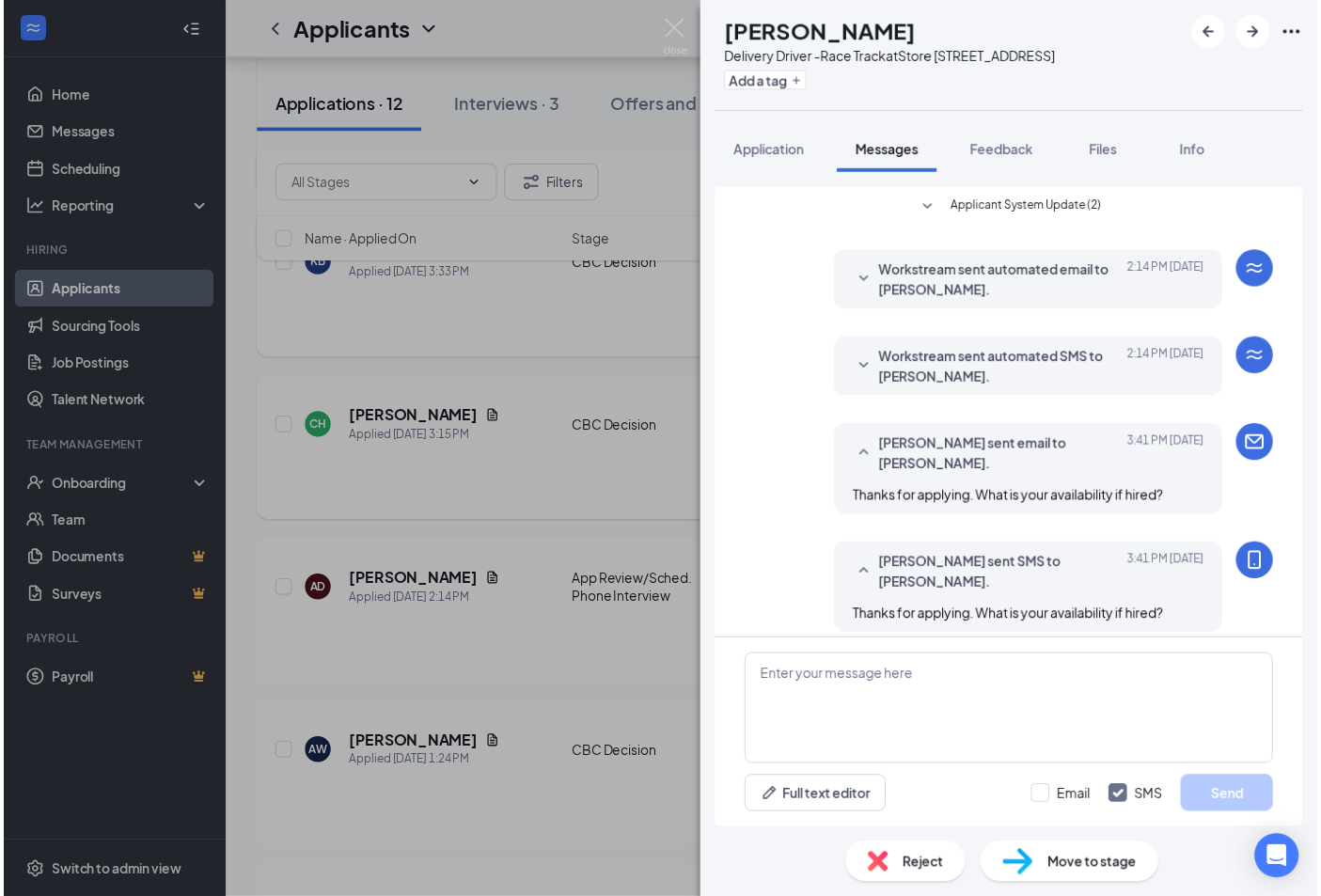
scroll to position [136, 0]
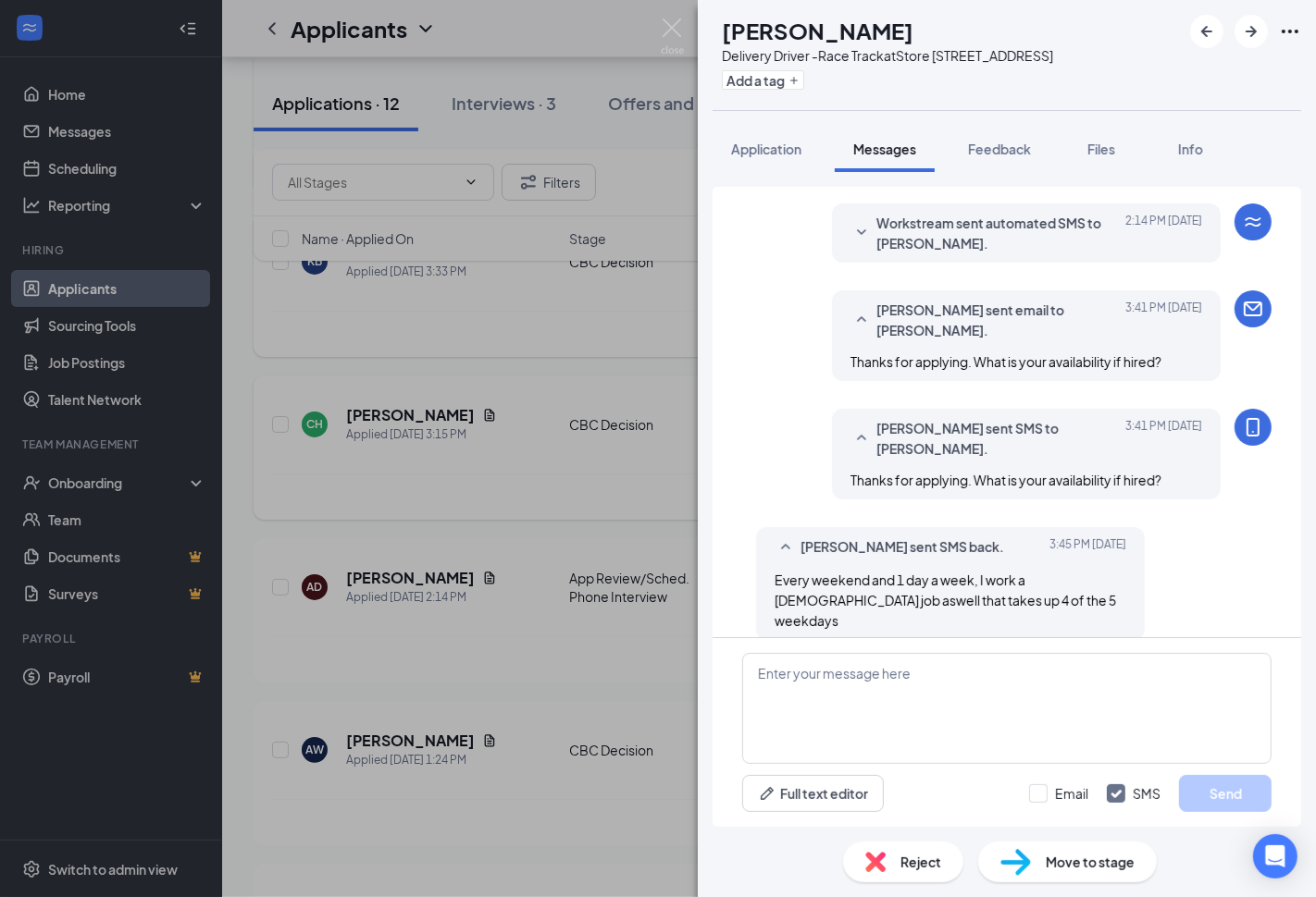
click at [1072, 867] on span "Move to stage" at bounding box center [1090, 862] width 89 height 20
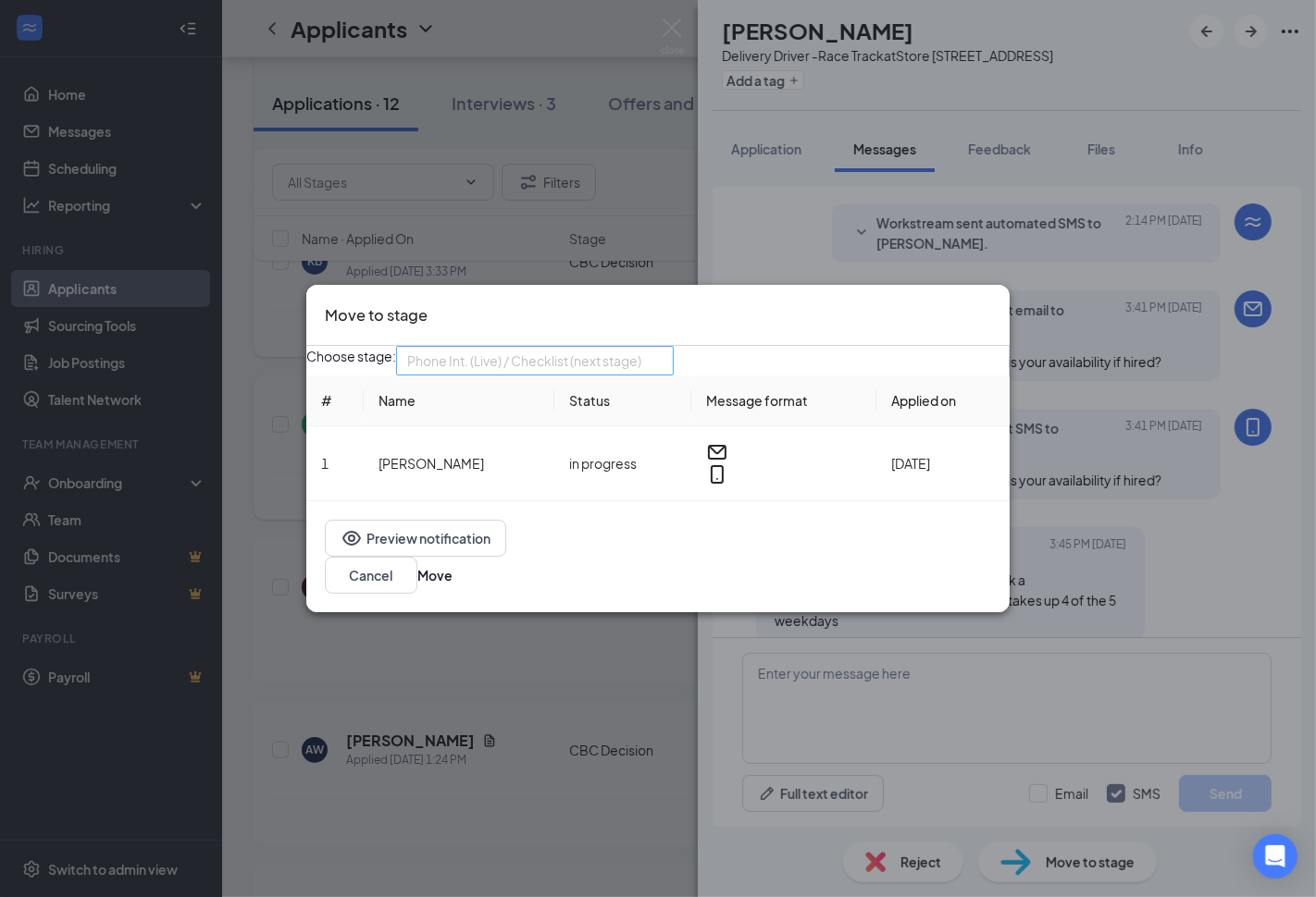
click at [634, 366] on span "Phone Int. (Live) / Checklist (next stage)" at bounding box center [524, 361] width 234 height 28
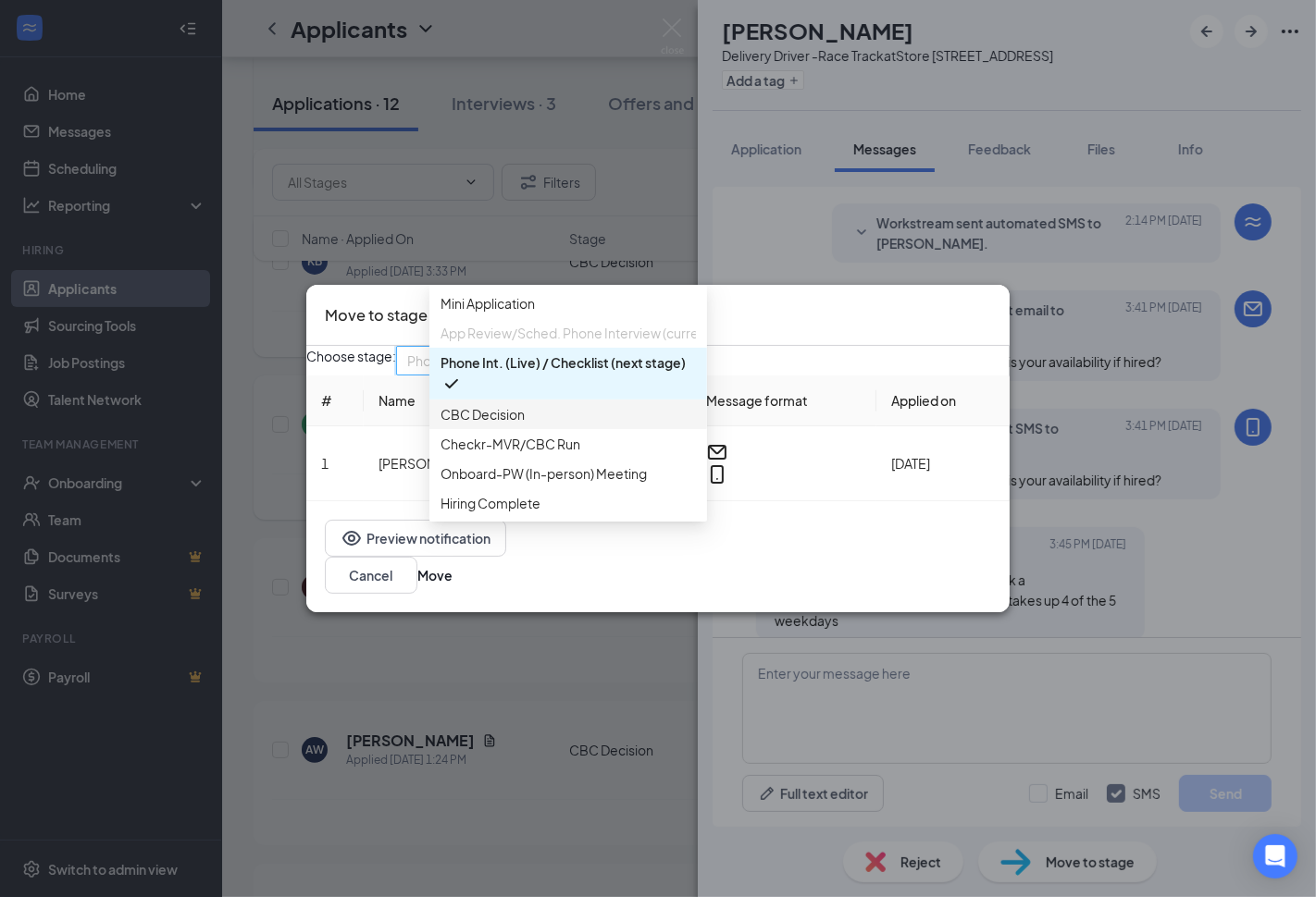
click at [583, 425] on span "CBC Decision" at bounding box center [568, 413] width 255 height 20
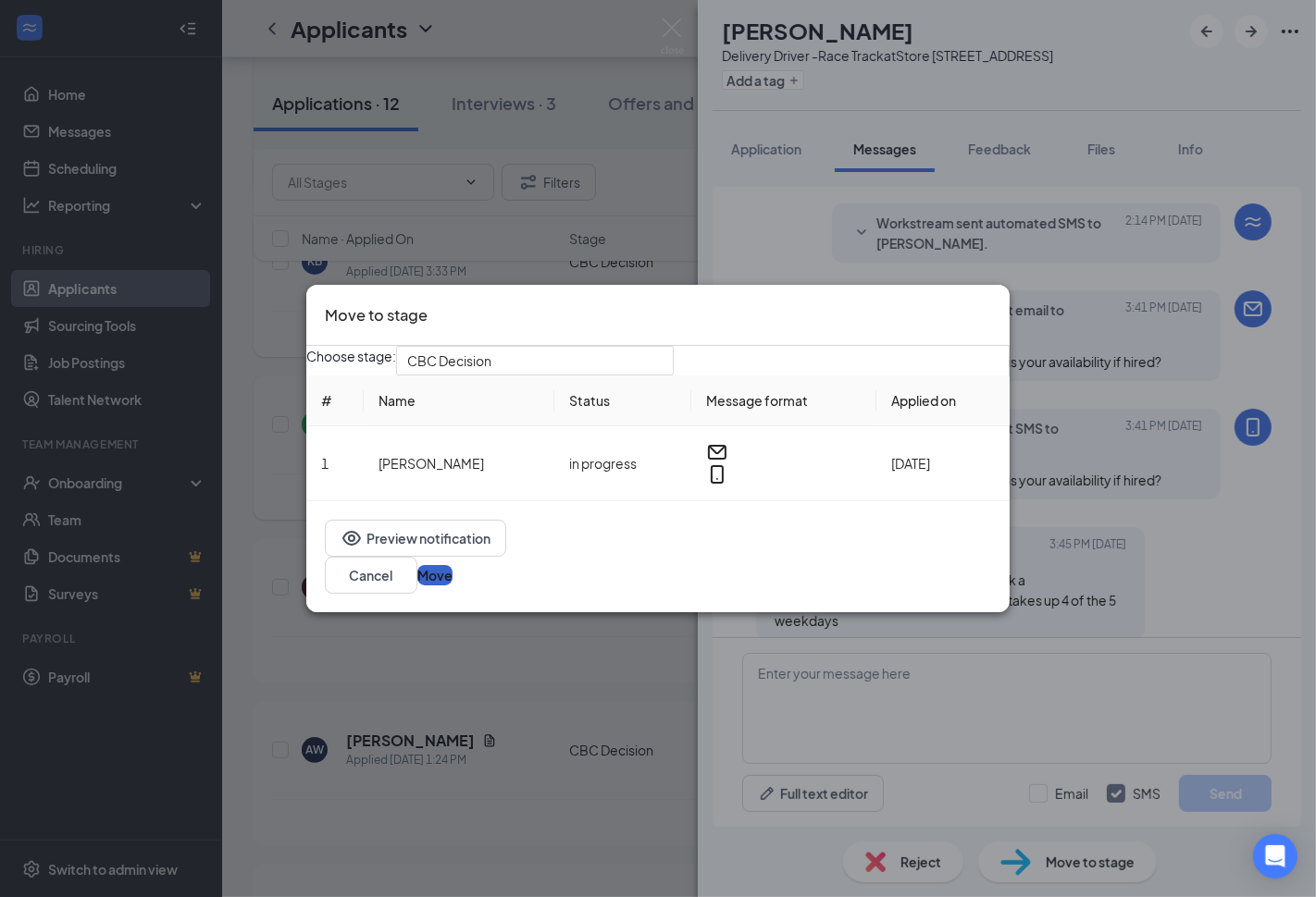
click at [452, 580] on button "Move" at bounding box center [435, 575] width 36 height 20
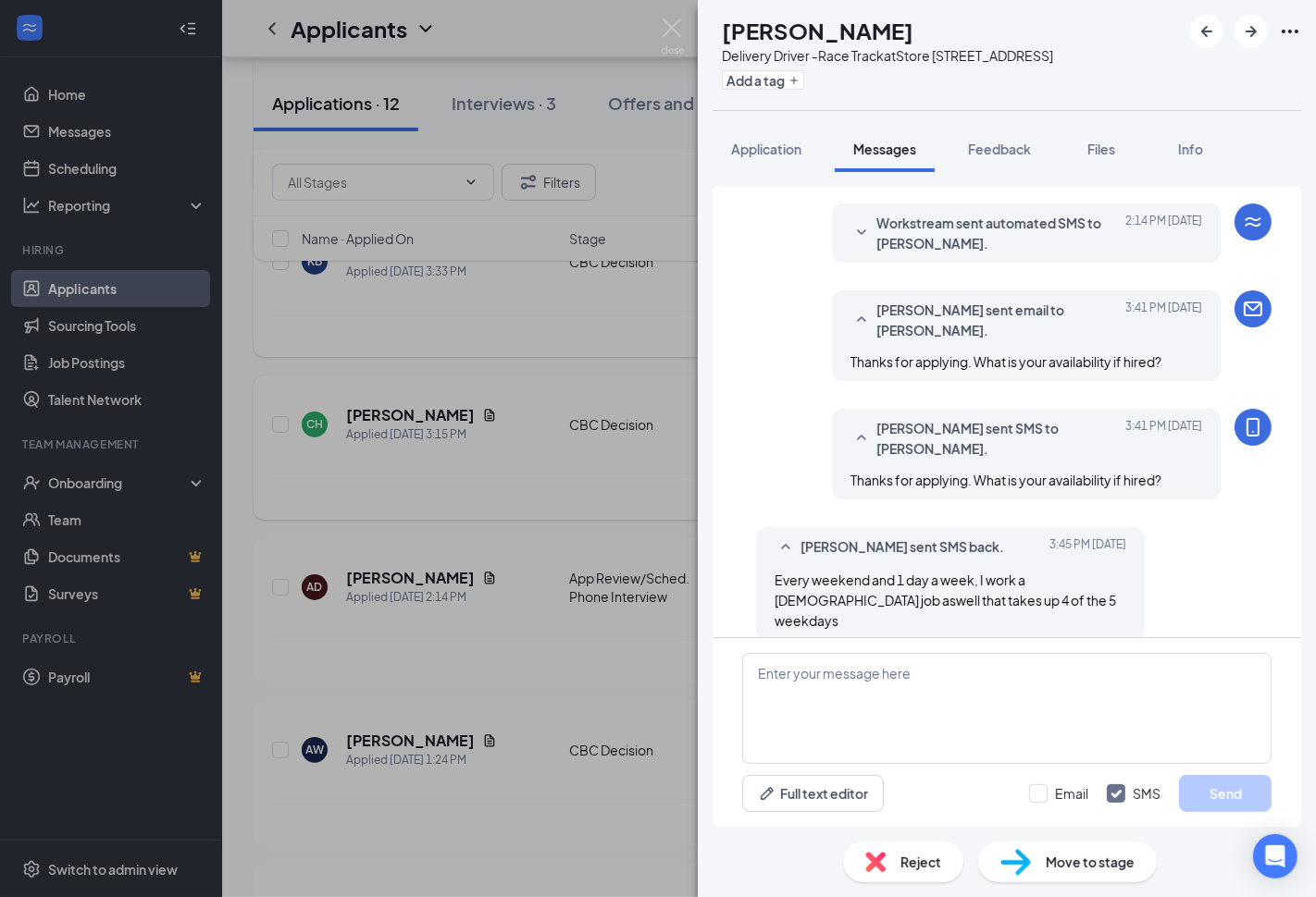
click at [511, 649] on div "AD Andrew Davidson Delivery Driver -Race Track at Store 3871 - E Laburnum Ave A…" at bounding box center [658, 448] width 1316 height 897
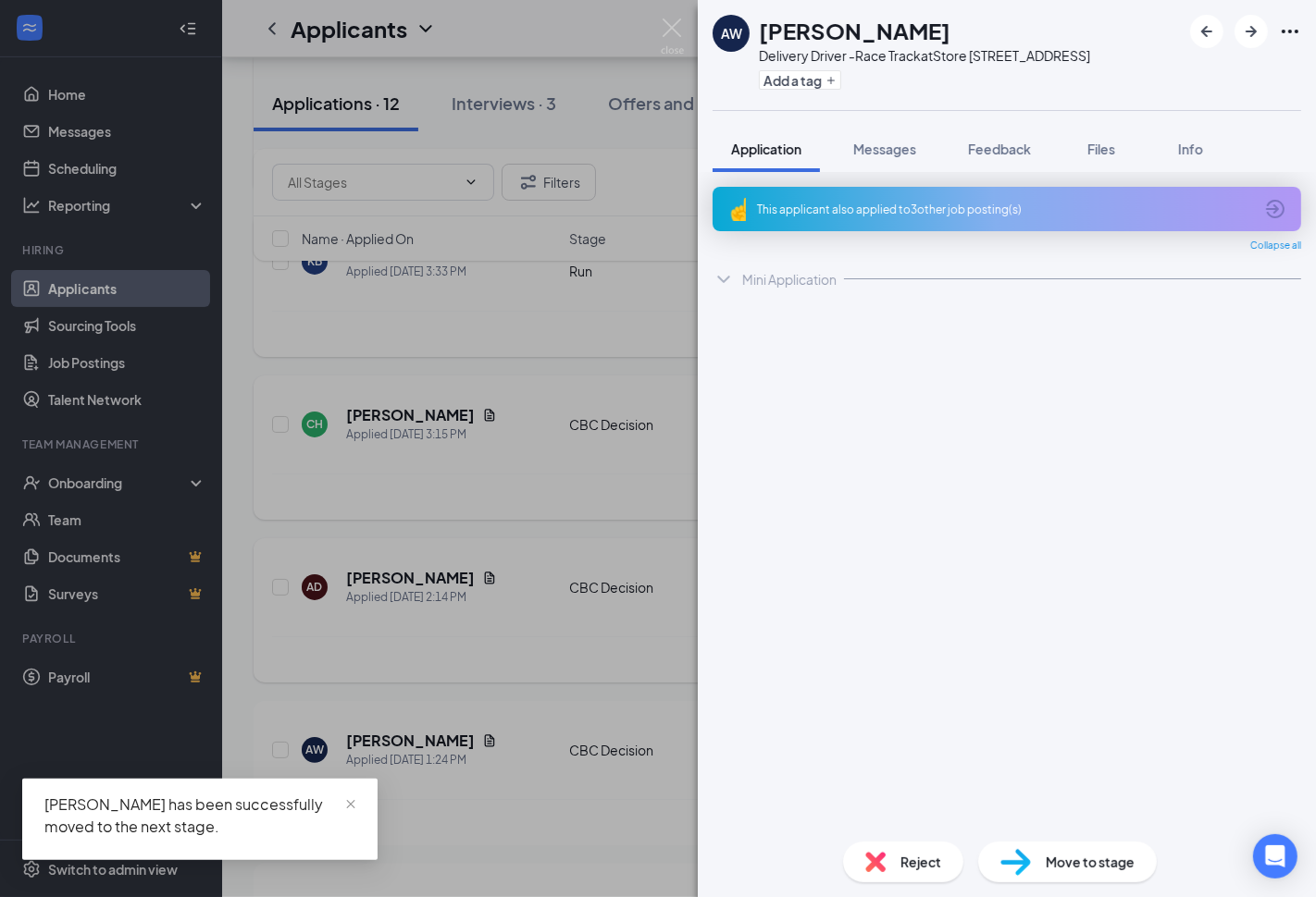
click at [495, 673] on div "Andrew Davidson has not completed the quiz." at bounding box center [769, 659] width 994 height 46
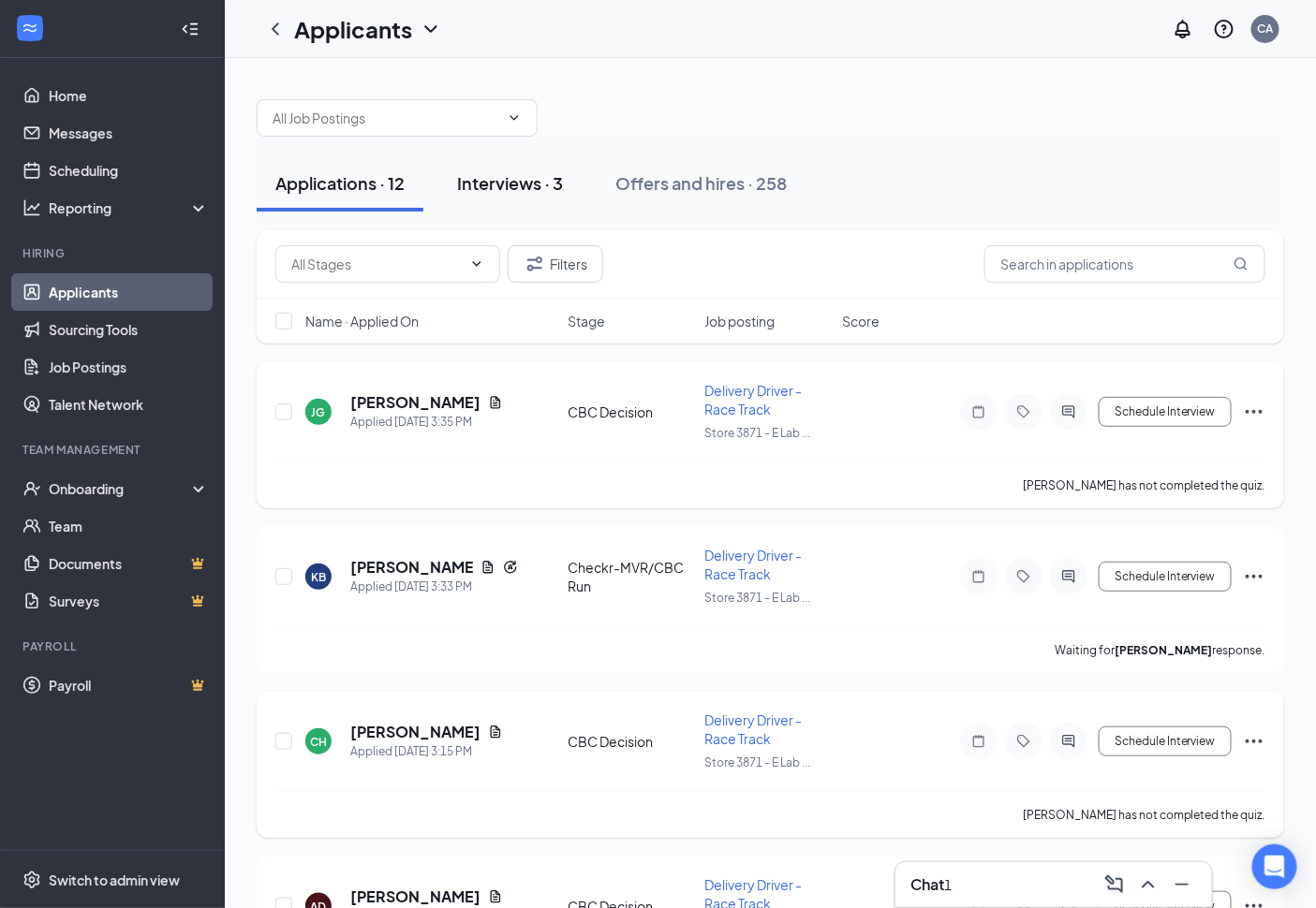
click at [554, 179] on div "Interviews · 3" at bounding box center [510, 183] width 106 height 23
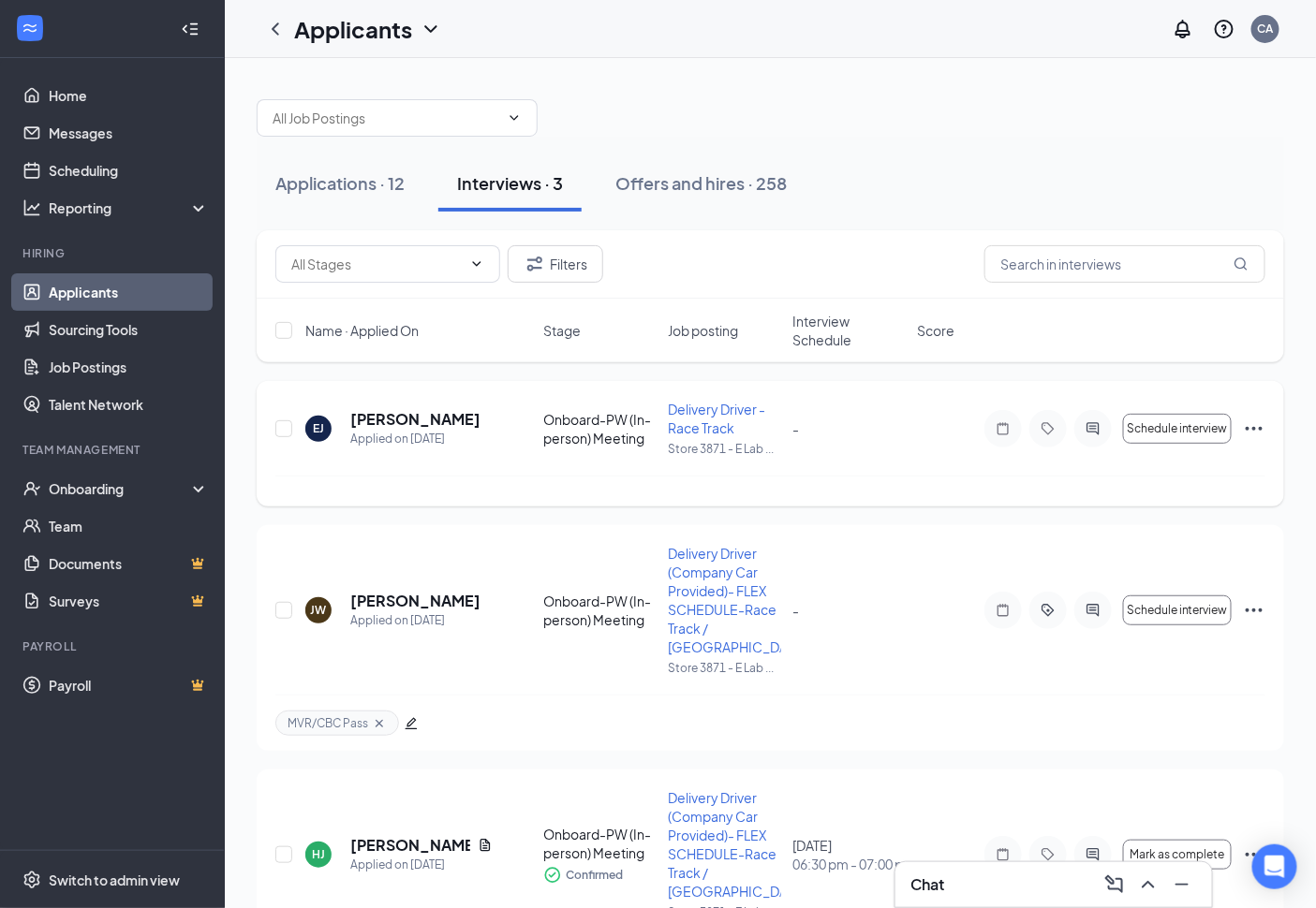
click at [1245, 429] on icon "Ellipses" at bounding box center [1253, 428] width 22 height 22
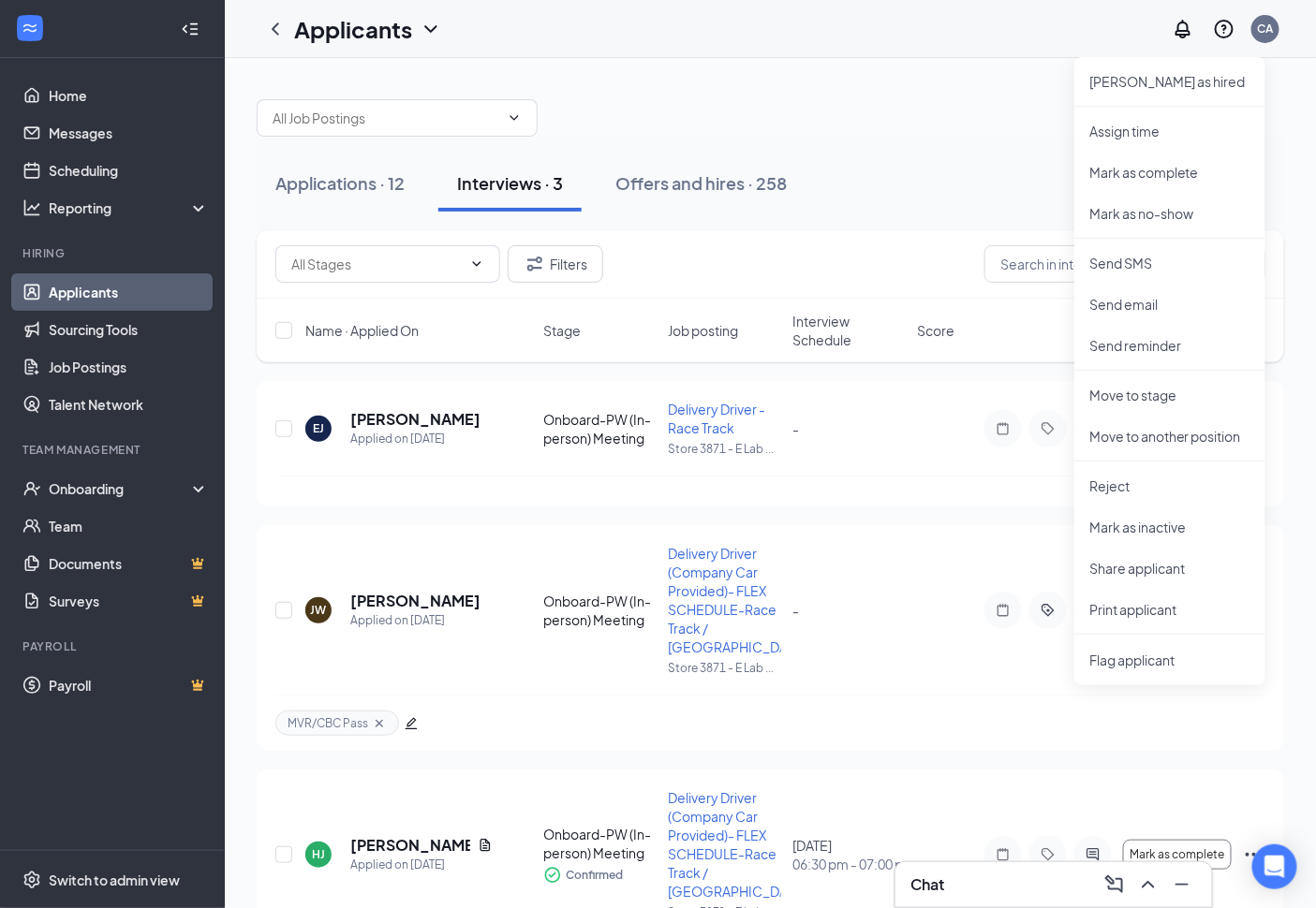
click at [985, 178] on div "Applications · 12 Interviews · 3 Offers and hires · 258" at bounding box center [770, 184] width 1028 height 56
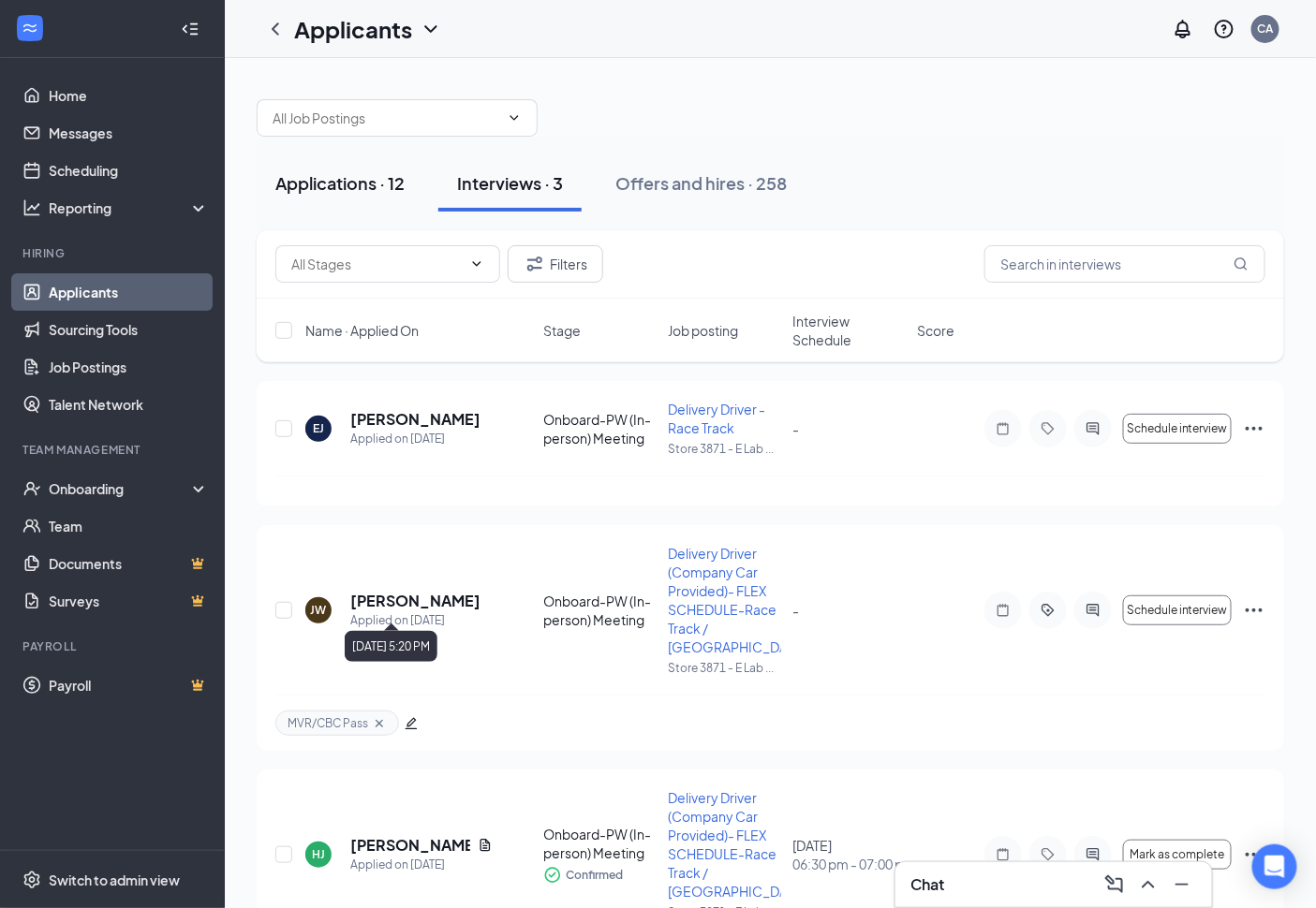
click at [310, 193] on div "Applications · 12" at bounding box center [339, 183] width 129 height 23
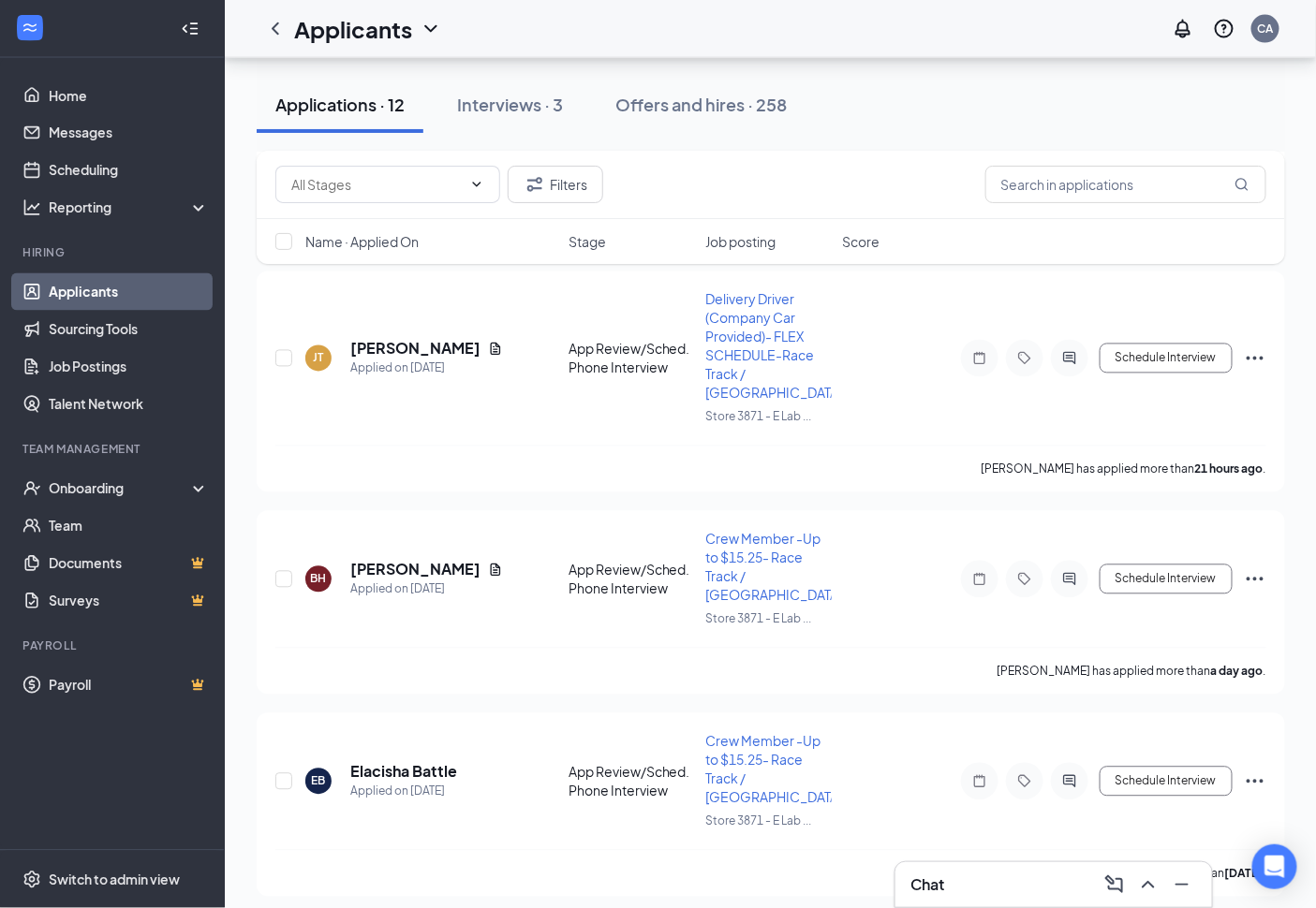
scroll to position [1576, 0]
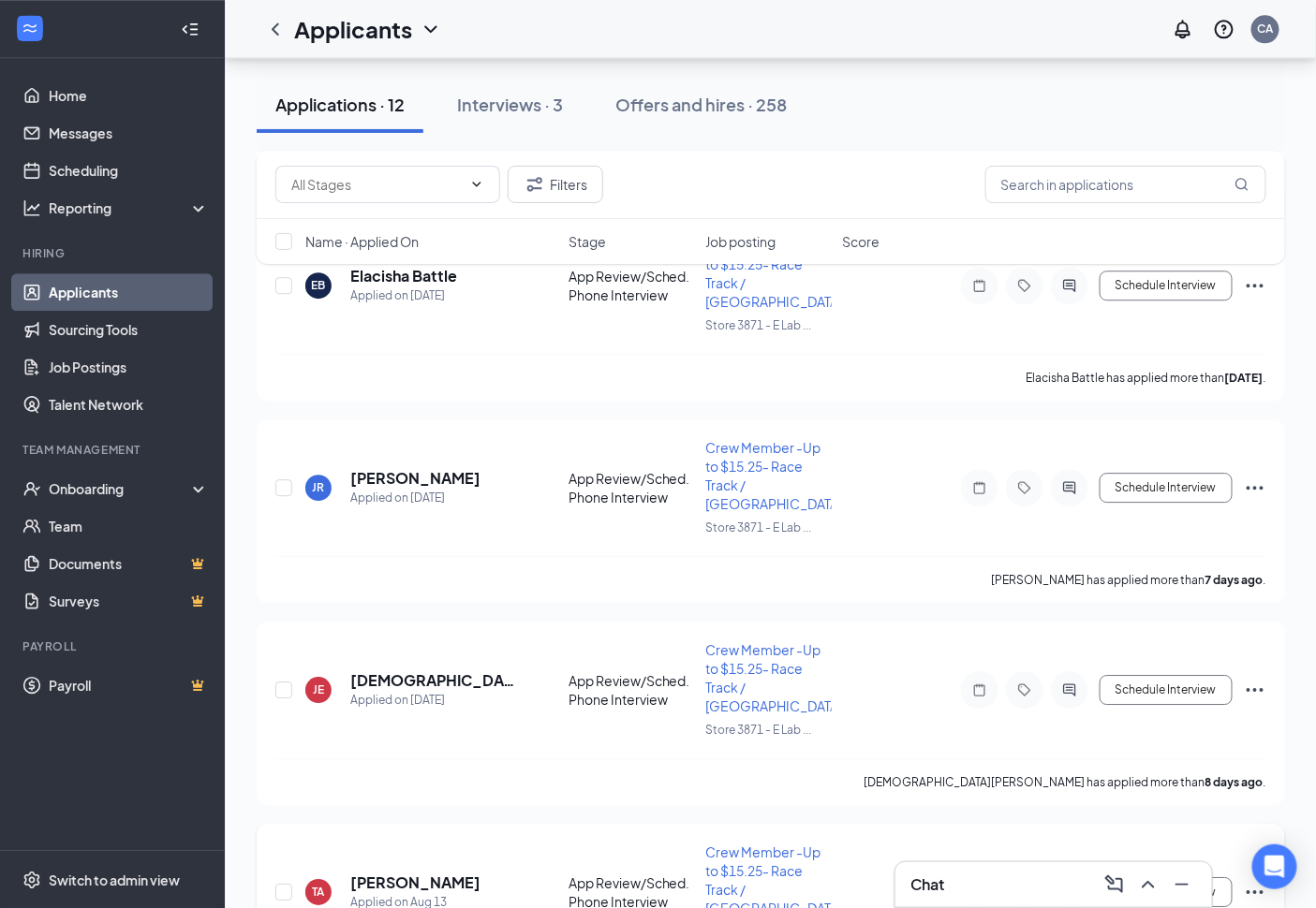
click at [1261, 881] on icon "Ellipses" at bounding box center [1254, 891] width 22 height 22
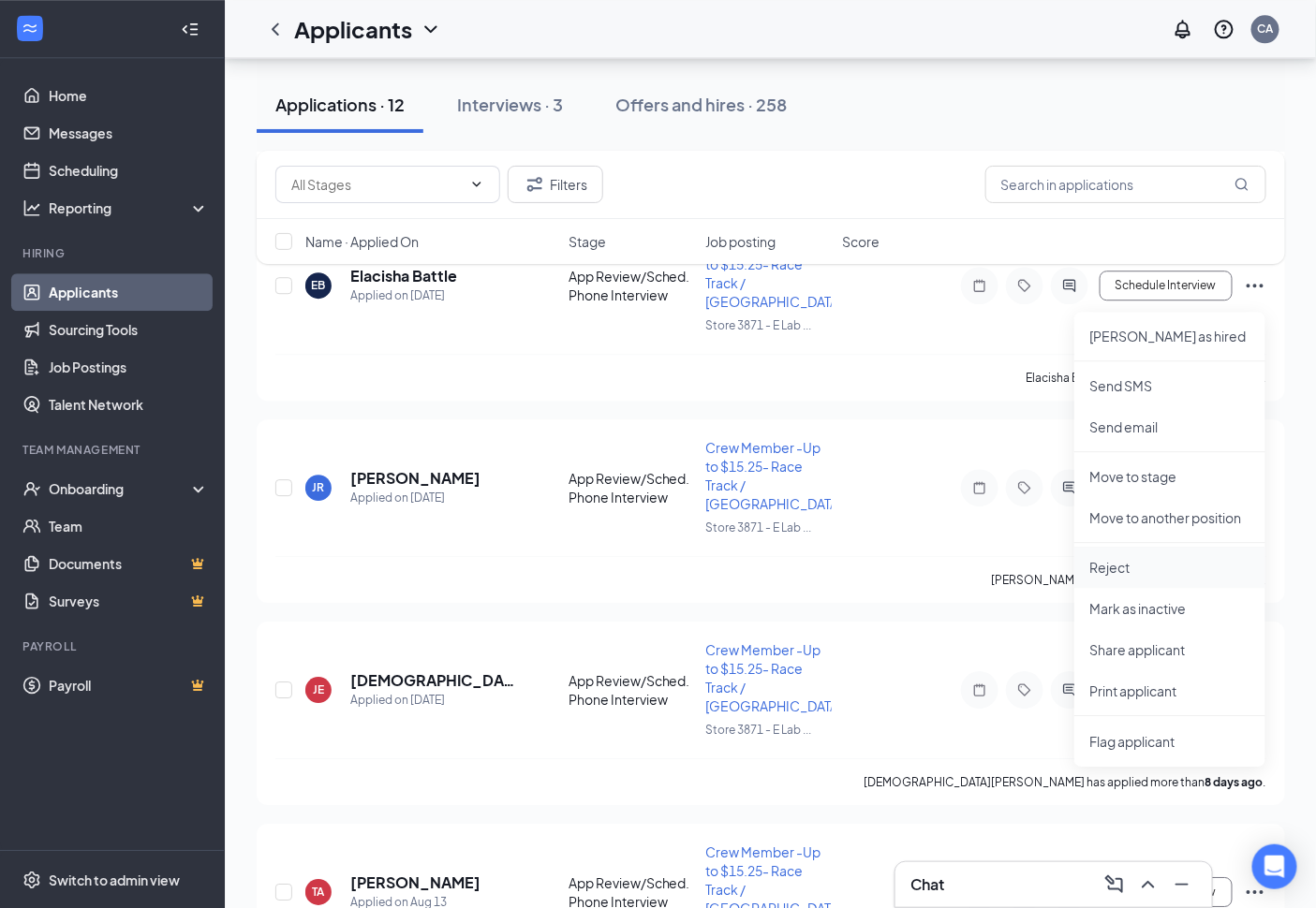
click at [1130, 560] on p "Reject" at bounding box center [1169, 567] width 161 height 18
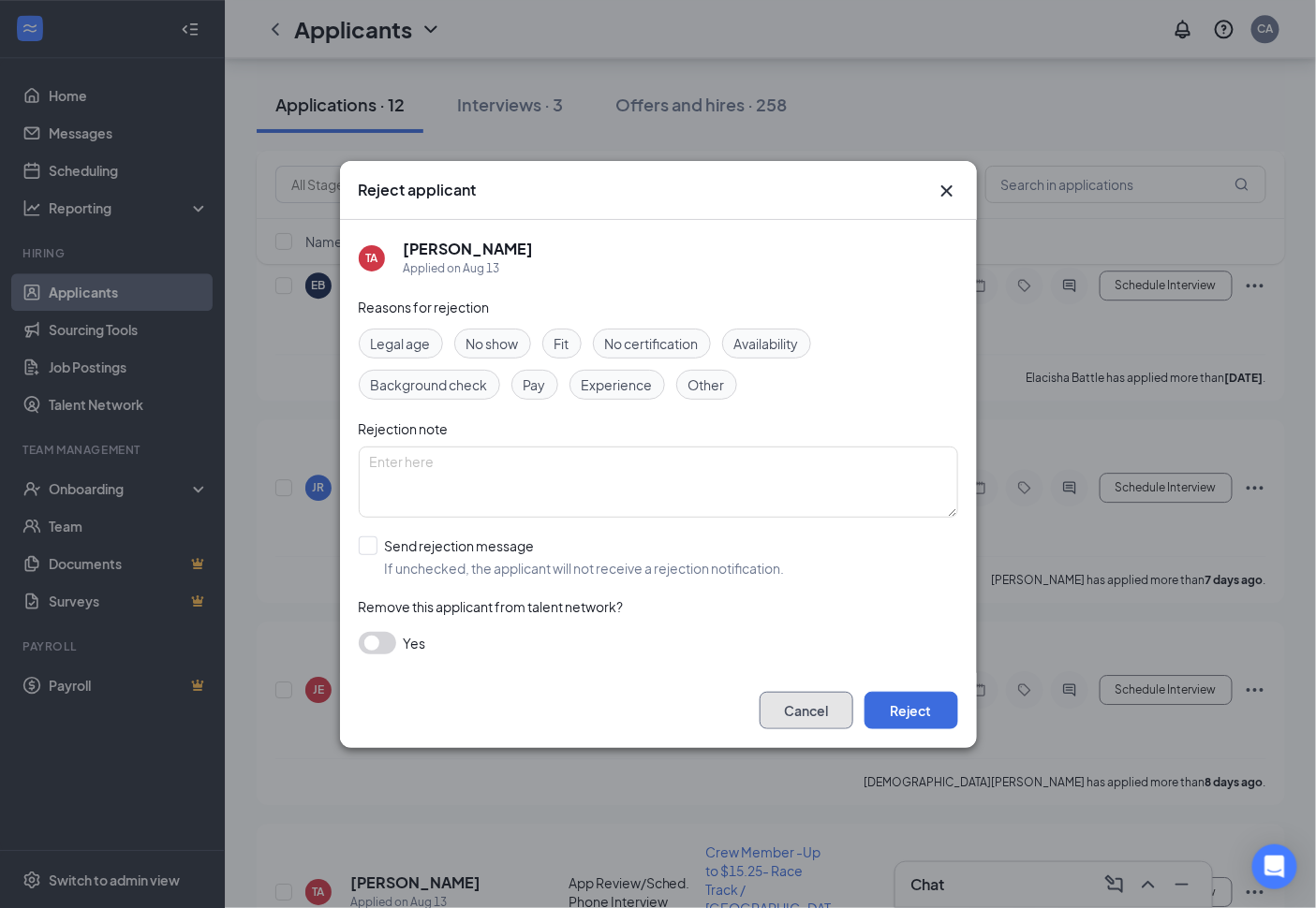
click at [816, 716] on button "Cancel" at bounding box center [806, 711] width 93 height 38
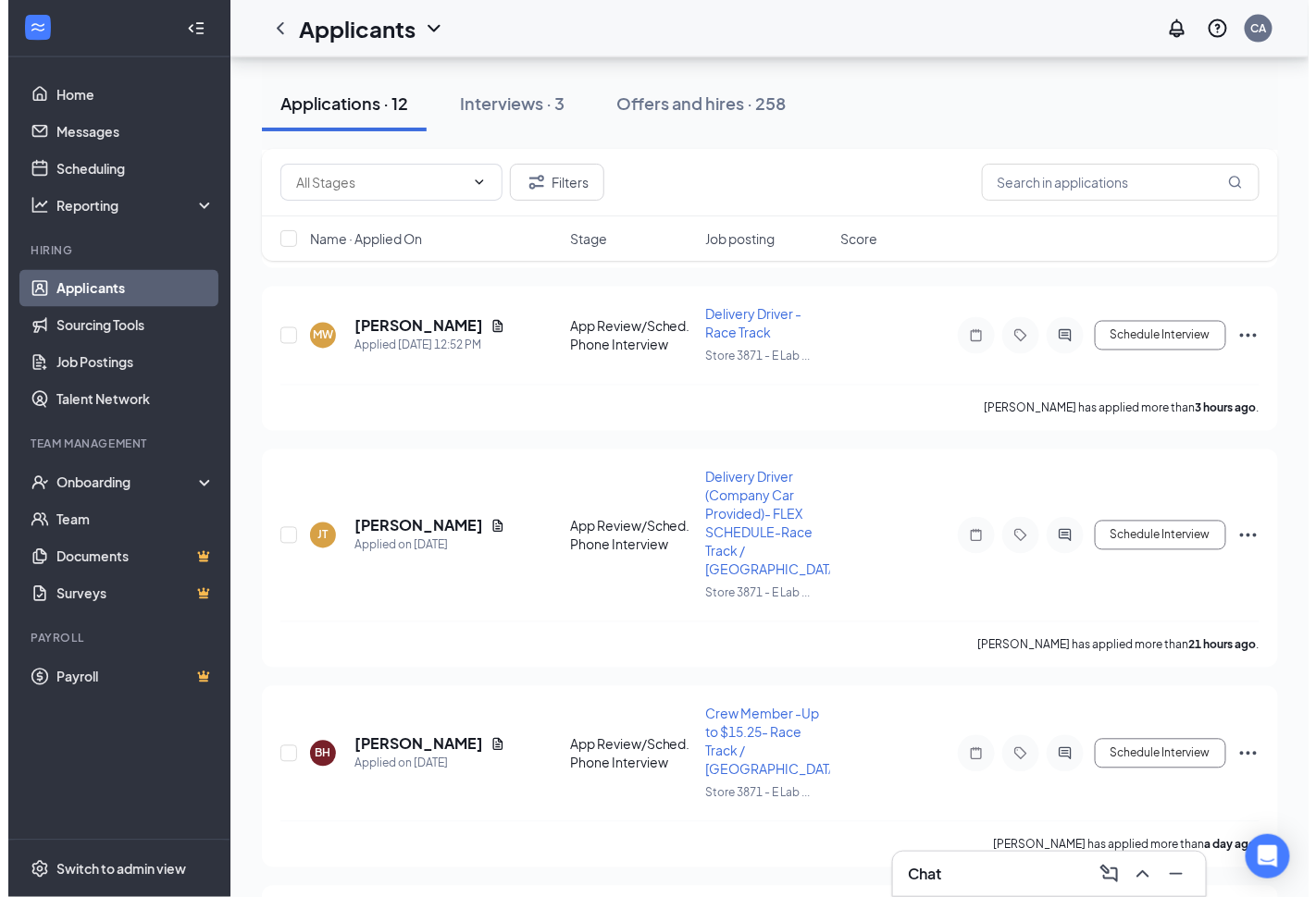
scroll to position [838, 0]
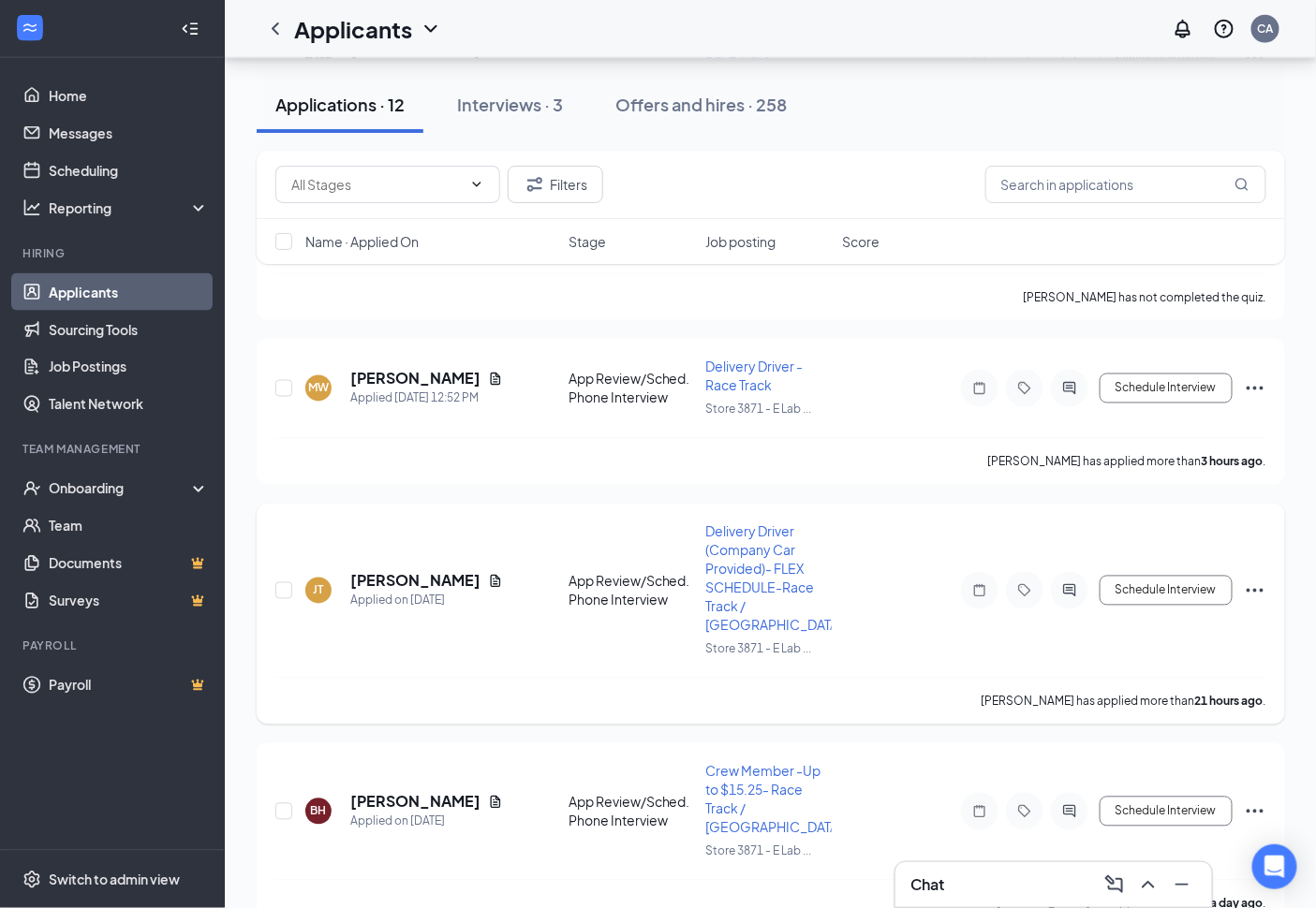
click at [1078, 584] on icon "ActiveChat" at bounding box center [1069, 590] width 22 height 15
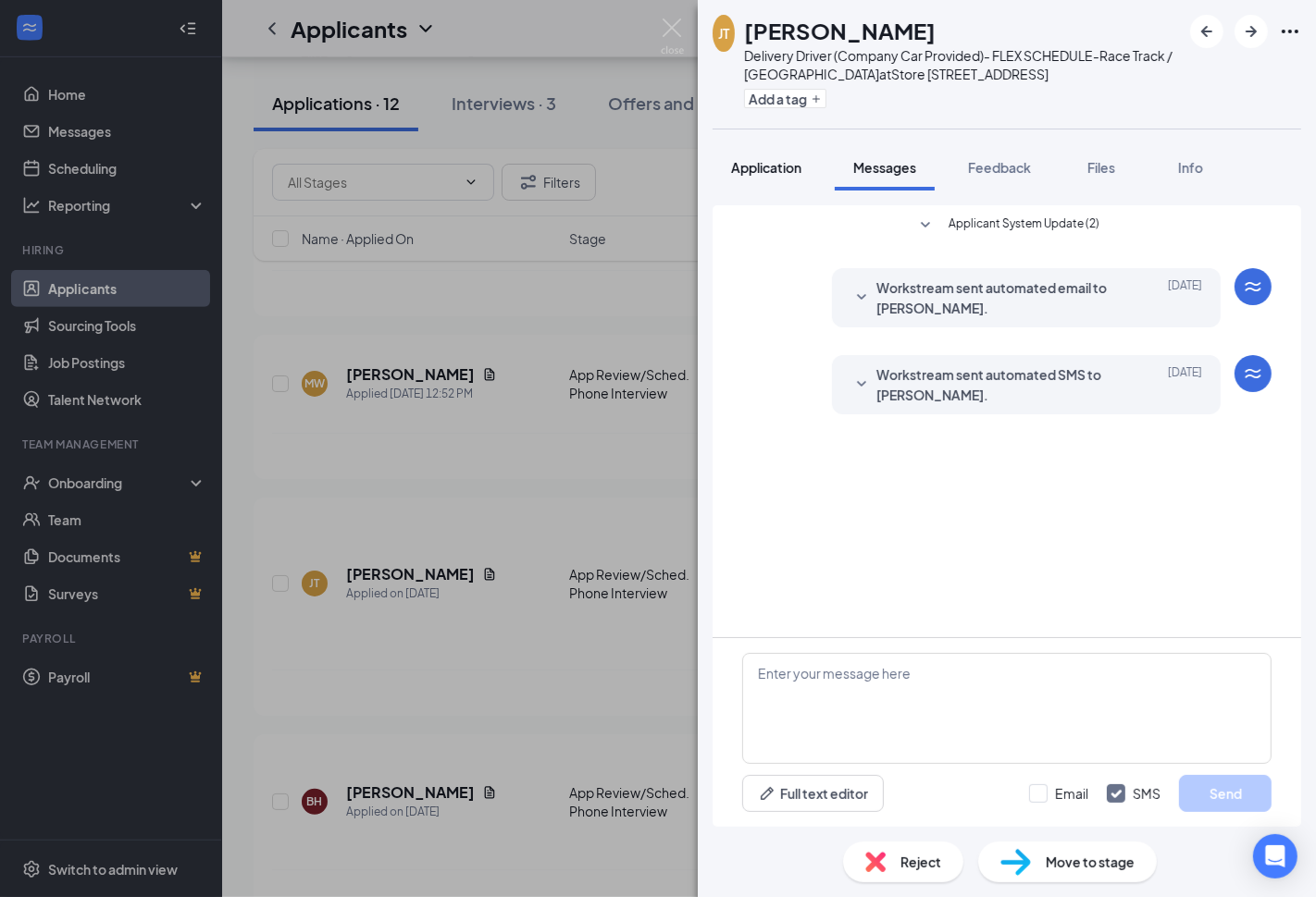
drag, startPoint x: 902, startPoint y: 707, endPoint x: 760, endPoint y: 169, distance: 556.4
click at [761, 169] on span "Application" at bounding box center [766, 167] width 70 height 16
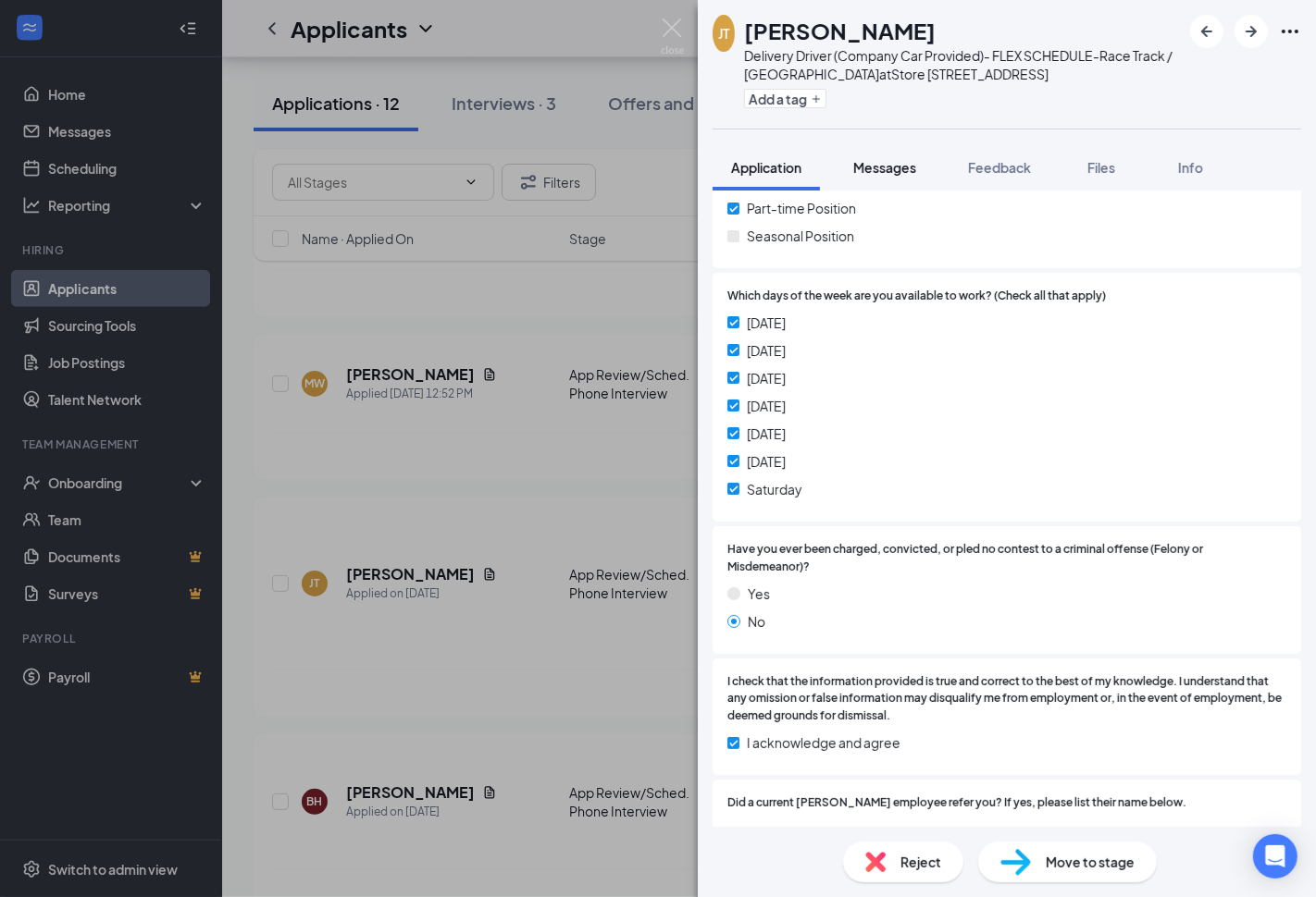
scroll to position [205, 0]
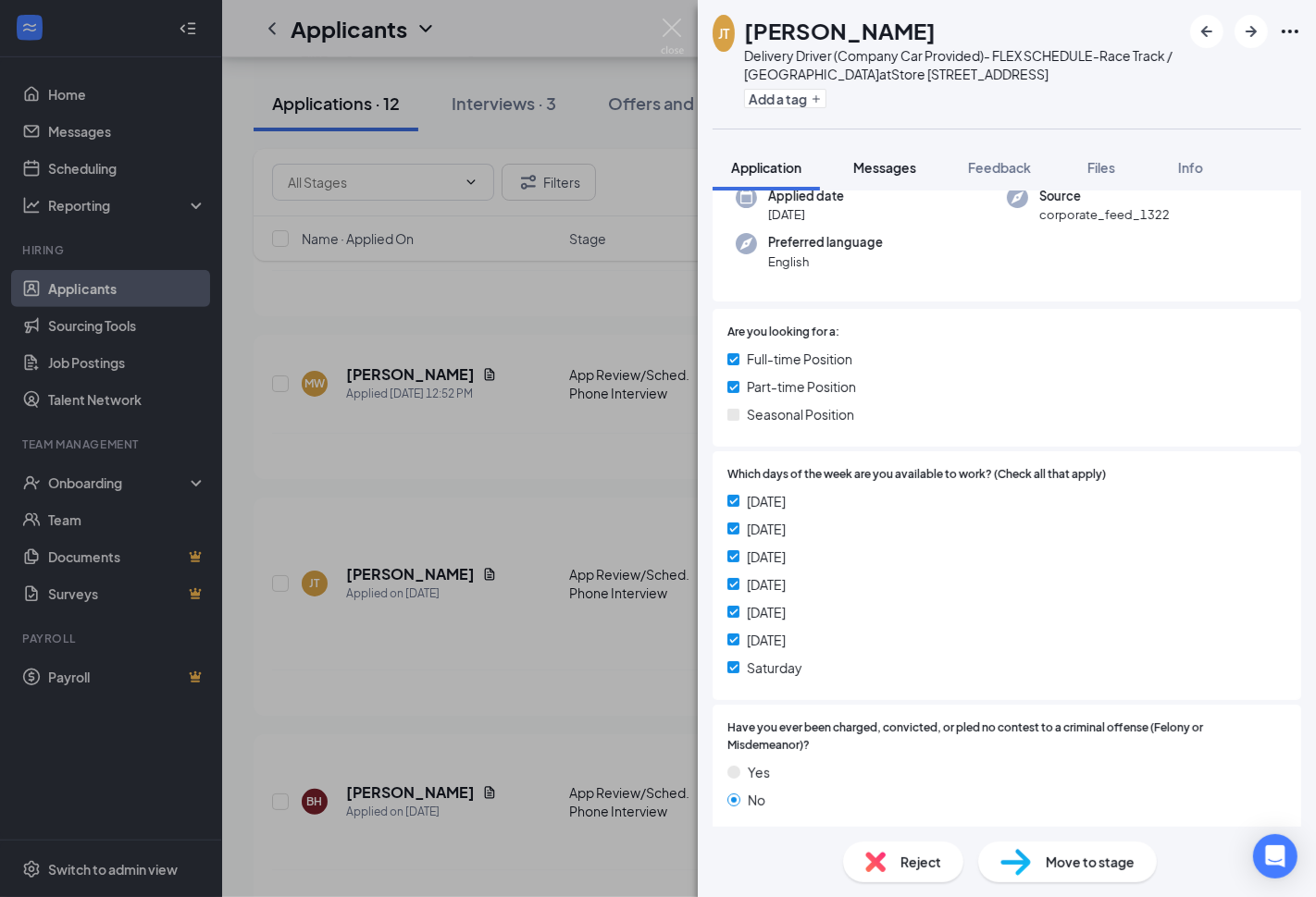
click at [871, 168] on span "Messages" at bounding box center [885, 167] width 63 height 16
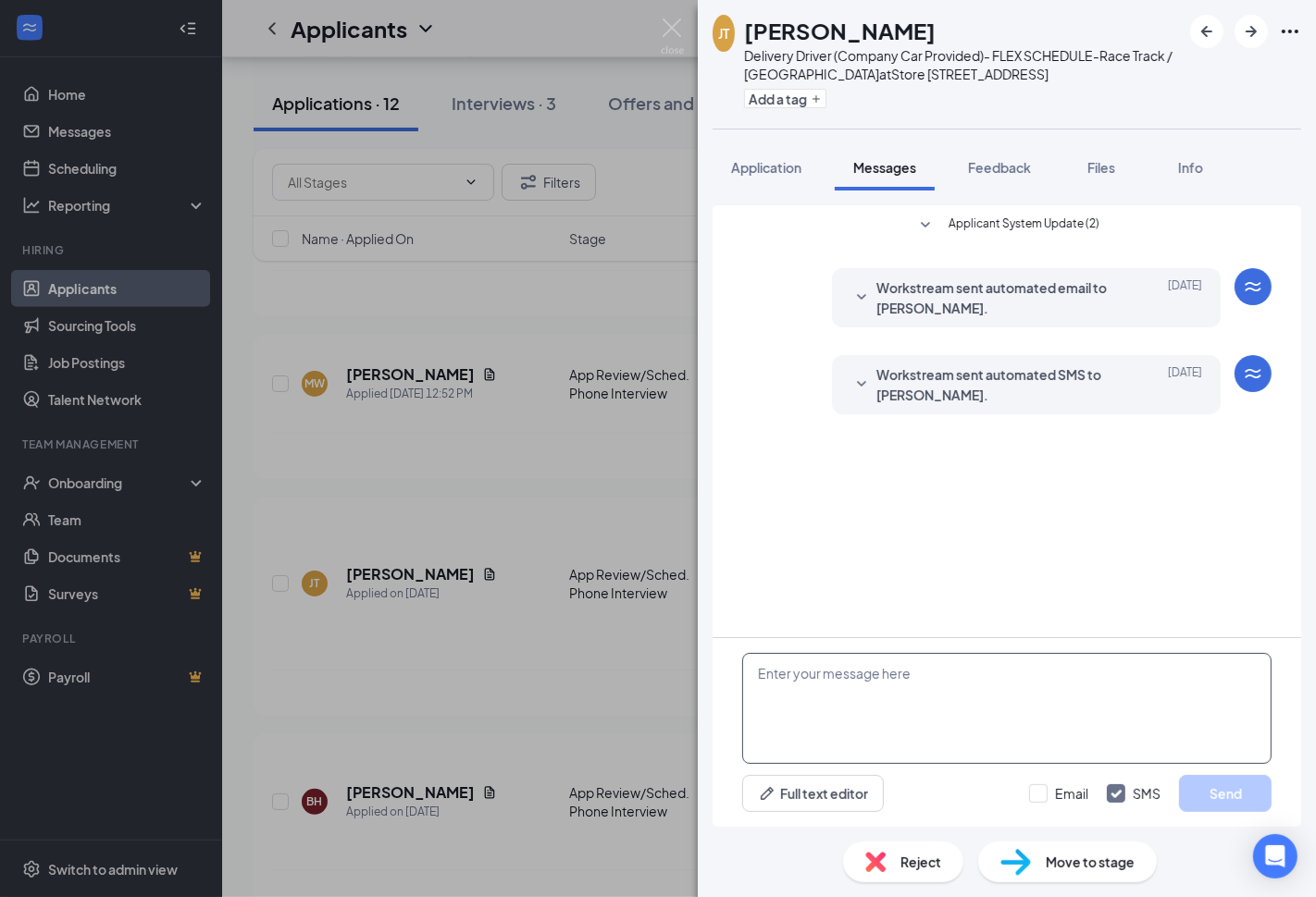
click at [965, 667] on textarea at bounding box center [1007, 709] width 530 height 111
paste textarea "Thanks for applying. What is your availability if hired?"
type textarea "Thanks for applying. What is your availability if hired?"
click at [1065, 806] on div "Email SMS Send" at bounding box center [1150, 793] width 243 height 37
click at [1067, 798] on input "Email" at bounding box center [1059, 793] width 60 height 18
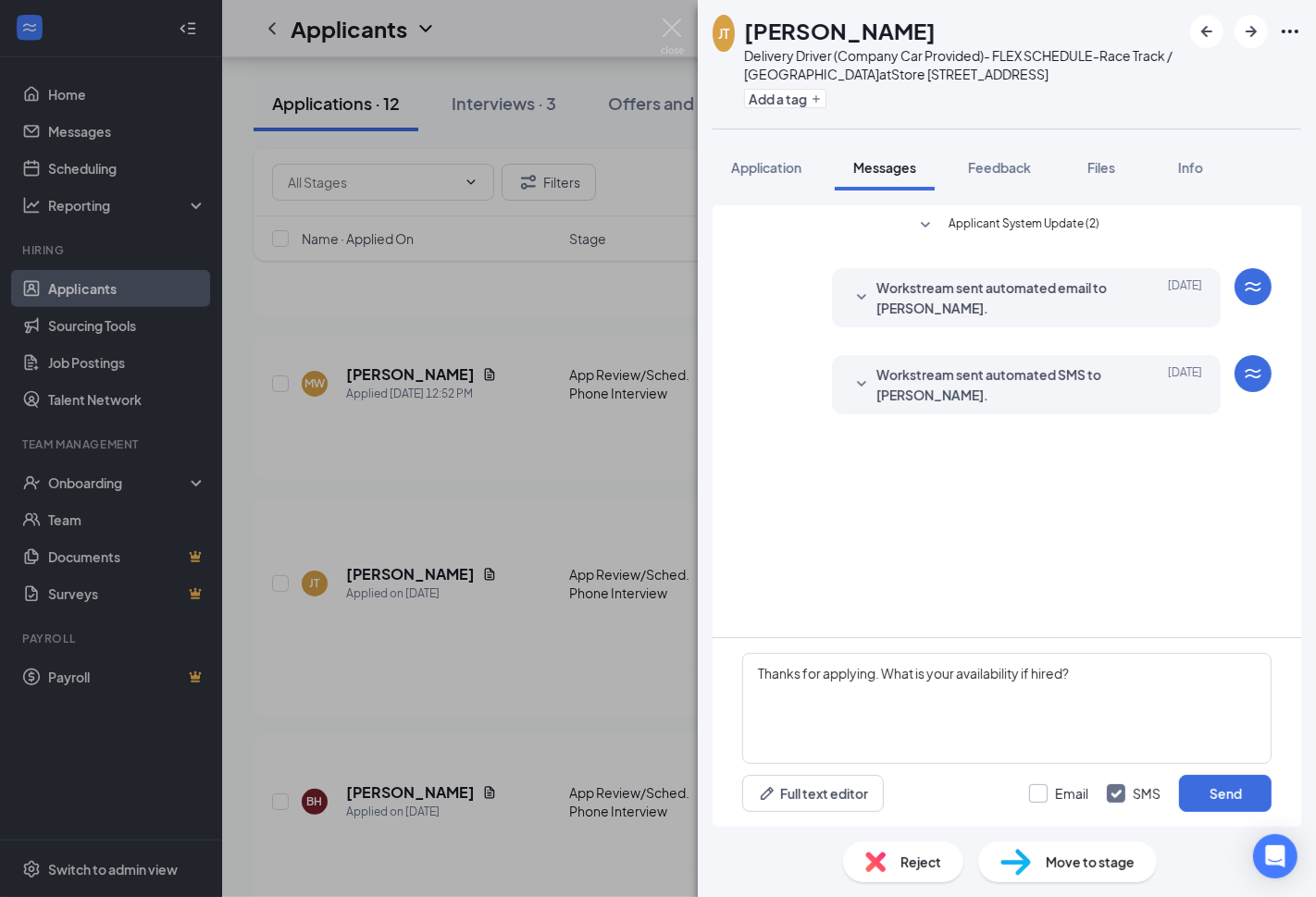
checkbox input "true"
click at [1218, 793] on button "Send" at bounding box center [1225, 793] width 92 height 37
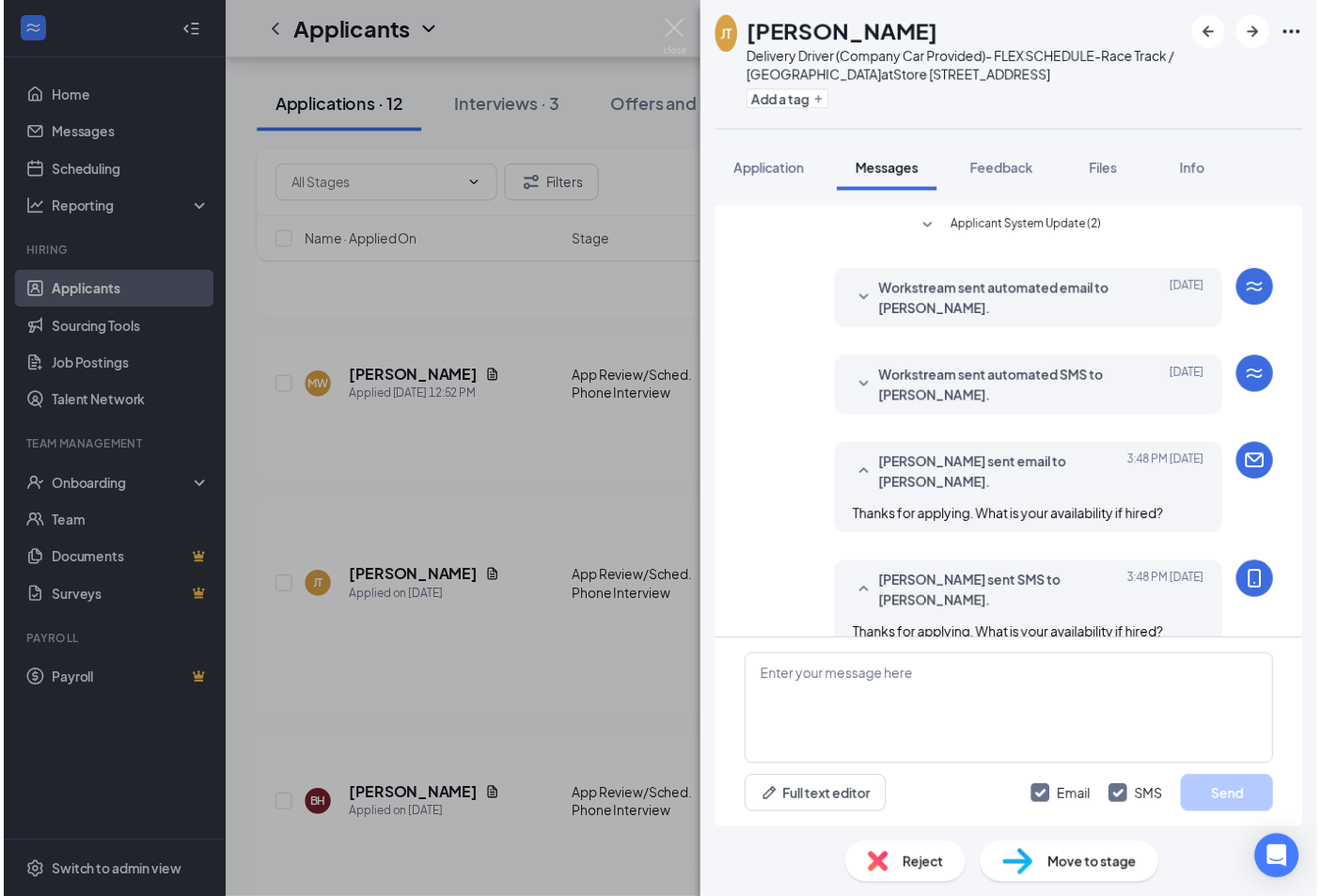
scroll to position [32, 0]
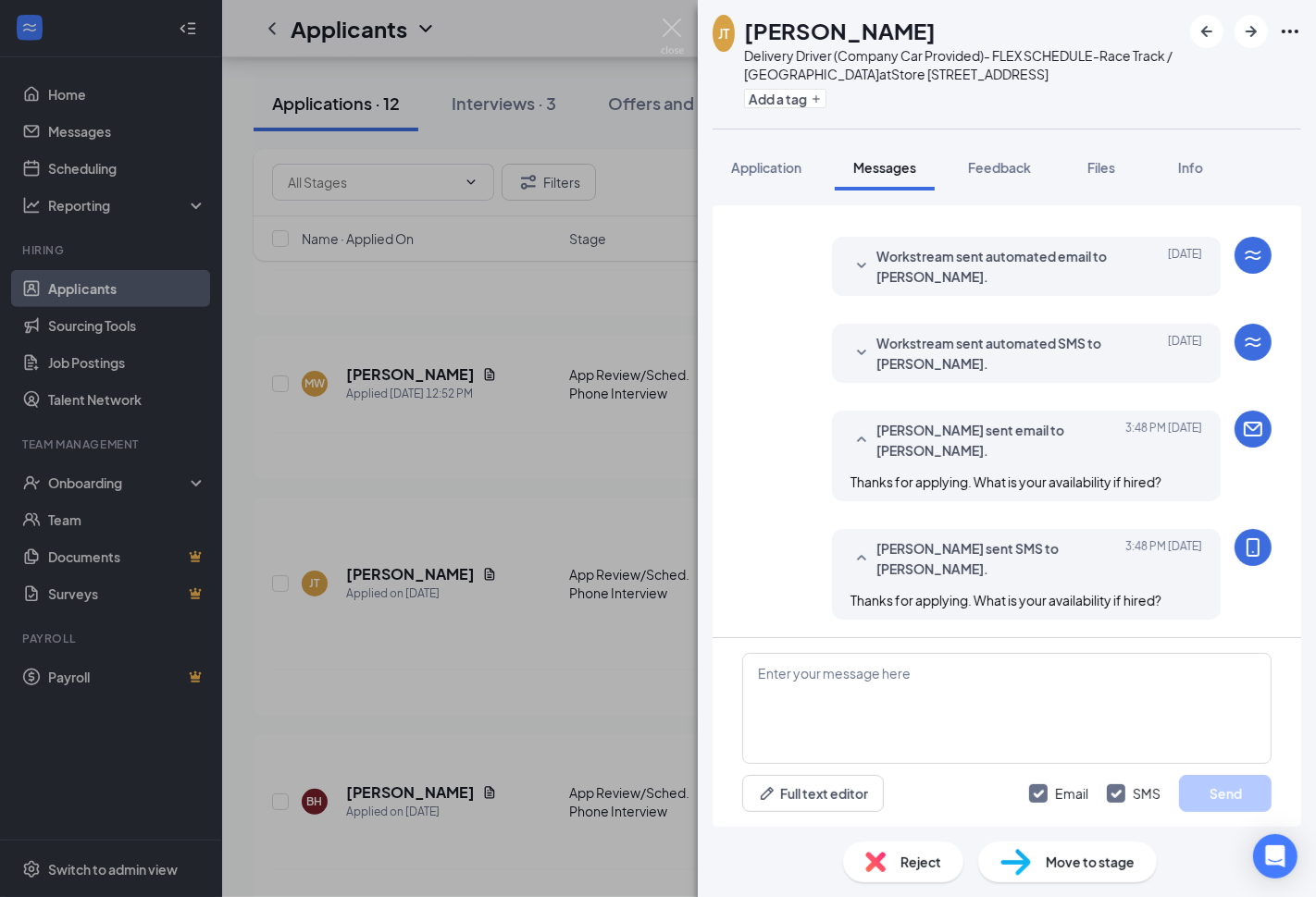
click at [513, 678] on div "JT Jean Tunice Delivery Driver (Company Car Provided)- FLEX SCHEDULE-Race Track…" at bounding box center [658, 448] width 1316 height 897
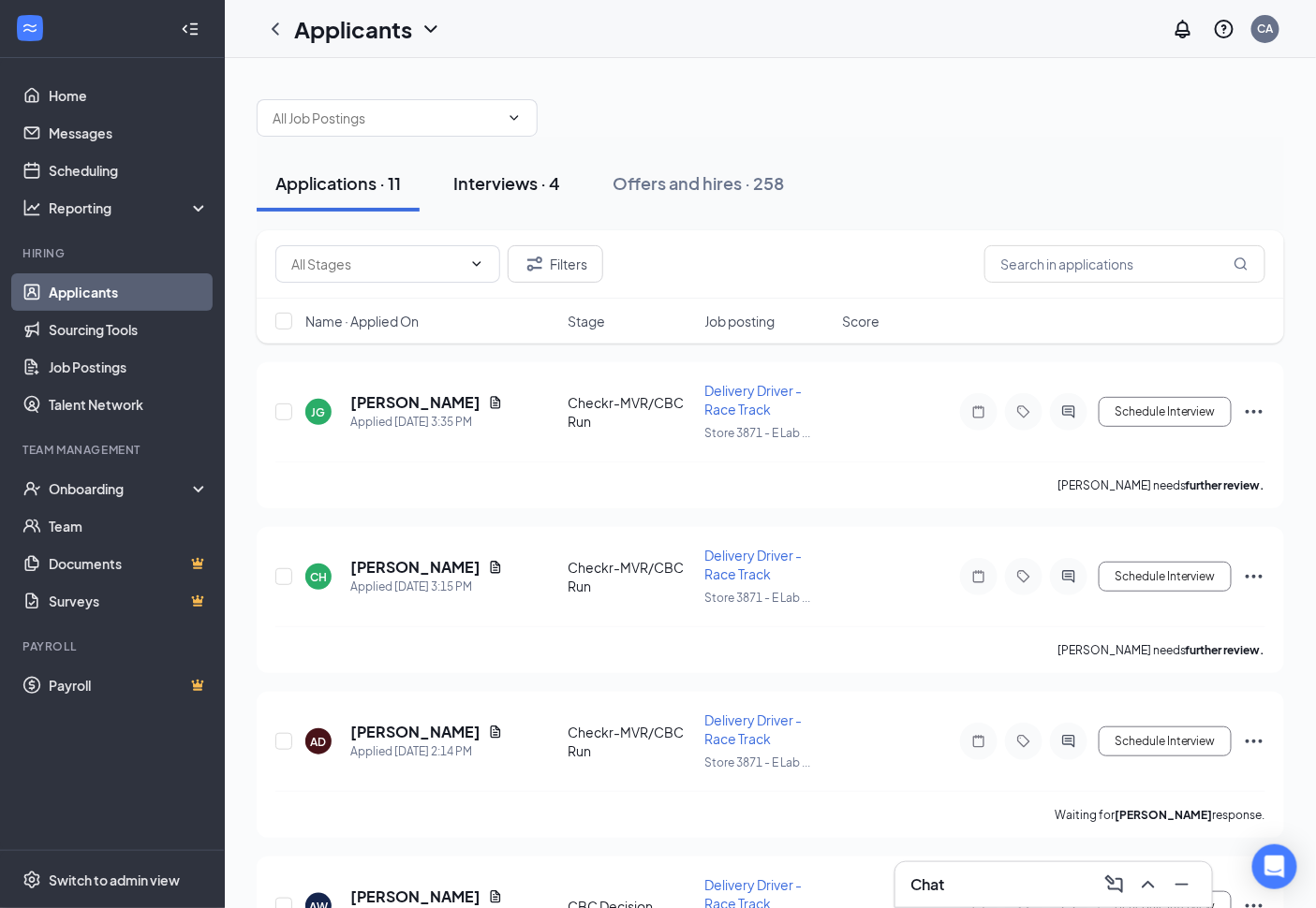
click at [571, 182] on button "Interviews · 4" at bounding box center [506, 184] width 144 height 56
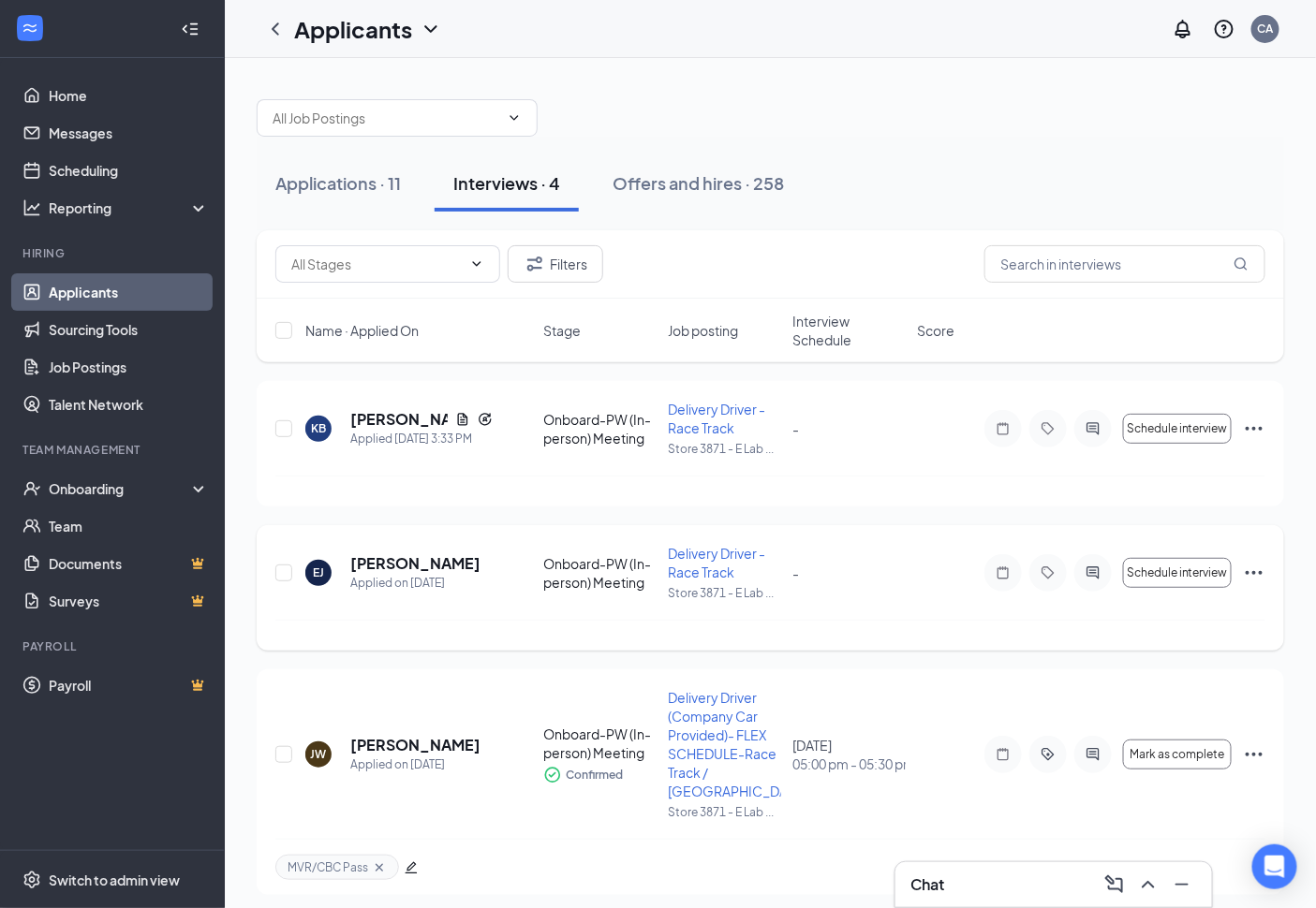
click at [1255, 571] on icon "Ellipses" at bounding box center [1253, 573] width 17 height 4
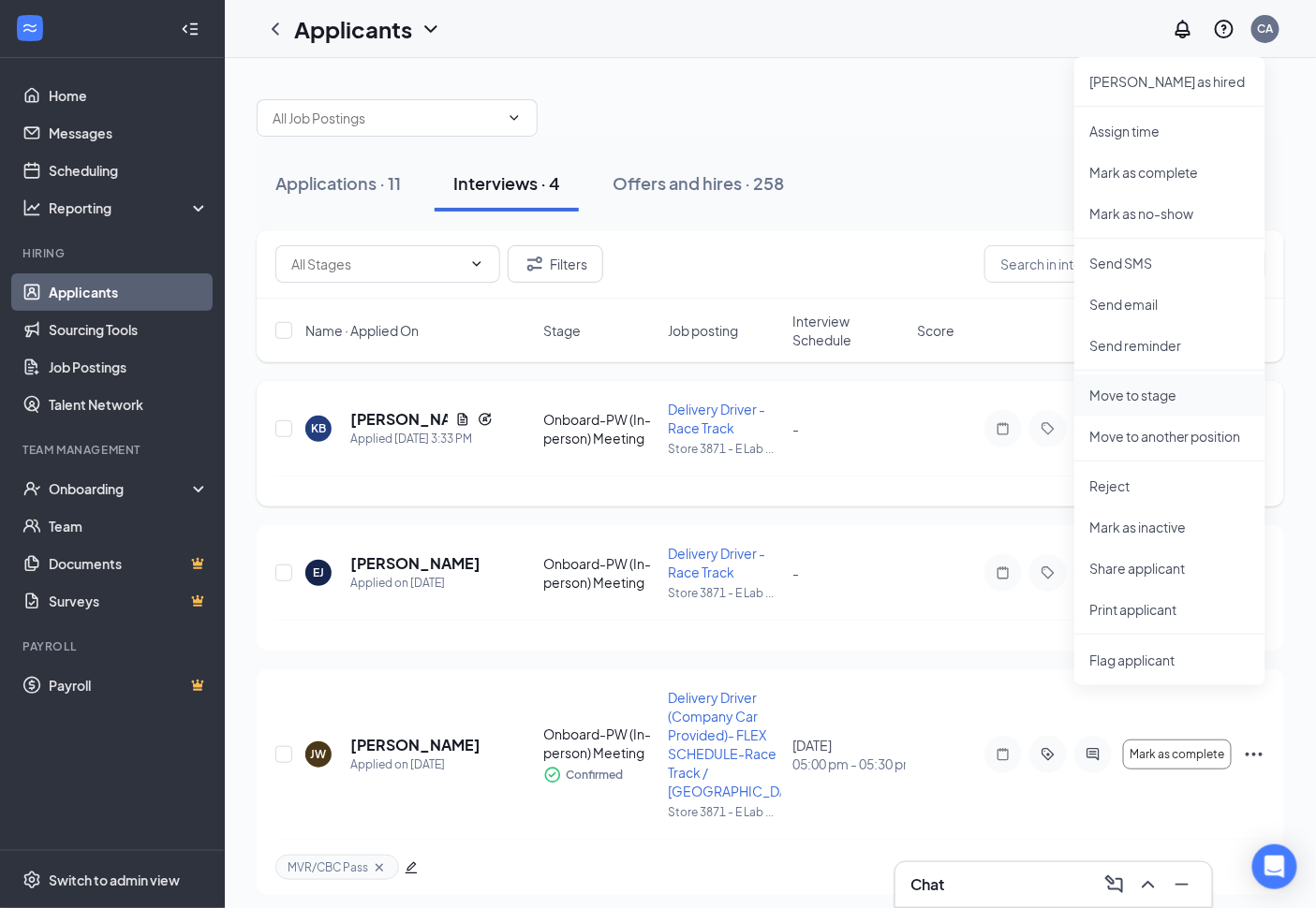
click at [1130, 397] on p "Move to stage" at bounding box center [1169, 394] width 161 height 18
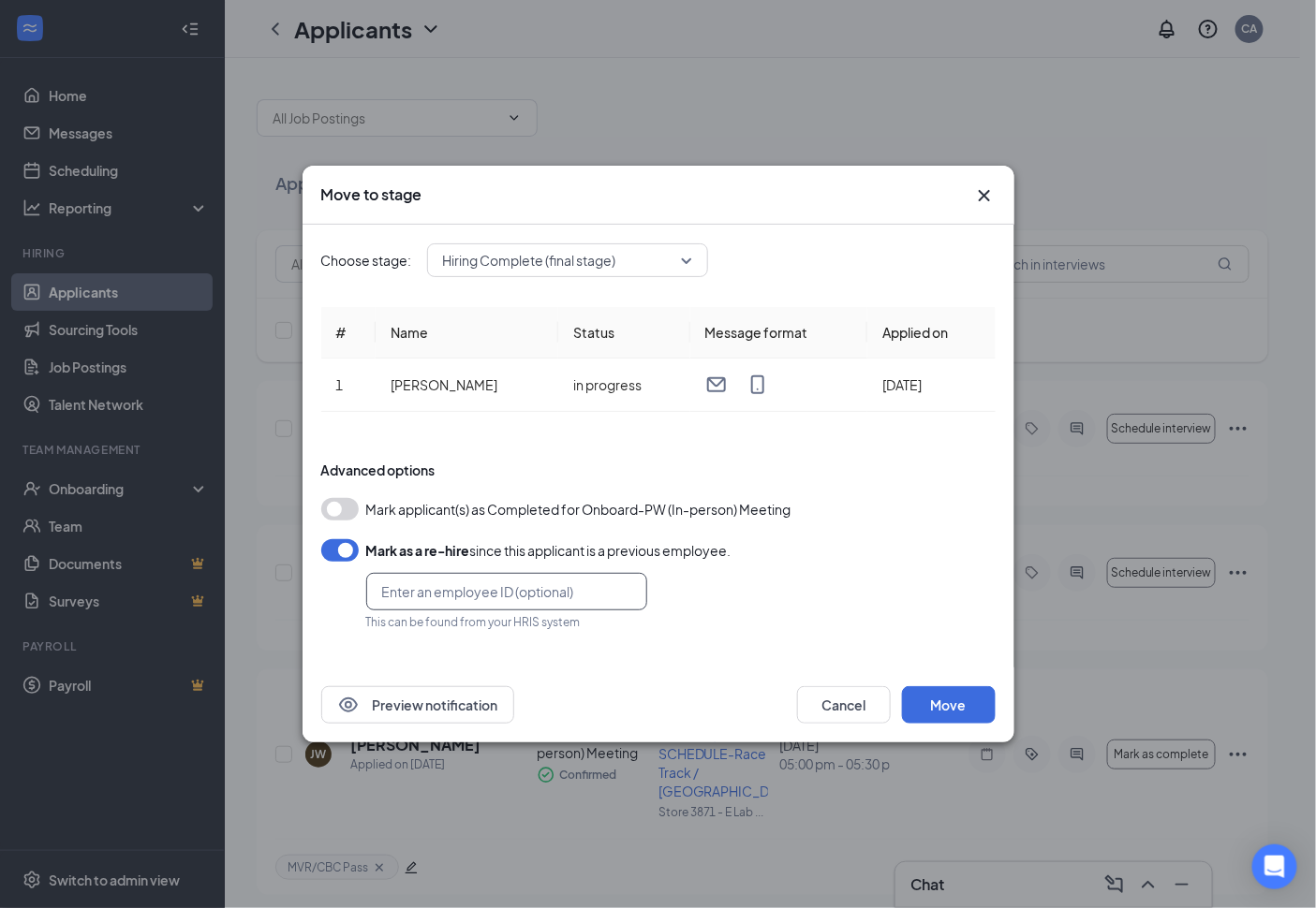
click at [403, 585] on input "text" at bounding box center [506, 591] width 281 height 38
type input "10025354"
click at [952, 702] on button "Move" at bounding box center [948, 705] width 93 height 38
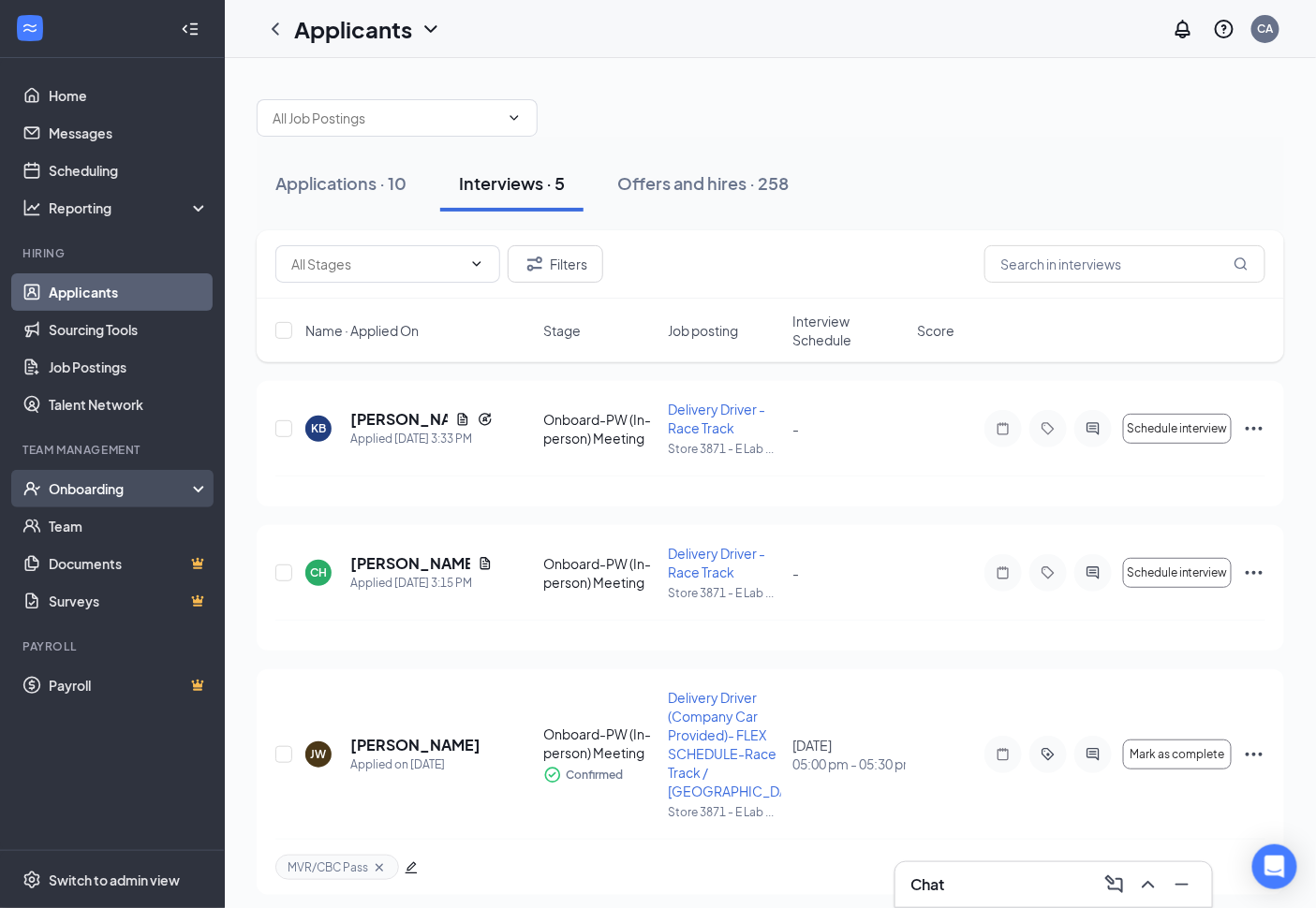
click at [91, 498] on div "Onboarding" at bounding box center [112, 488] width 224 height 38
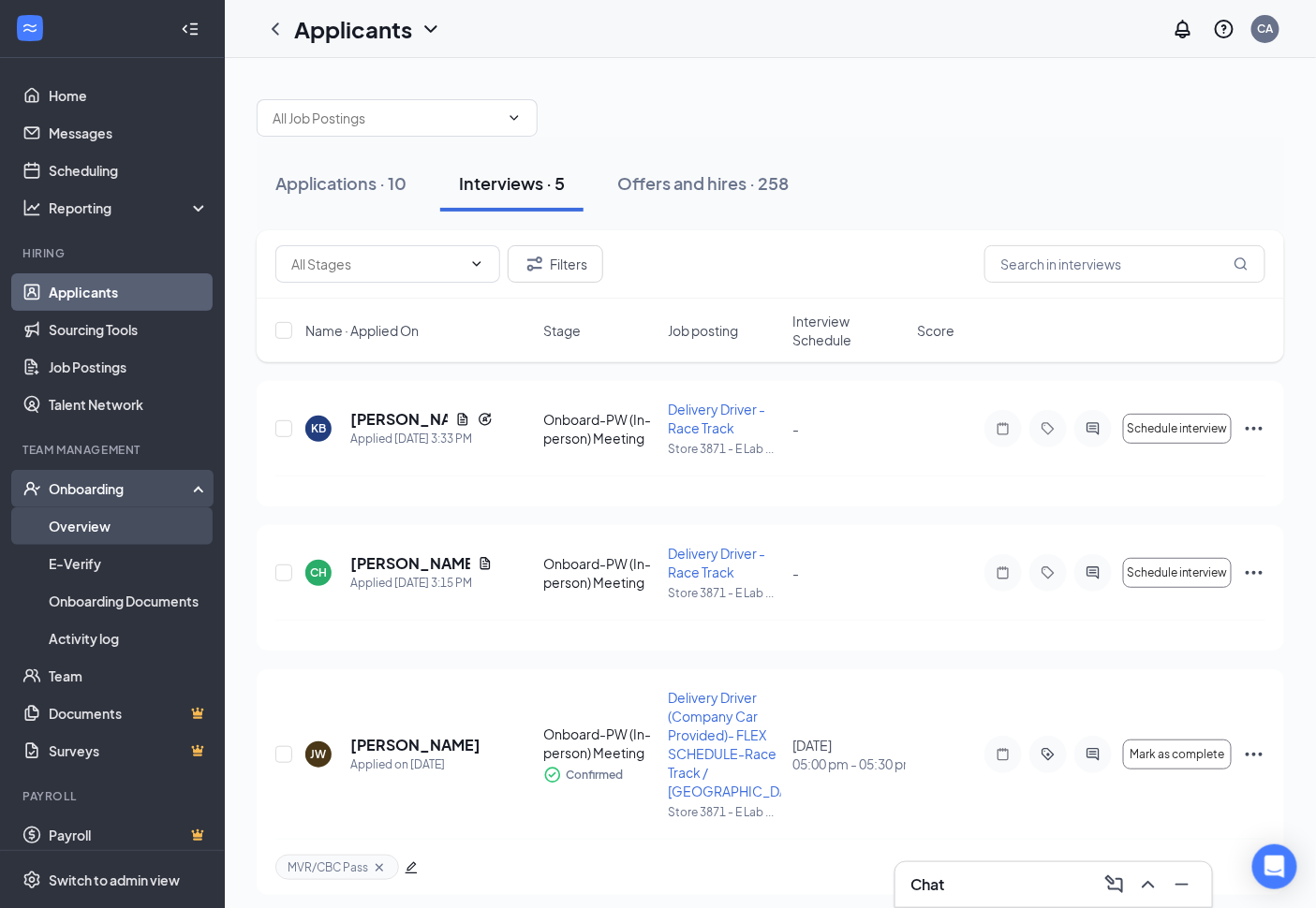
click at [84, 527] on link "Overview" at bounding box center [128, 526] width 160 height 38
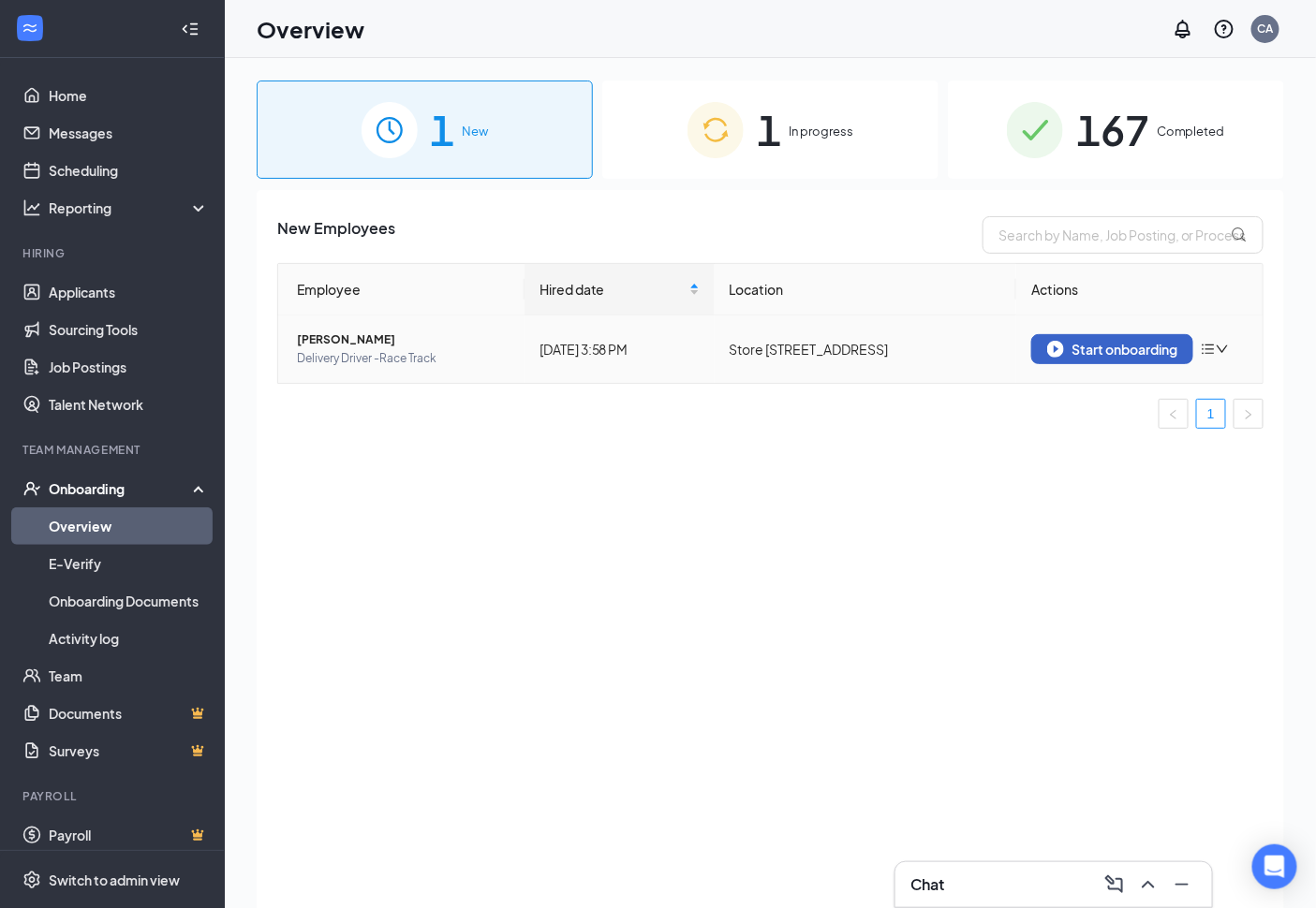
click at [1100, 353] on div "Start onboarding" at bounding box center [1112, 349] width 130 height 17
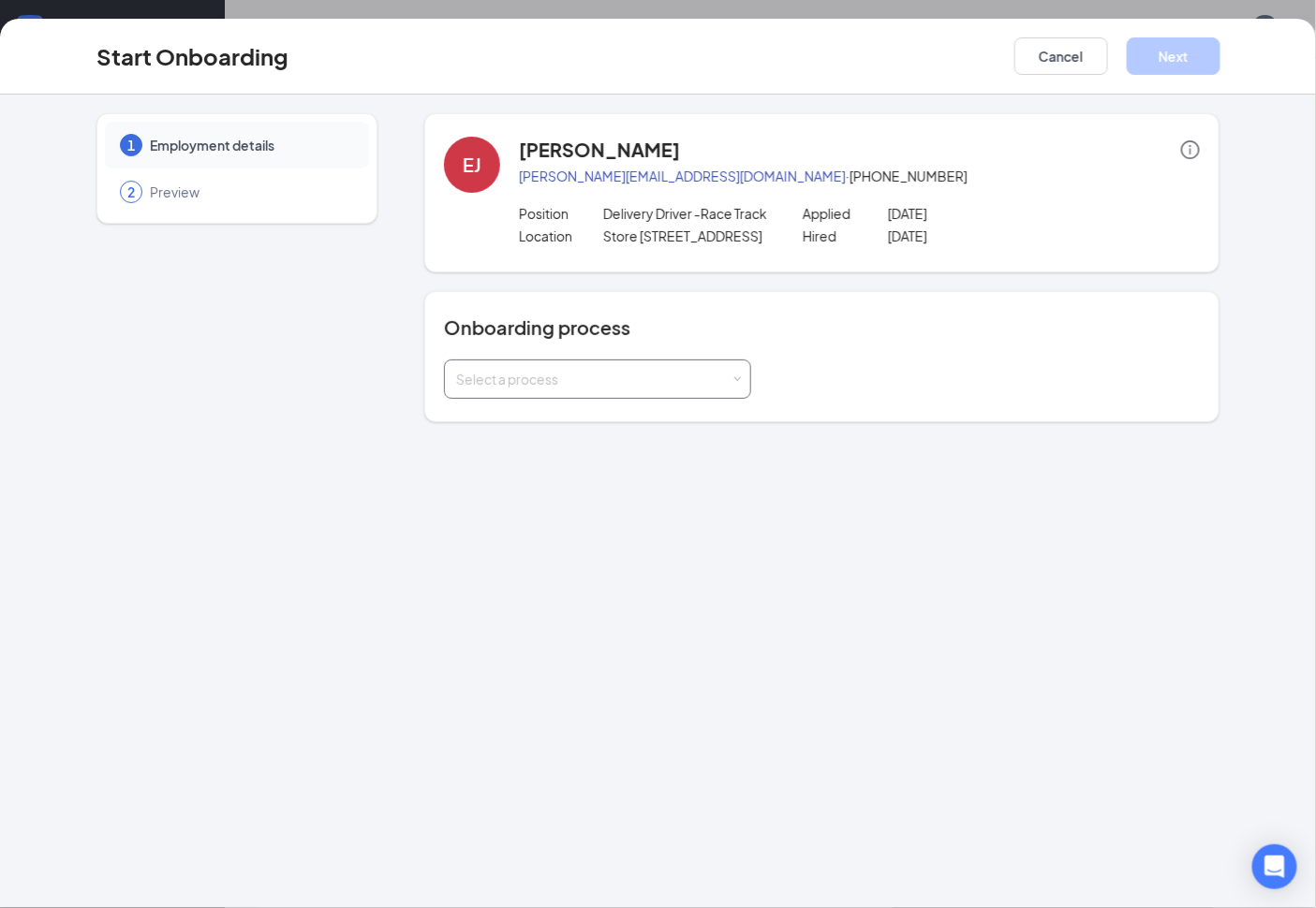
click at [710, 388] on div "Select a process" at bounding box center [593, 379] width 275 height 18
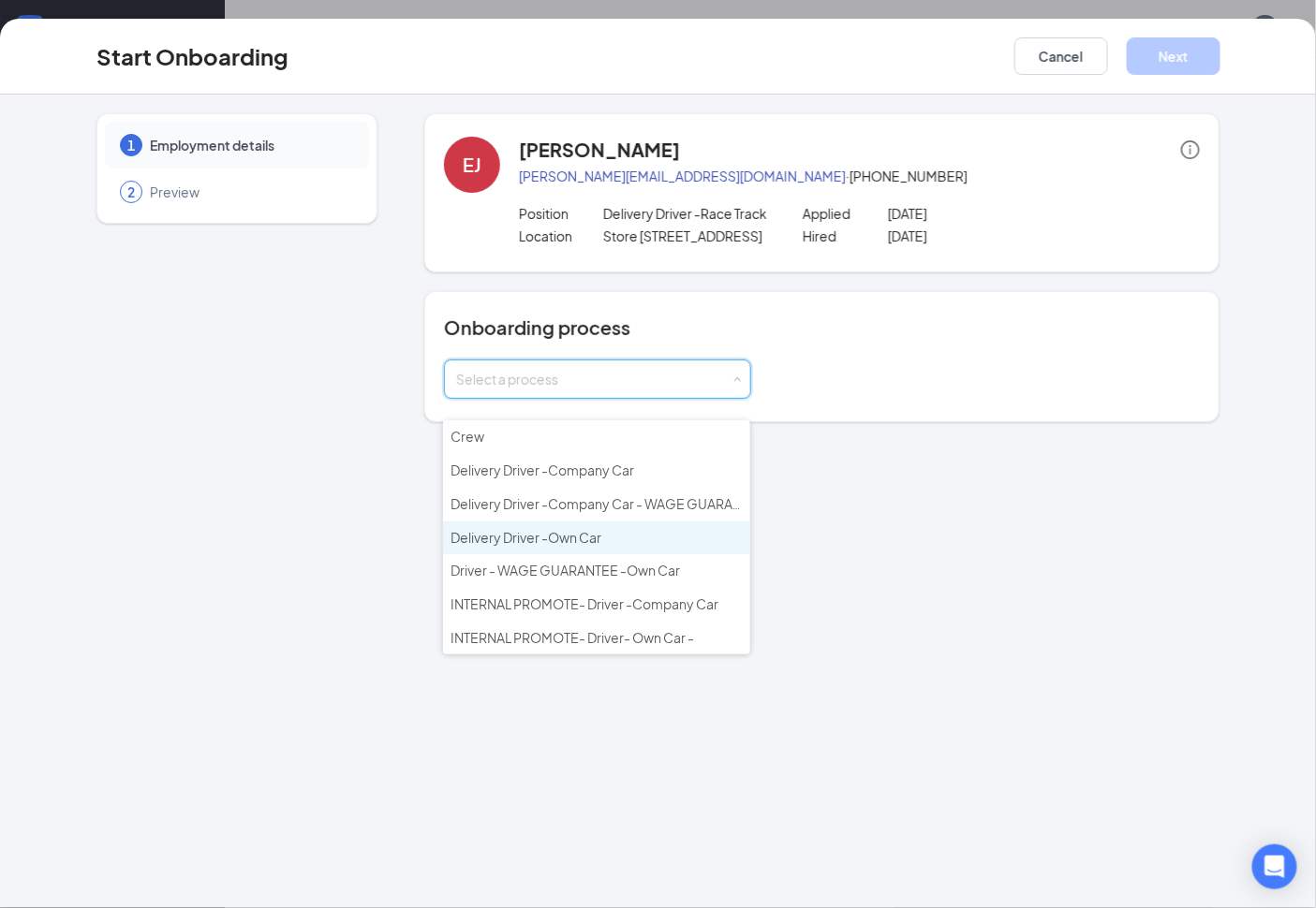
click at [667, 538] on li "Delivery Driver -Own Car" at bounding box center [596, 538] width 307 height 34
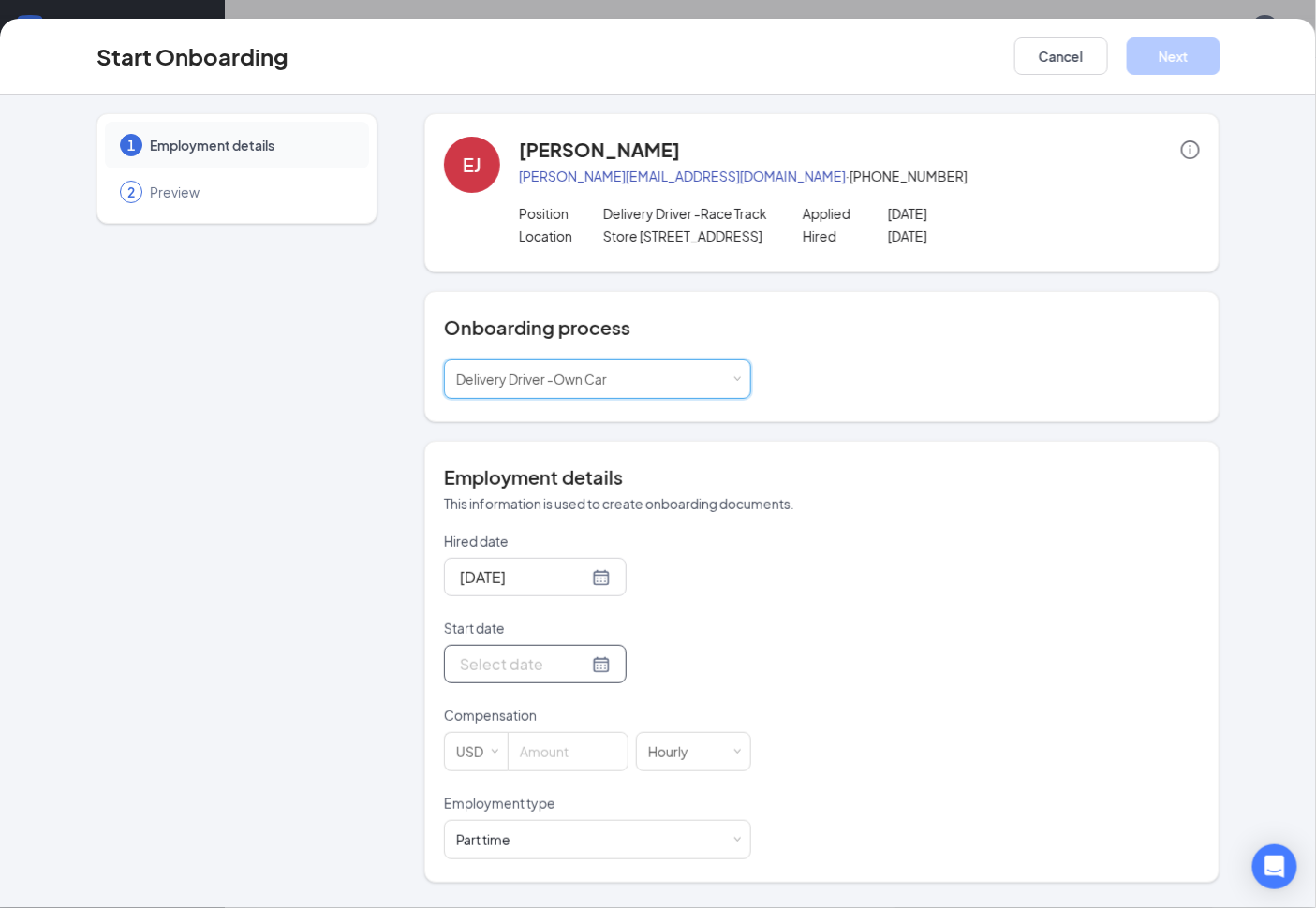
click at [541, 676] on input "Start date" at bounding box center [523, 664] width 128 height 23
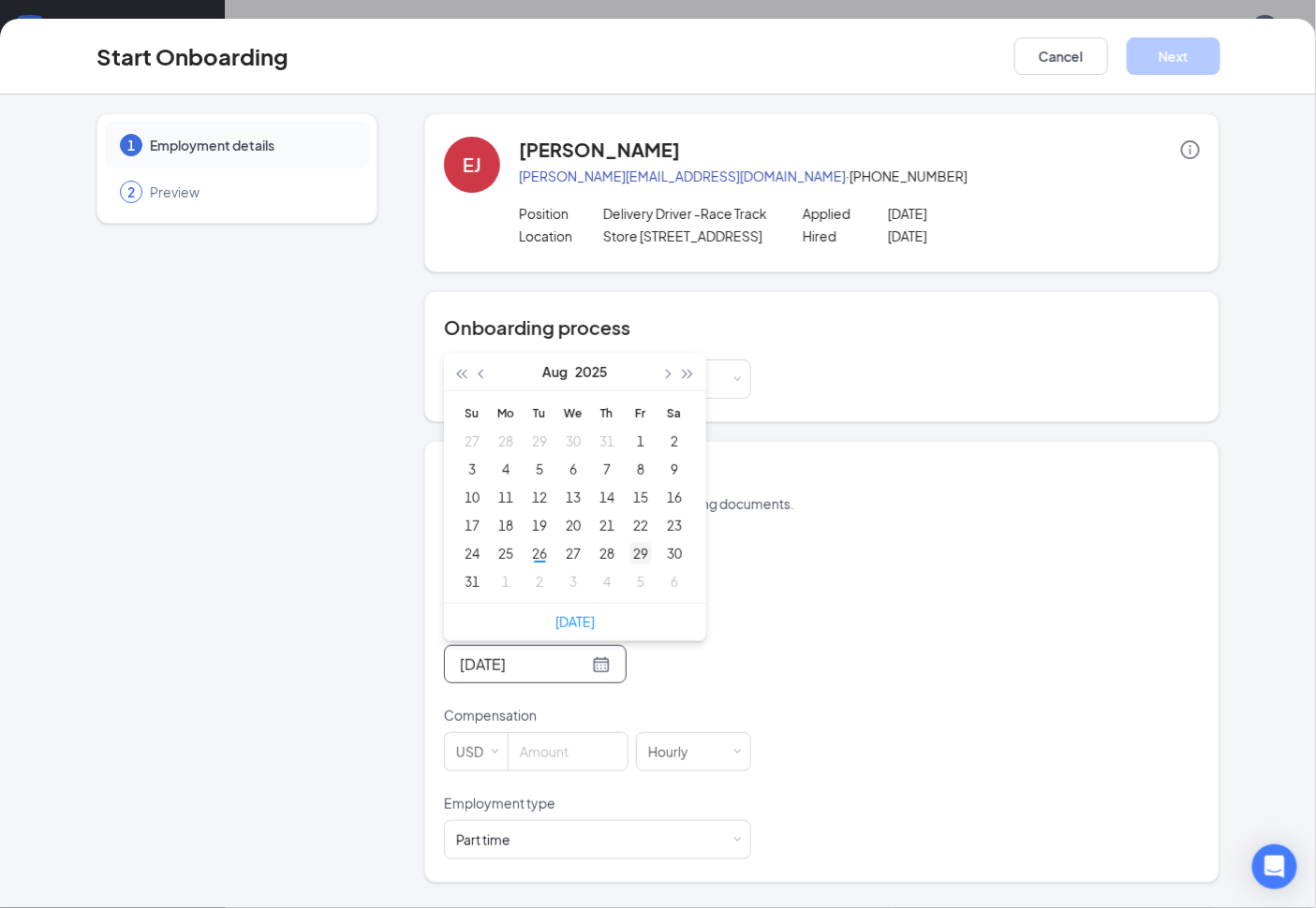
type input "Aug 29, 2025"
click at [637, 564] on div "29" at bounding box center [640, 553] width 22 height 22
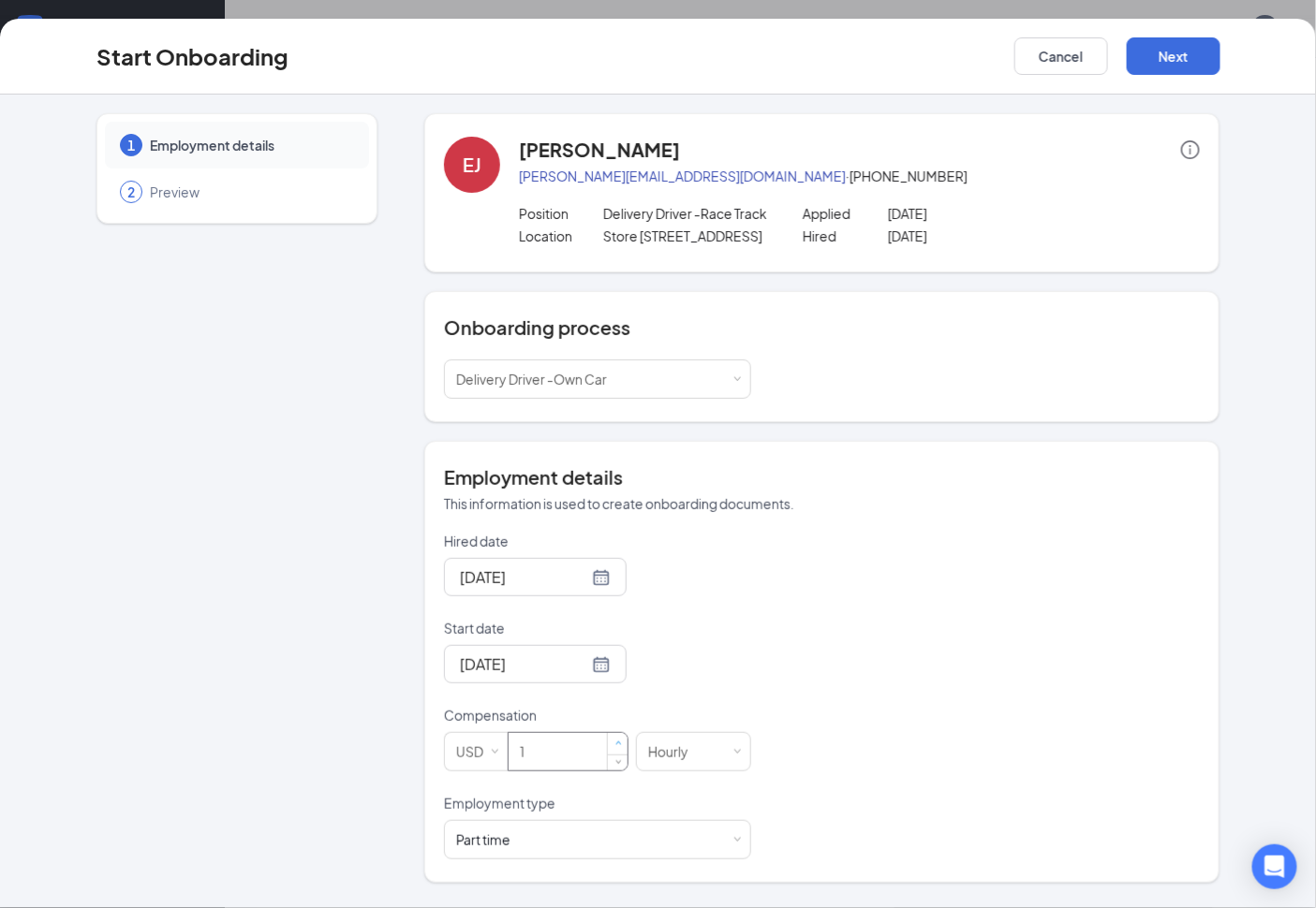
click at [608, 756] on span "Increase Value" at bounding box center [618, 744] width 19 height 22
click at [557, 771] on input "1" at bounding box center [568, 752] width 118 height 38
type input "12.41"
click at [693, 684] on div "Aug 29, 2025" at bounding box center [597, 664] width 307 height 39
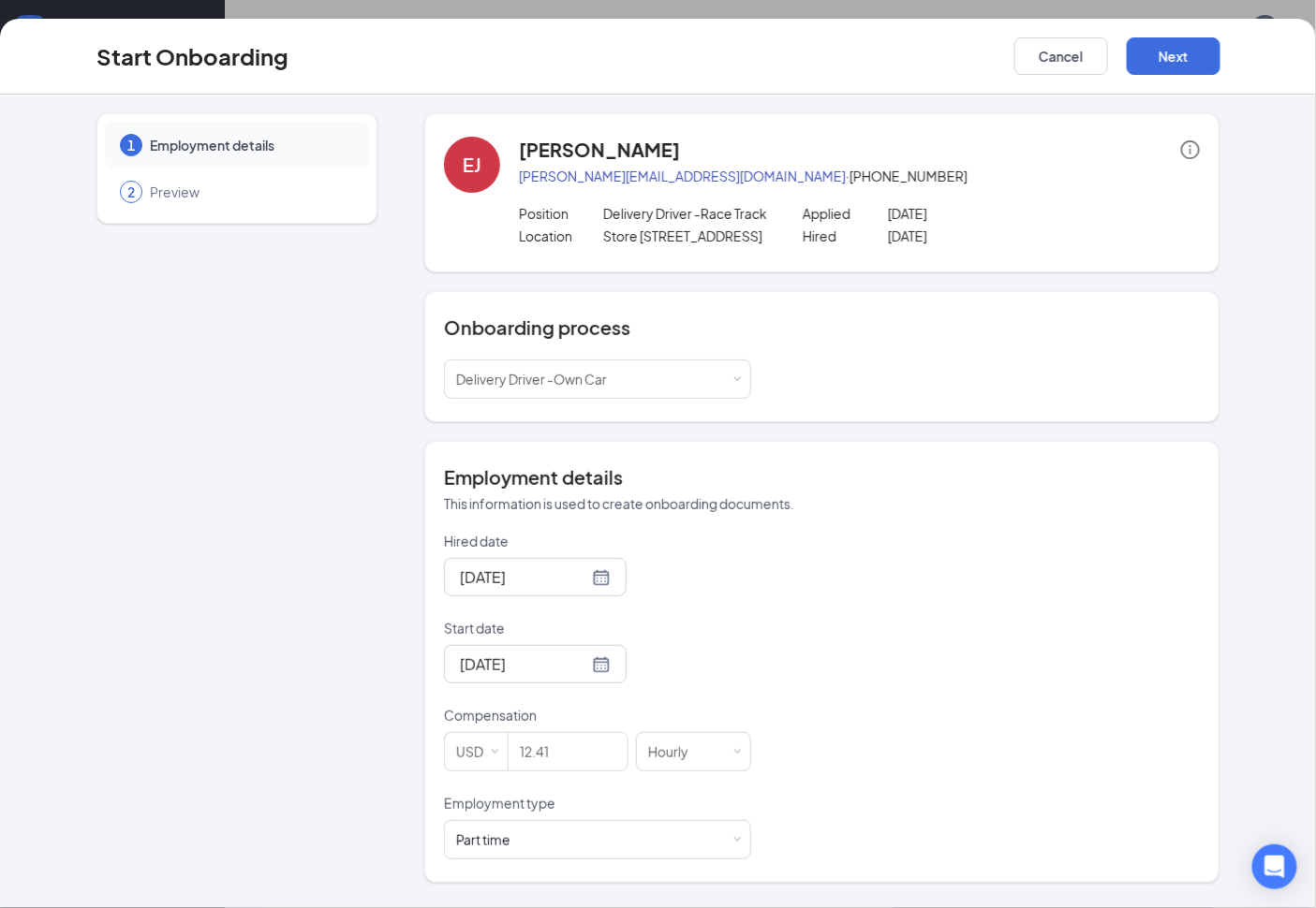
click at [1203, 80] on div "Start Onboarding Cancel Next" at bounding box center [658, 56] width 1316 height 76
click at [1197, 72] on button "Next" at bounding box center [1173, 56] width 93 height 38
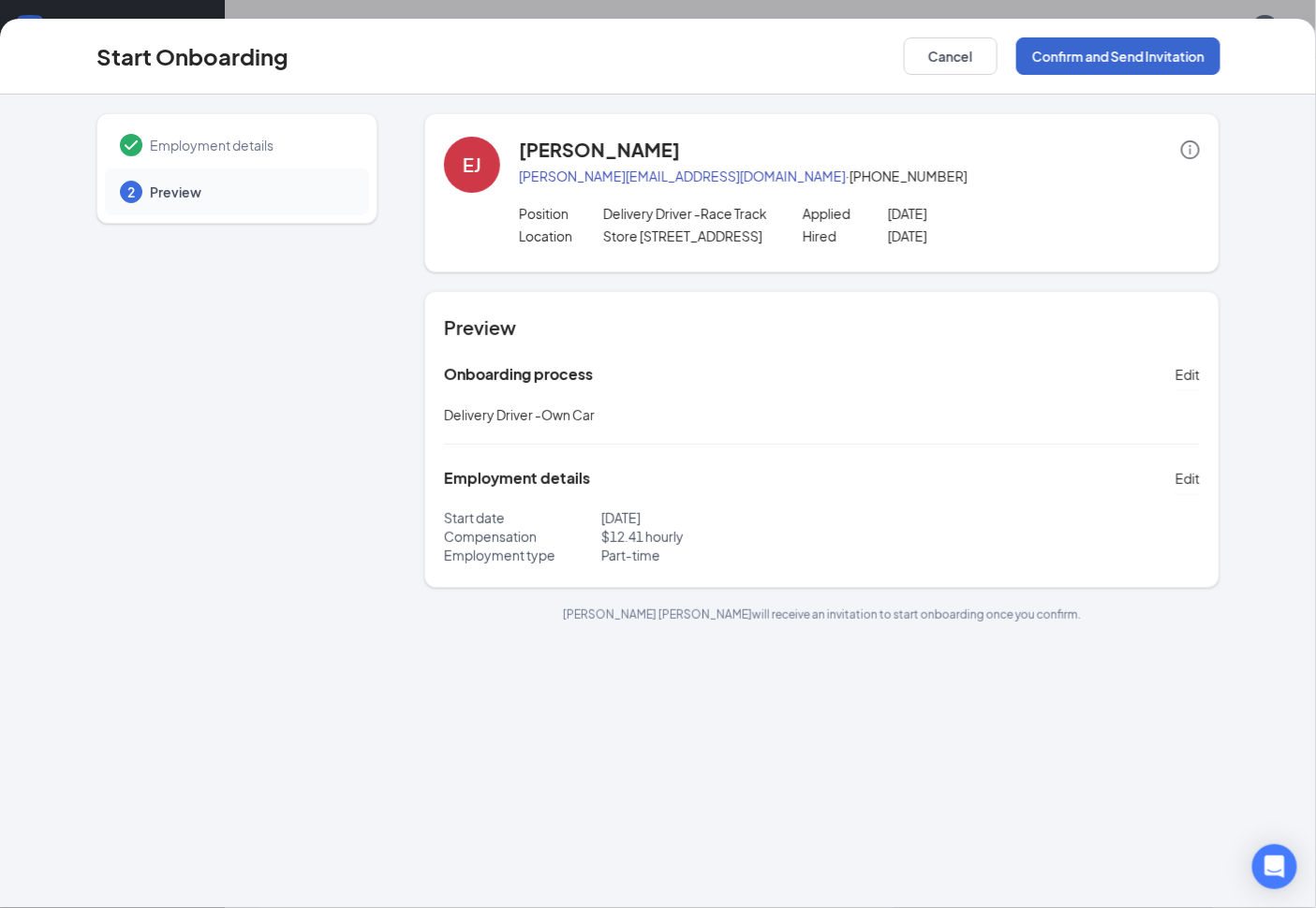
scroll to position [0, 0]
click at [1131, 62] on button "Confirm and Send Invitation" at bounding box center [1118, 56] width 204 height 38
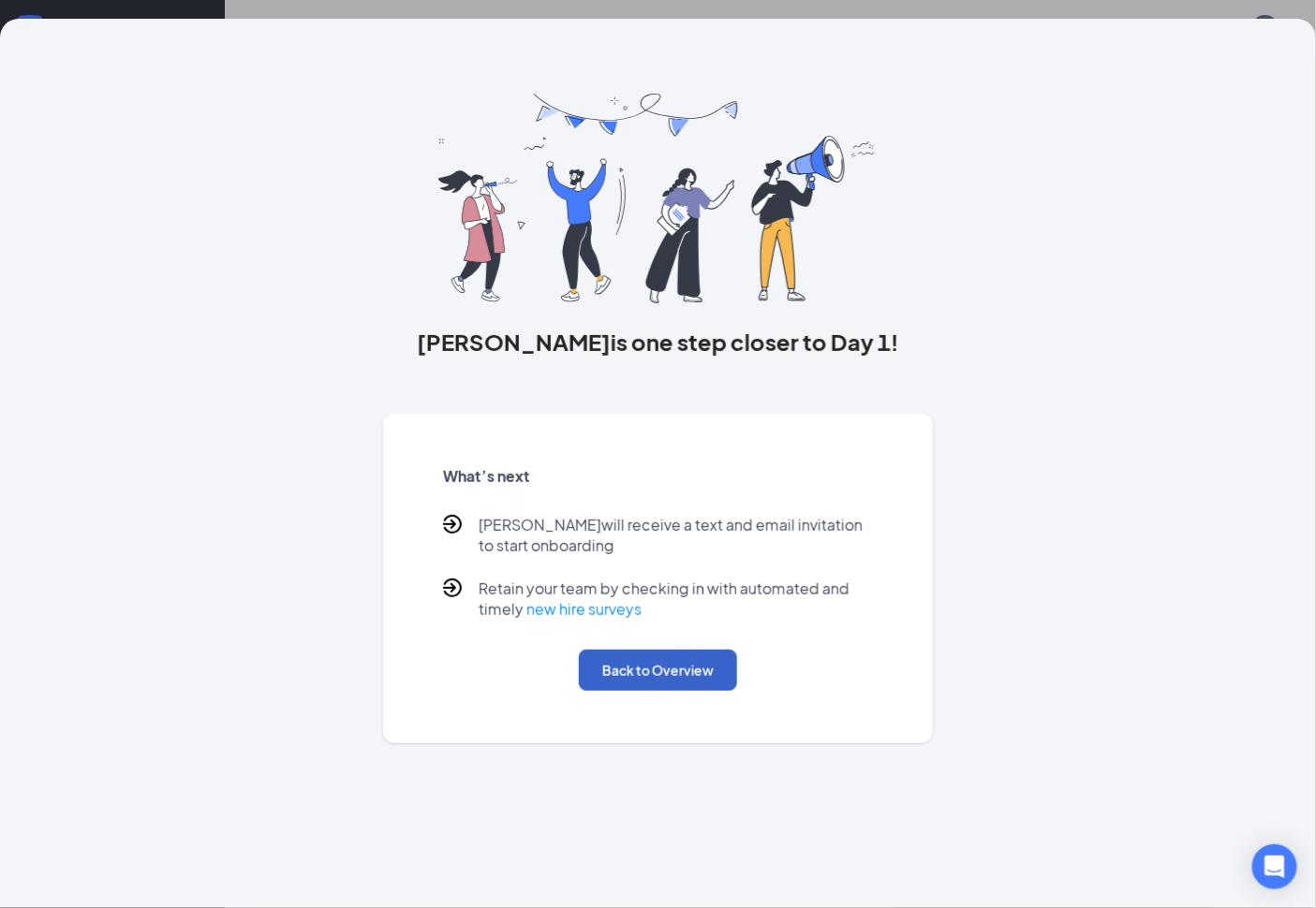
click at [682, 678] on button "Back to Overview" at bounding box center [658, 670] width 158 height 41
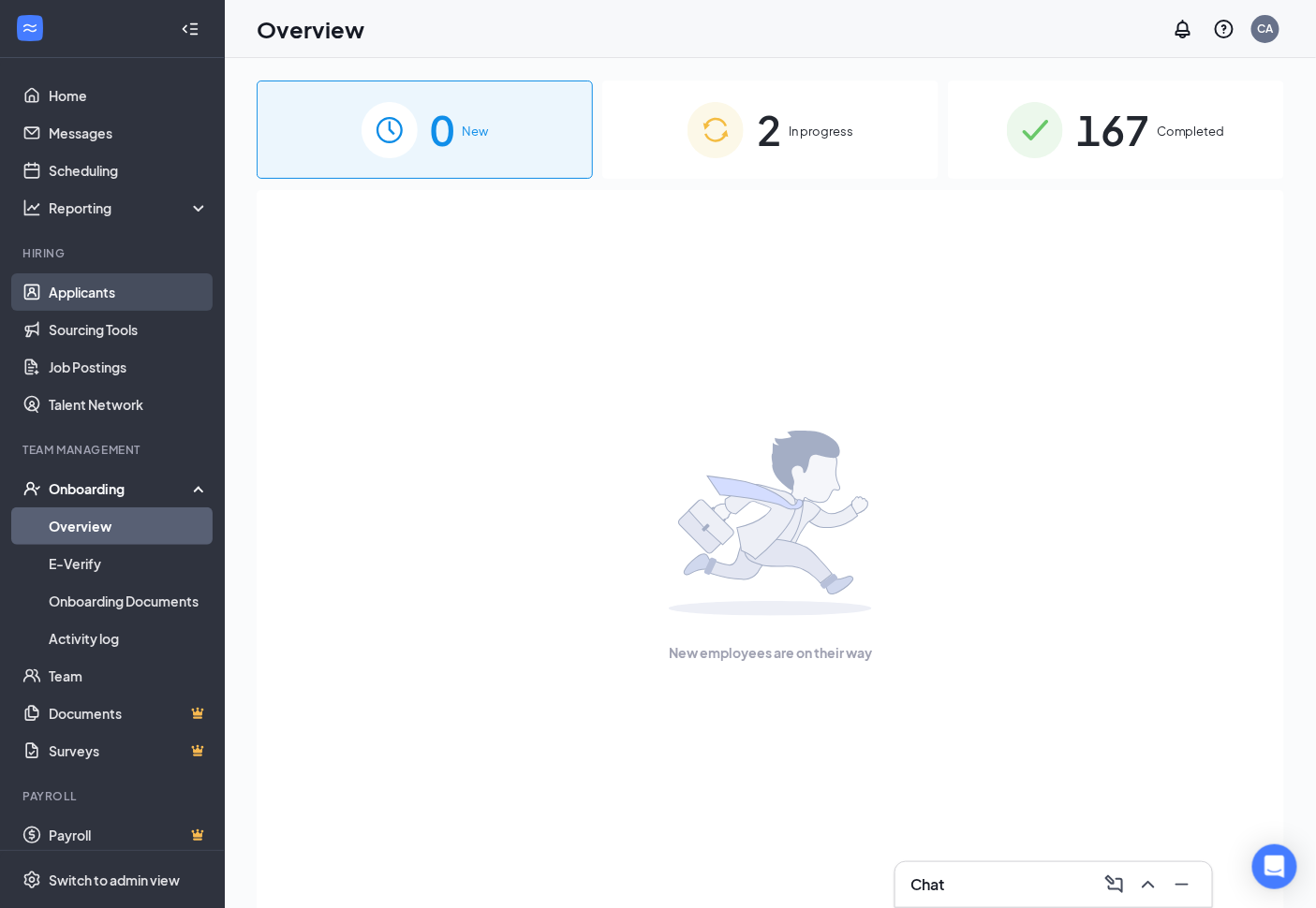
click at [107, 276] on link "Applicants" at bounding box center [128, 292] width 160 height 38
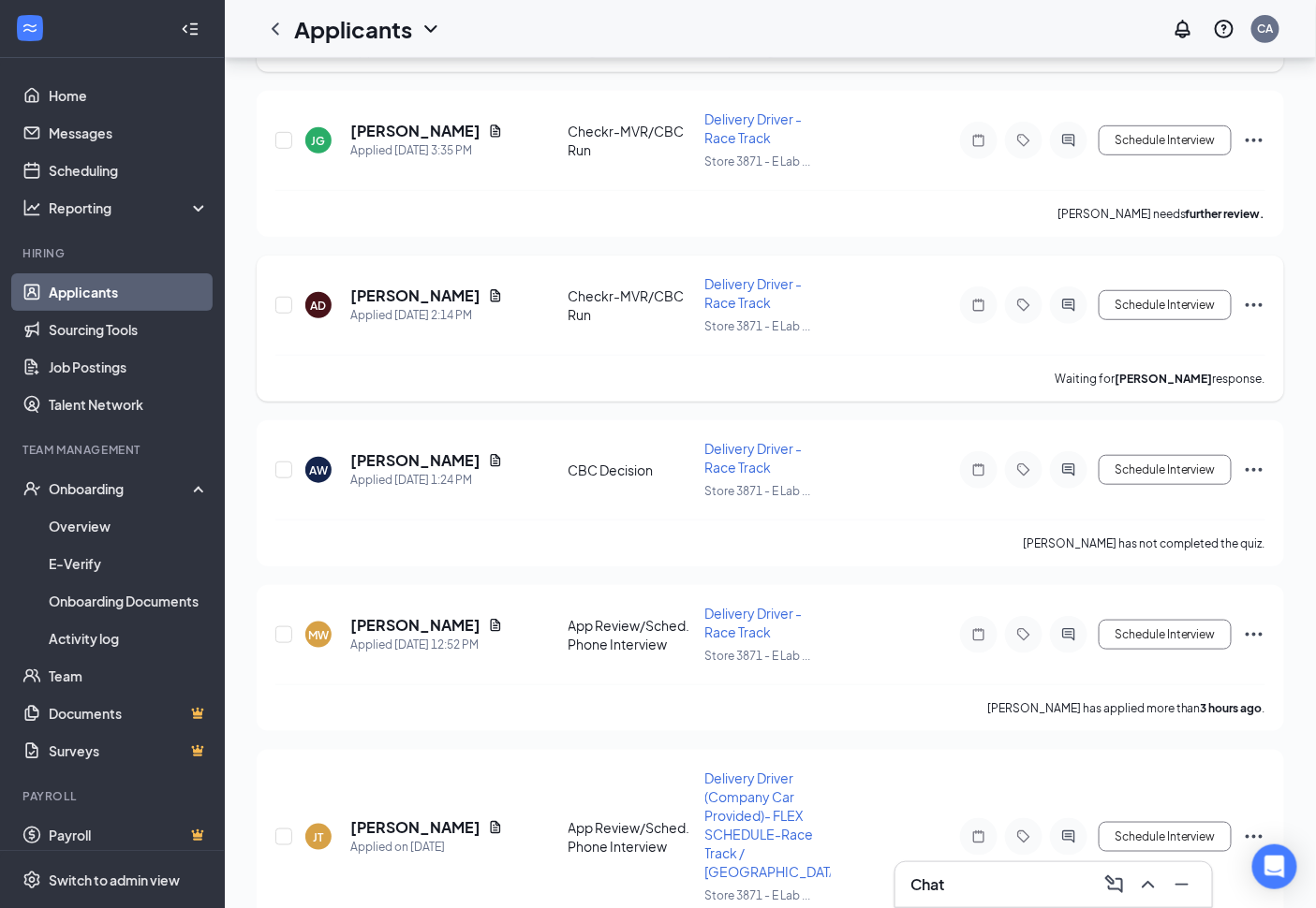
scroll to position [312, 0]
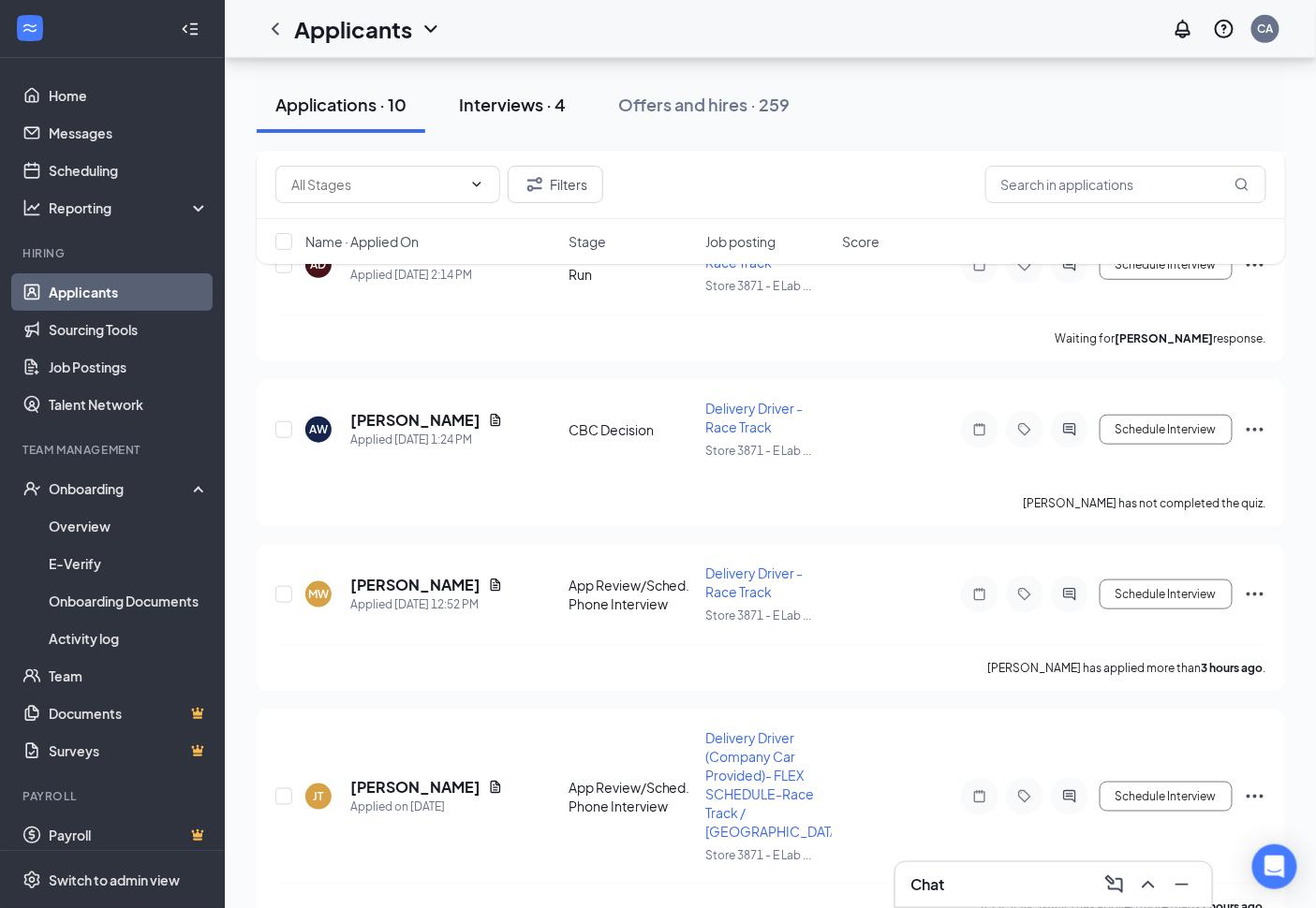
click at [547, 111] on div "Interviews · 4" at bounding box center [512, 104] width 107 height 23
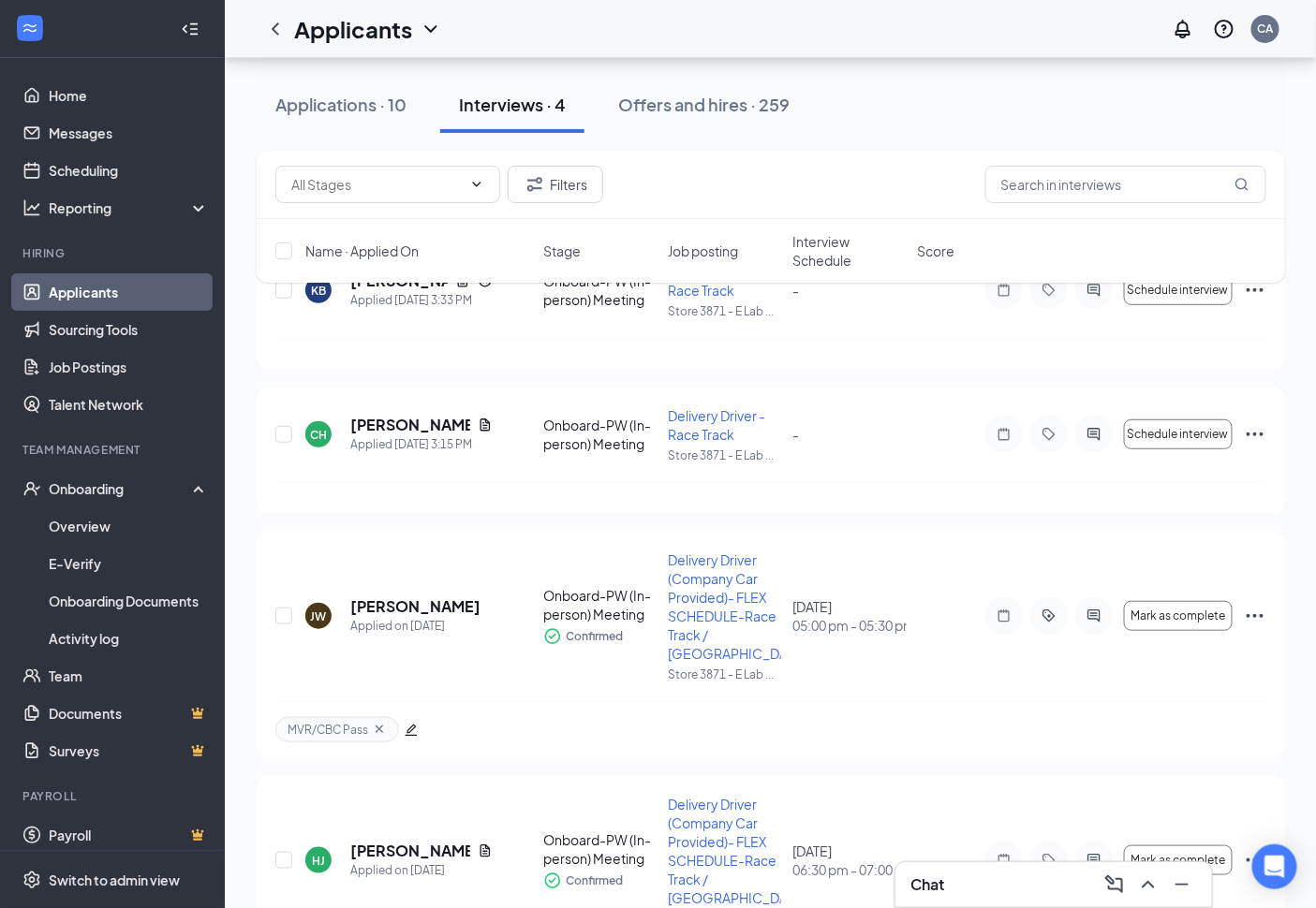
scroll to position [191, 0]
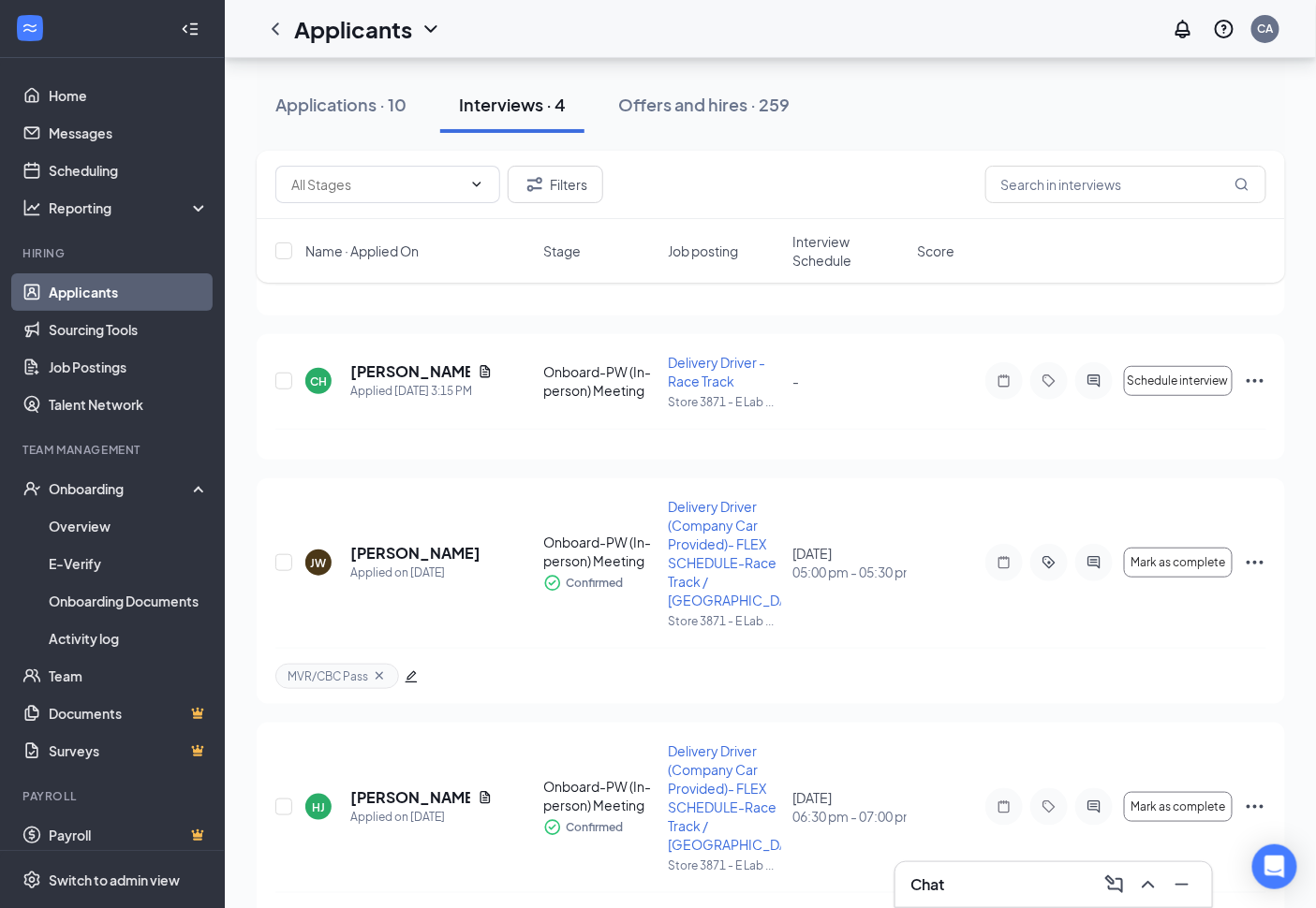
click at [845, 466] on div "KB Kenya Baker Applied Today 3:33 PM Onboard-PW (In-person) Meeting Delivery Dr…" at bounding box center [770, 556] width 1029 height 733
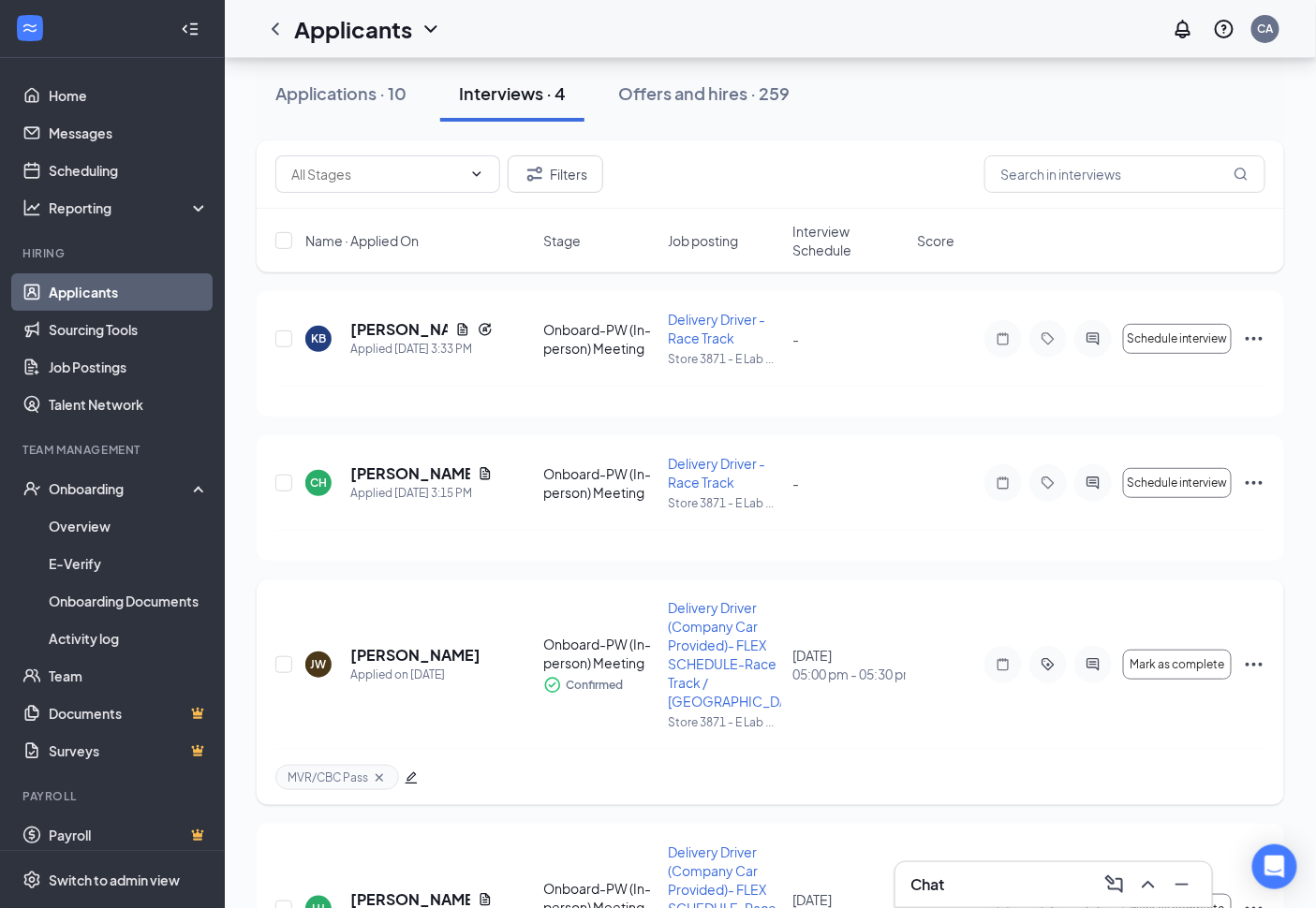
scroll to position [0, 0]
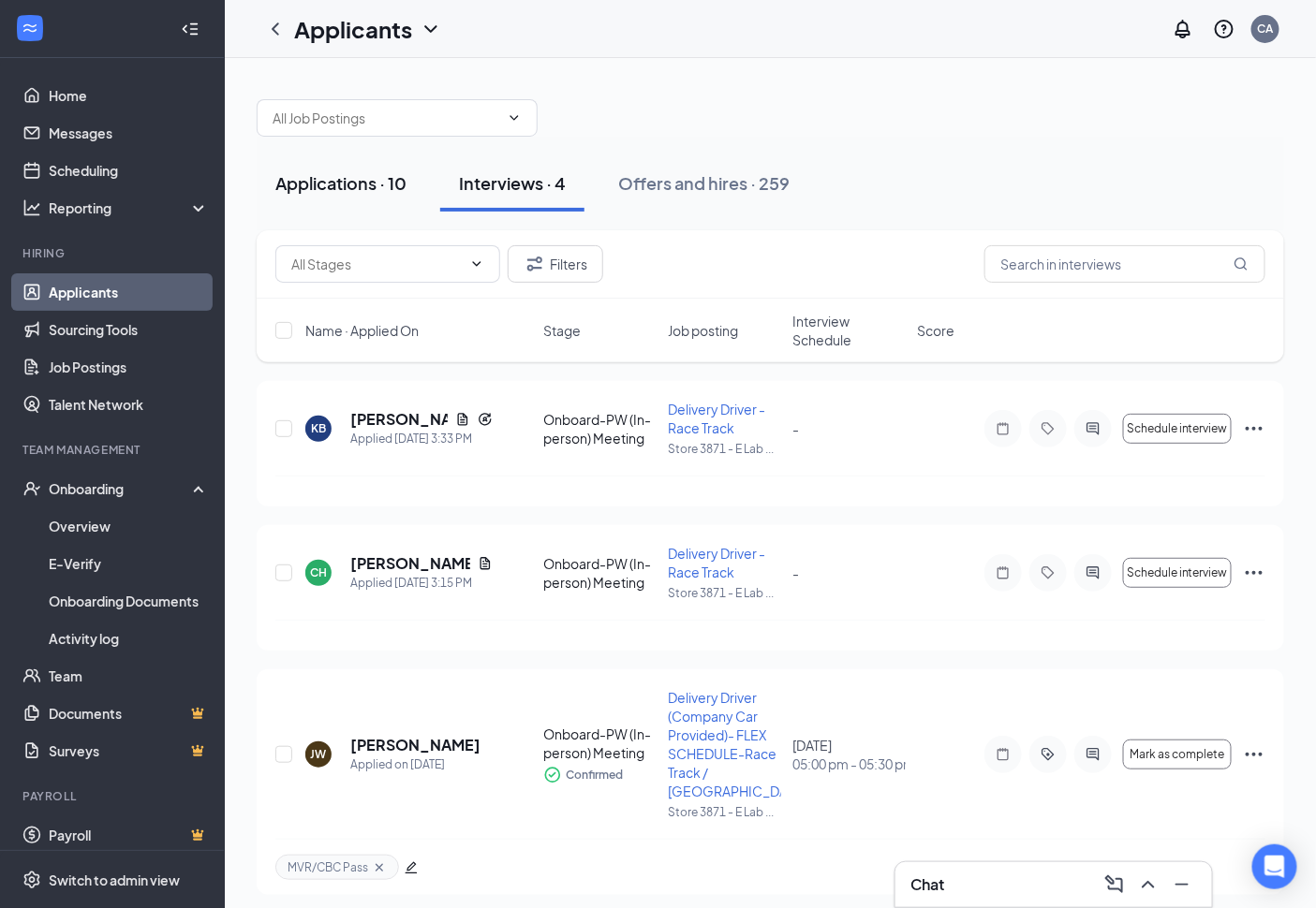
click at [350, 210] on button "Applications · 10" at bounding box center [341, 184] width 169 height 56
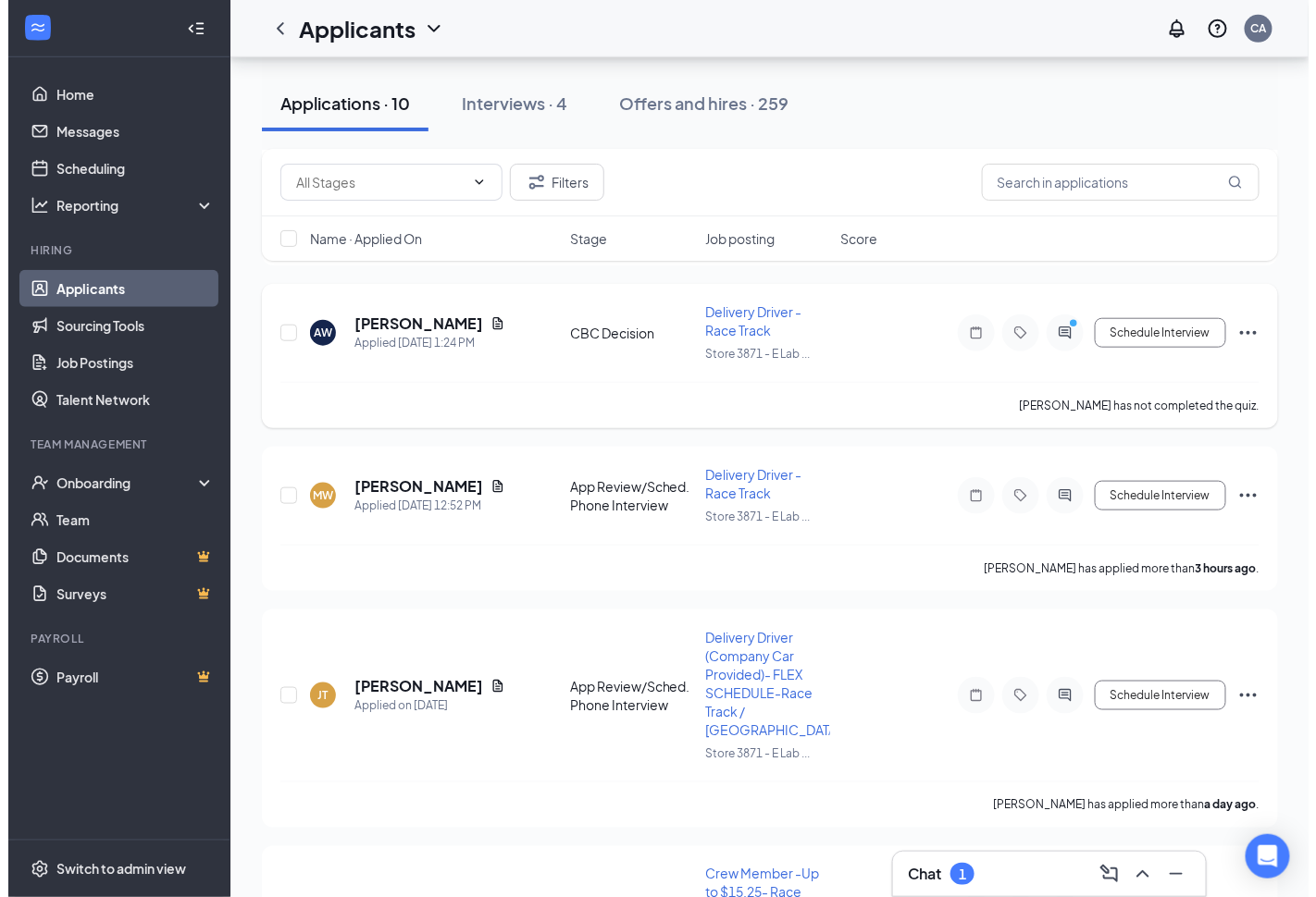
scroll to position [411, 0]
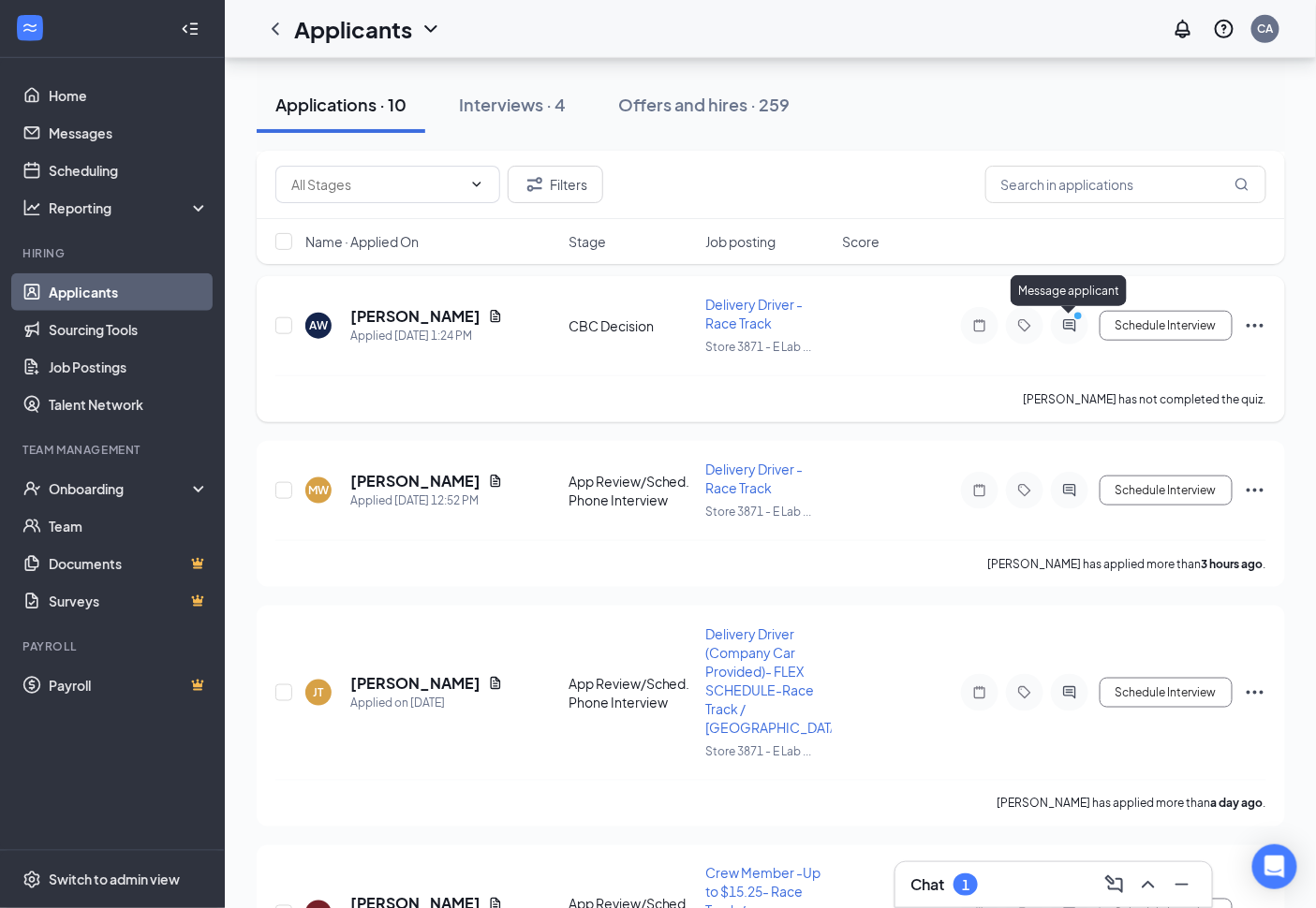
click at [1068, 325] on icon "ActiveChat" at bounding box center [1069, 325] width 22 height 15
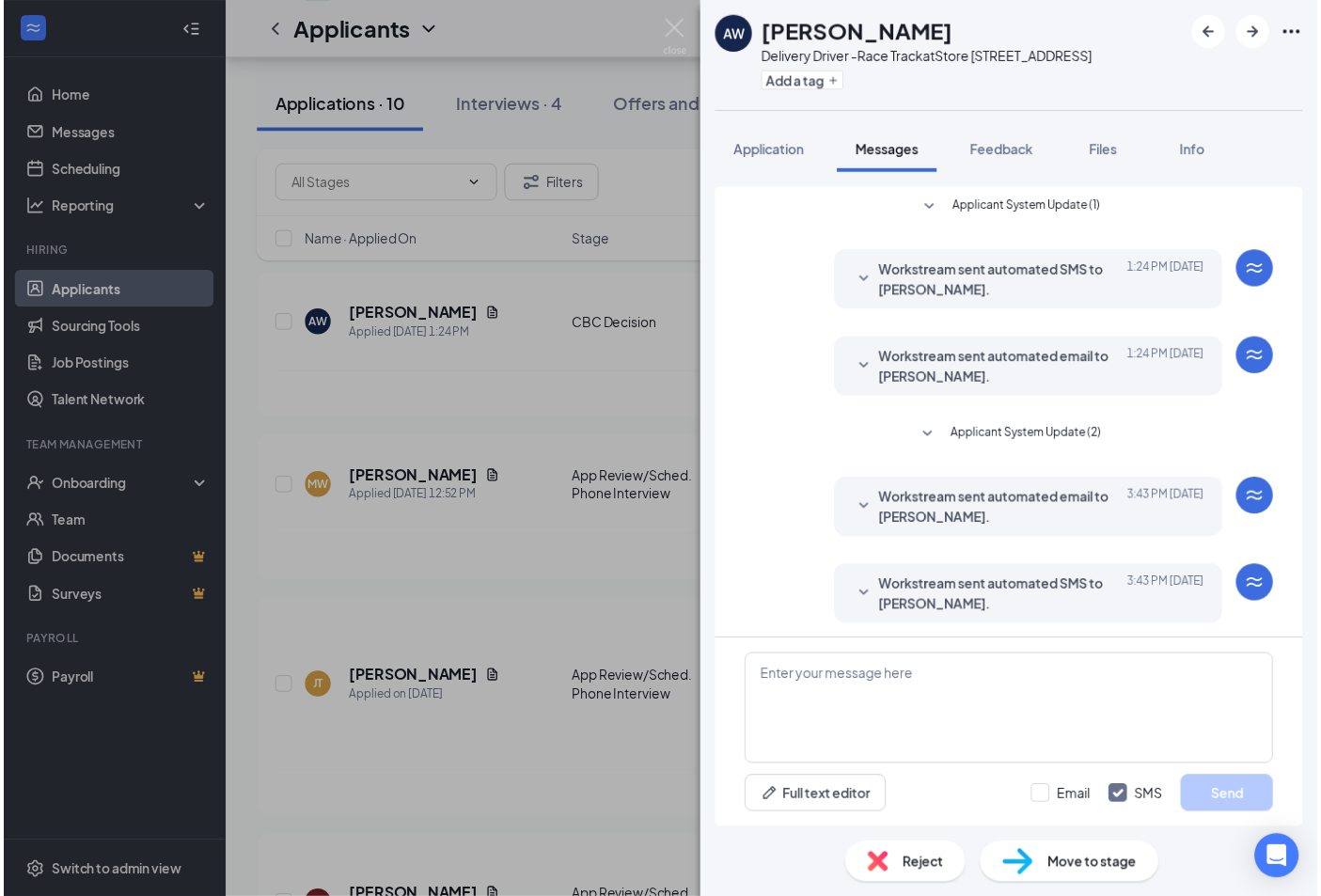
scroll to position [345, 0]
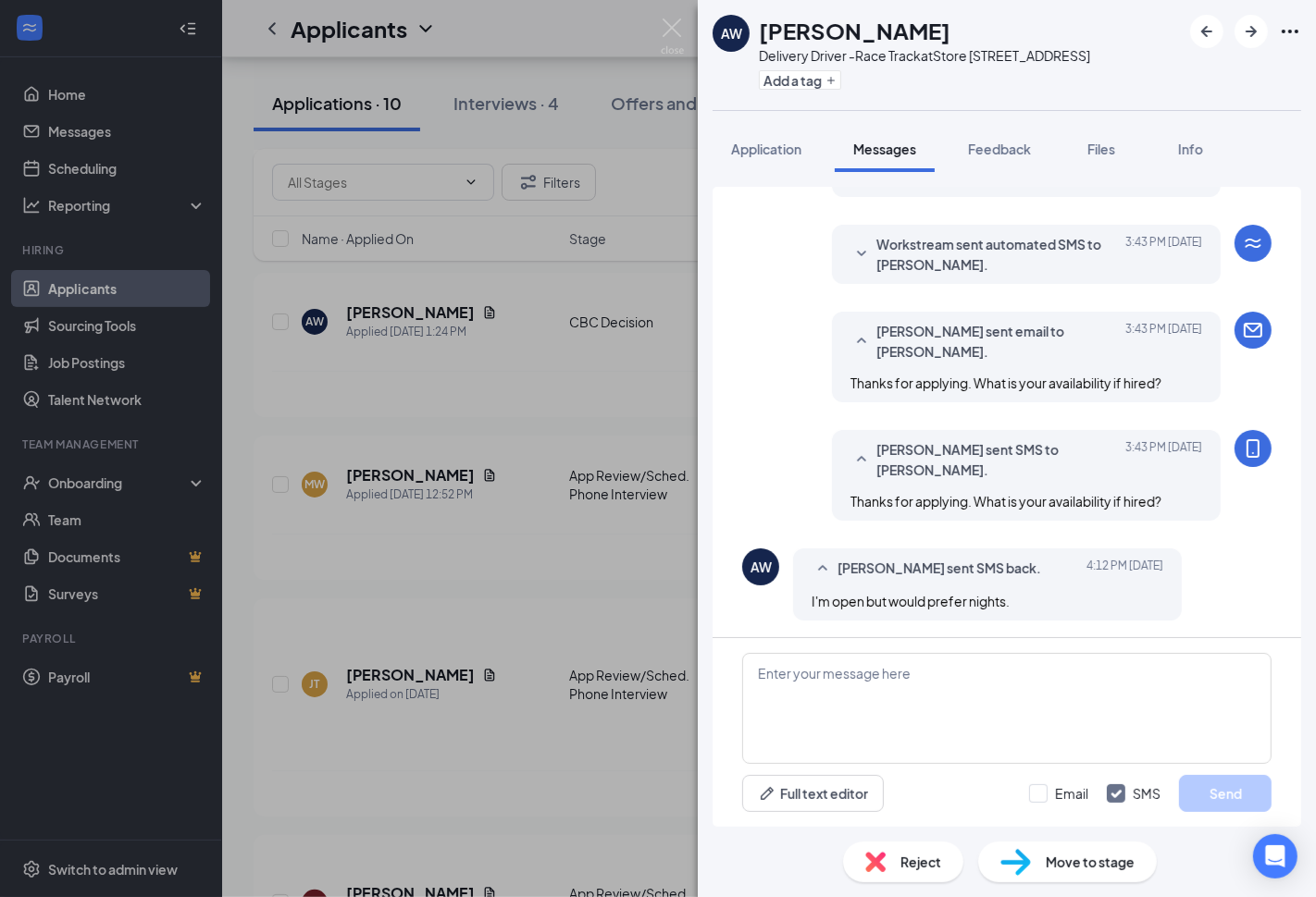
click at [578, 557] on div "AW Anthony Watson Delivery Driver -Race Track at Store 3871 - E Laburnum Ave Ad…" at bounding box center [658, 448] width 1316 height 897
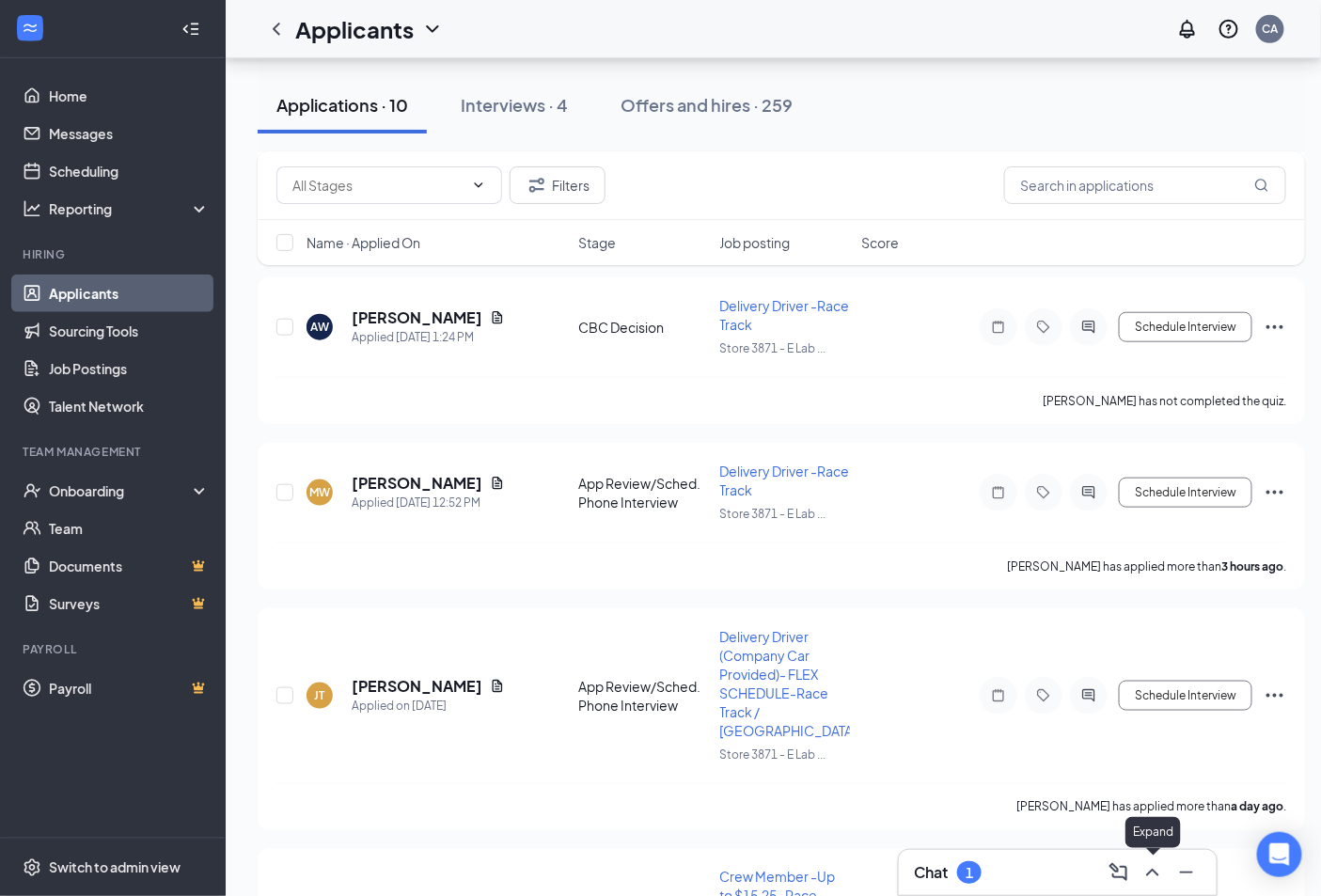
click at [1148, 866] on icon "ChevronUp" at bounding box center [1152, 872] width 22 height 22
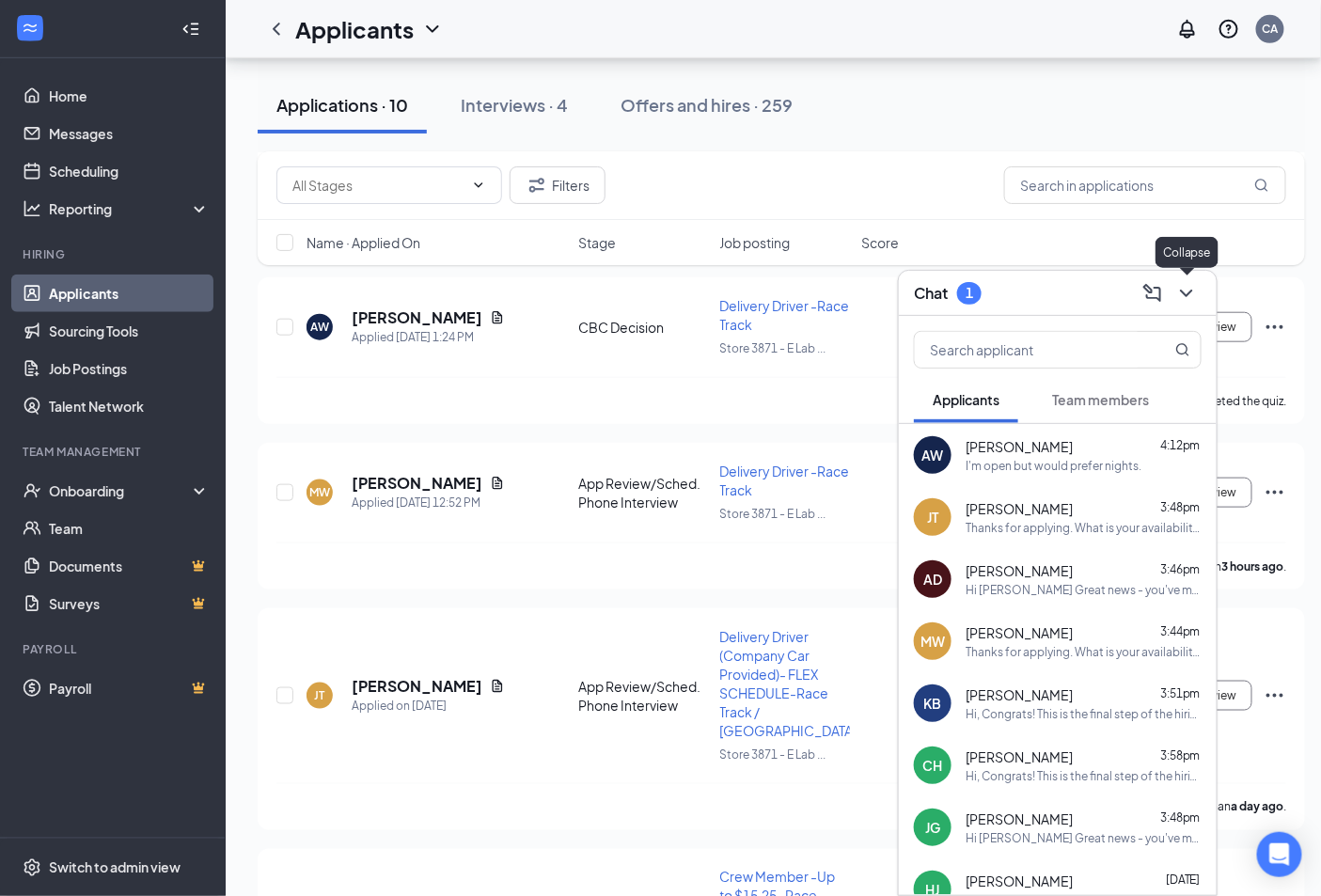
drag, startPoint x: 1195, startPoint y: 293, endPoint x: 1162, endPoint y: 339, distance: 56.6
click at [1197, 292] on button at bounding box center [1185, 292] width 30 height 30
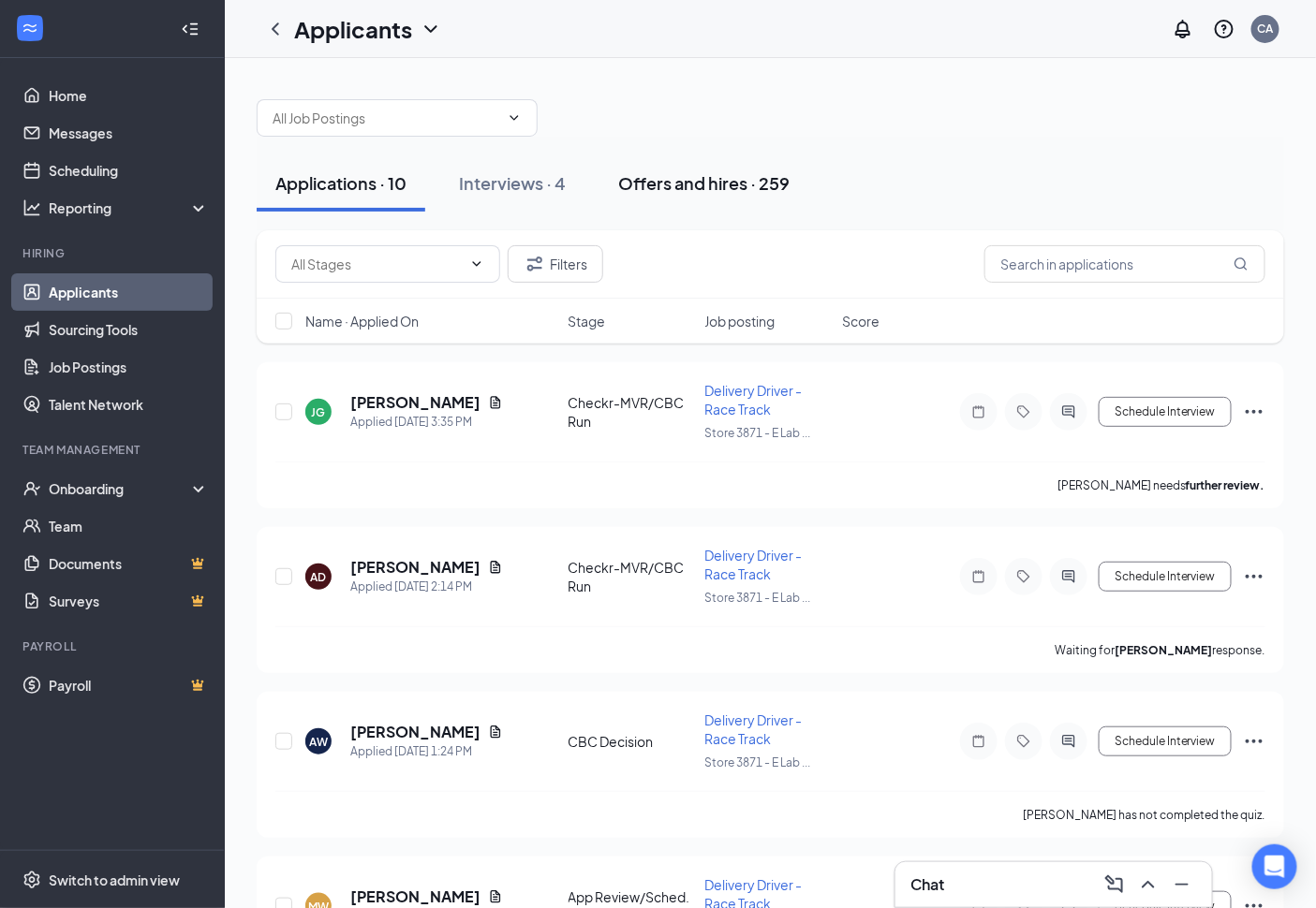
click at [662, 171] on div "Offers and hires · 259" at bounding box center [703, 183] width 171 height 23
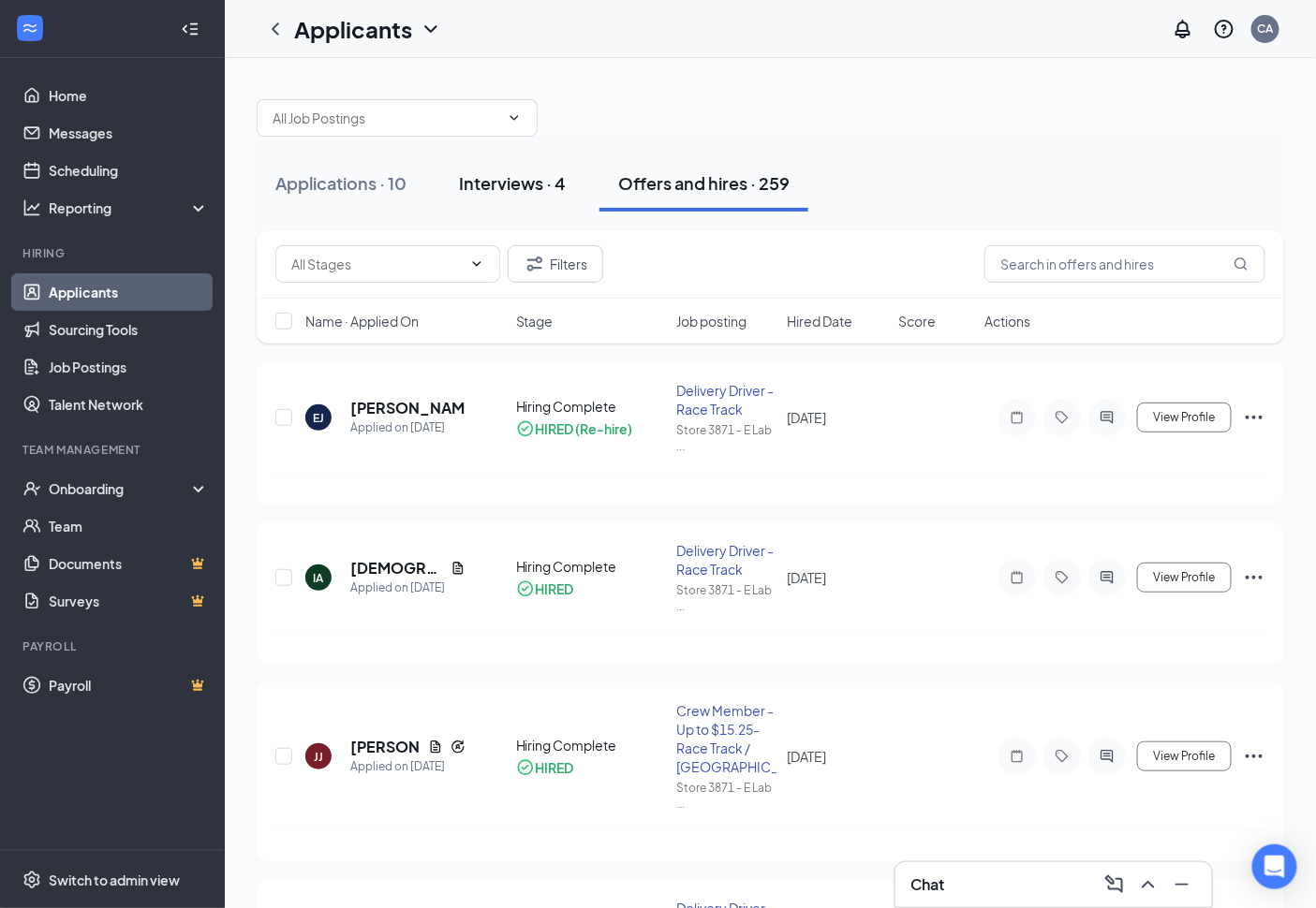
click at [510, 183] on div "Interviews · 4" at bounding box center [512, 183] width 107 height 23
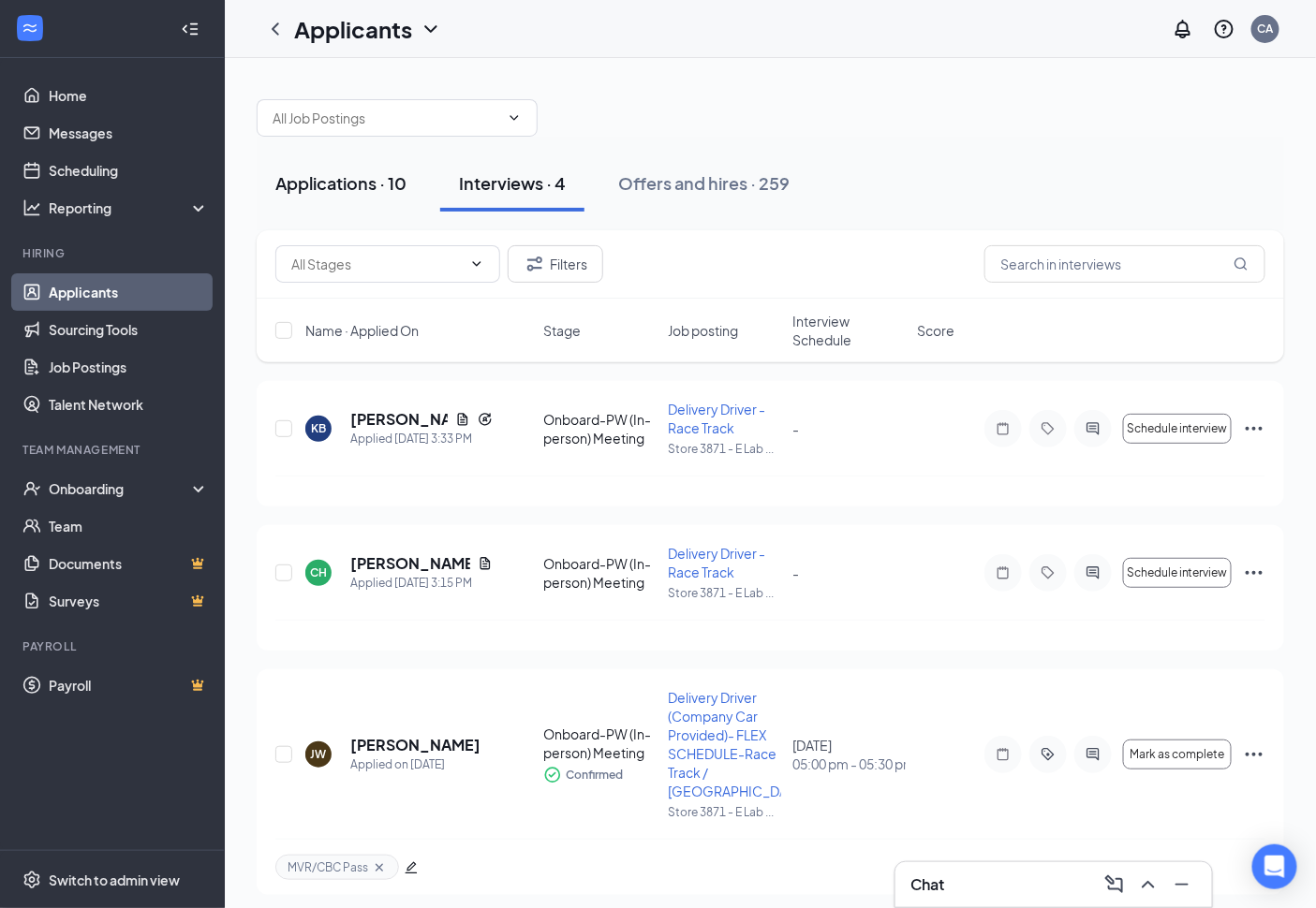
click at [354, 183] on div "Applications · 10" at bounding box center [340, 183] width 131 height 23
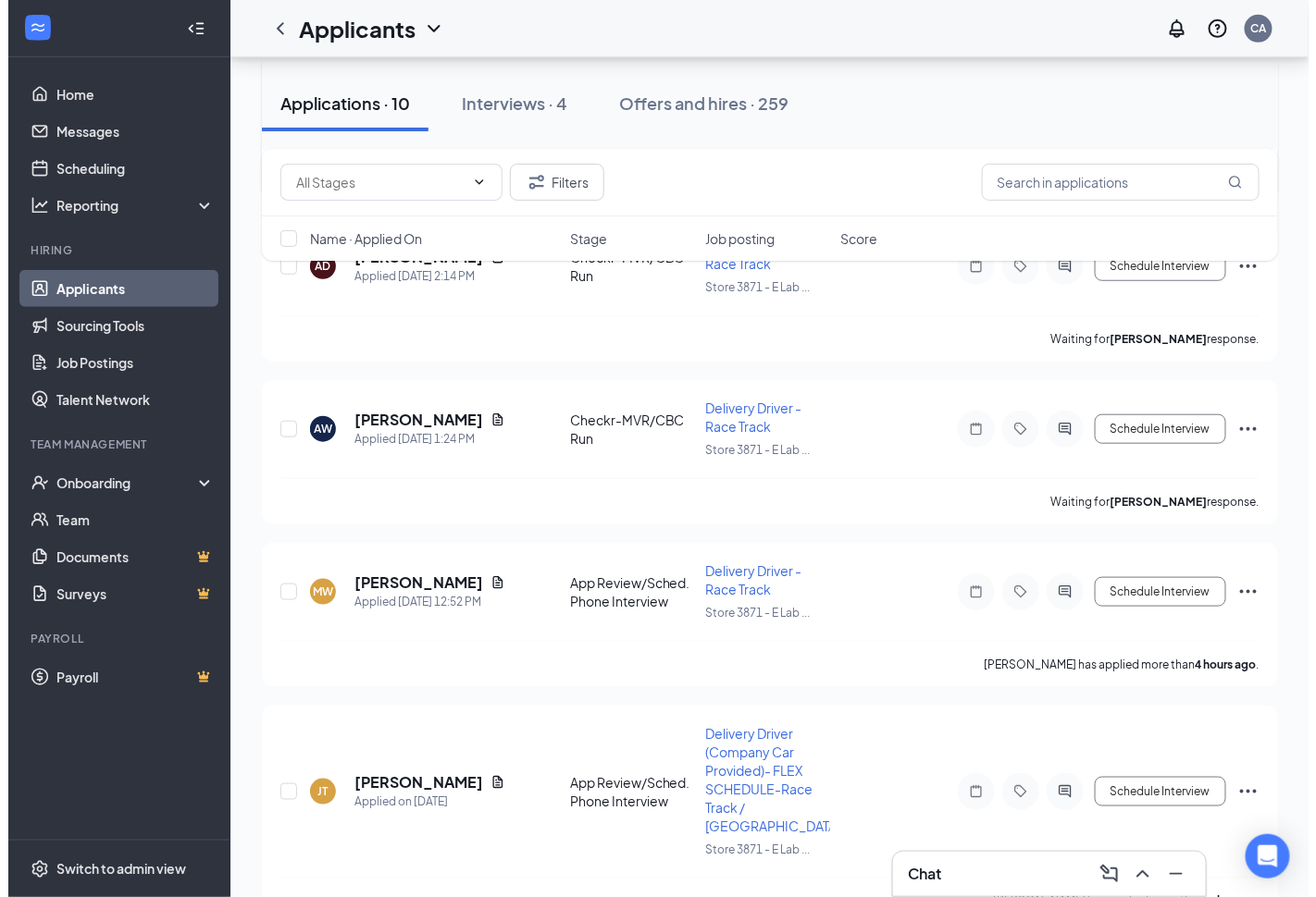
scroll to position [513, 0]
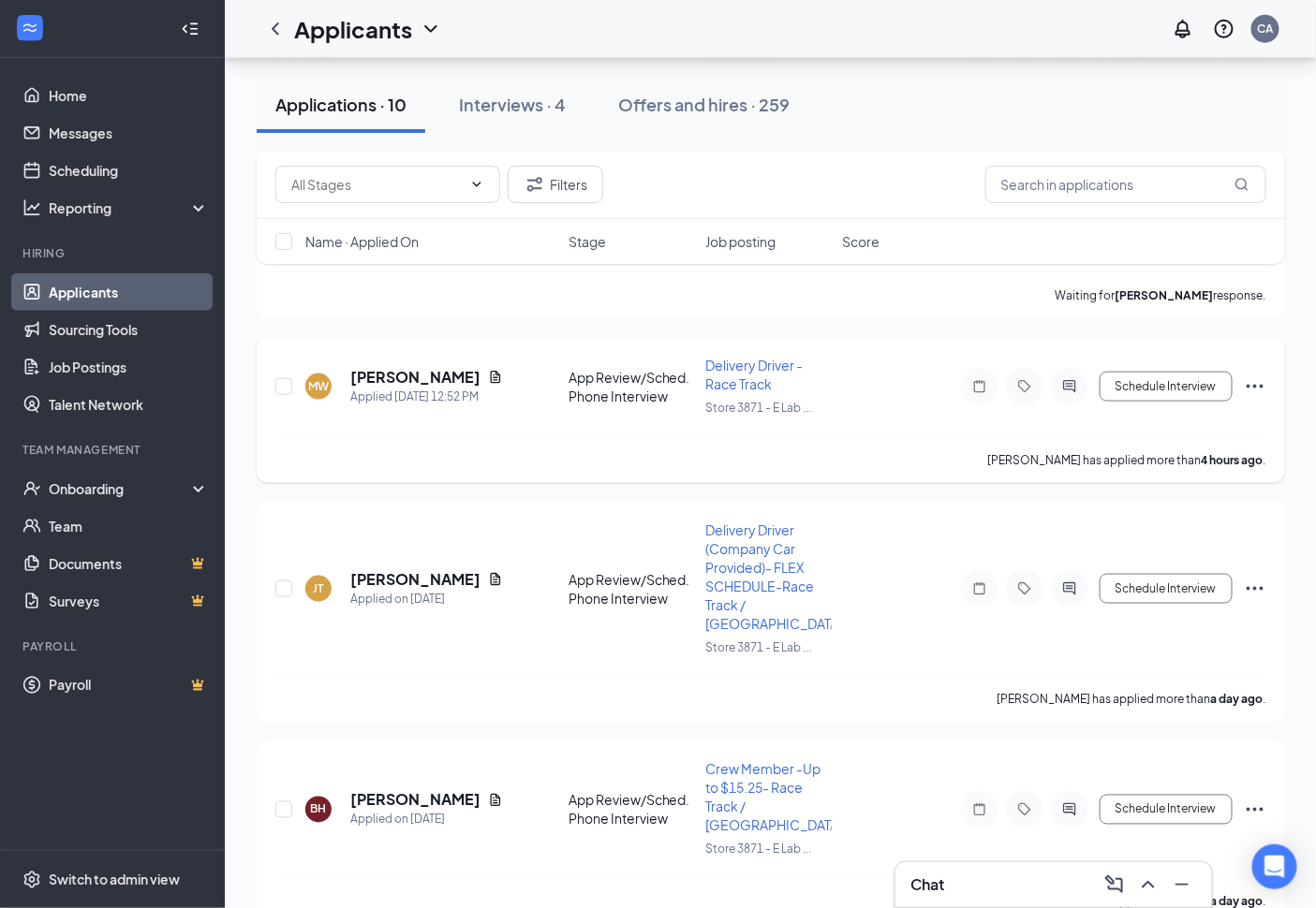
click at [1051, 393] on div at bounding box center [1024, 387] width 127 height 38
click at [1084, 379] on div at bounding box center [1069, 387] width 38 height 38
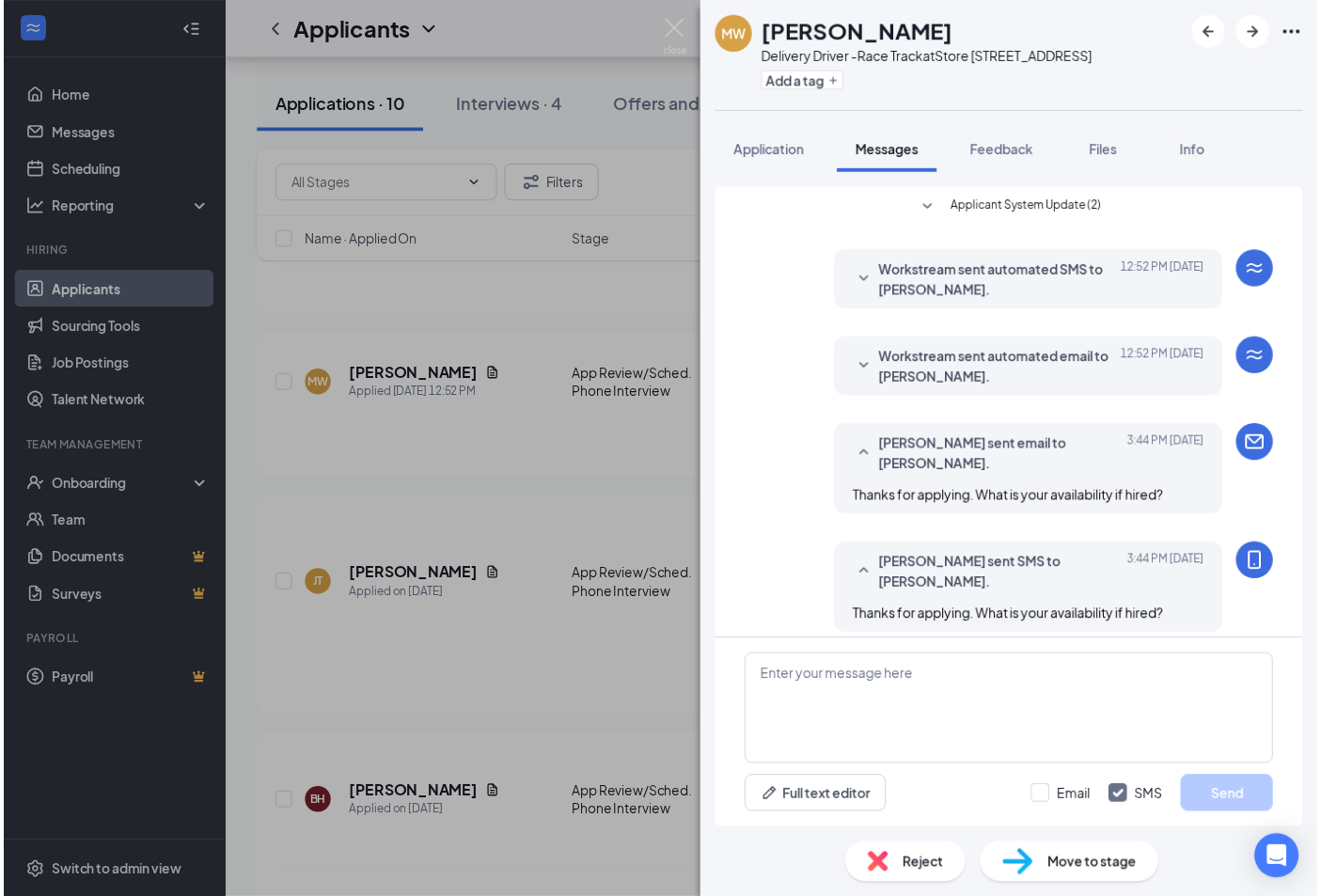
scroll to position [13, 0]
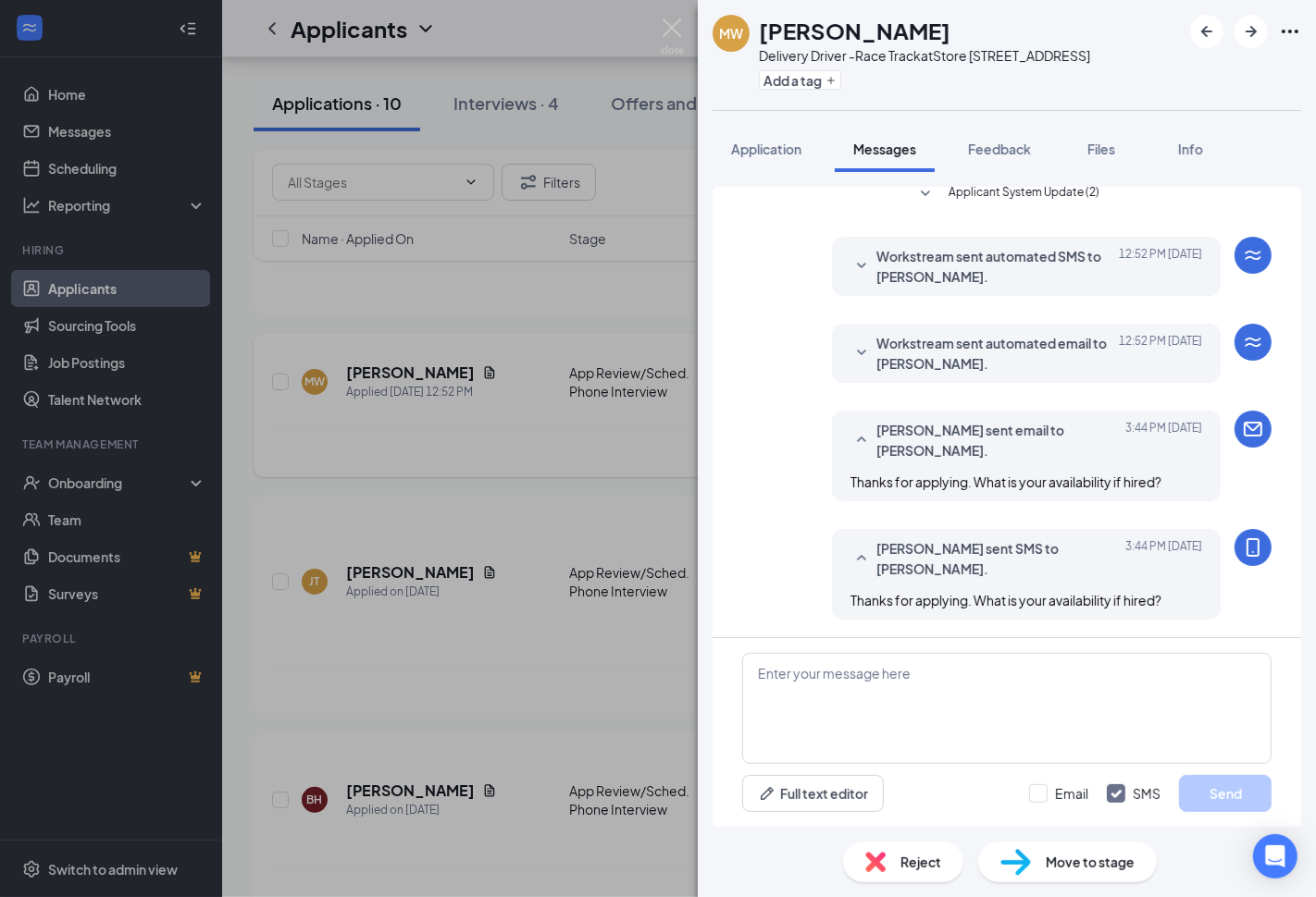
click at [567, 475] on div "MW [PERSON_NAME] Delivery Driver -Race Track at Store [STREET_ADDRESS] Add a ta…" at bounding box center [658, 448] width 1316 height 897
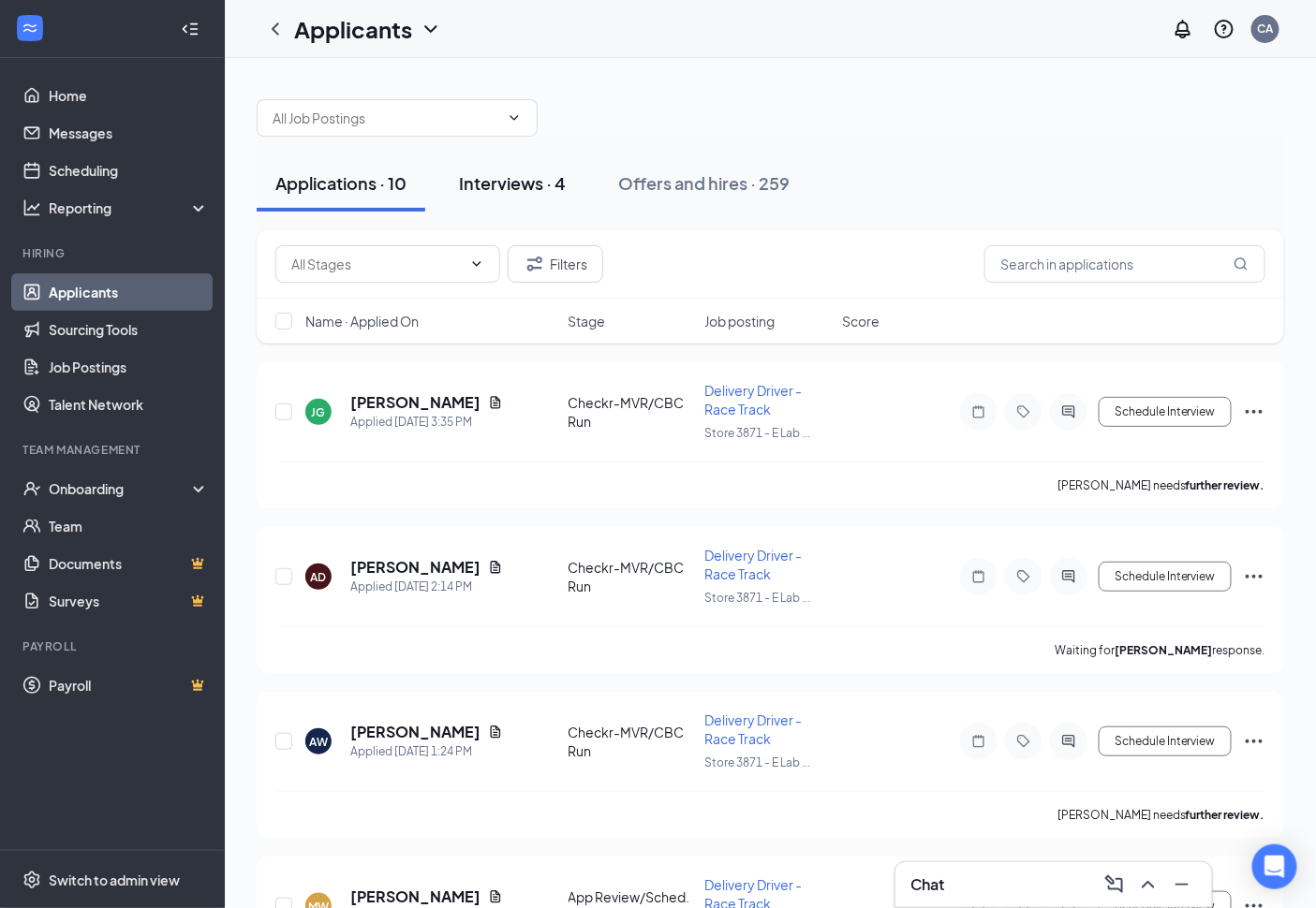
click at [544, 203] on button "Interviews · 4" at bounding box center [512, 184] width 144 height 56
